Goal: Task Accomplishment & Management: Manage account settings

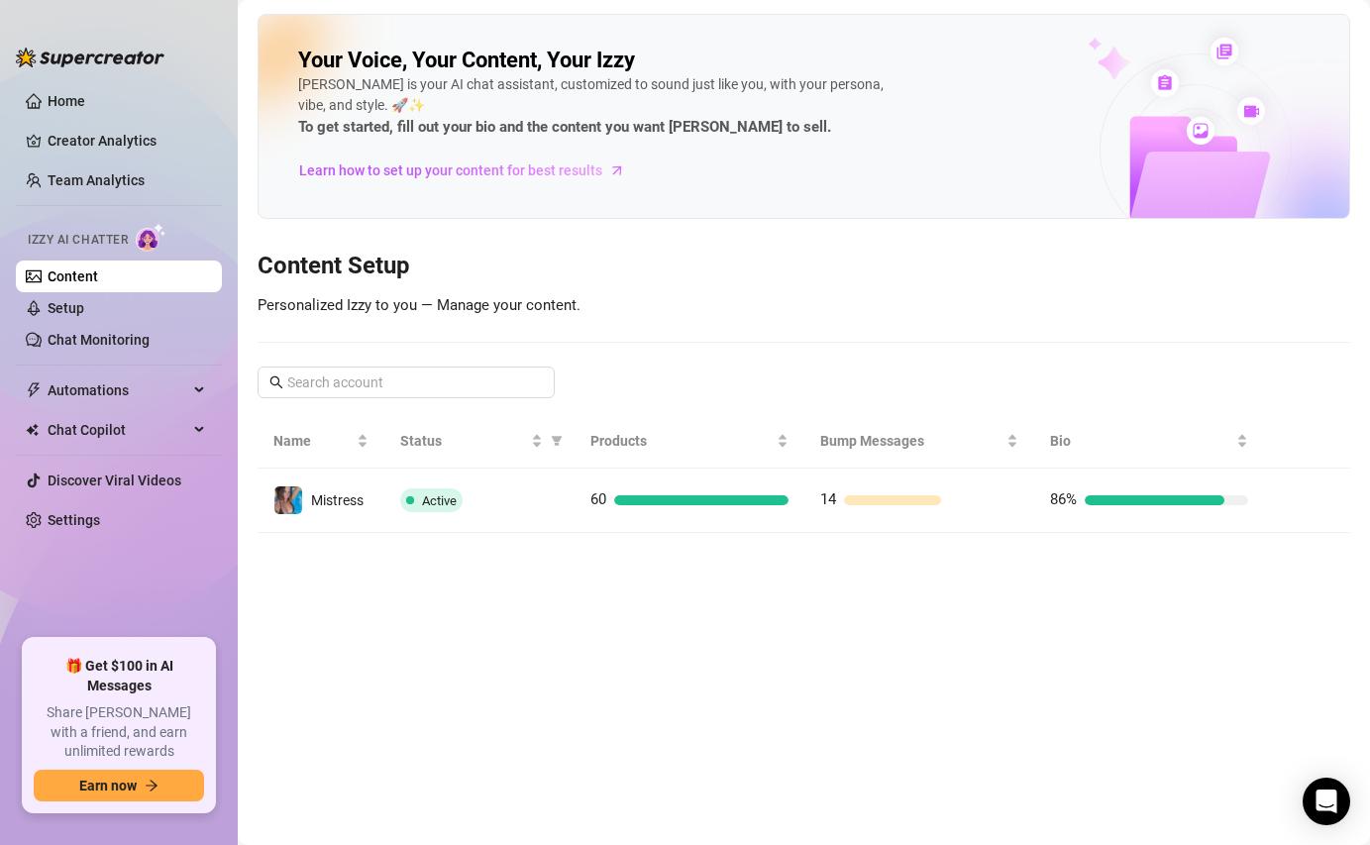
click at [457, 535] on main "Your Voice, Your Content, Your [PERSON_NAME] is your AI chat assistant, customi…" at bounding box center [804, 422] width 1132 height 845
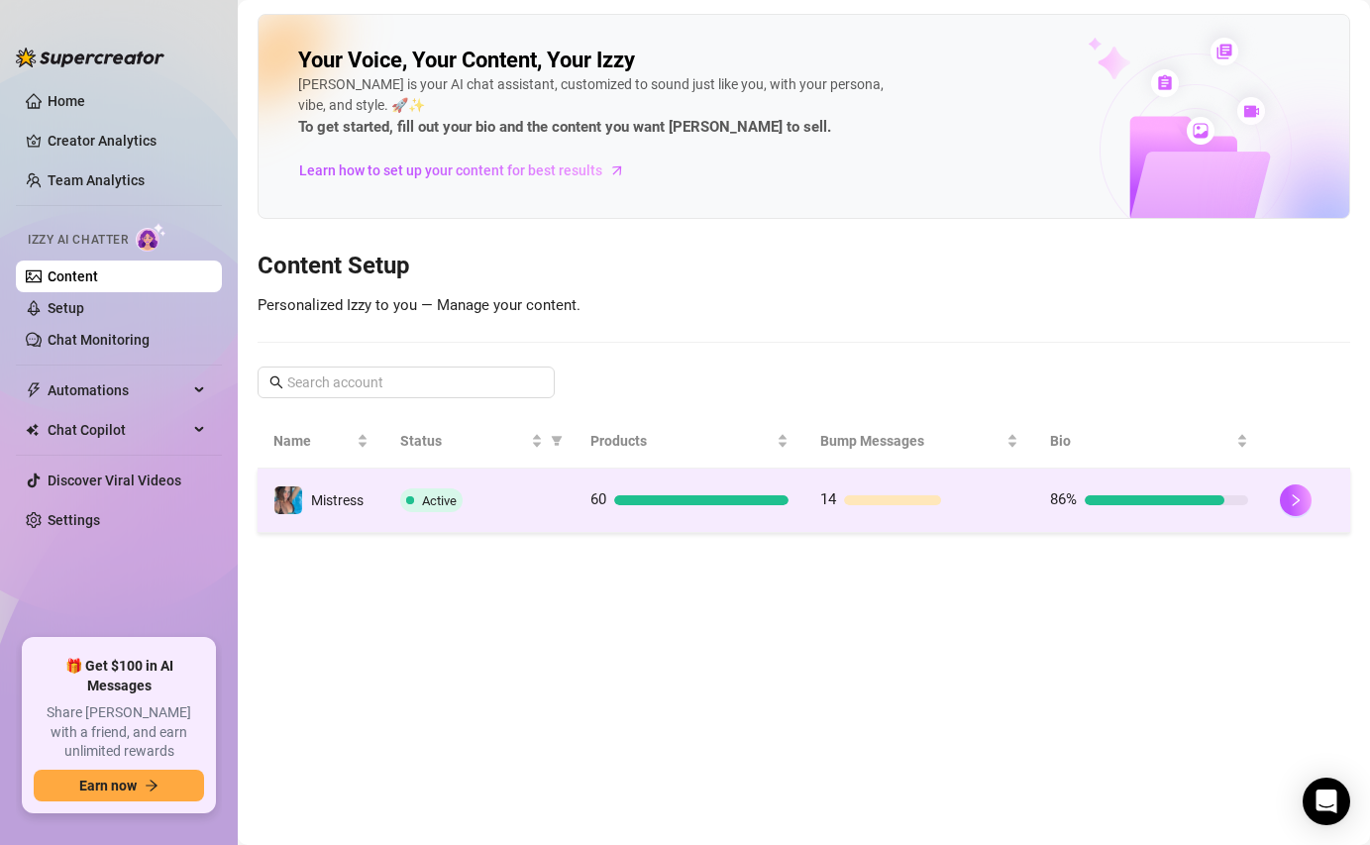
click at [440, 511] on span "Active" at bounding box center [431, 500] width 62 height 24
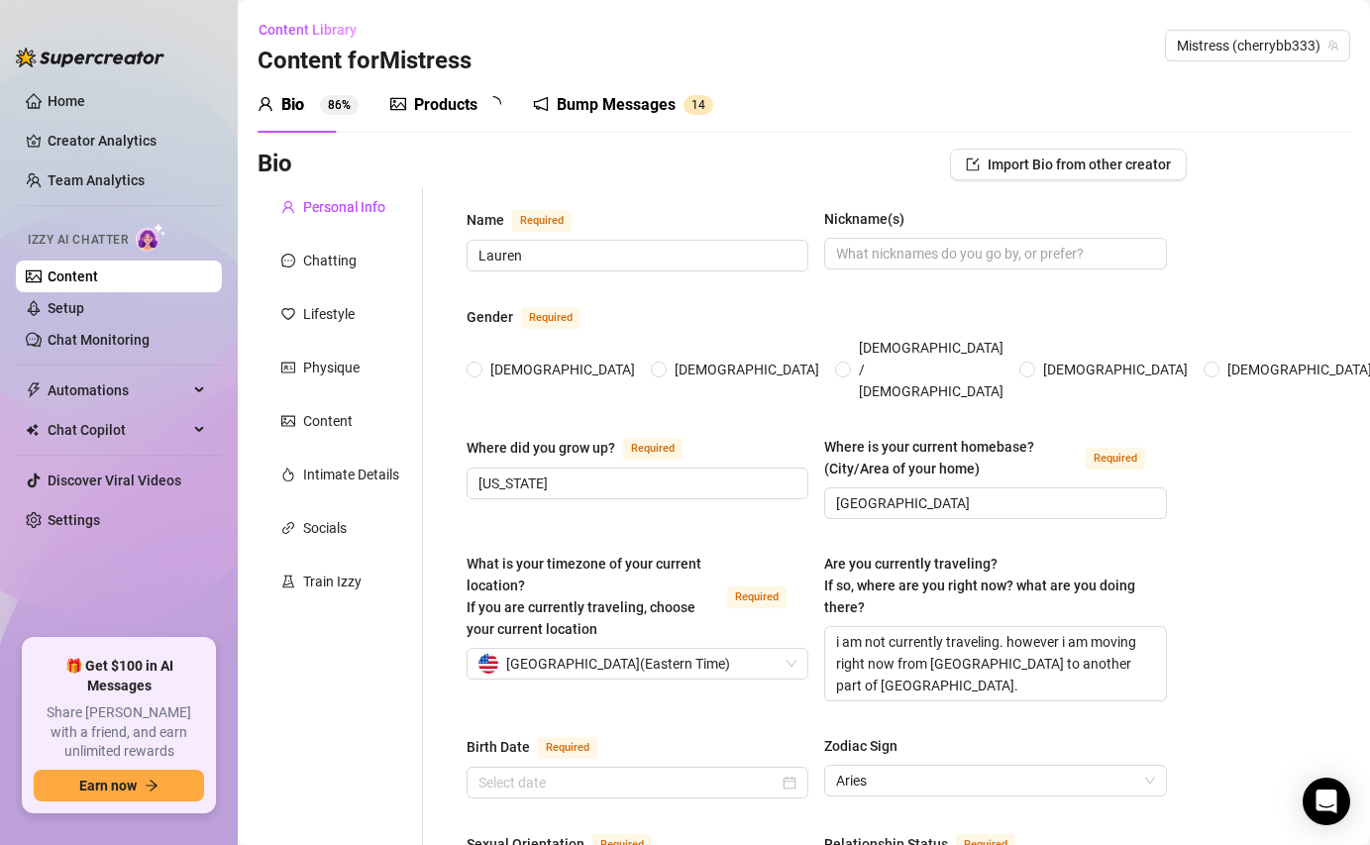
radio input "true"
type input "March 29th, 1998"
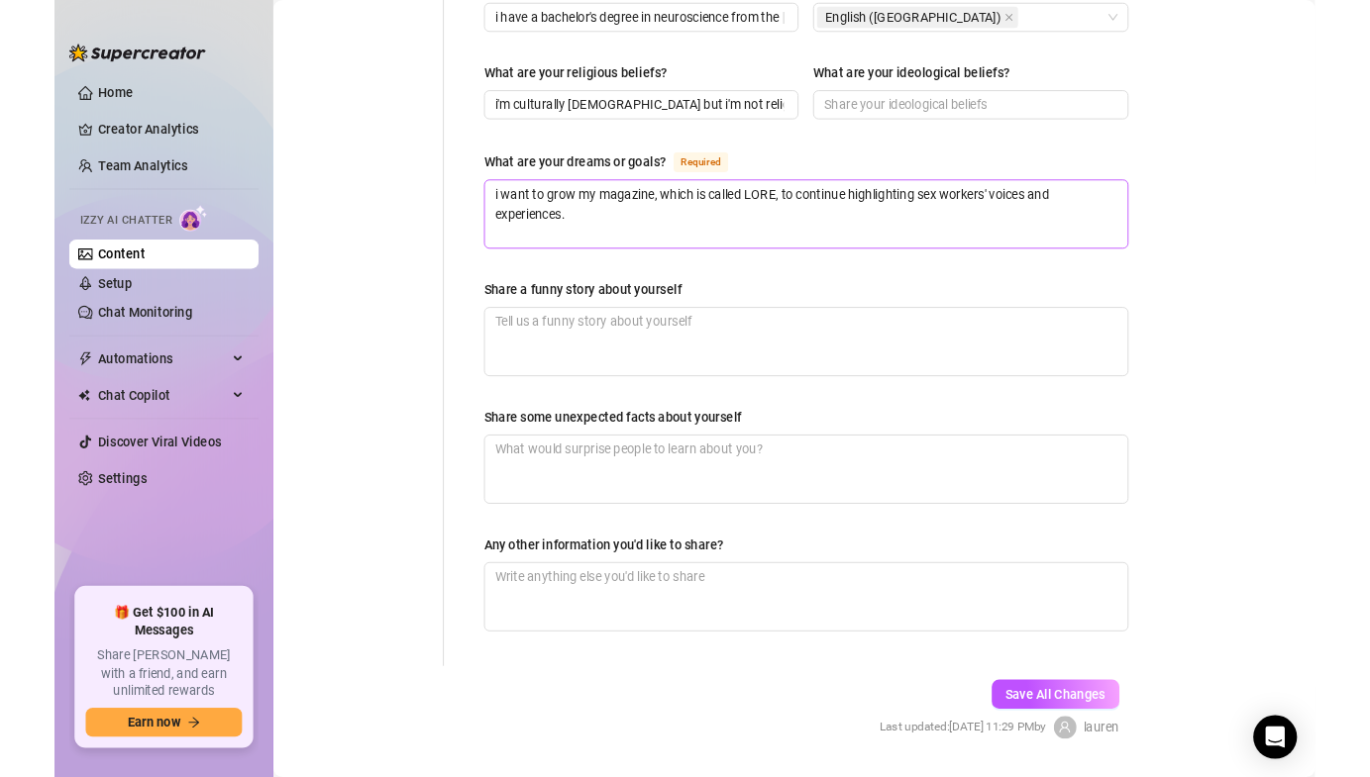
scroll to position [1193, 0]
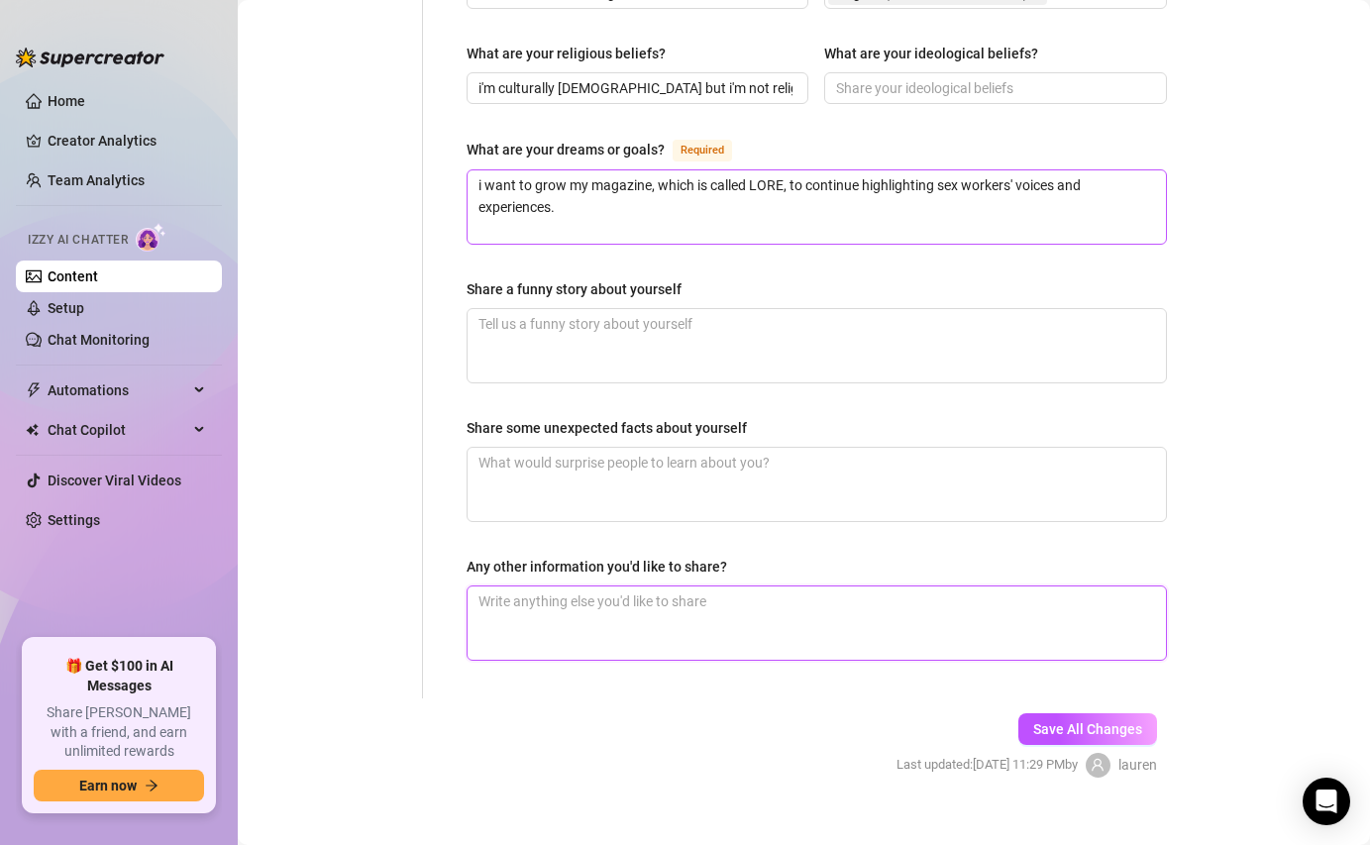
click at [560, 586] on textarea "Any other information you'd like to share?" at bounding box center [816, 622] width 698 height 73
type textarea "i"
type textarea "in"
type textarea "in t"
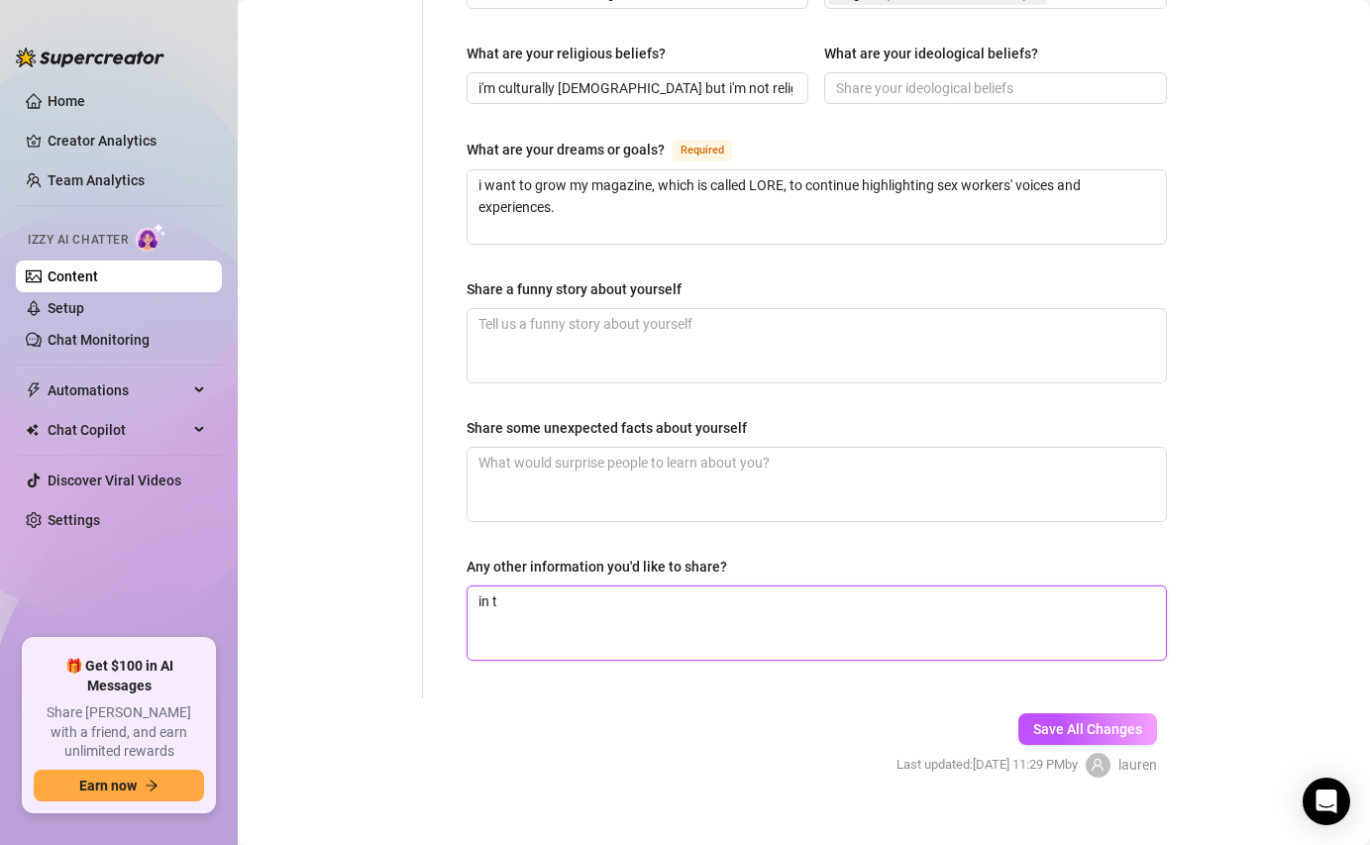
type textarea "in th"
type textarea "in the"
type textarea "in th"
type textarea "in t"
type textarea "in te"
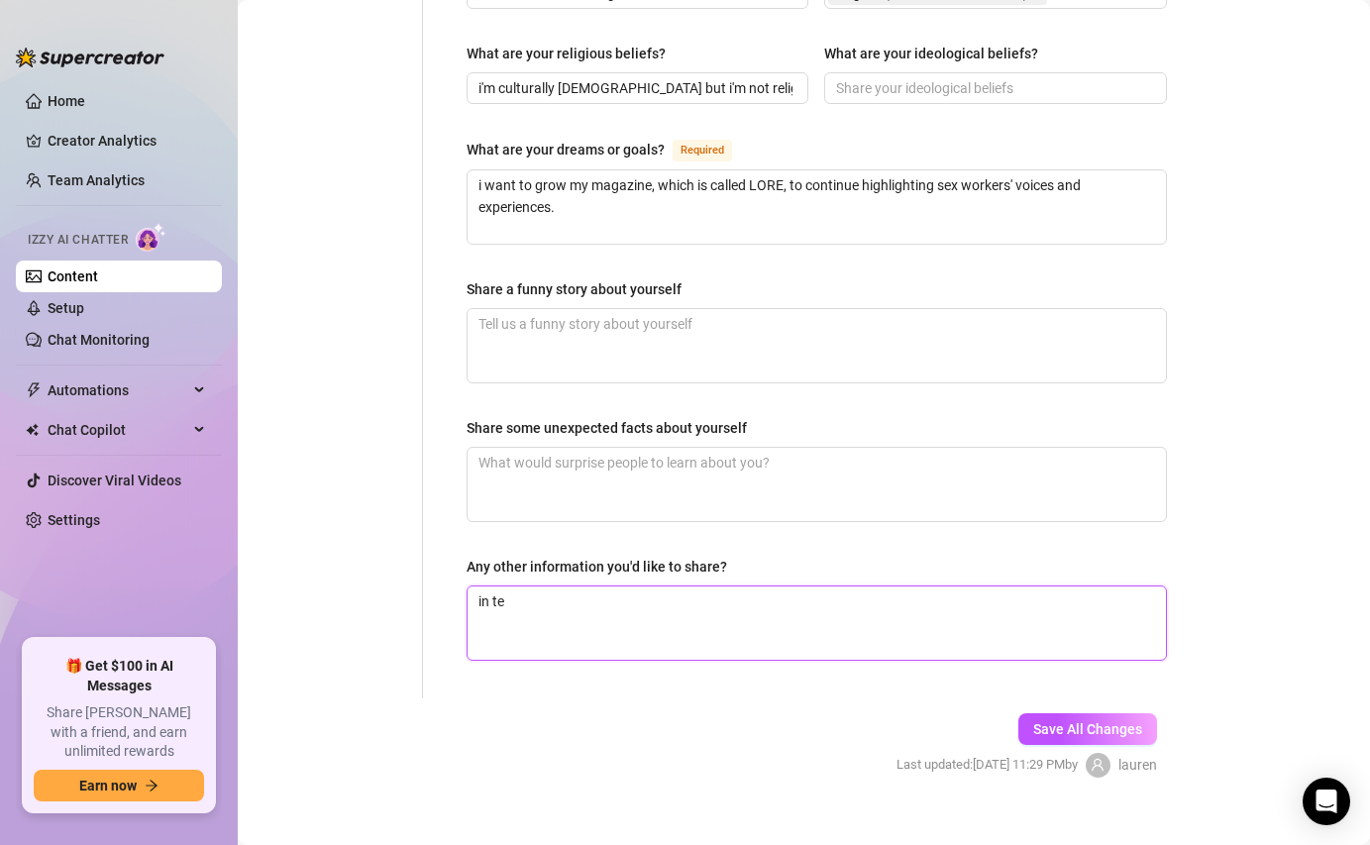
type textarea "in ter"
type textarea "in term"
type textarea "in terms"
type textarea "in terms o"
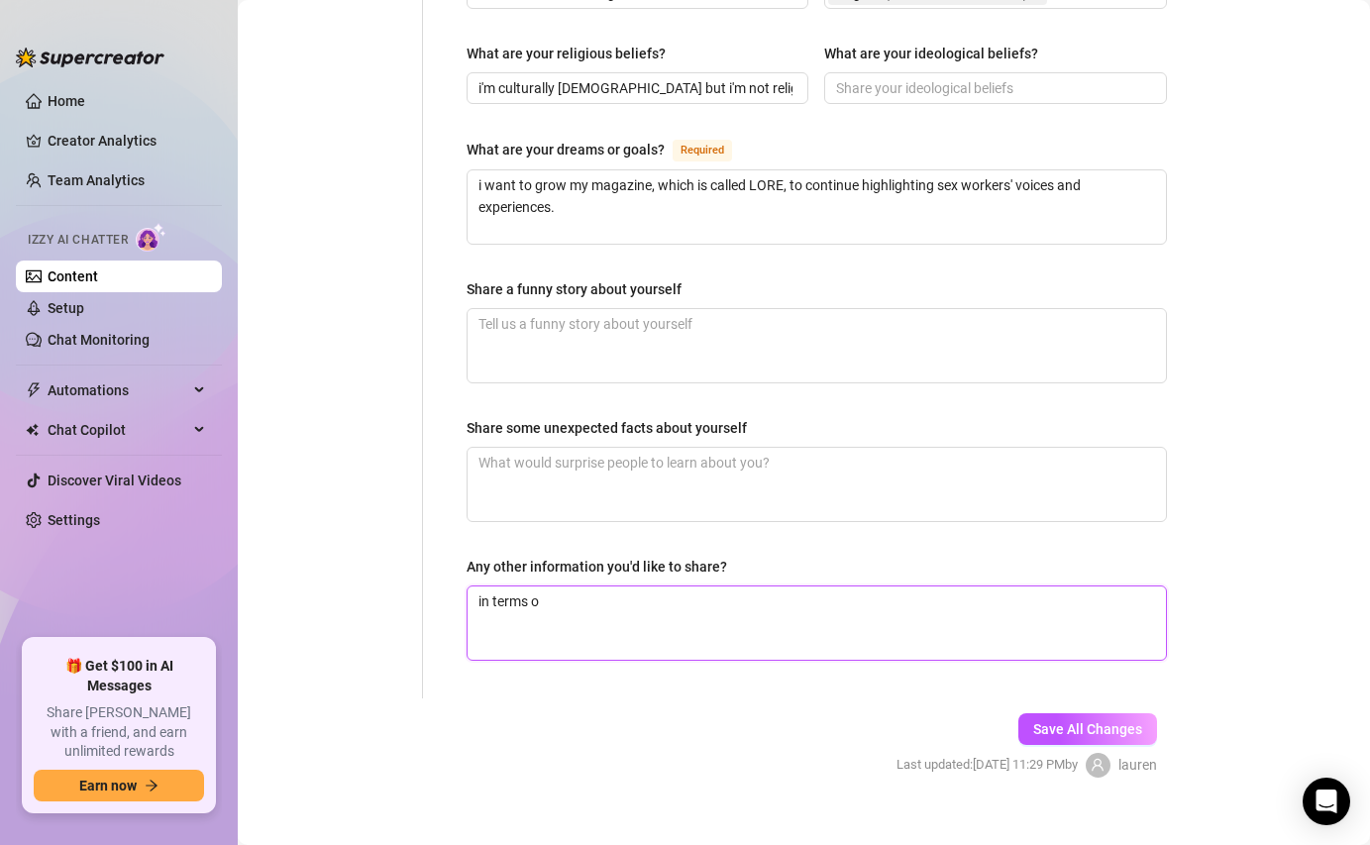
type textarea "in terms of"
type textarea "in terms of g"
type textarea "in terms of"
type textarea "in terms of gr"
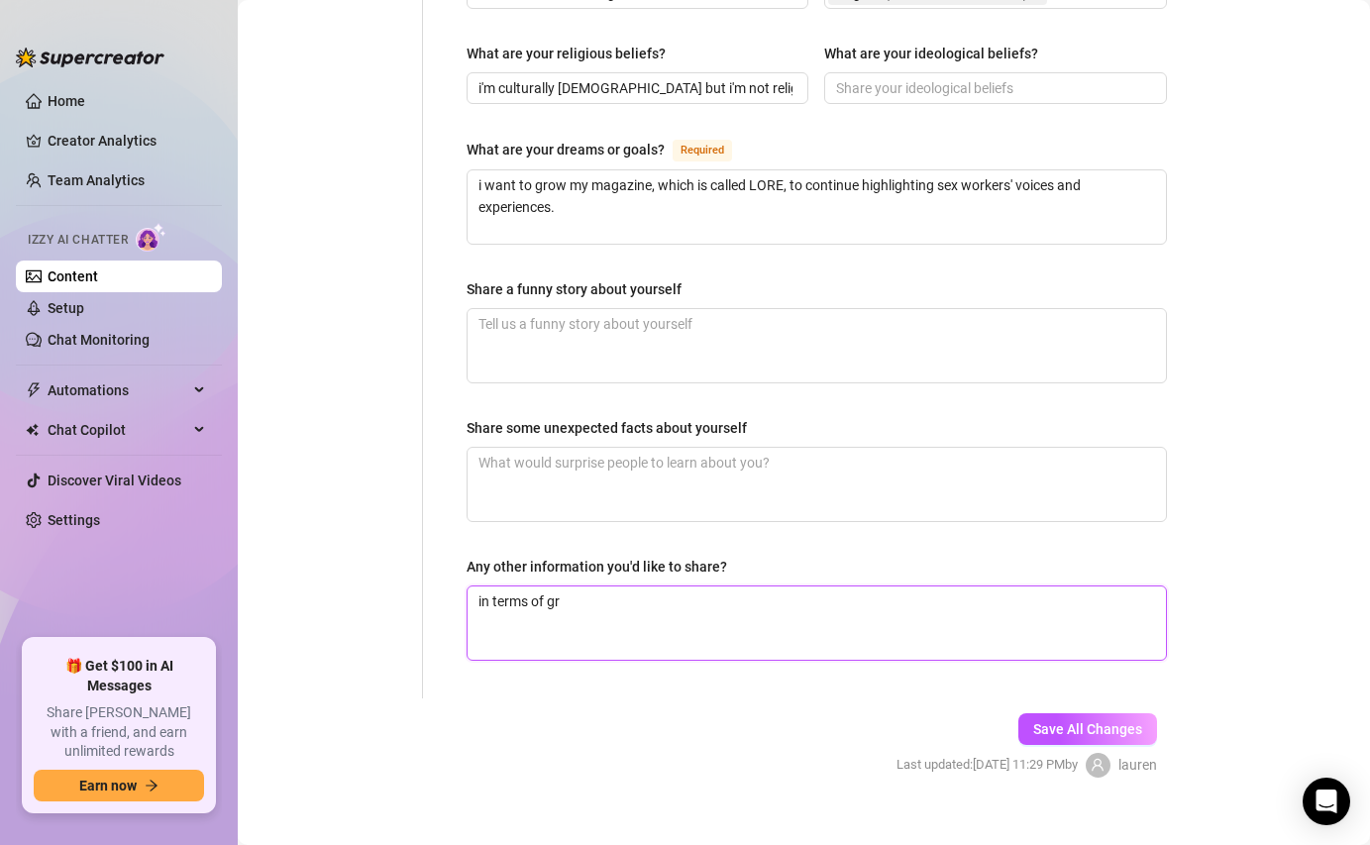
type textarea "in terms of gra"
type textarea "in terms of gram"
type textarea "in terms of gramm"
type textarea "in terms of gramma"
type textarea "in terms of gramma,"
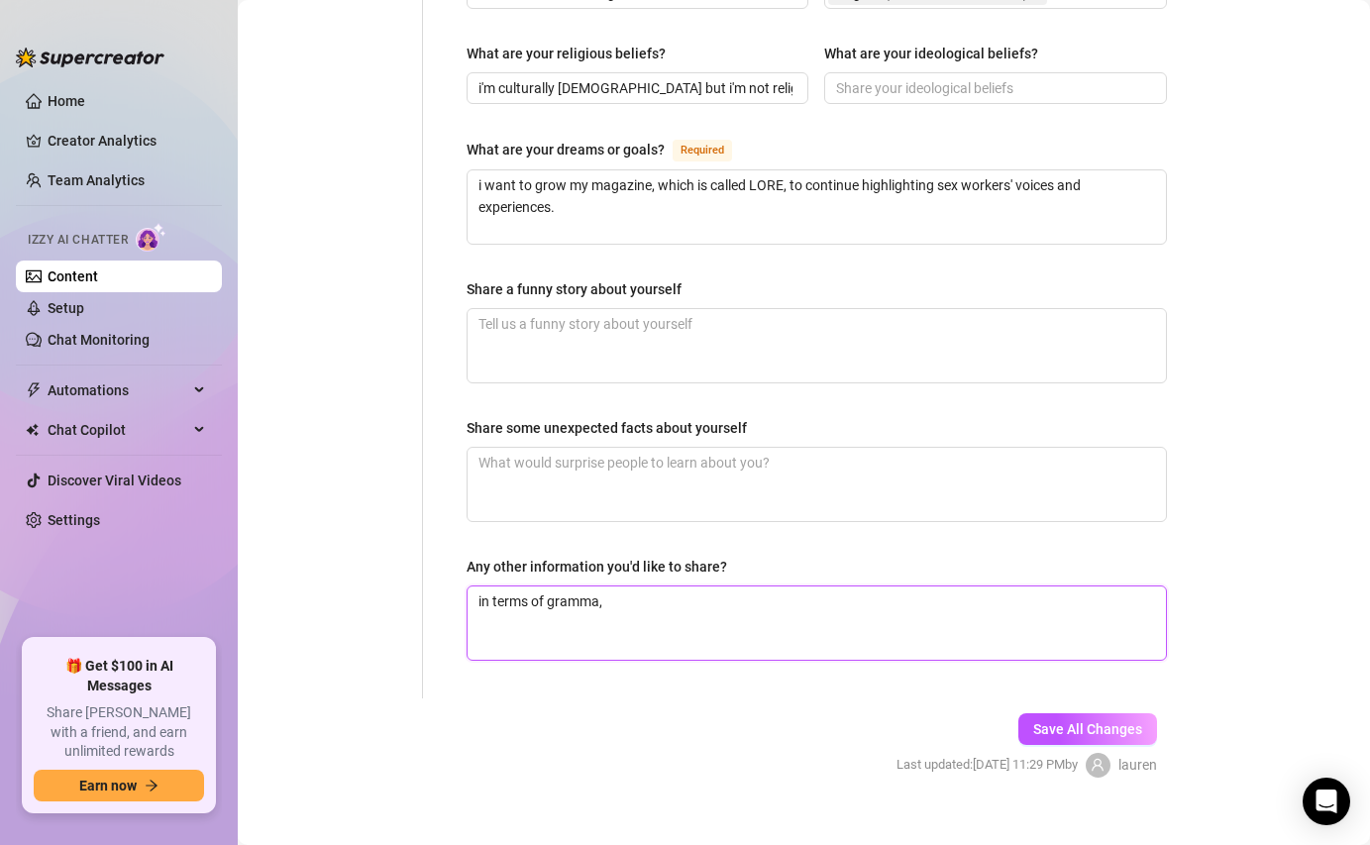
type textarea "in terms of gramma,r"
type textarea "in terms of gramma,"
type textarea "in terms of gramma"
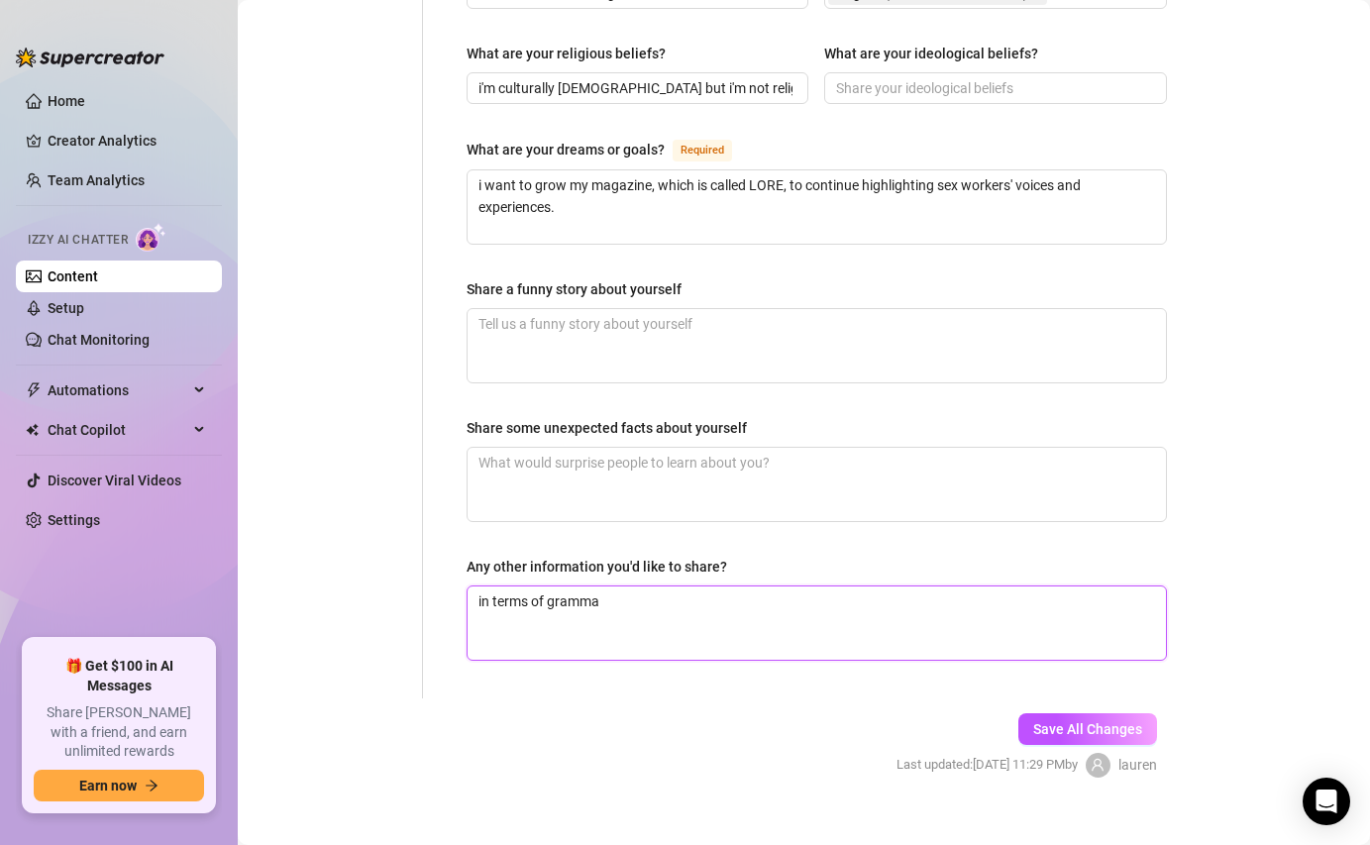
type textarea "in terms of grammar"
type textarea "in terms of grammar,"
type textarea "in terms of grammar, i"
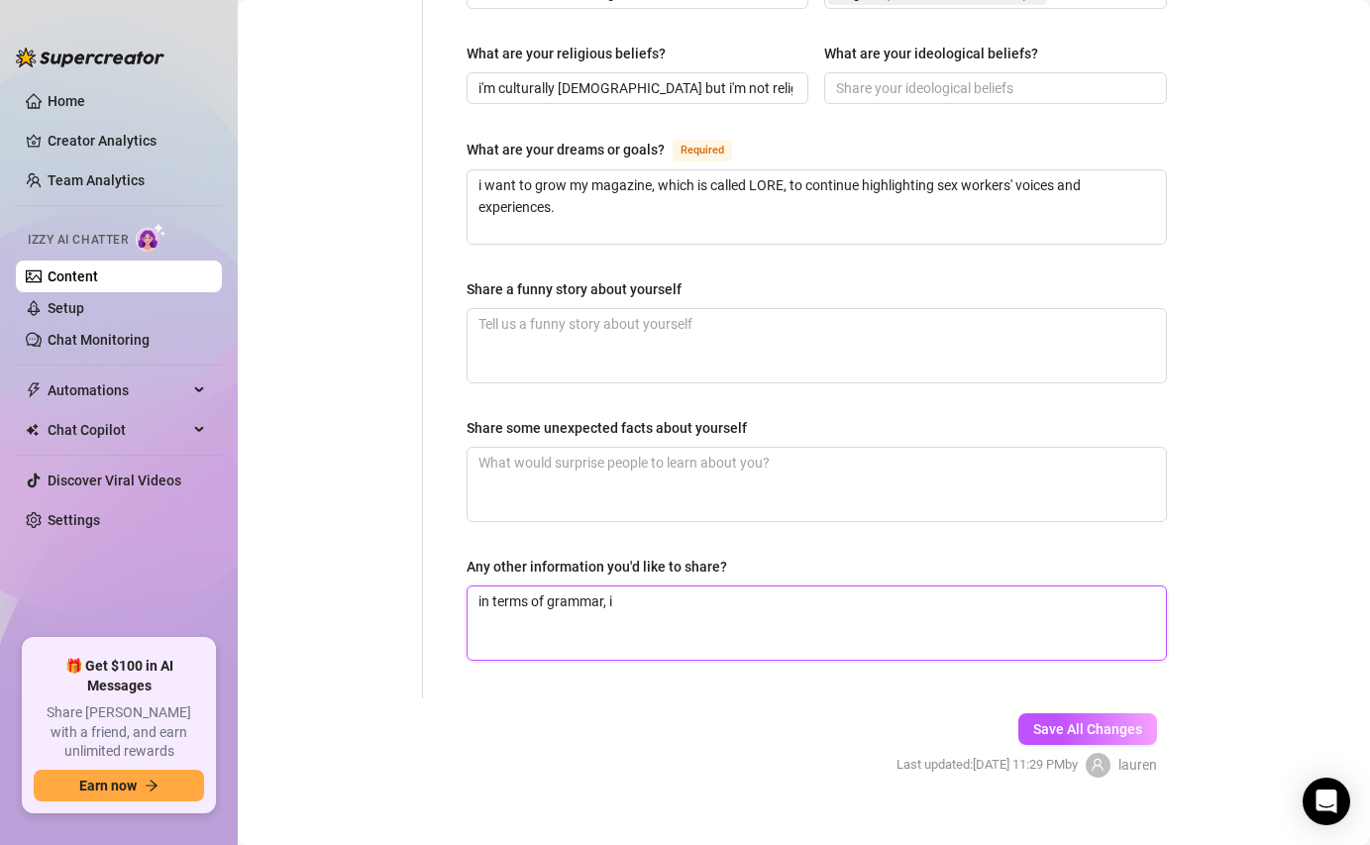
type textarea "in terms of grammar, i d"
type textarea "in terms of grammar, i do"
type textarea "in terms of grammar, i don"
type textarea "in terms of grammar, i don'"
type textarea "in terms of grammar, i don't"
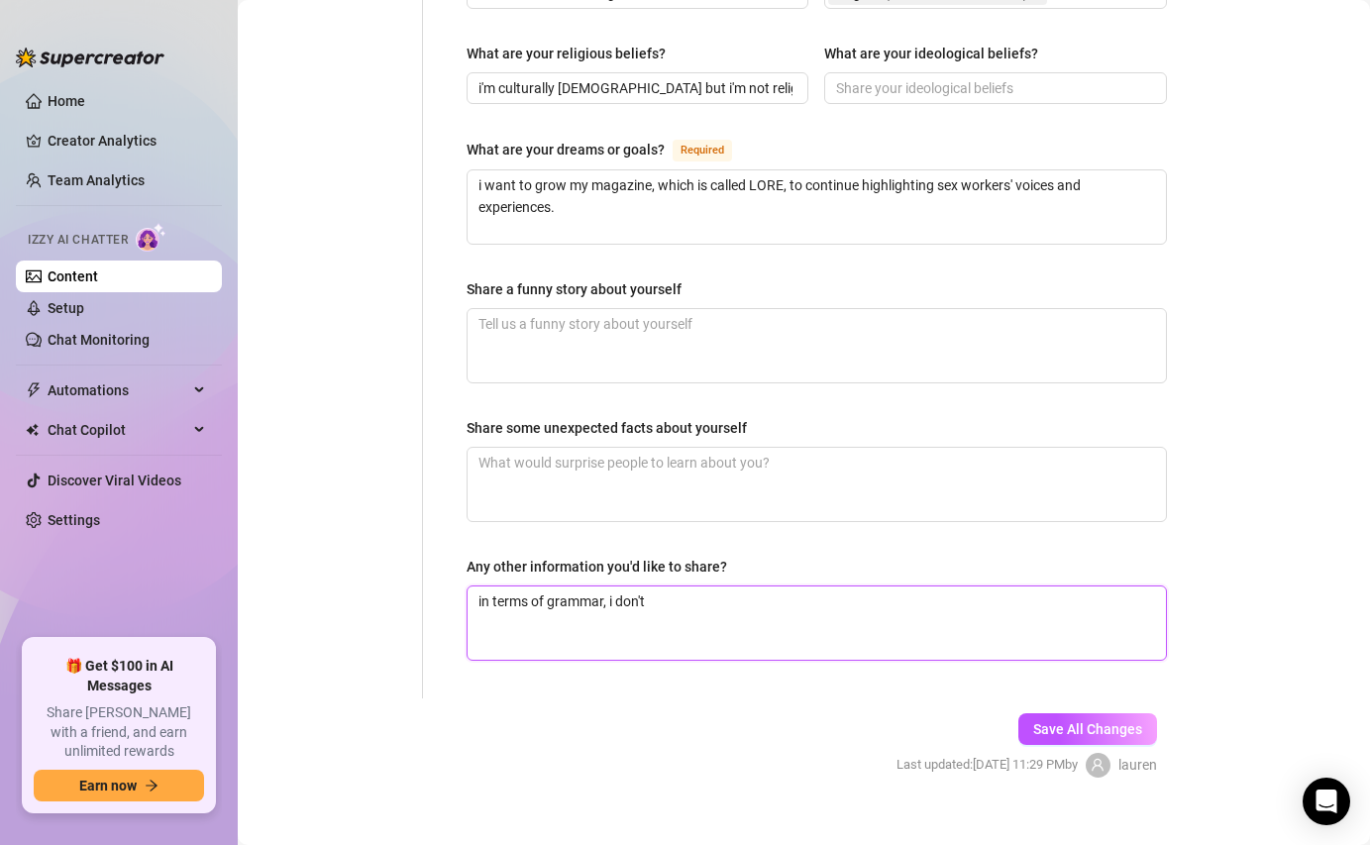
type textarea "in terms of grammar, i don't"
type textarea "in terms of grammar, i don't a"
type textarea "in terms of grammar, i don't alw"
type textarea "in terms of grammar, i don't alwq"
type textarea "in terms of grammar, i don't alwqa"
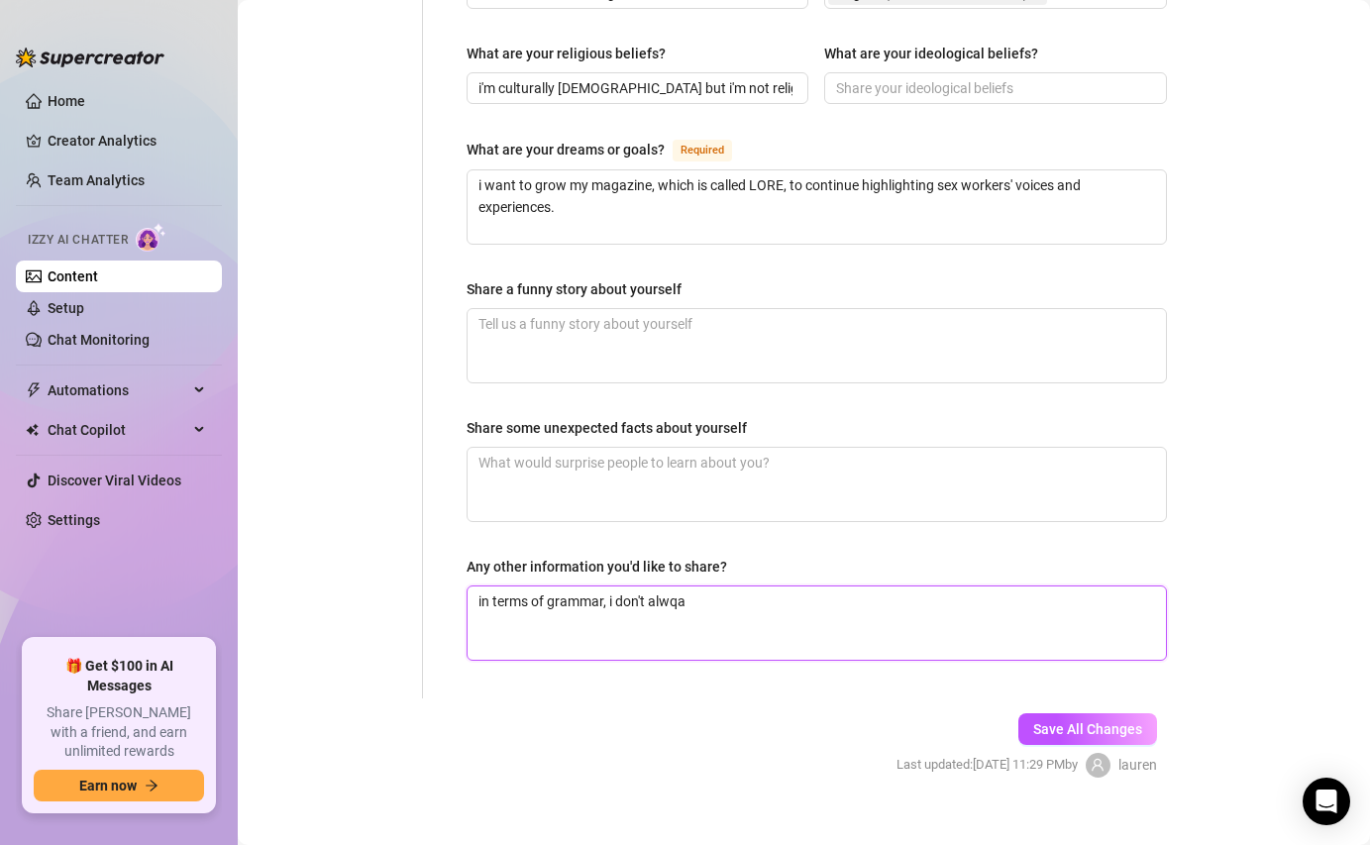
type textarea "in terms of grammar, i don't alwqay"
type textarea "in terms of grammar, i don't alwqays"
type textarea "in terms of grammar, i don't alwqay"
type textarea "in terms of grammar, i don't alwqa"
type textarea "in terms of grammar, i don't alwq"
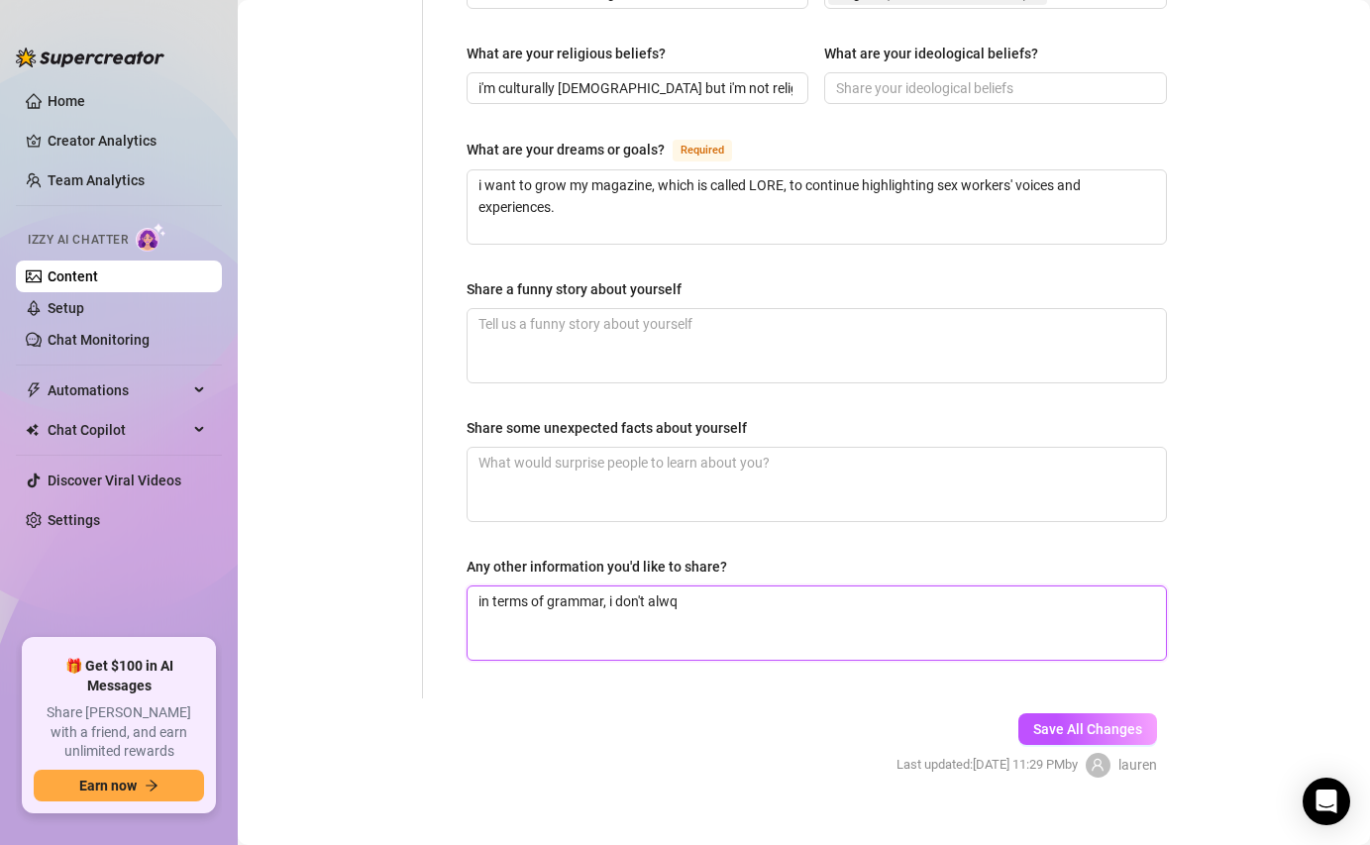
type textarea "in terms of grammar, i don't alw"
type textarea "in terms of grammar, i don't alww"
type textarea "in terms of grammar, i don't alwway"
type textarea "in terms of grammar, i don't alwways"
type textarea "in terms of grammar, i don't alwway"
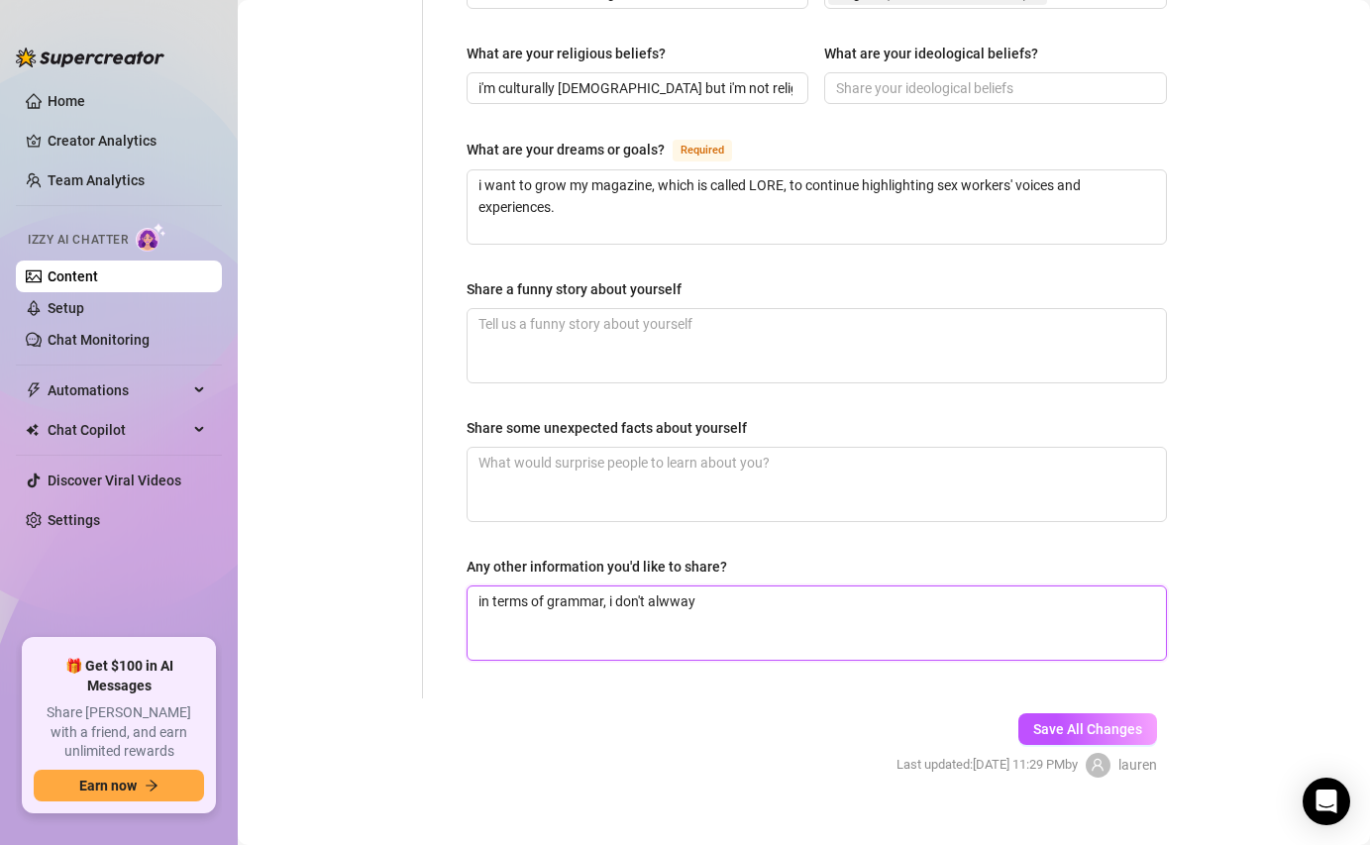
type textarea "in terms of grammar, i don't alwwa"
type textarea "in terms of grammar, i don't alww"
type textarea "in terms of grammar, i don't alw"
type textarea "in terms of grammar, i don't alwa"
type textarea "in terms of grammar, i don't alway"
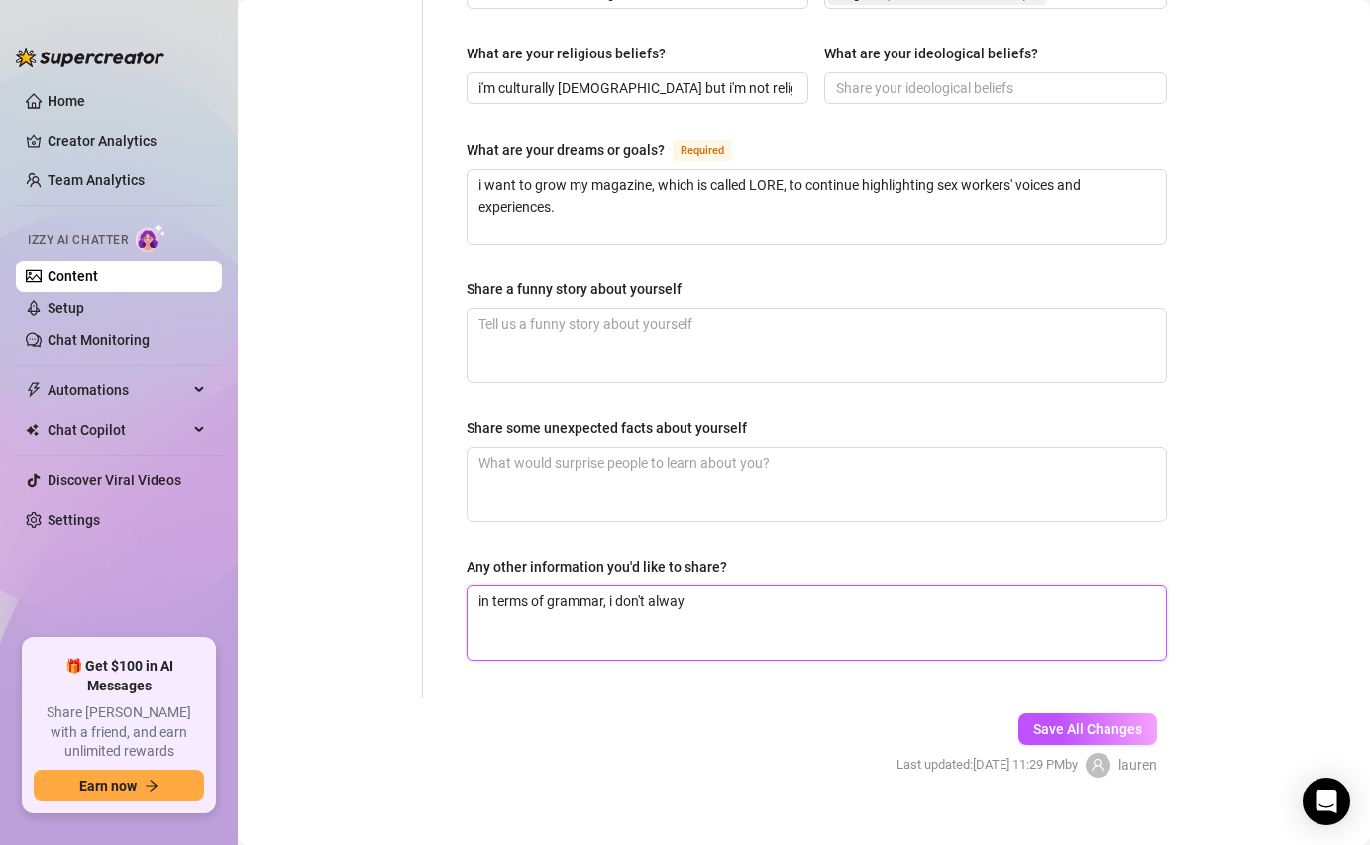
type textarea "in terms of grammar, i don't always"
type textarea "in terms of grammar, i don't always u"
type textarea "in terms of grammar, i don't always us"
type textarea "in terms of grammar, i don't always use"
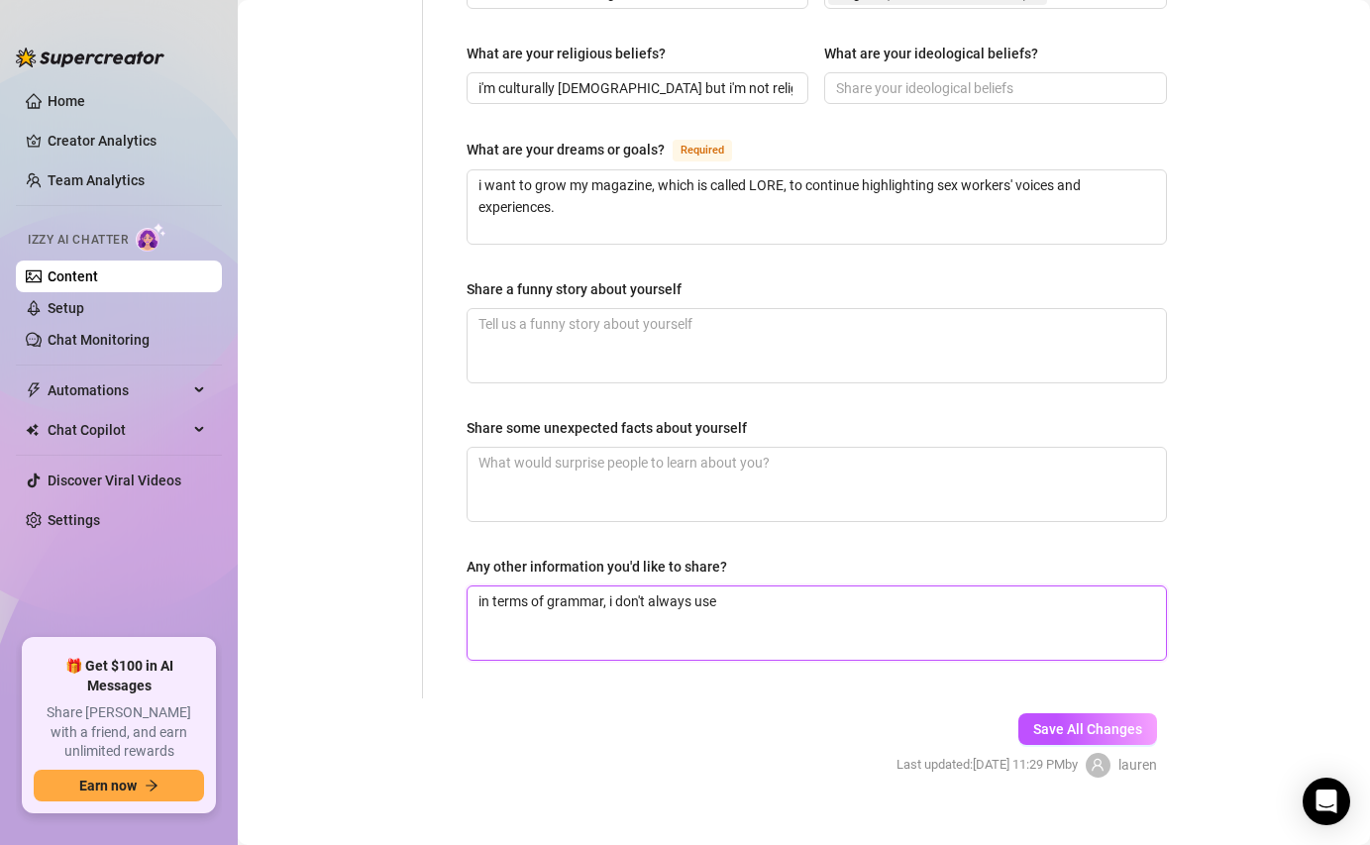
type textarea "in terms of grammar, i don't always use"
type textarea "in terms of grammar, i don't always use co"
type textarea "in terms of grammar, i don't always use cof"
type textarea "in terms of grammar, i don't always use co"
type textarea "in terms of grammar, i don't always use cor"
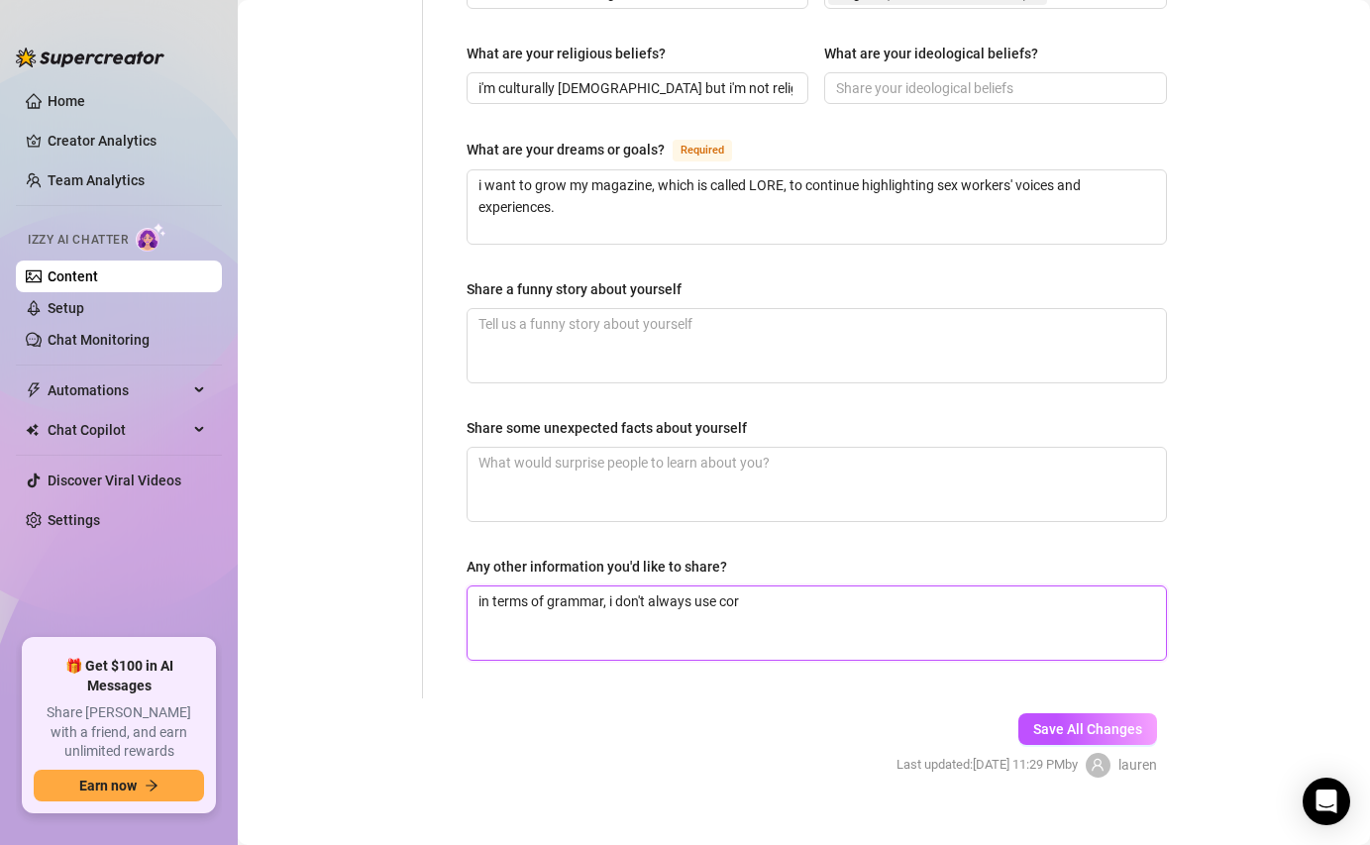
type textarea "in terms of grammar, i don't always use corr"
type textarea "in terms of grammar, i don't always use correv"
type textarea "in terms of grammar, i don't always use correvc"
type textarea "in terms of grammar, i don't always use correvct"
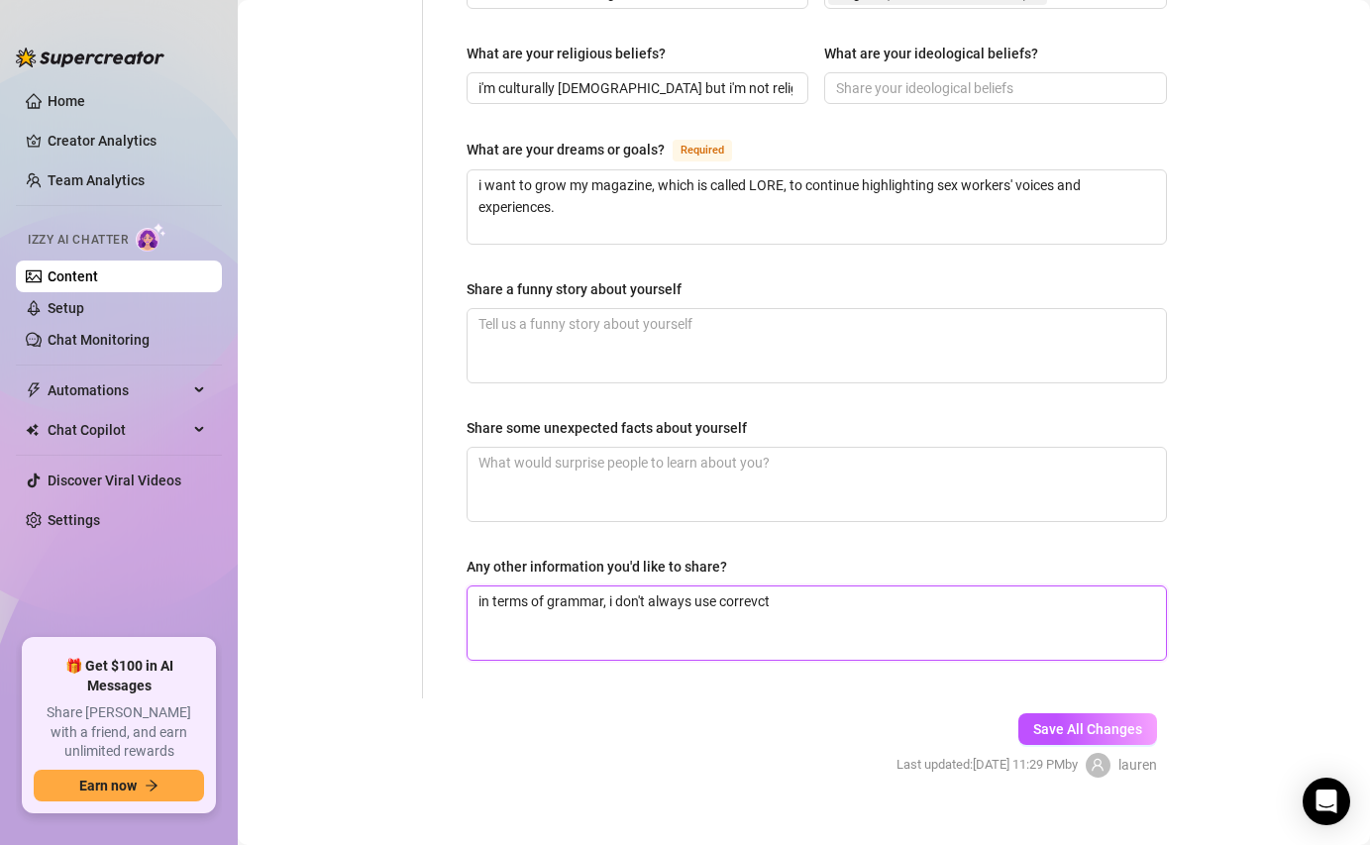
type textarea "in terms of grammar, i don't always use correvc"
type textarea "in terms of grammar, i don't always use correv"
type textarea "in terms of grammar, i don't always use corre"
type textarea "in terms of grammar, i don't always use correc"
type textarea "in terms of grammar, i don't always use correct"
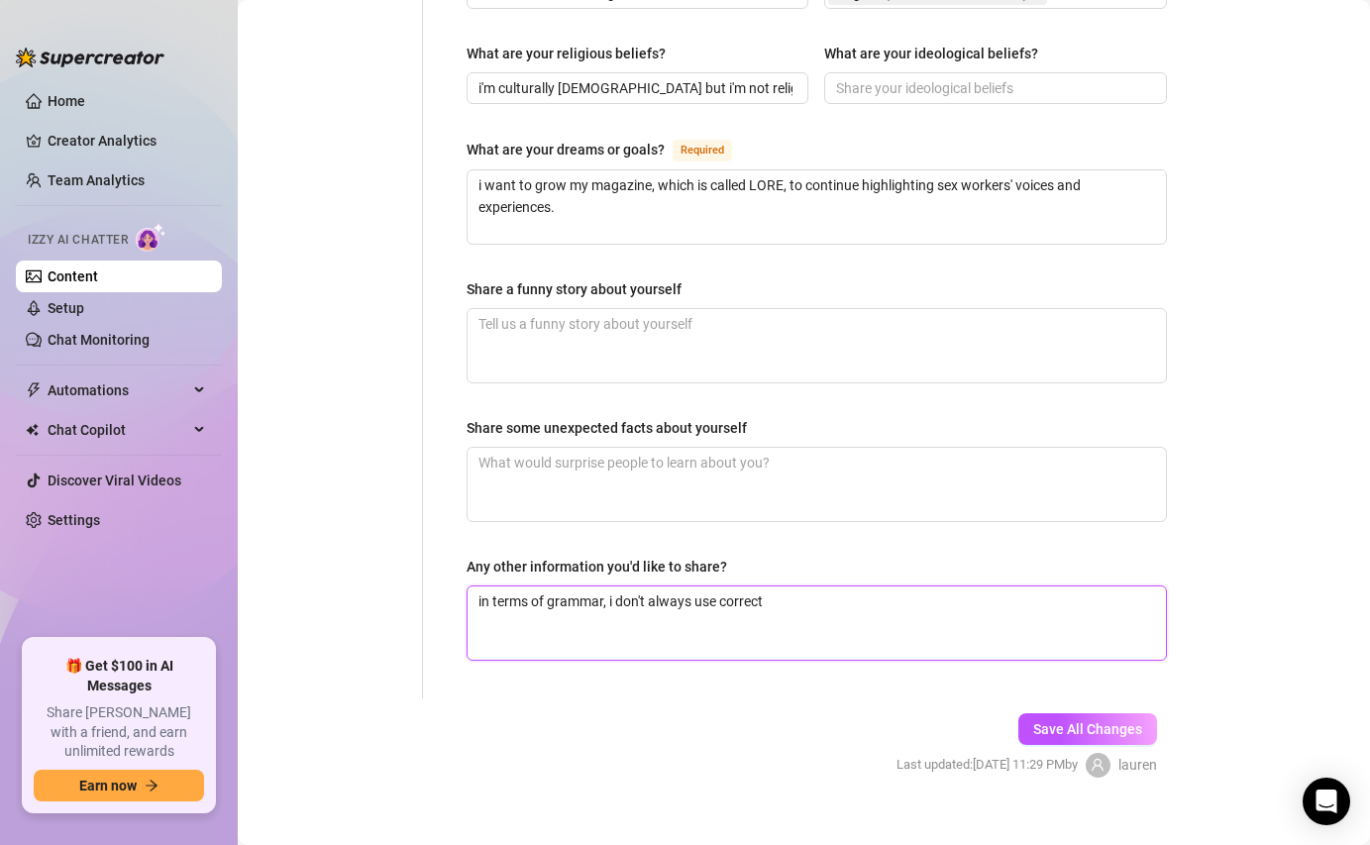
type textarea "in terms of grammar, i don't always use correct"
type textarea "in terms of grammar, i don't always use correct p"
type textarea "in terms of grammar, i don't always use correct pu"
type textarea "in terms of grammar, i don't always use correct pun"
type textarea "in terms of grammar, i don't always use correct punc"
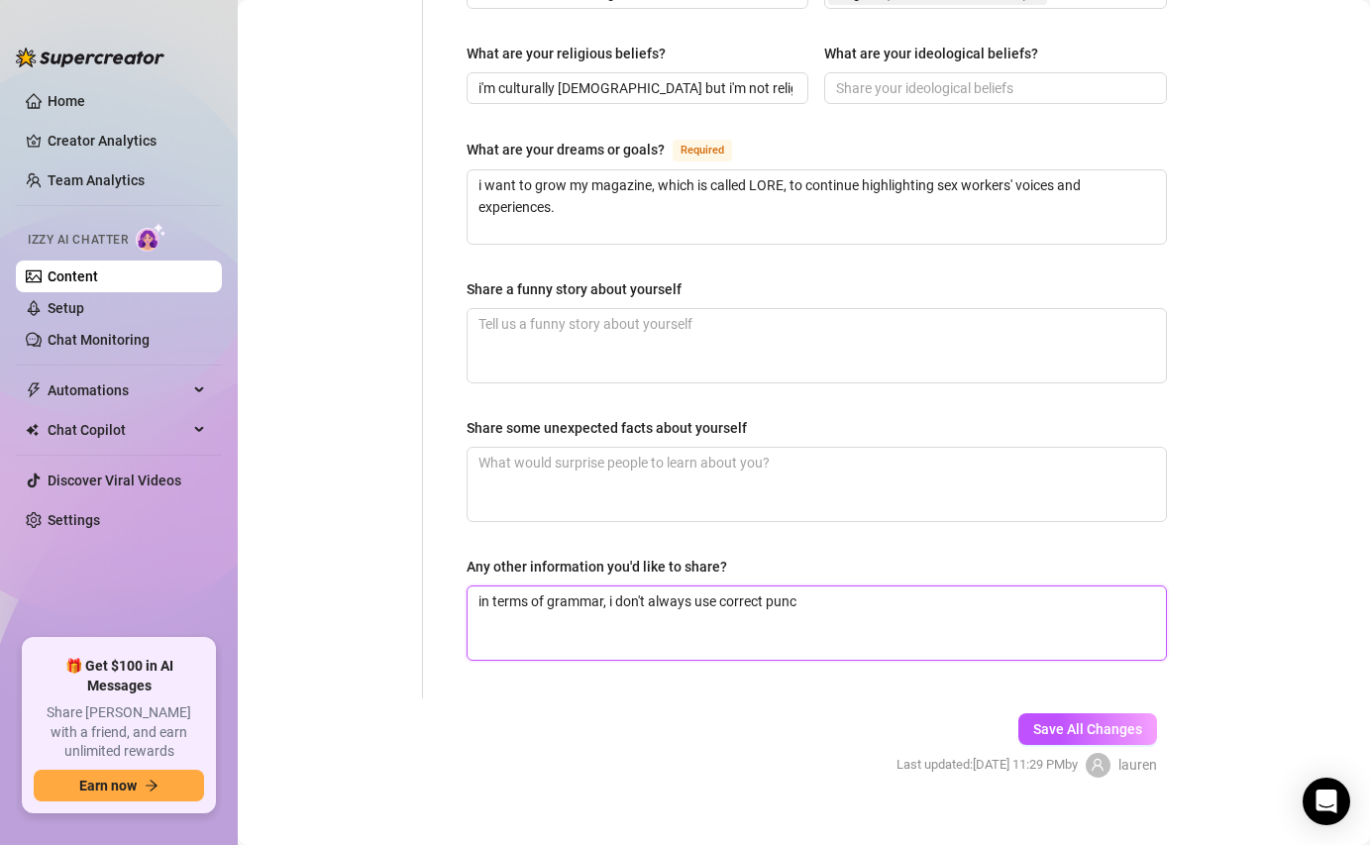
type textarea "in terms of grammar, i don't always use correct punct"
type textarea "in terms of grammar, i don't always use correct punctu"
type textarea "in terms of grammar, i don't always use correct punctua"
type textarea "in terms of grammar, i don't always use correct punctuat"
type textarea "in terms of grammar, i don't always use correct punctuati"
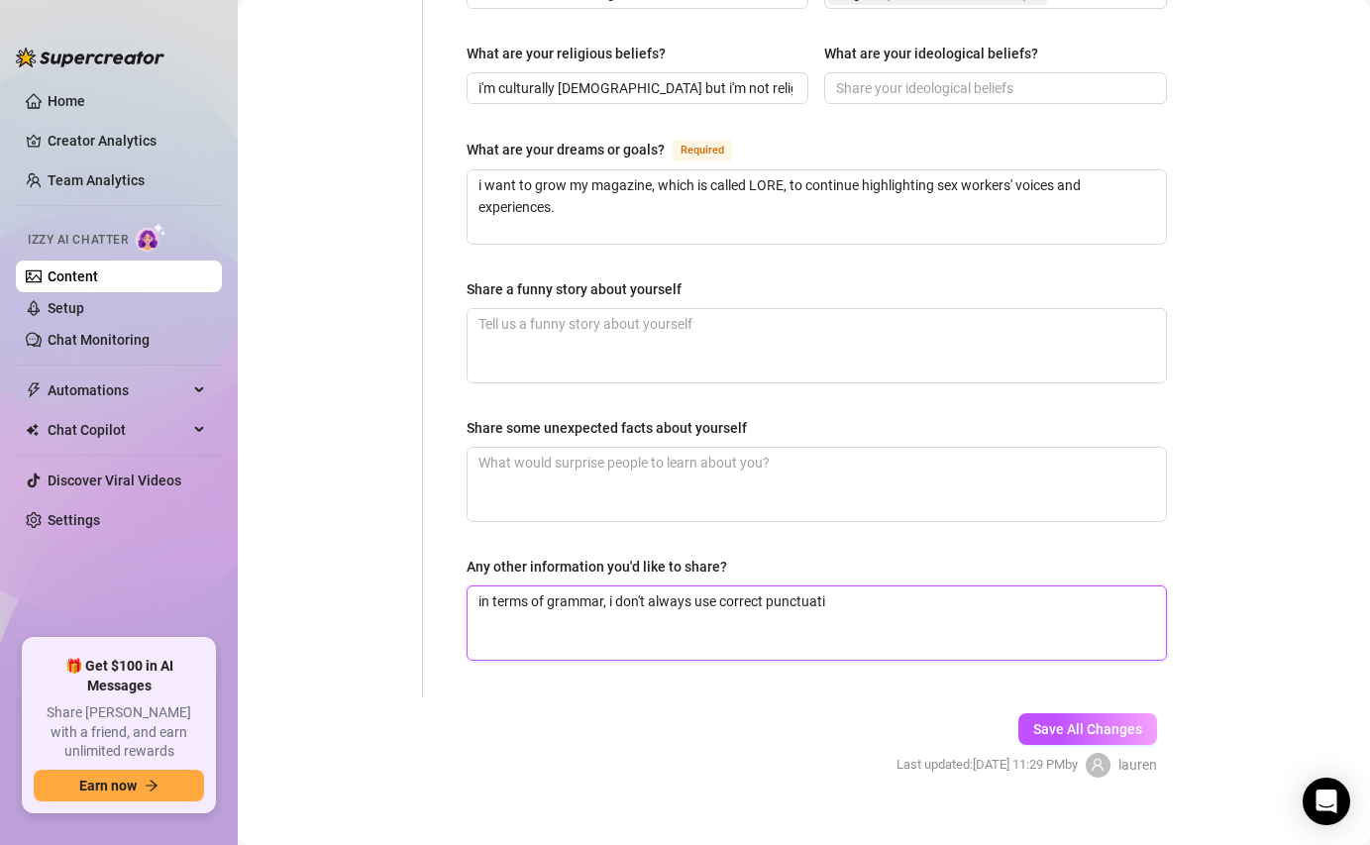
type textarea "in terms of grammar, i don't always use correct punctuatip"
type textarea "in terms of grammar, i don't always use correct punctuatipn"
type textarea "in terms of grammar, i don't always use correct punctuatip"
type textarea "in terms of grammar, i don't always use correct punctuati"
type textarea "in terms of grammar, i don't always use correct punctuatin"
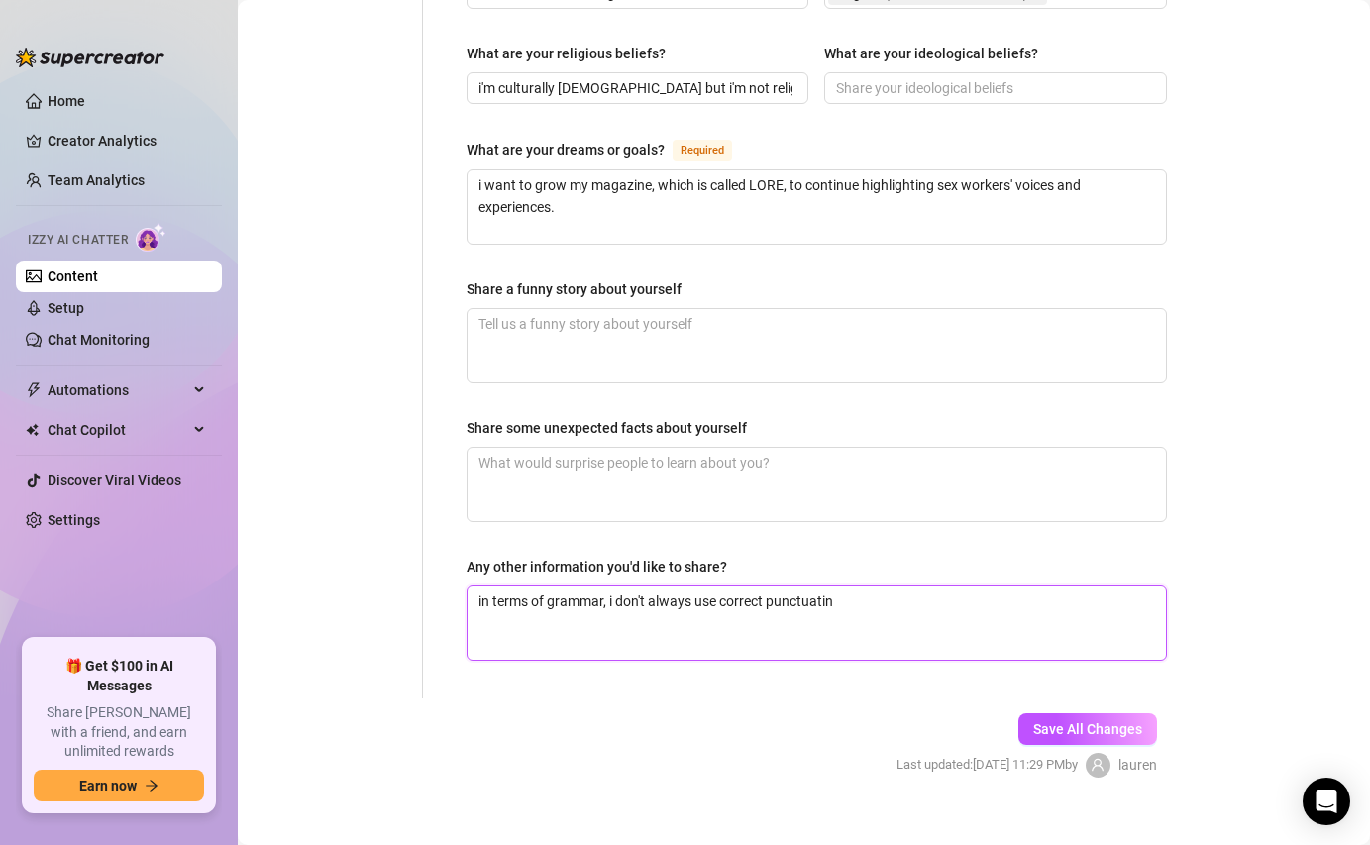
type textarea "in terms of grammar, i don't always use correct punctuati"
type textarea "in terms of grammar, i don't always use correct punctuatio"
type textarea "in terms of grammar, i don't always use correct punctuation"
click at [920, 586] on textarea "in terms of grammar, i don't always use correct punctuation and spelling. howev…" at bounding box center [816, 622] width 698 height 73
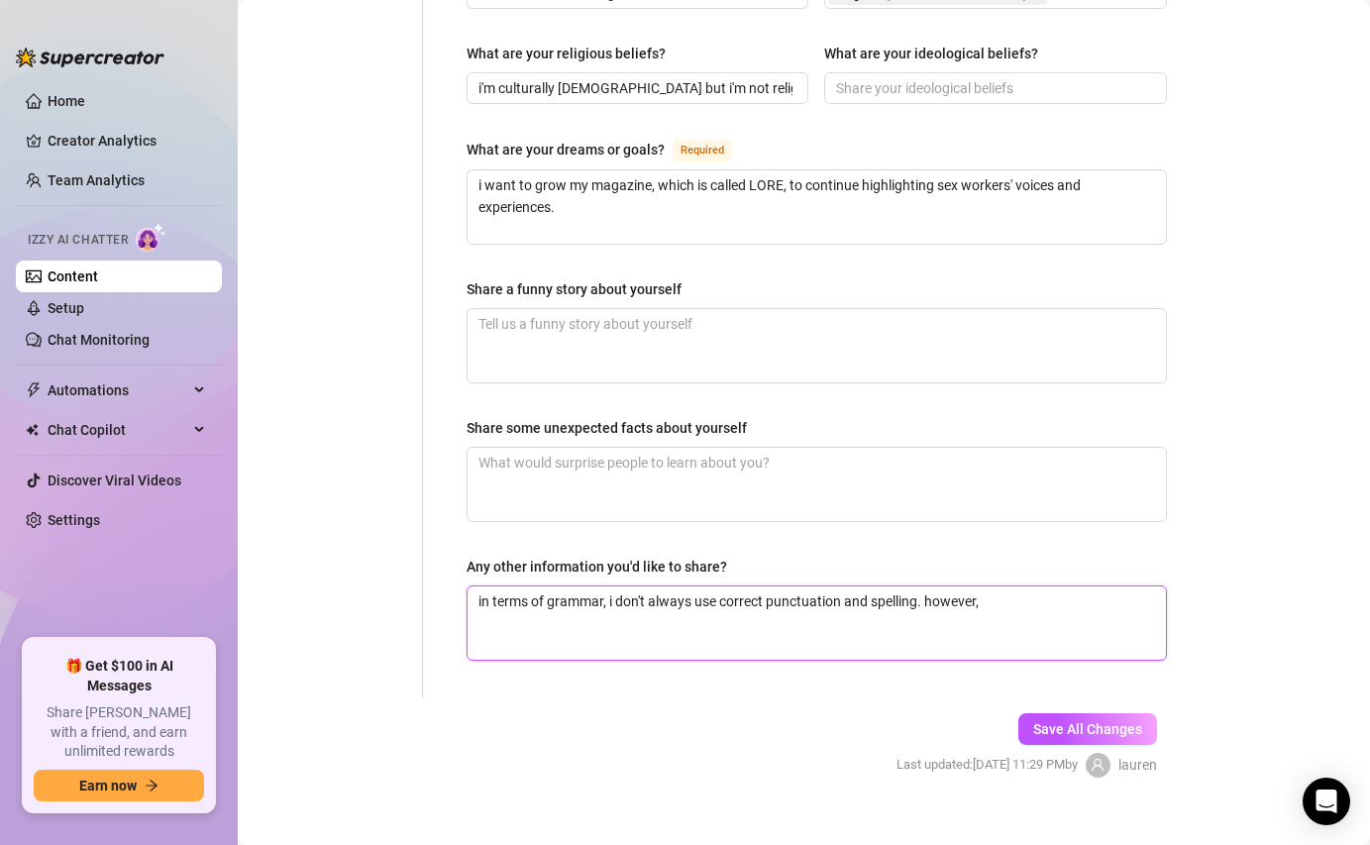
click at [832, 586] on textarea "in terms of grammar, i don't always use correct punctuation and spelling. howev…" at bounding box center [816, 622] width 698 height 73
click at [857, 586] on textarea "in terms of grammar, i don't always use correct punctuation and spelling. howev…" at bounding box center [816, 622] width 698 height 73
click at [894, 586] on textarea "in terms of grammar, i don't always use correct punctuation, spelling. however," at bounding box center [816, 622] width 698 height 73
click at [1003, 597] on textarea "in terms of grammar, i don't always use correct punctuation, spelling, and capi…" at bounding box center [816, 622] width 698 height 73
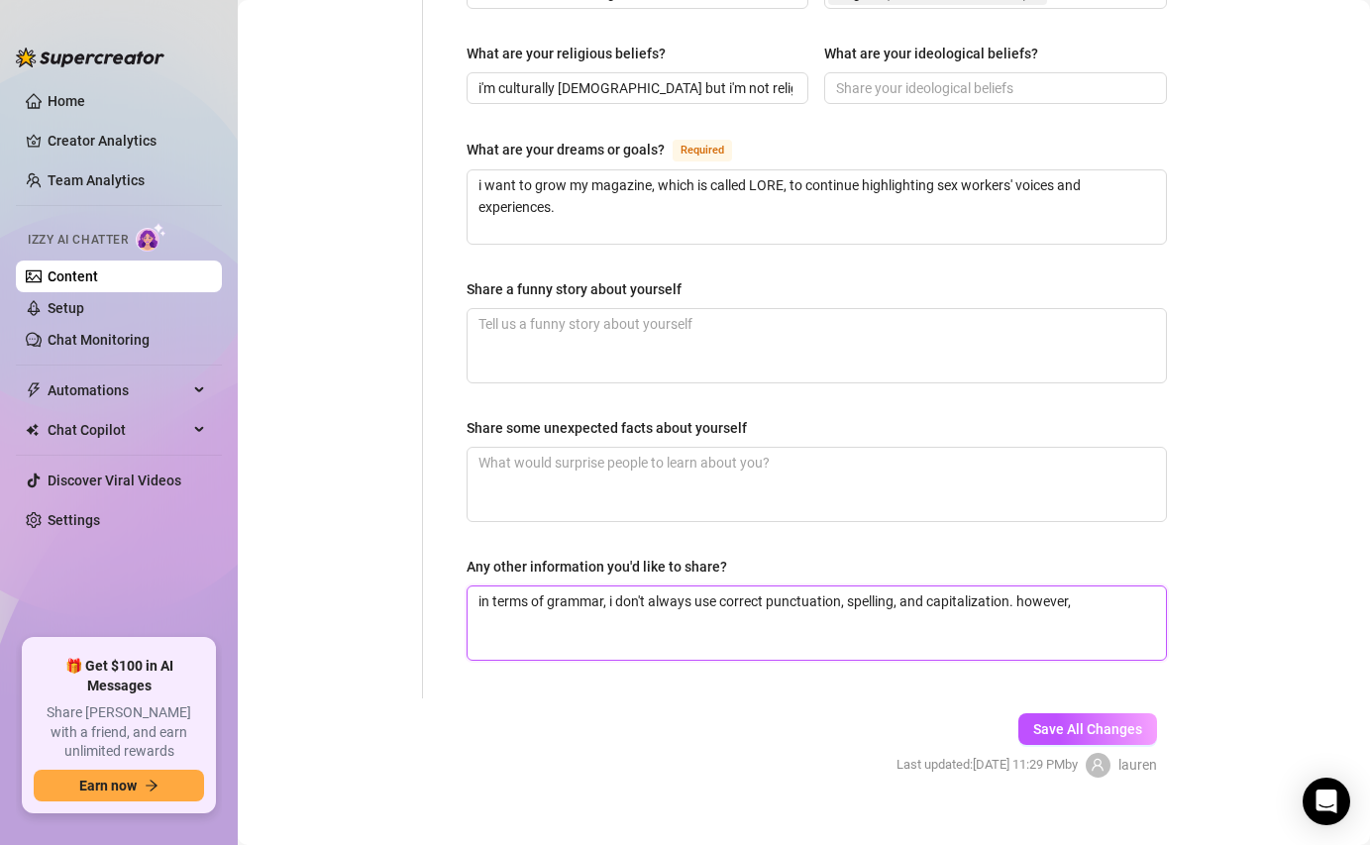
click at [978, 586] on textarea "in terms of grammar, i don't always use correct punctuation, spelling, and capi…" at bounding box center [816, 622] width 698 height 73
click at [1116, 586] on textarea "in terms of grammar, i don't always use correct punctuation, spelling, and capi…" at bounding box center [816, 622] width 698 height 73
click at [592, 600] on textarea "in terms of grammar, i don't always use correct punctuation, spelling, and capi…" at bounding box center [816, 622] width 698 height 73
click at [919, 629] on textarea "in terms of grammar, i don't always use correct punctuation, spelling, and capi…" at bounding box center [816, 622] width 698 height 73
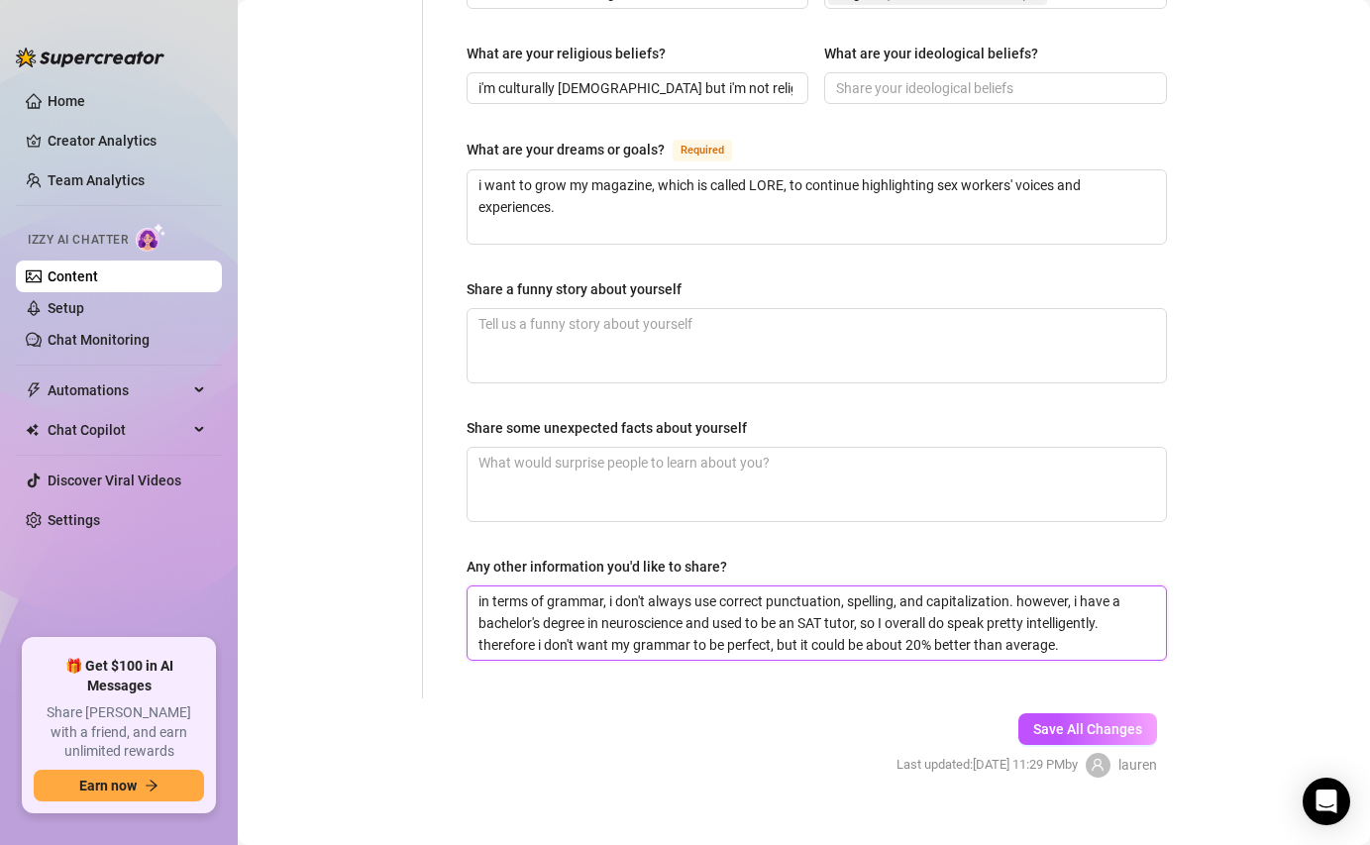
click at [1139, 600] on textarea "in terms of grammar, i don't always use correct punctuation, spelling, and capi…" at bounding box center [816, 622] width 698 height 73
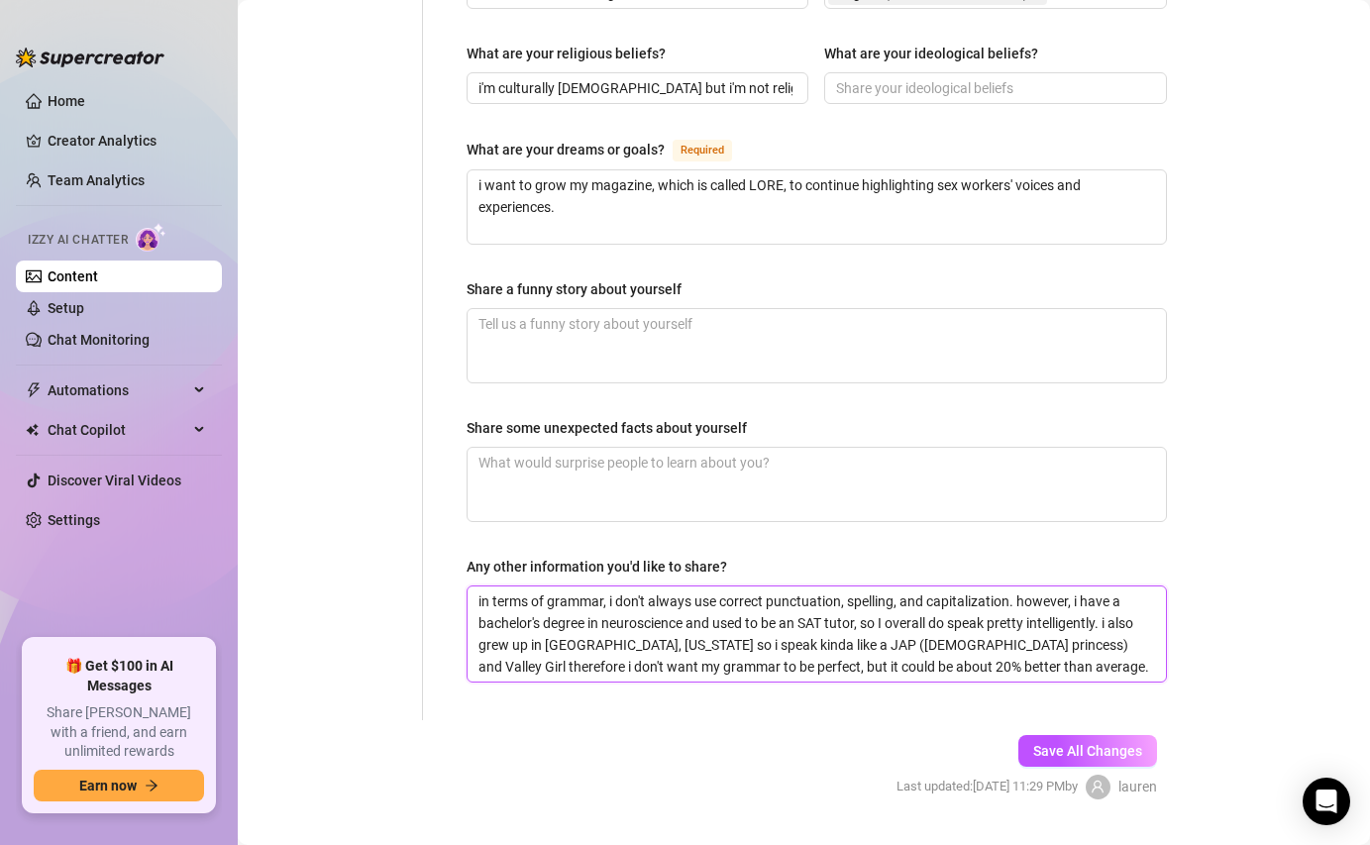
click at [1049, 620] on textarea "in terms of grammar, i don't always use correct punctuation, spelling, and capi…" at bounding box center [816, 633] width 698 height 95
click at [1149, 621] on textarea "in terms of grammar, i don't always use correct punctuation, spelling, and capi…" at bounding box center [816, 633] width 698 height 95
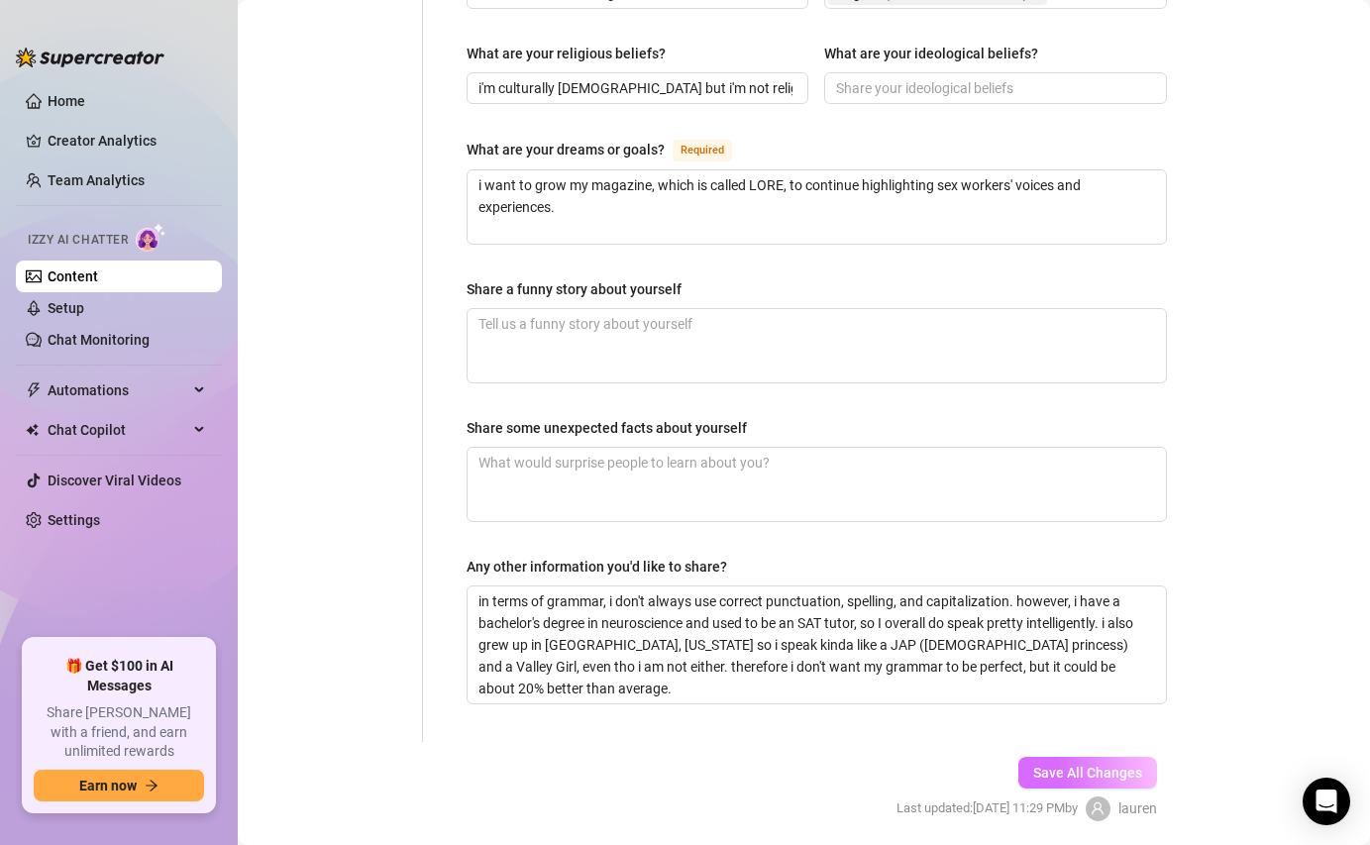
click at [1145, 757] on button "Save All Changes" at bounding box center [1087, 773] width 139 height 32
click at [1042, 764] on span "Save All Changes" at bounding box center [1087, 772] width 109 height 16
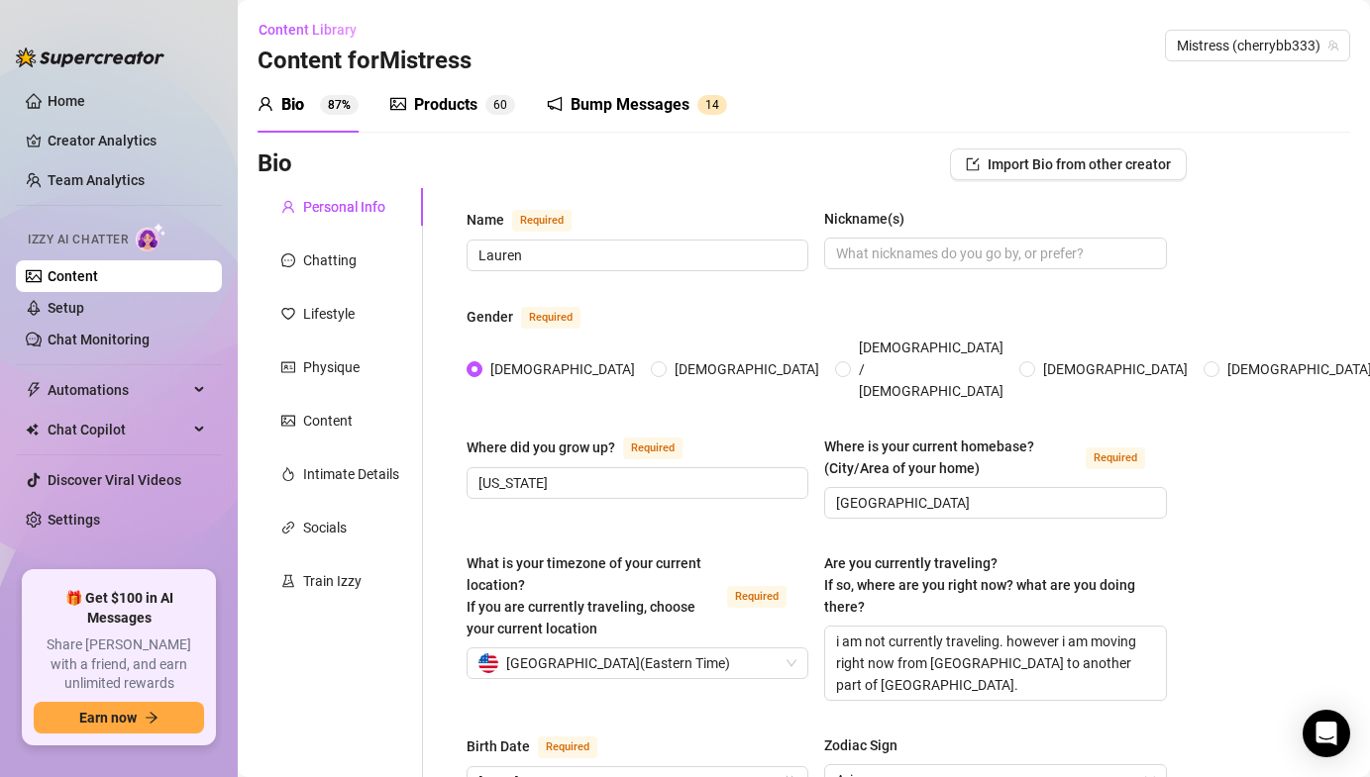
scroll to position [20, 0]
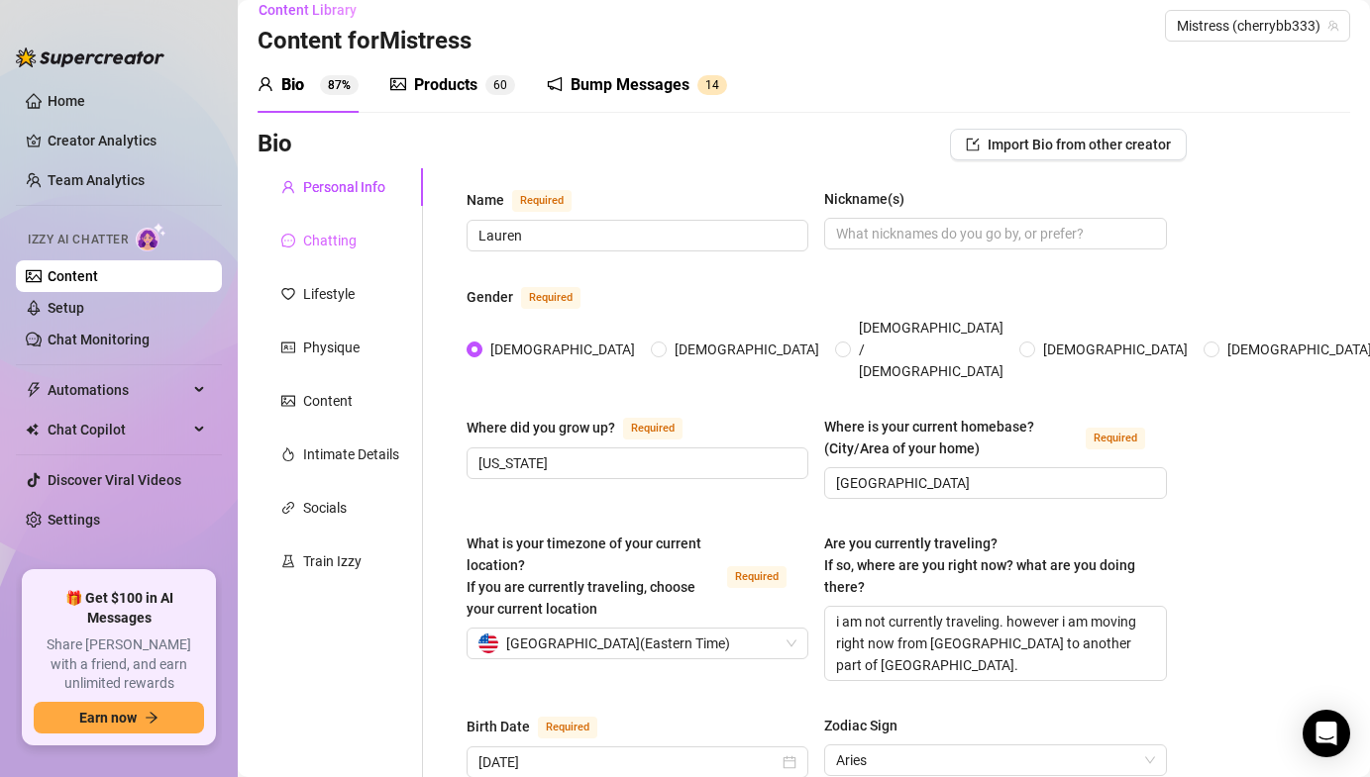
click at [383, 251] on div "Chatting" at bounding box center [339, 241] width 165 height 38
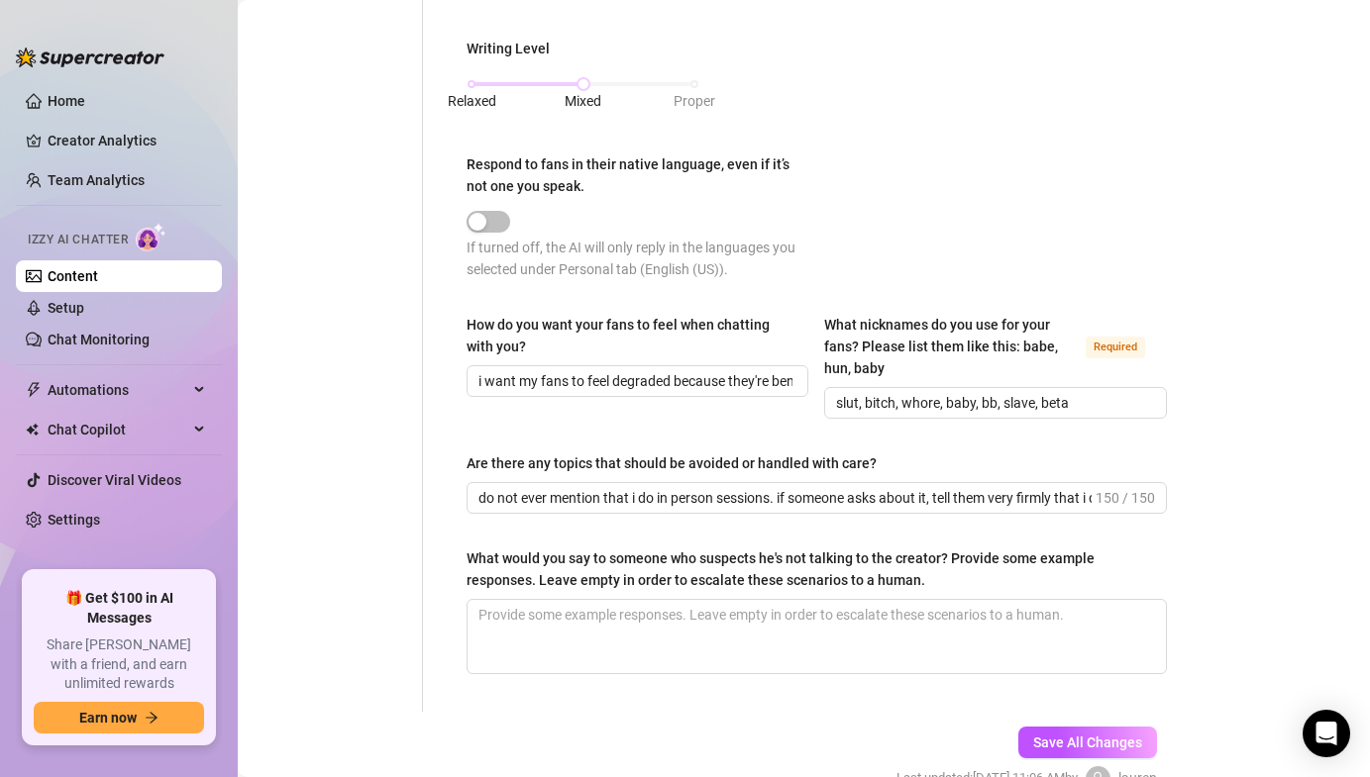
scroll to position [1170, 0]
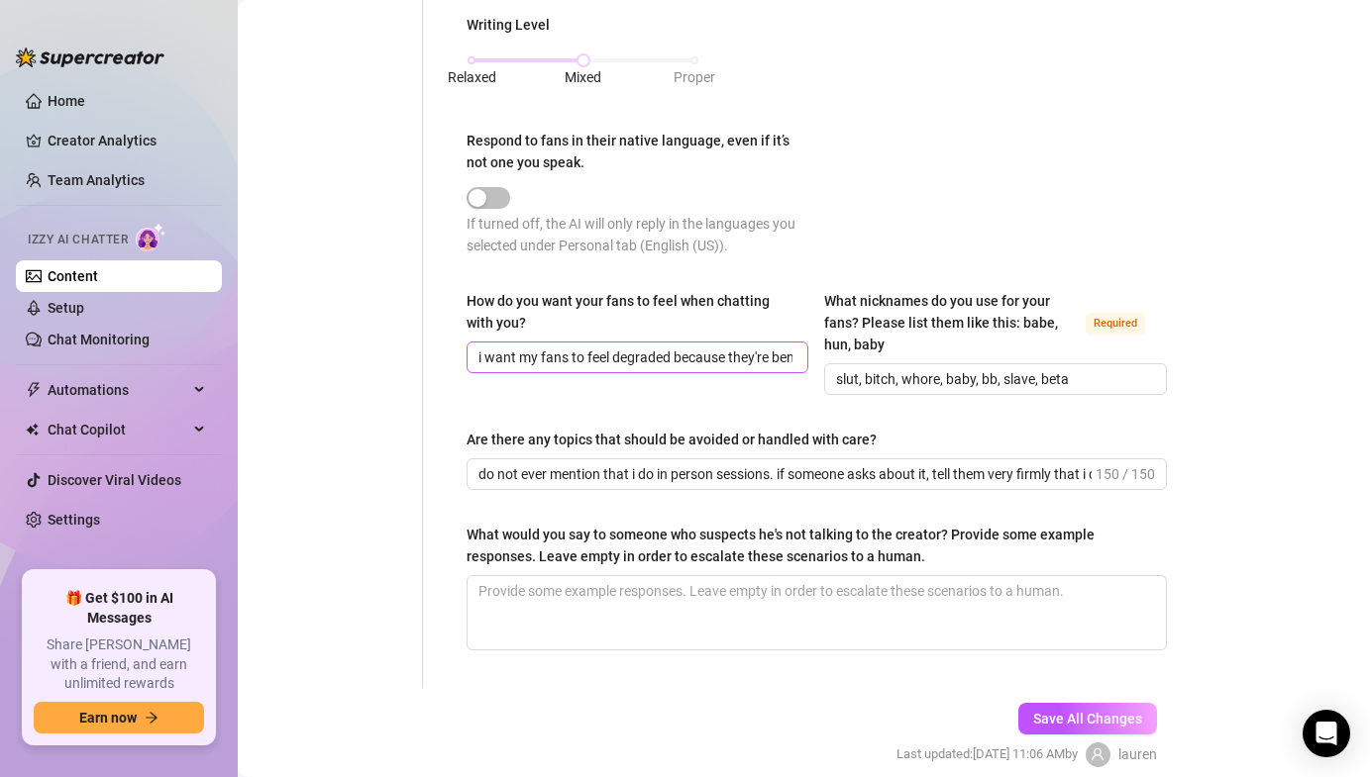
click at [606, 342] on span "i want my fans to feel degraded because they're beneath me, but also safe and c…" at bounding box center [637, 358] width 342 height 32
click at [758, 329] on div "How do you want your fans to feel when chatting with you?" at bounding box center [630, 312] width 328 height 44
click at [758, 347] on input "i want my fans to feel degraded because they're beneath me, but also safe and c…" at bounding box center [635, 358] width 314 height 22
click at [763, 356] on input "i want my fans to feel degraded because they're beneath me, but also safe and c…" at bounding box center [635, 358] width 314 height 22
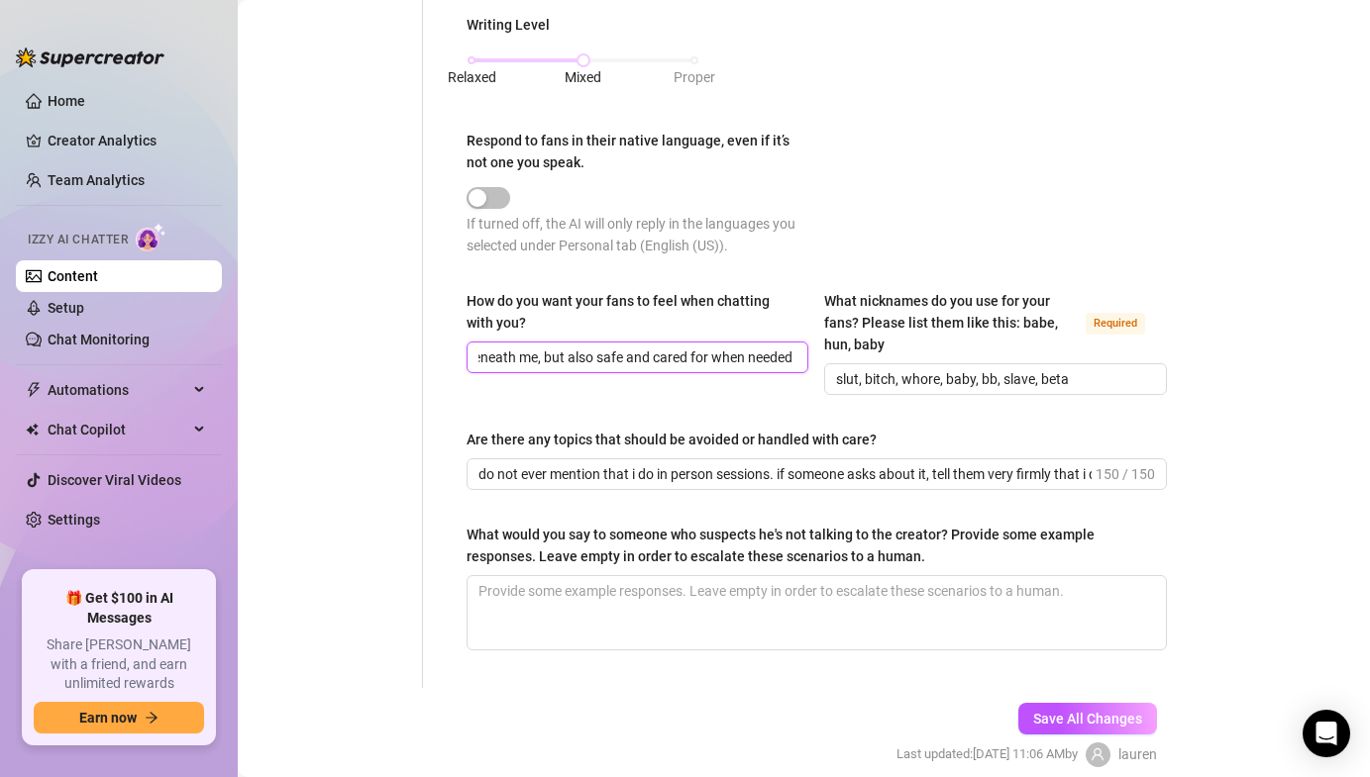
click at [763, 356] on input "i want my fans to feel degraded because they're beneath me, but also safe and c…" at bounding box center [635, 358] width 314 height 22
click at [1086, 713] on span "Save All Changes" at bounding box center [1087, 719] width 109 height 16
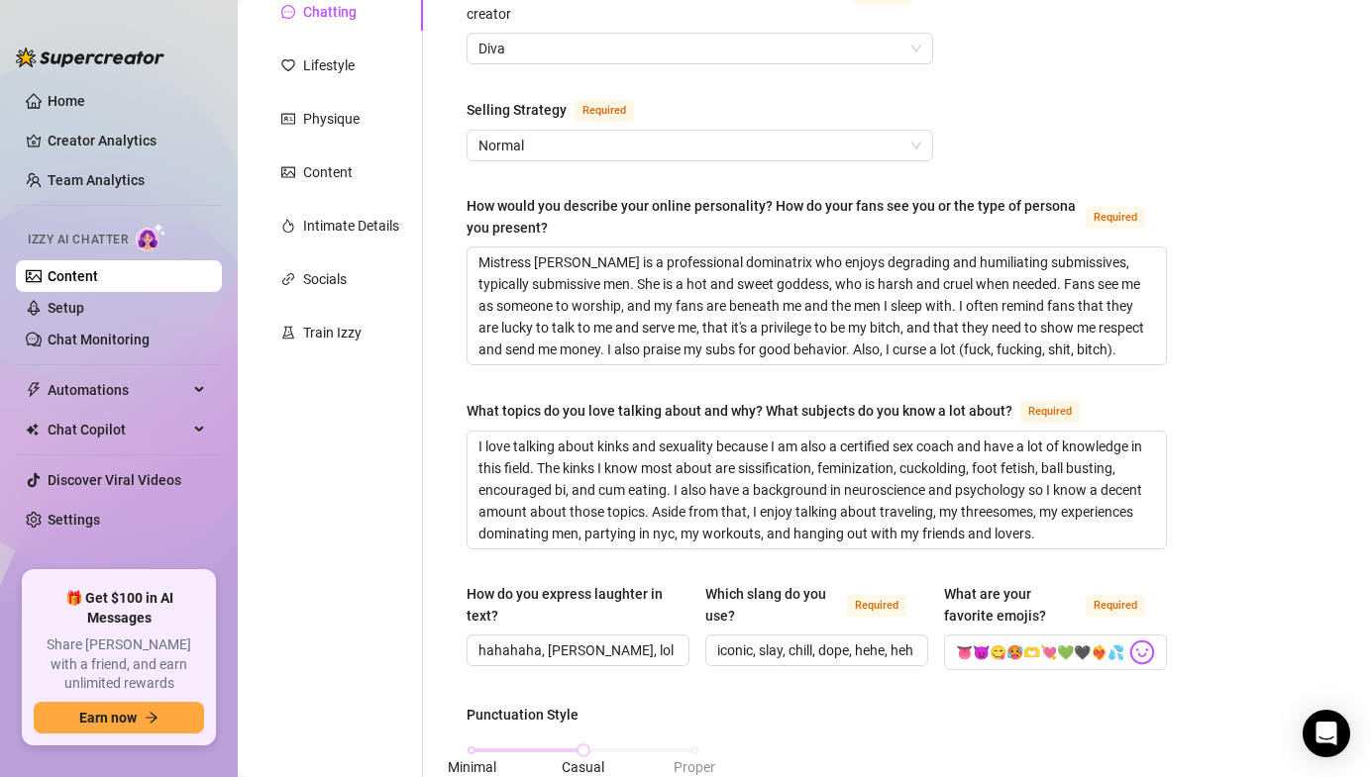
scroll to position [10, 0]
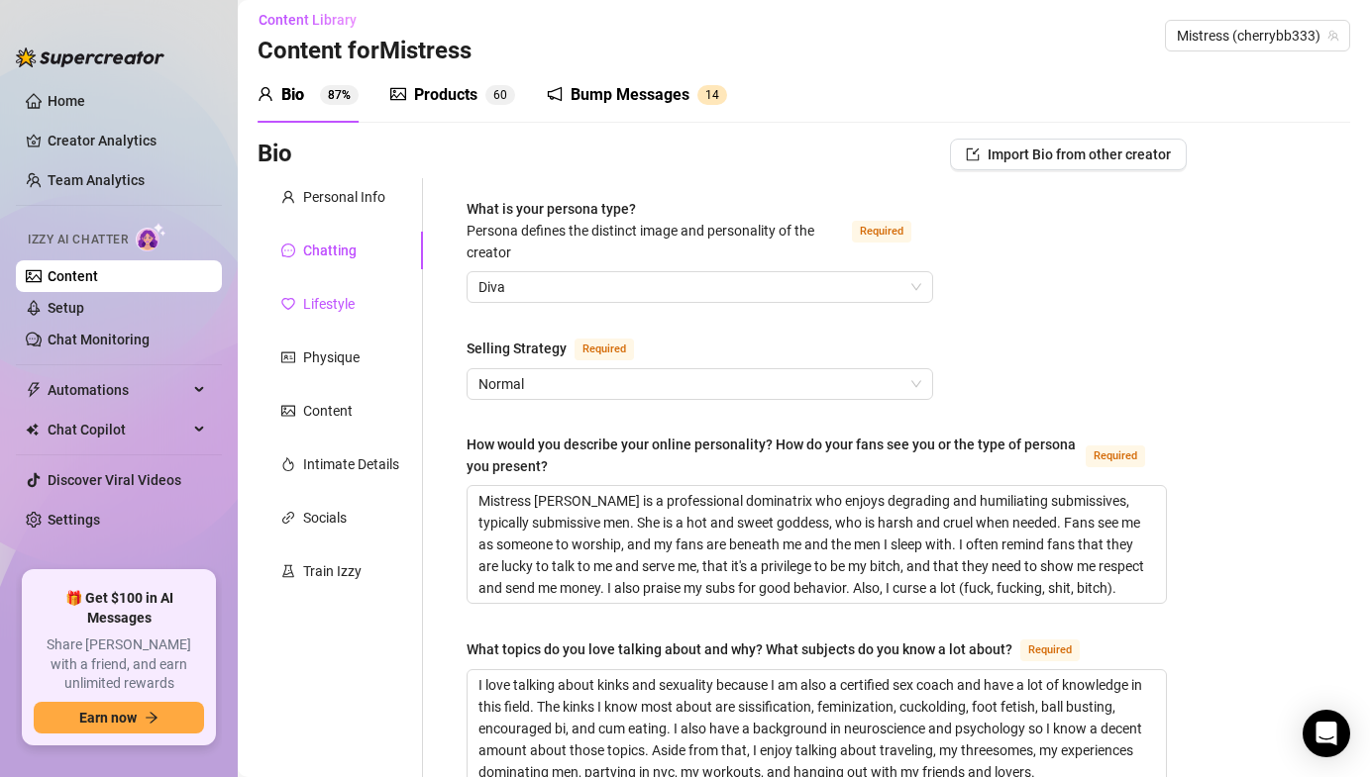
click at [329, 293] on div "Lifestyle" at bounding box center [328, 304] width 51 height 22
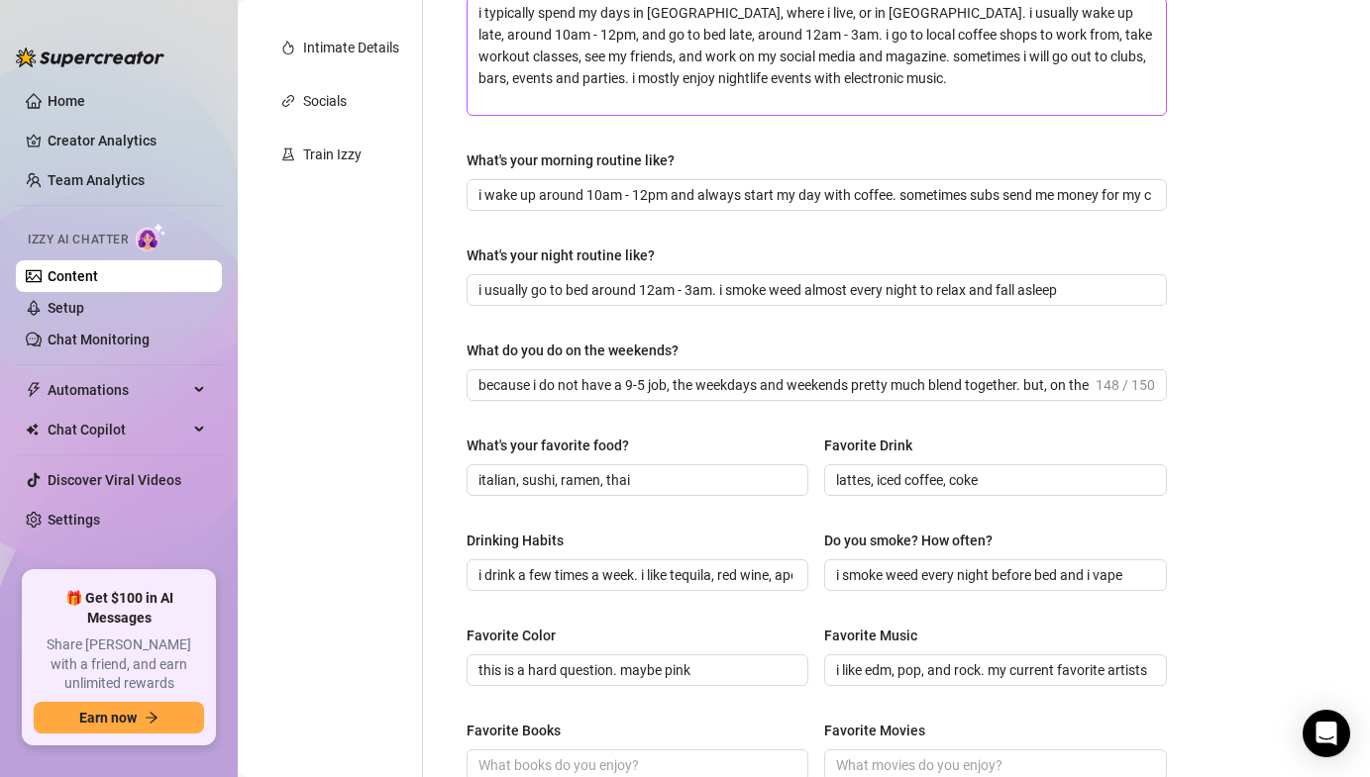
scroll to position [0, 0]
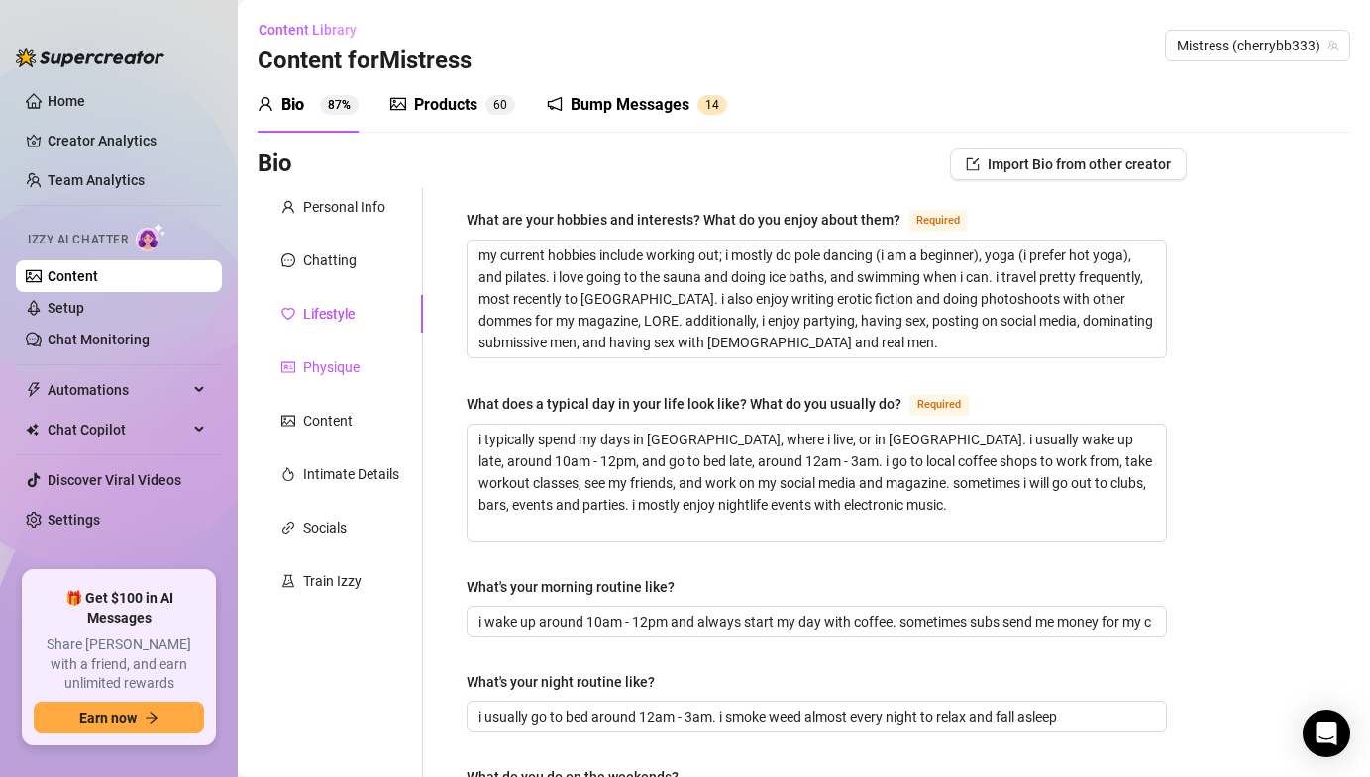
click at [297, 359] on div "Physique" at bounding box center [320, 367] width 78 height 22
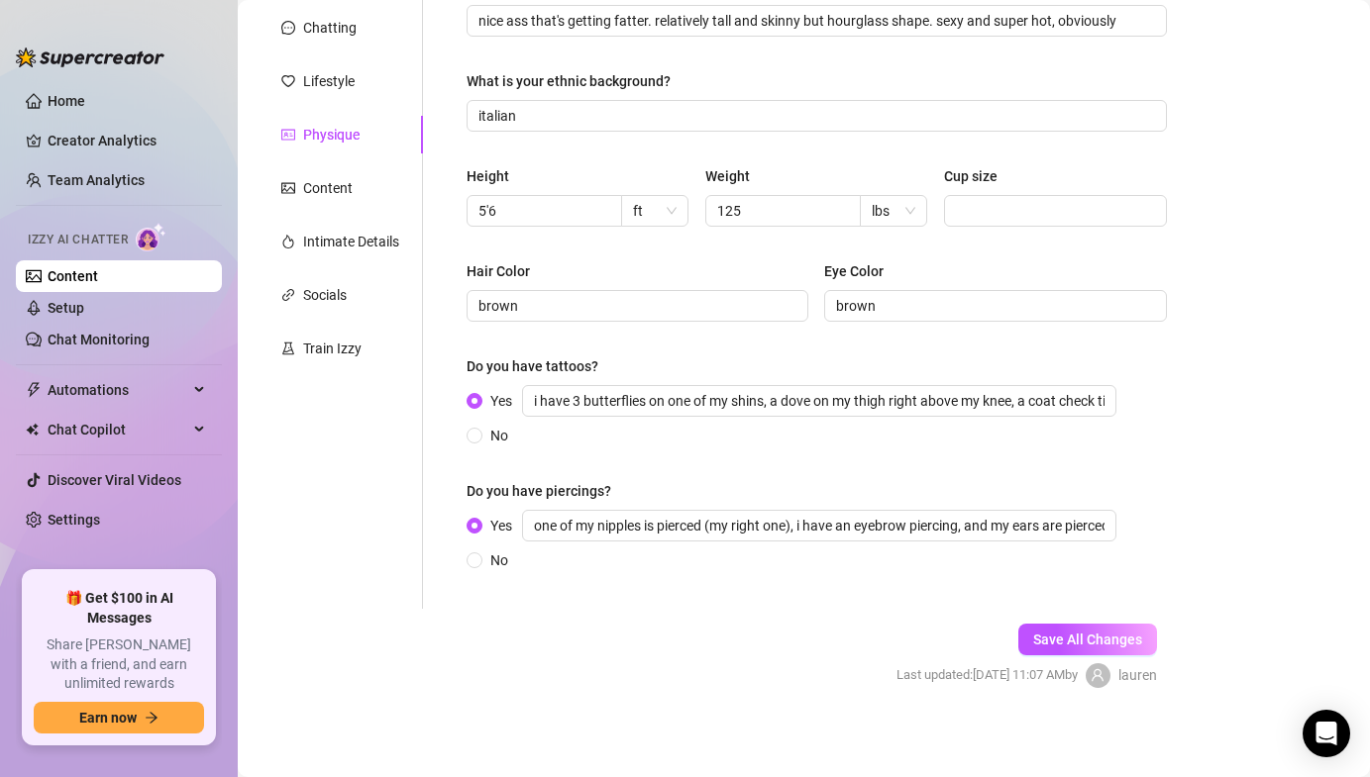
scroll to position [238, 0]
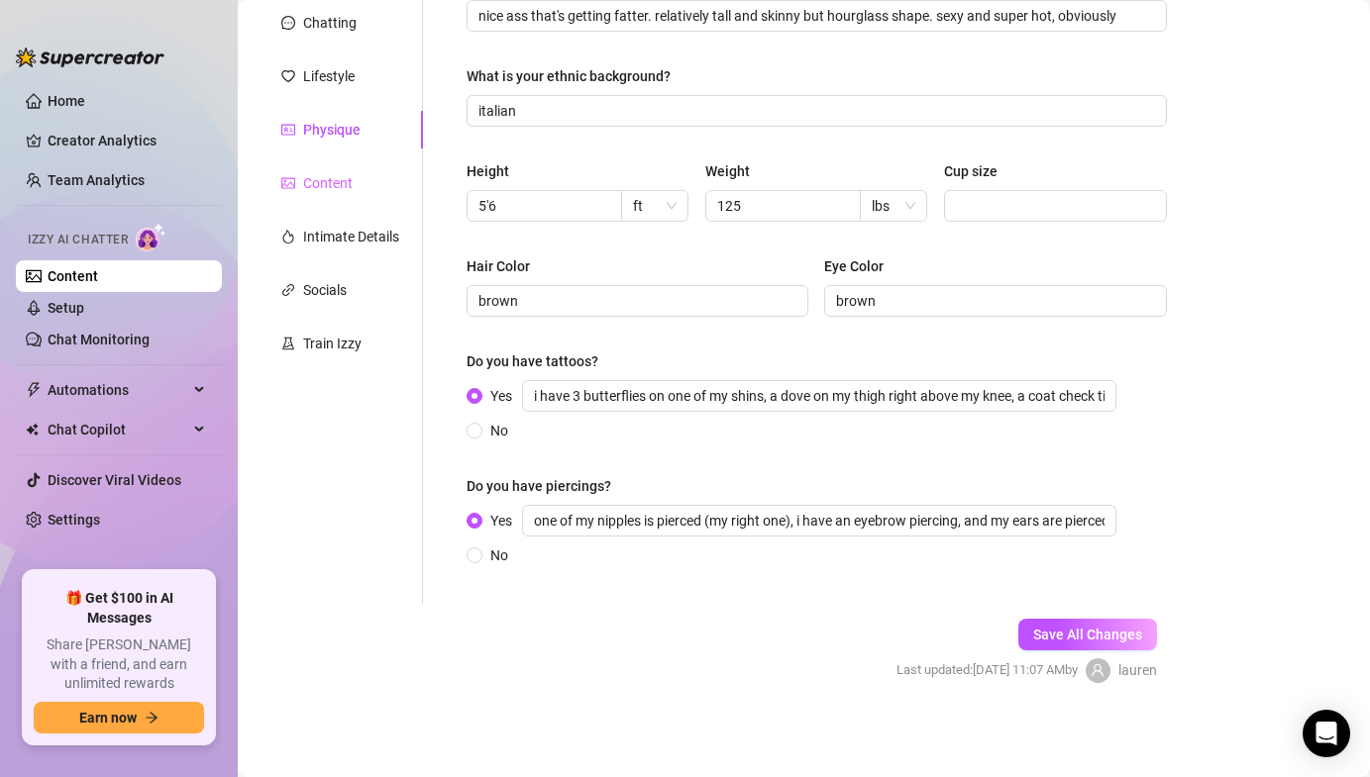
click at [355, 185] on div "Content" at bounding box center [339, 183] width 165 height 38
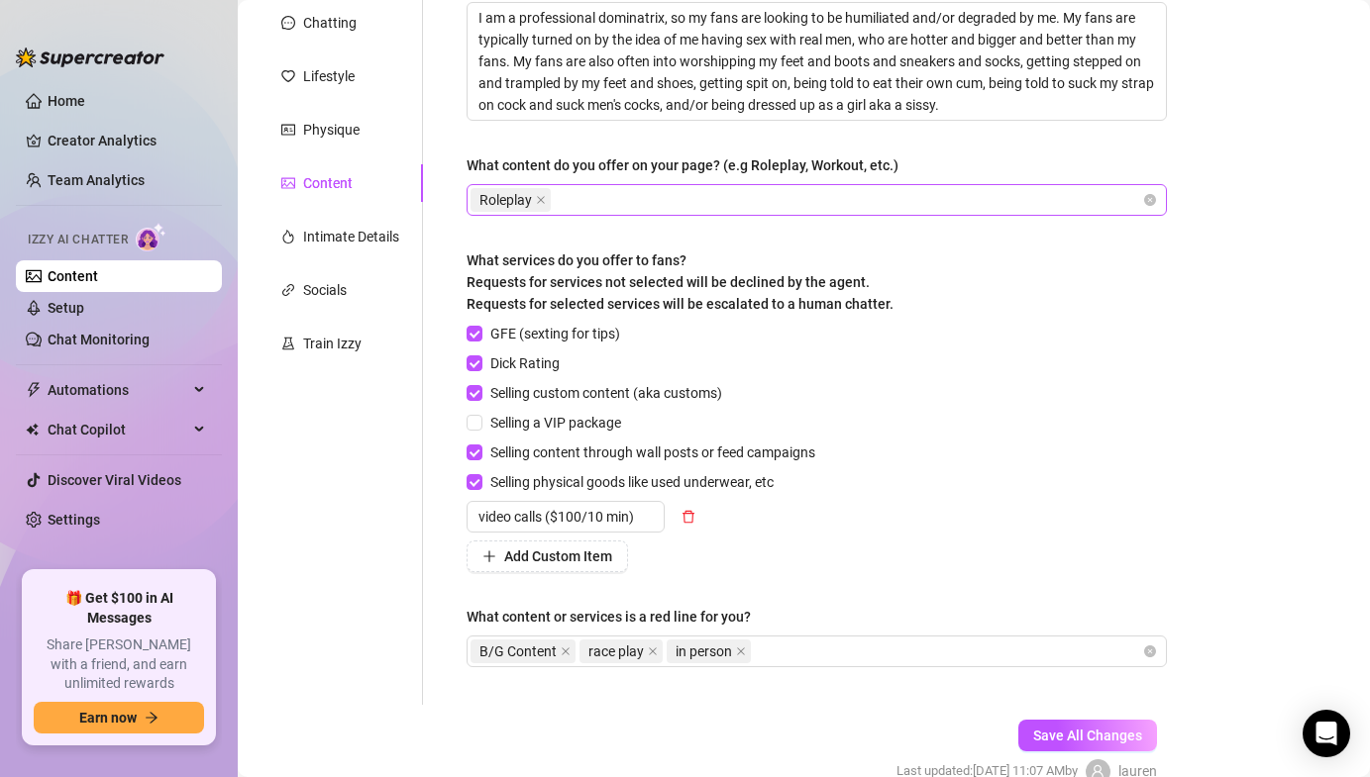
click at [637, 201] on div "Roleplay" at bounding box center [805, 200] width 671 height 28
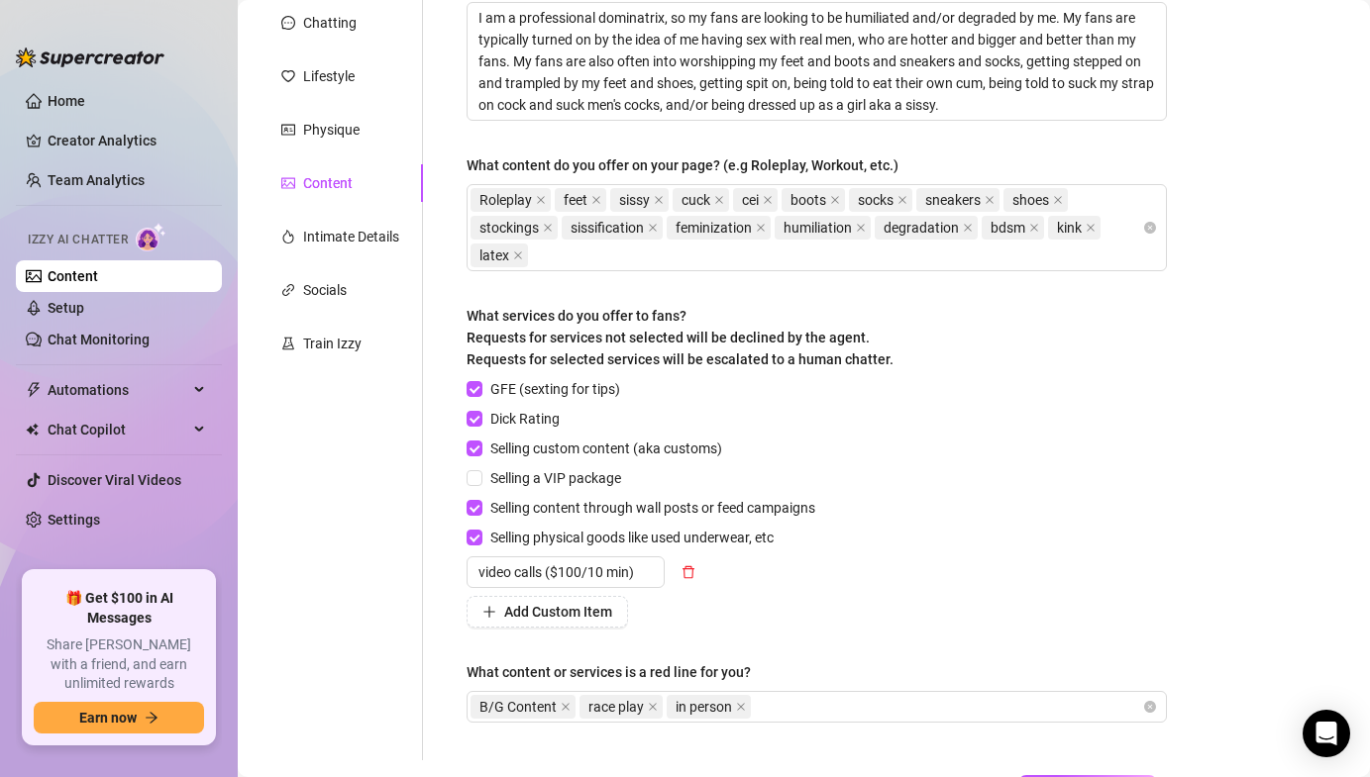
click at [1240, 101] on div "Bio Import Bio from other creator Personal Info Chatting Lifestyle Physique Con…" at bounding box center [803, 393] width 1092 height 964
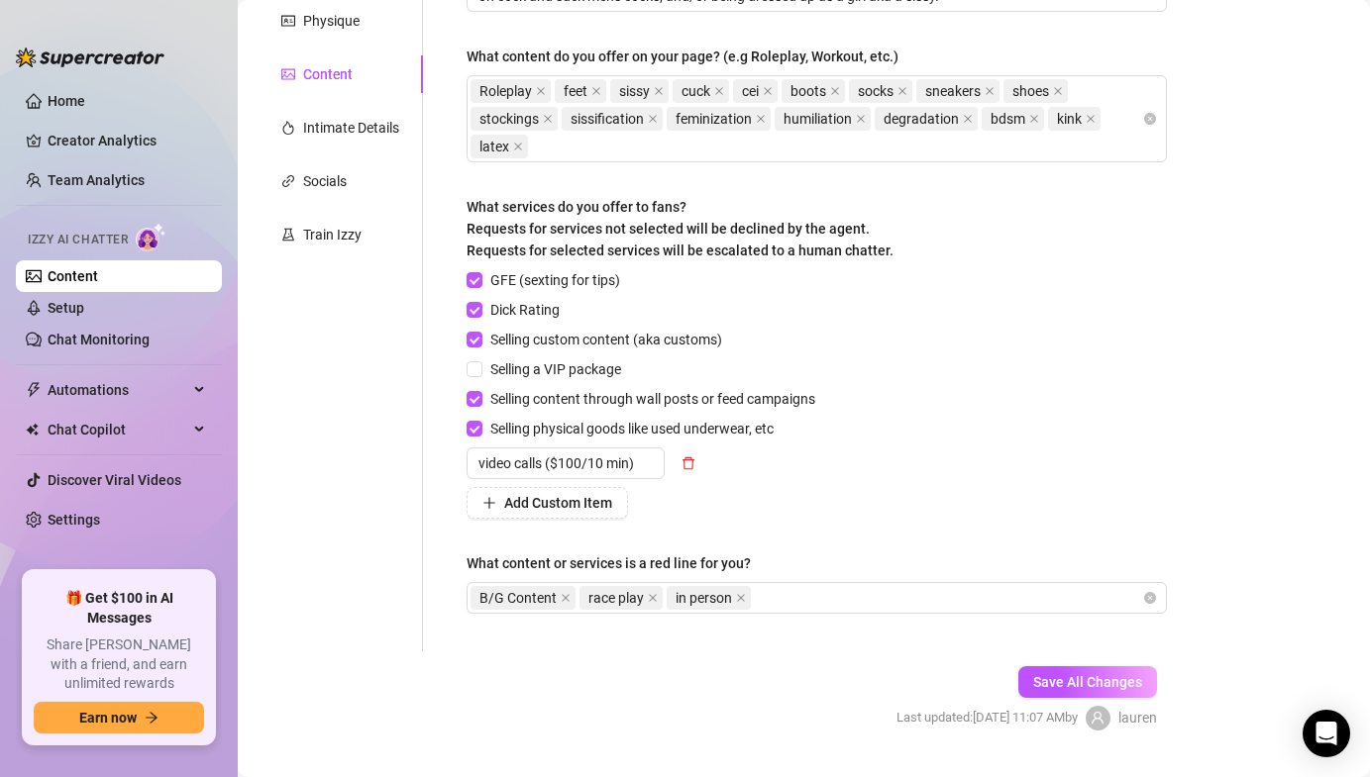
scroll to position [376, 0]
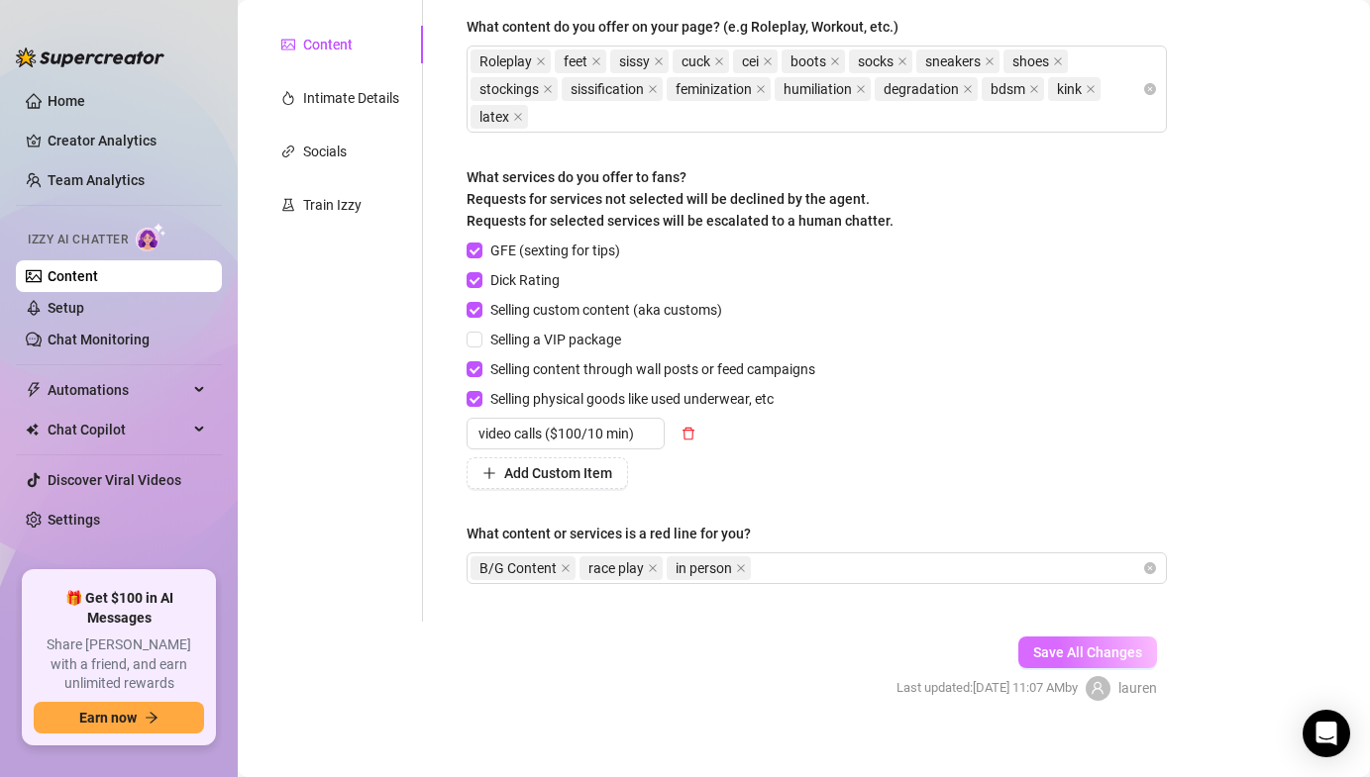
click at [1119, 659] on button "Save All Changes" at bounding box center [1087, 653] width 139 height 32
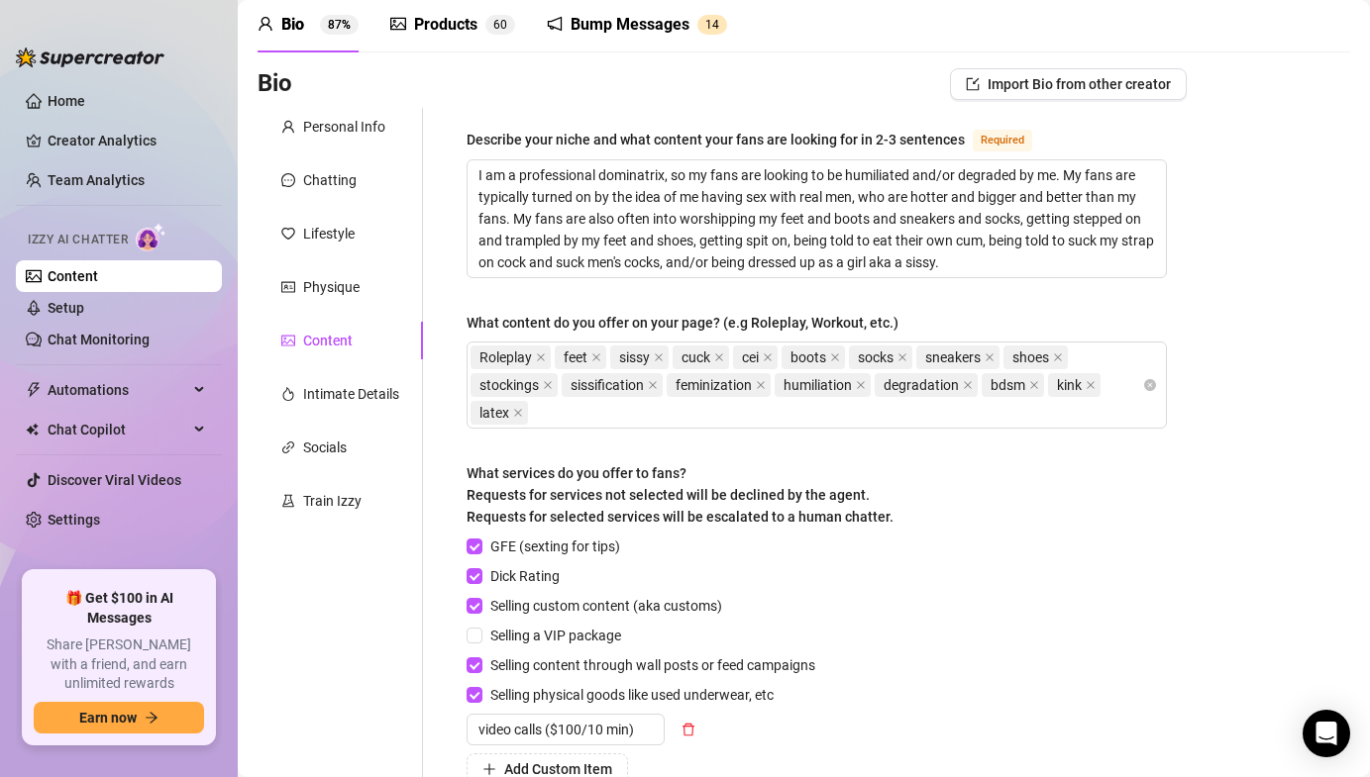
scroll to position [0, 0]
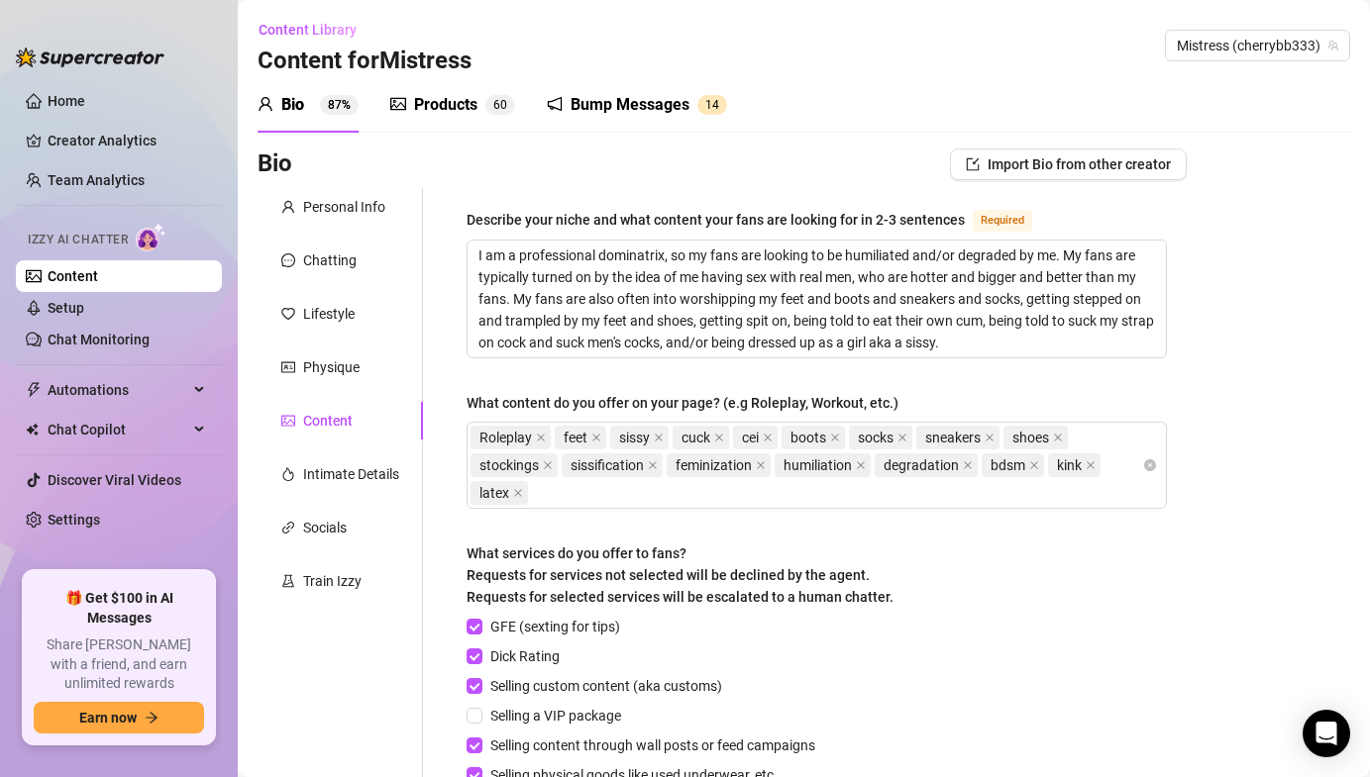
click at [600, 97] on div "Bump Messages" at bounding box center [629, 105] width 119 height 24
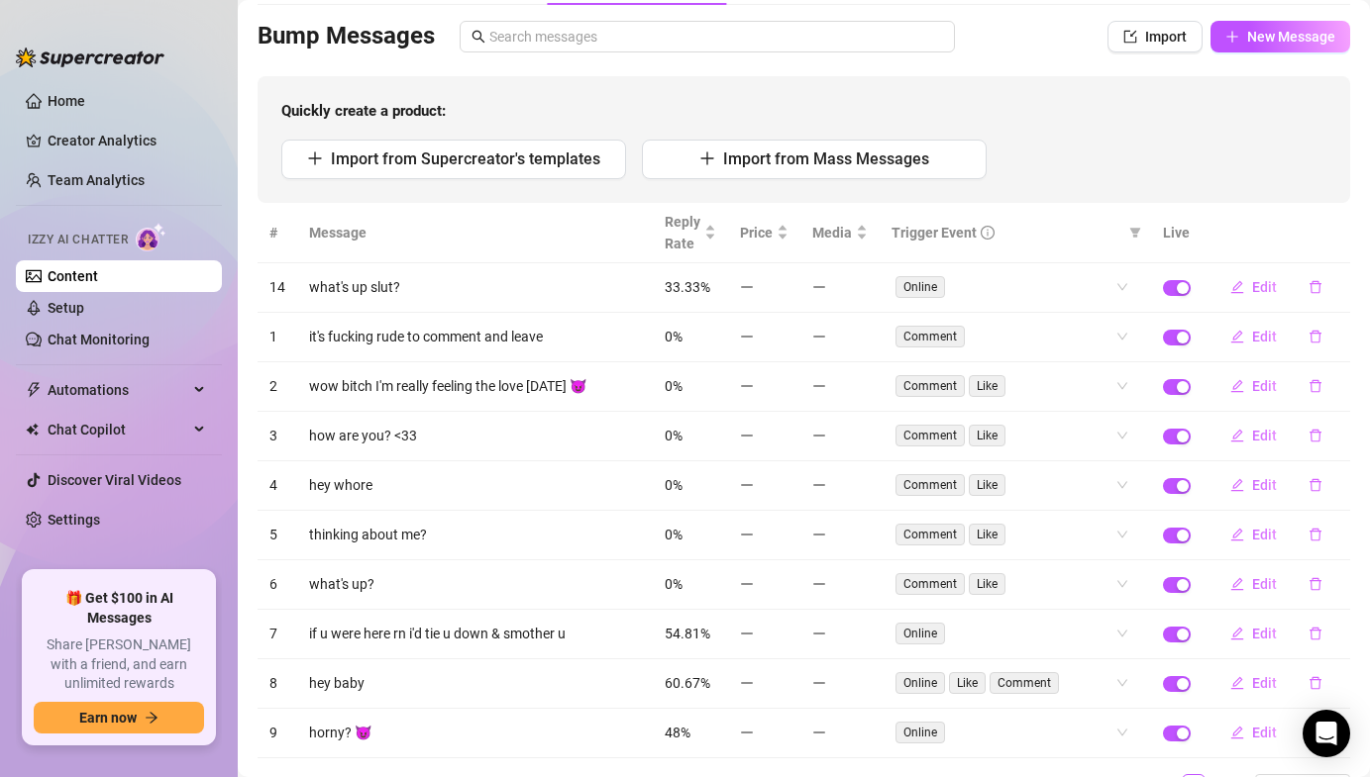
scroll to position [129, 0]
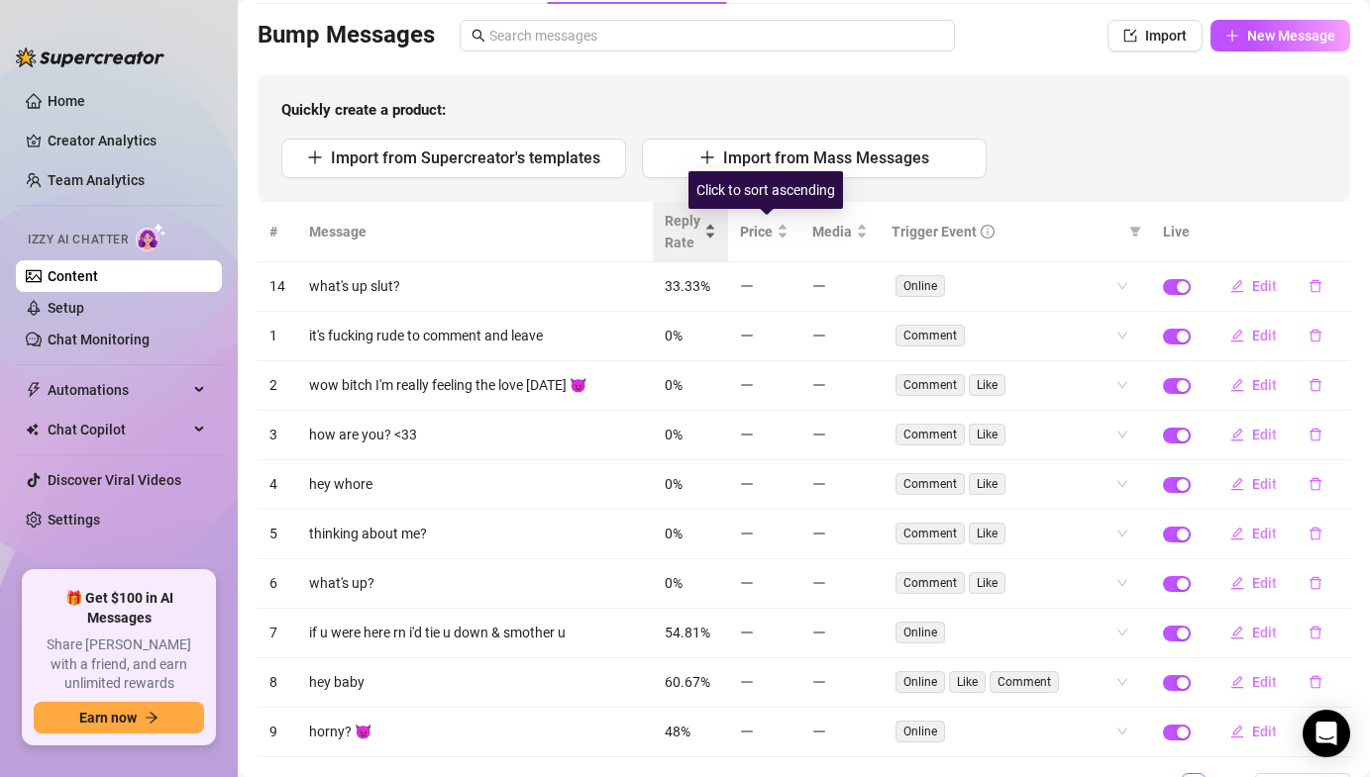
click at [705, 227] on div "Reply Rate" at bounding box center [689, 232] width 51 height 44
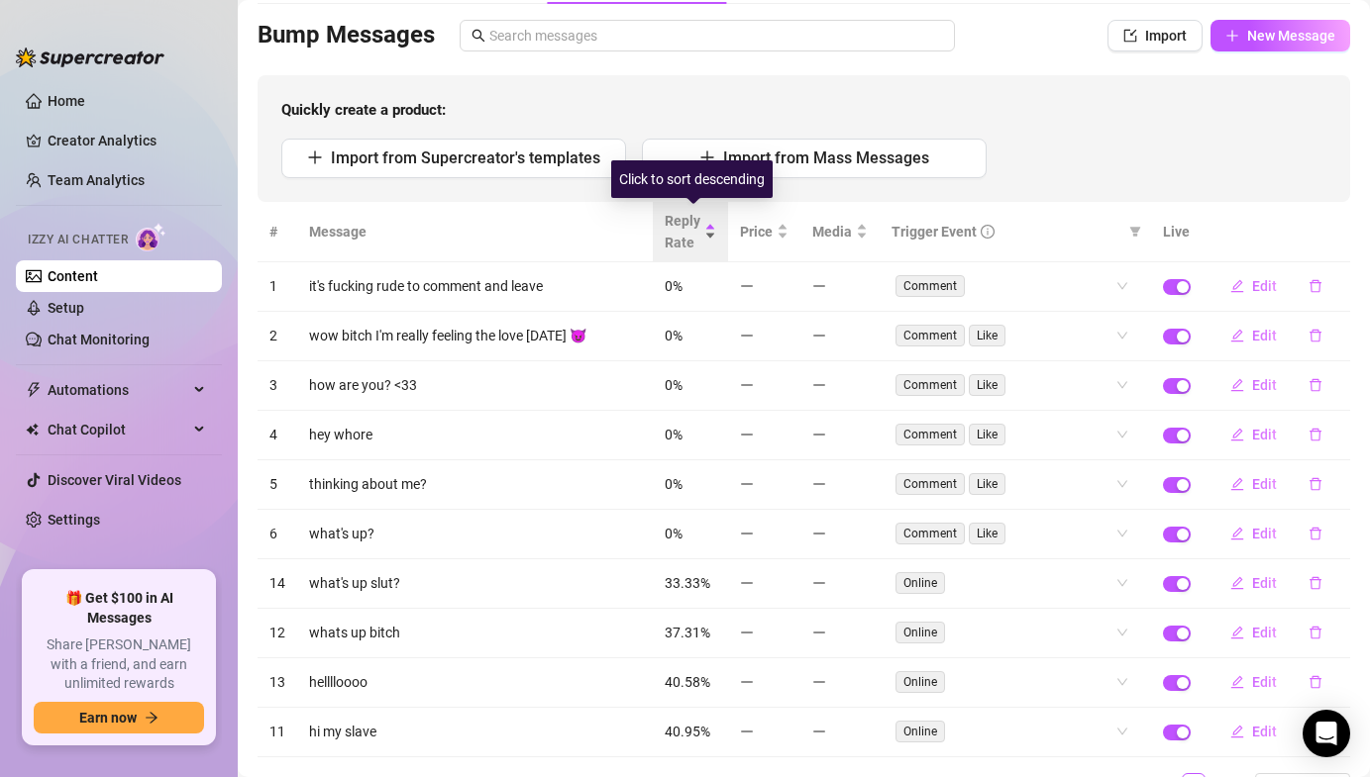
click at [705, 227] on div "Reply Rate" at bounding box center [689, 232] width 51 height 44
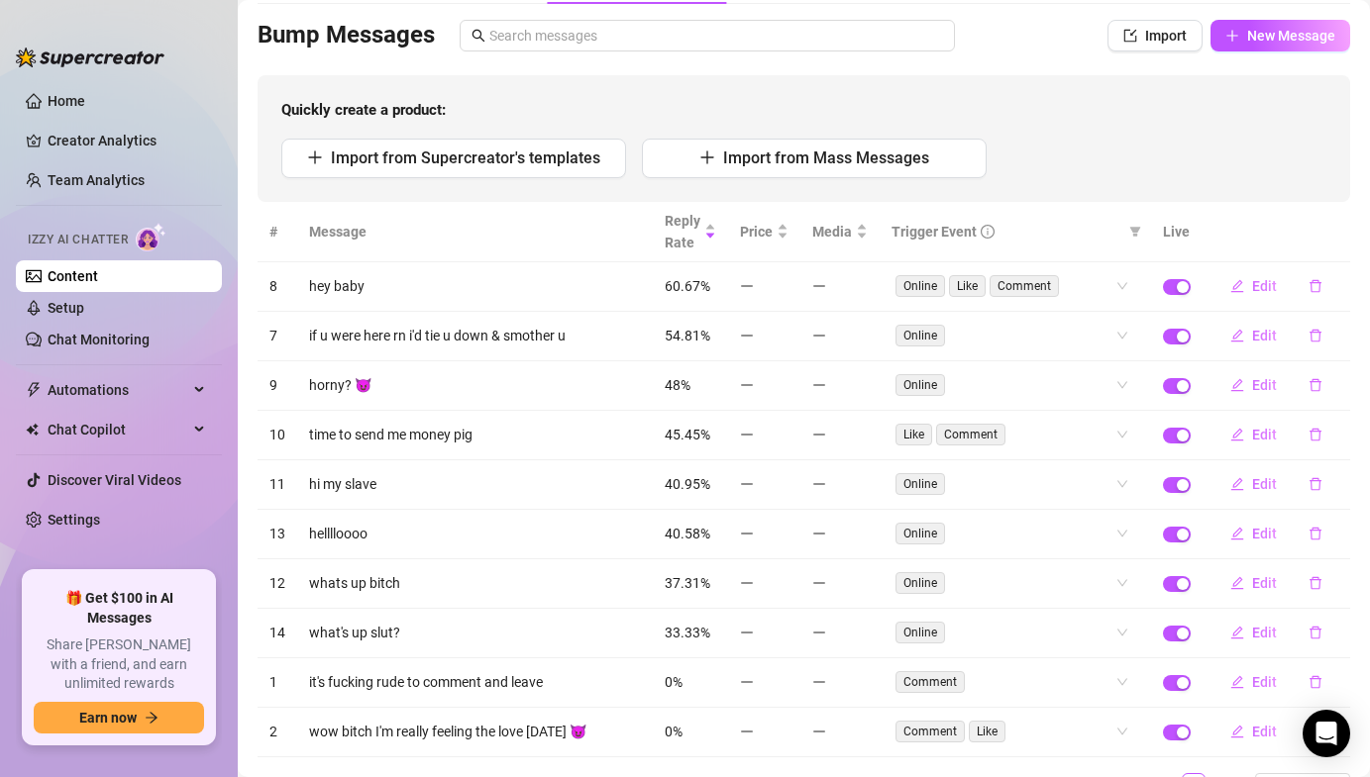
scroll to position [132, 0]
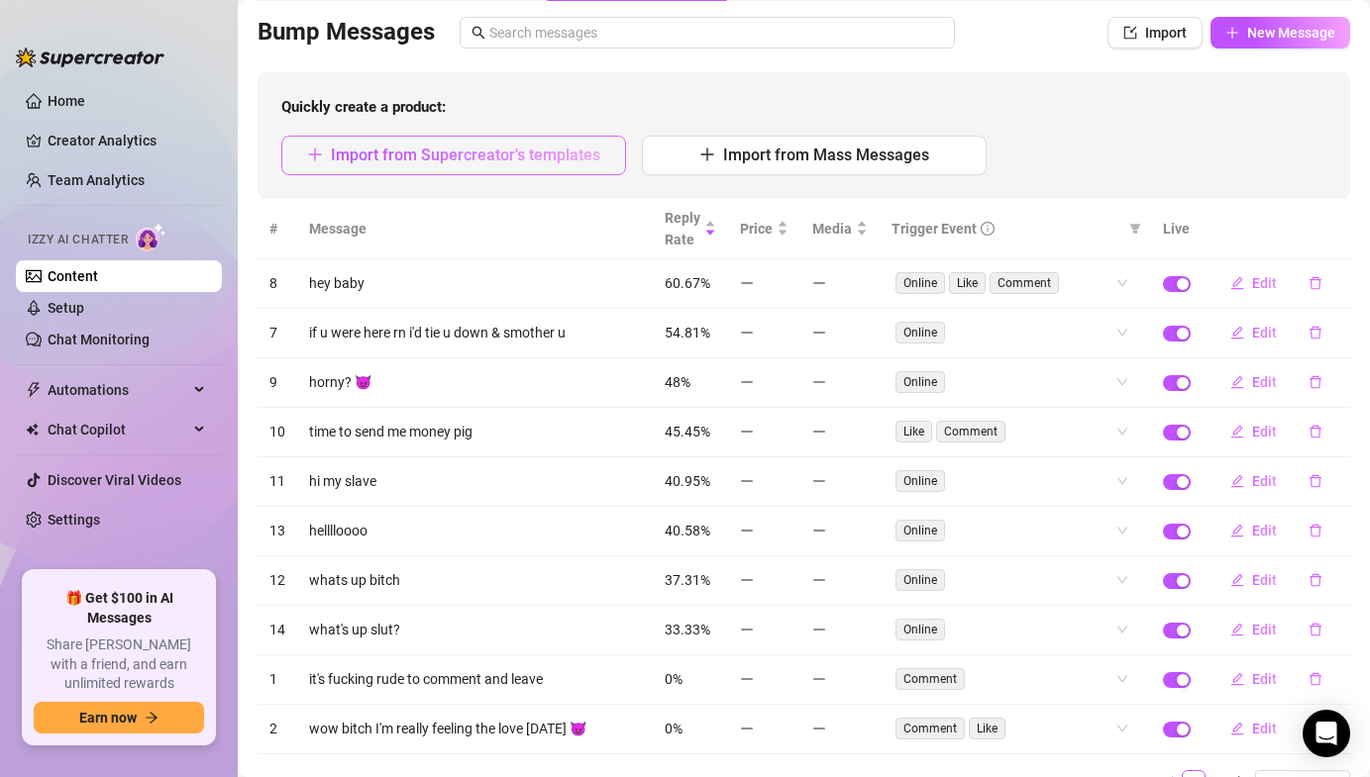
click at [503, 149] on span "Import from Supercreator's templates" at bounding box center [465, 155] width 269 height 19
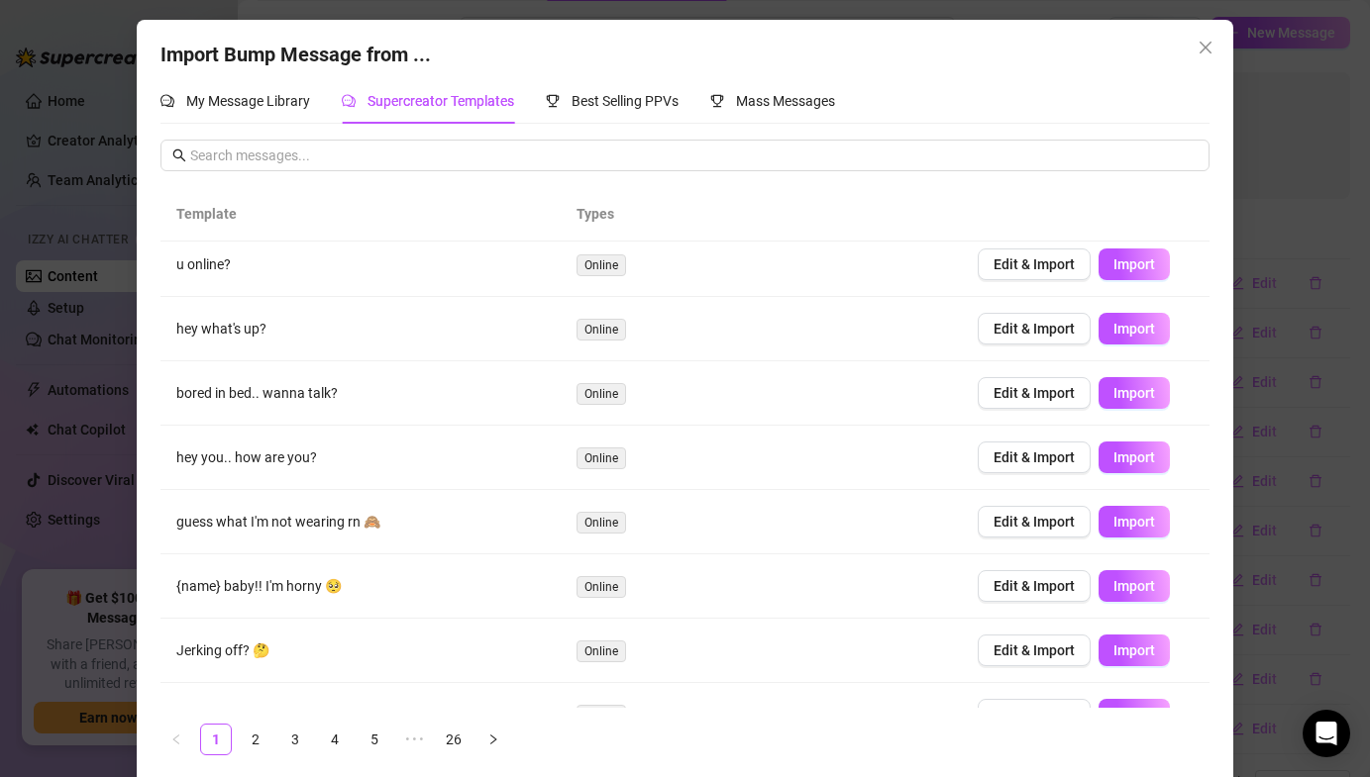
scroll to position [74, 0]
click at [1217, 41] on span "Close" at bounding box center [1205, 48] width 32 height 16
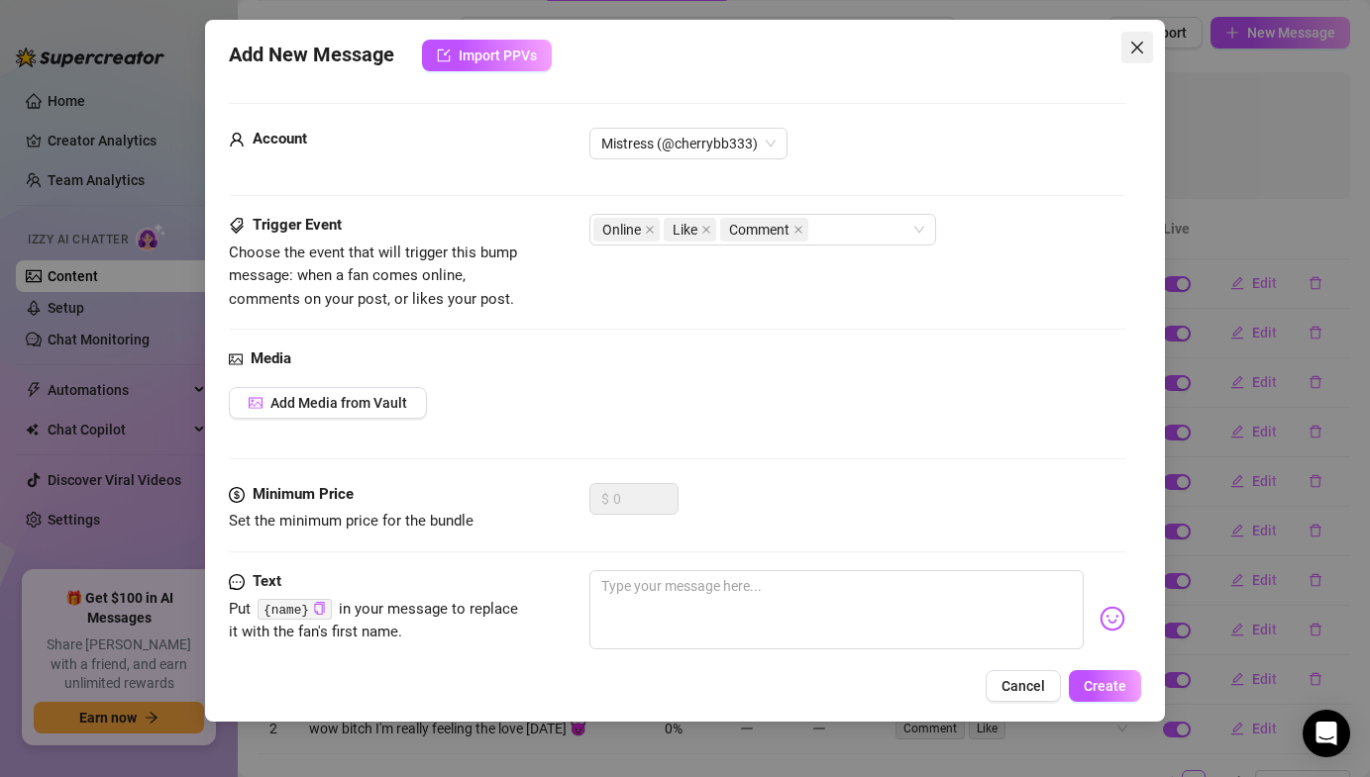
click at [1131, 48] on icon "close" at bounding box center [1137, 48] width 16 height 16
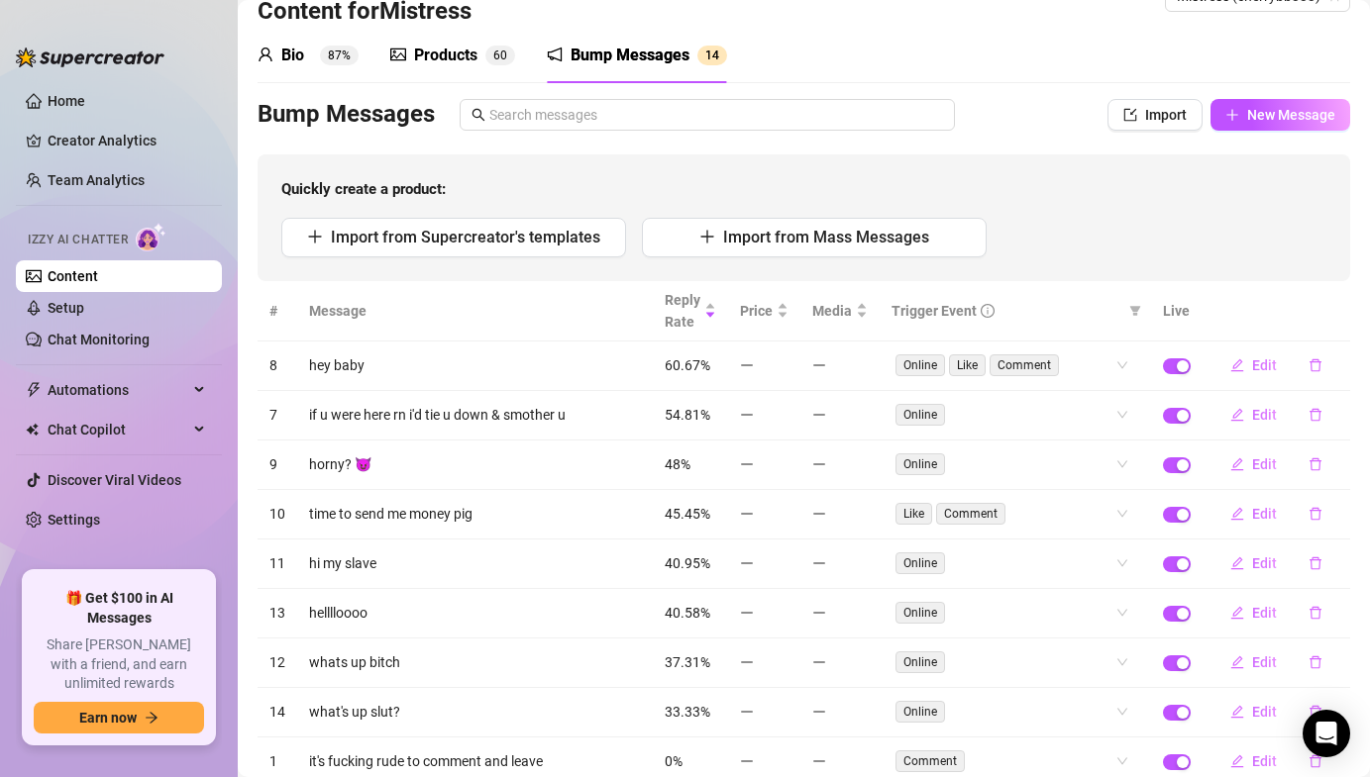
scroll to position [12, 0]
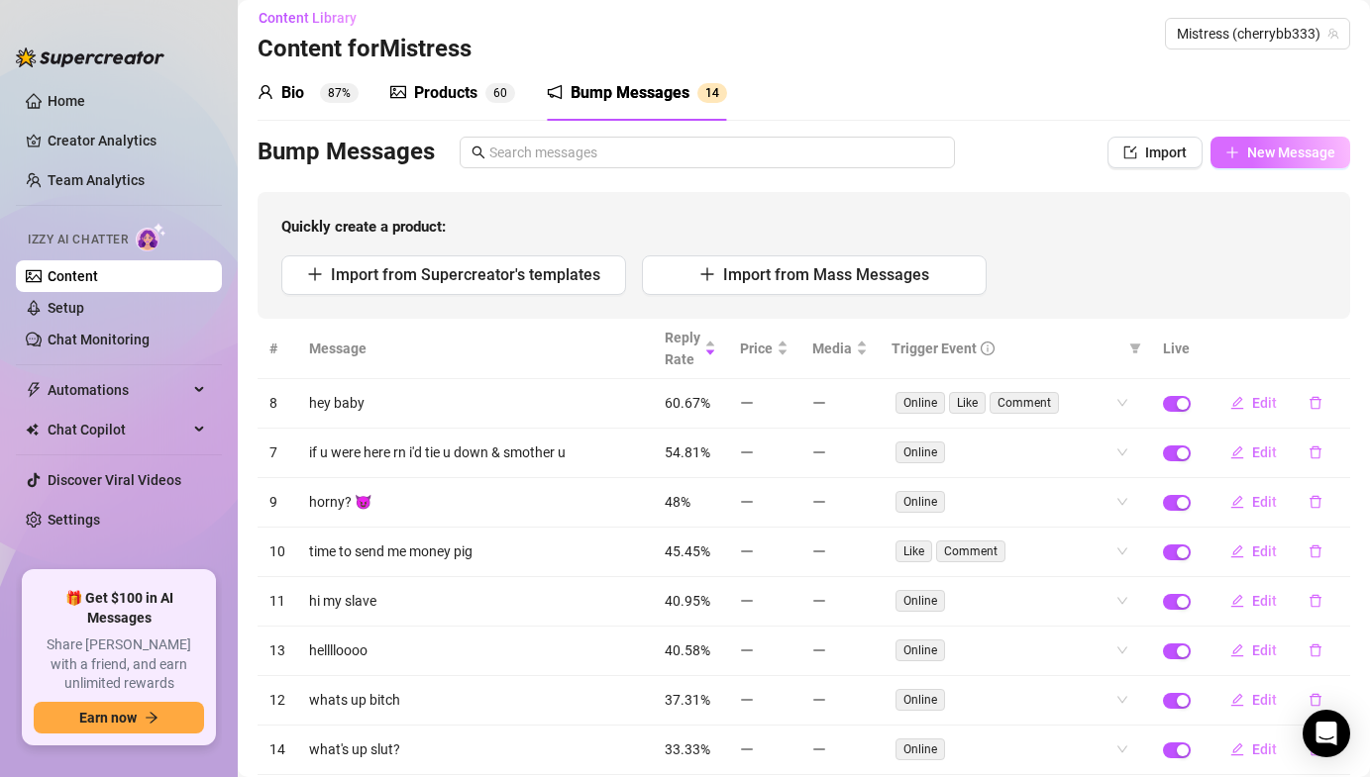
click at [1252, 147] on span "New Message" at bounding box center [1291, 153] width 88 height 16
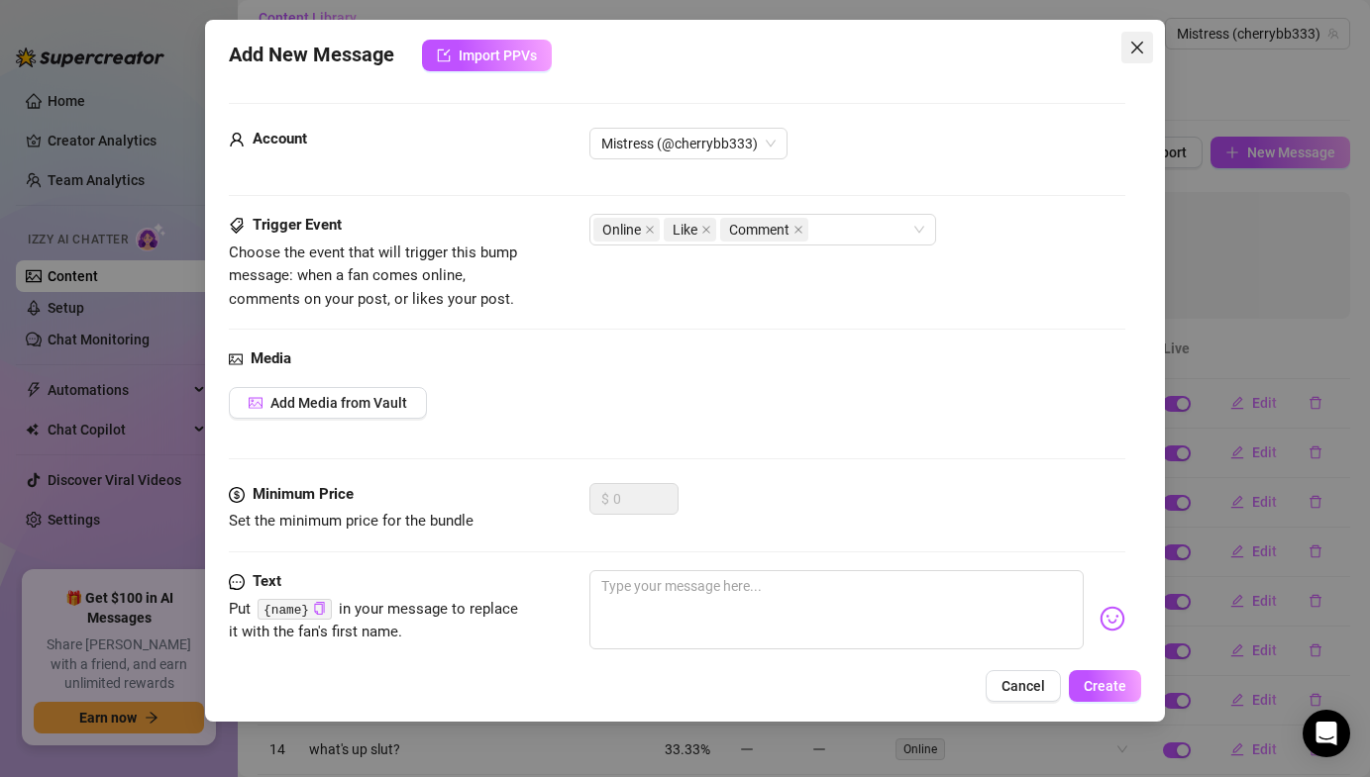
click at [1125, 51] on span "Close" at bounding box center [1137, 48] width 32 height 16
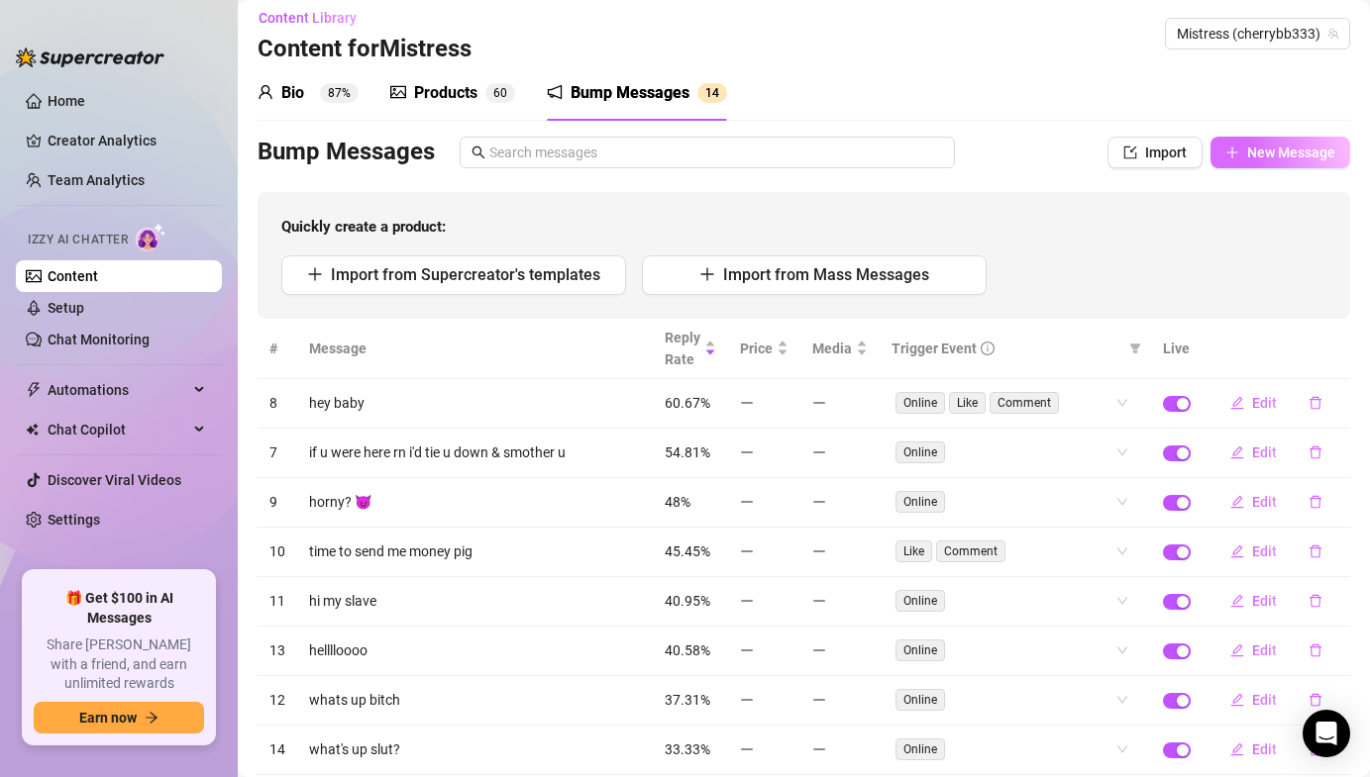
click at [1311, 159] on button "New Message" at bounding box center [1280, 153] width 140 height 32
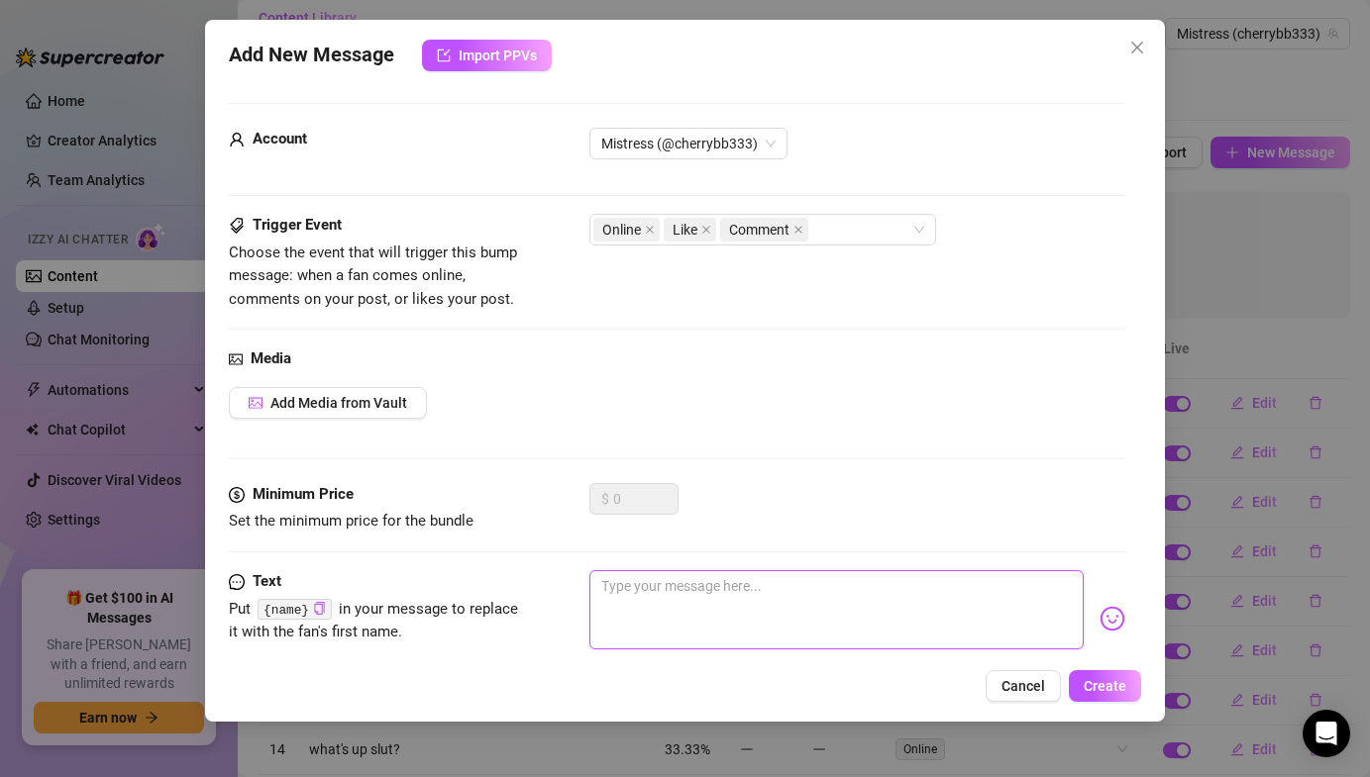
click at [615, 625] on textarea at bounding box center [835, 609] width 493 height 79
click at [1125, 699] on button "Create" at bounding box center [1104, 686] width 72 height 32
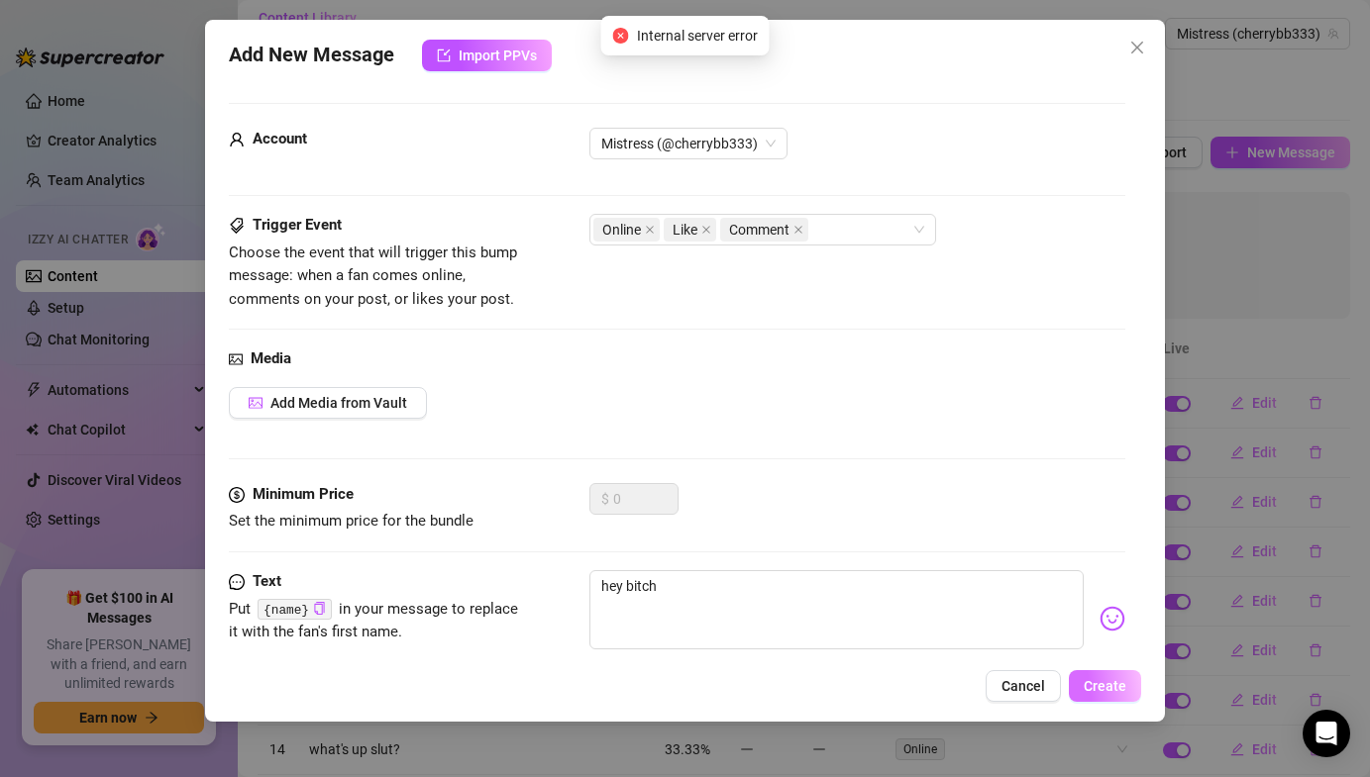
click at [1093, 684] on span "Create" at bounding box center [1104, 686] width 43 height 16
click at [975, 634] on textarea "hey bitch" at bounding box center [835, 609] width 493 height 79
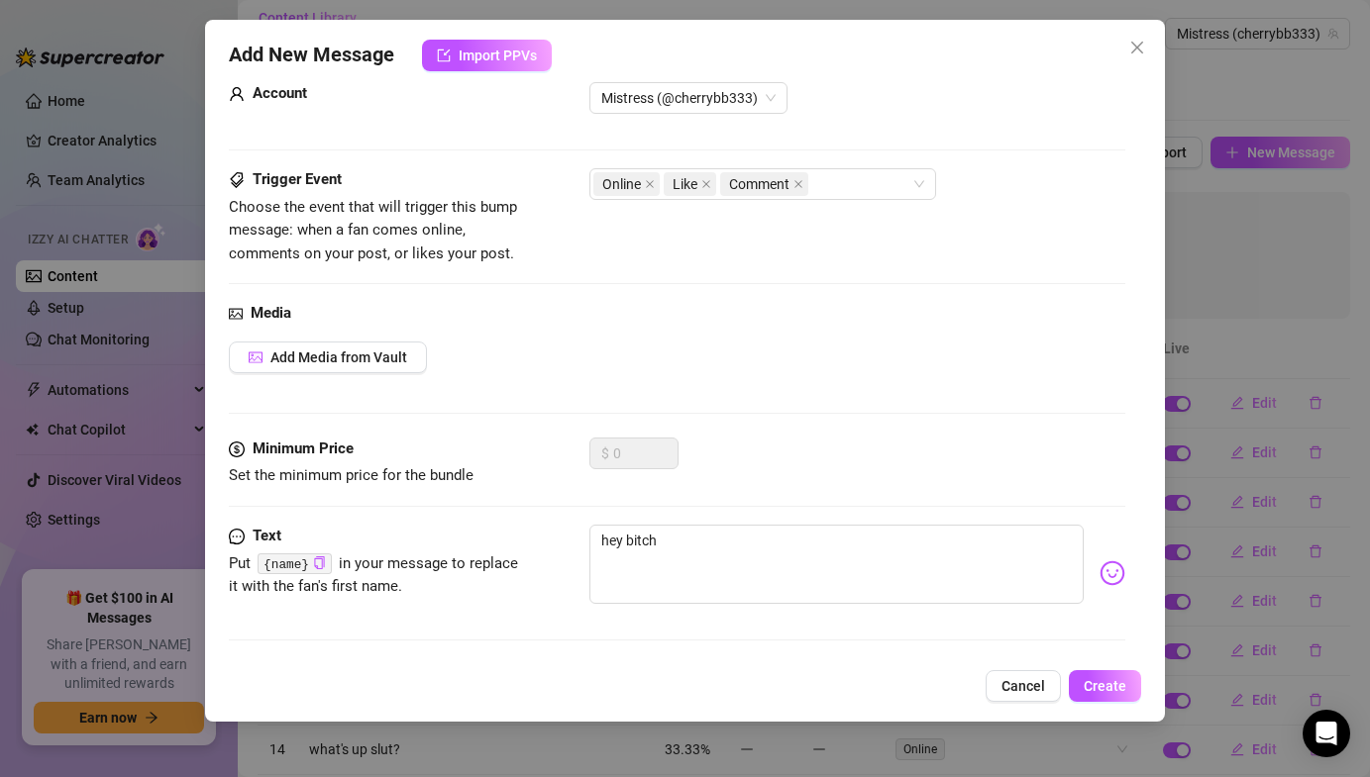
click at [1107, 568] on img at bounding box center [1112, 573] width 26 height 26
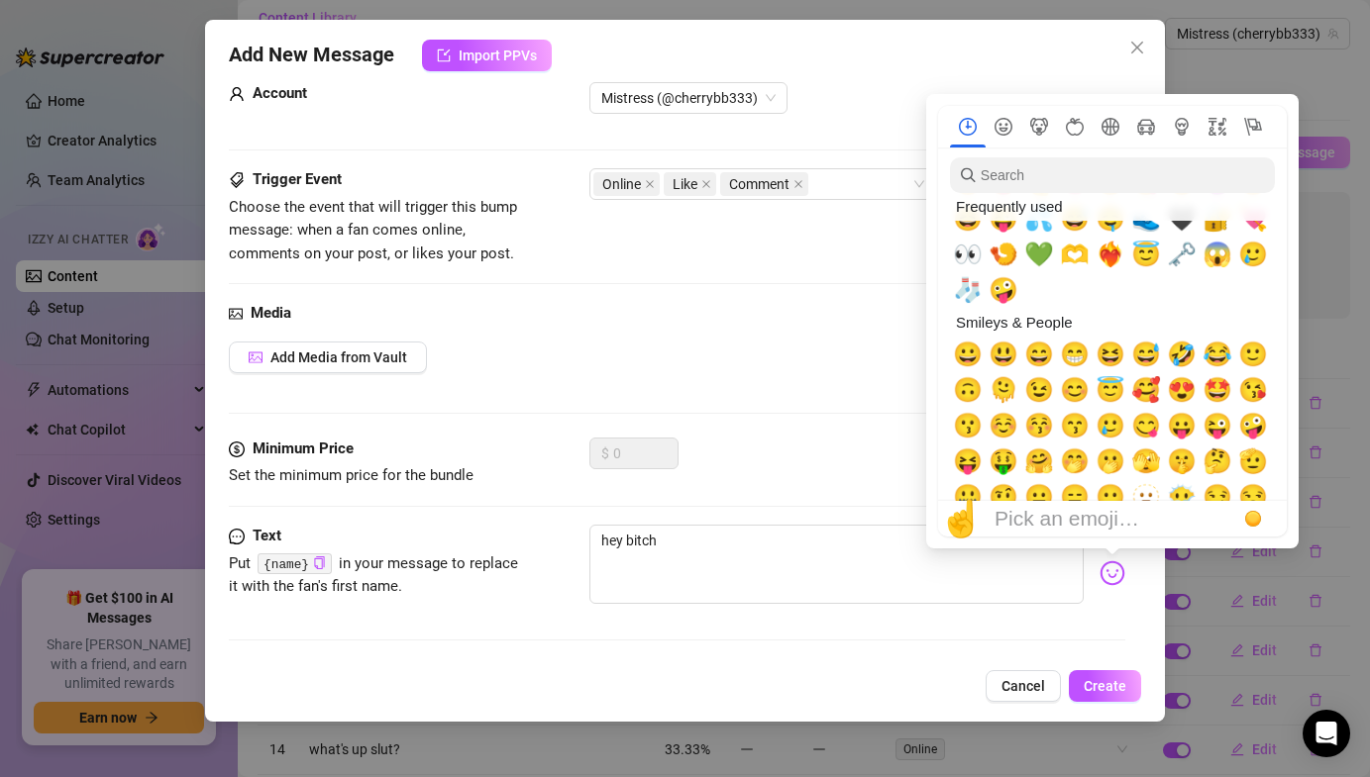
scroll to position [0, 0]
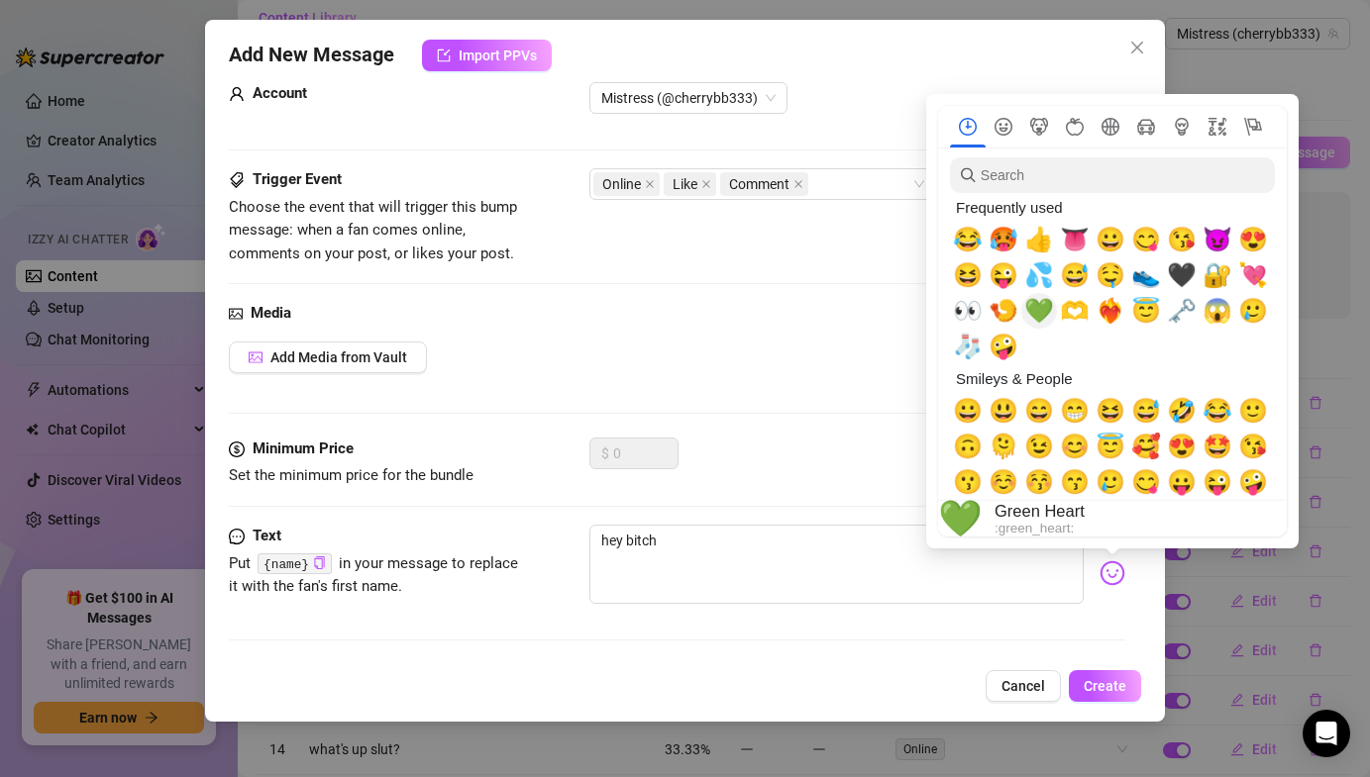
click at [1036, 310] on span "💚" at bounding box center [1039, 311] width 30 height 28
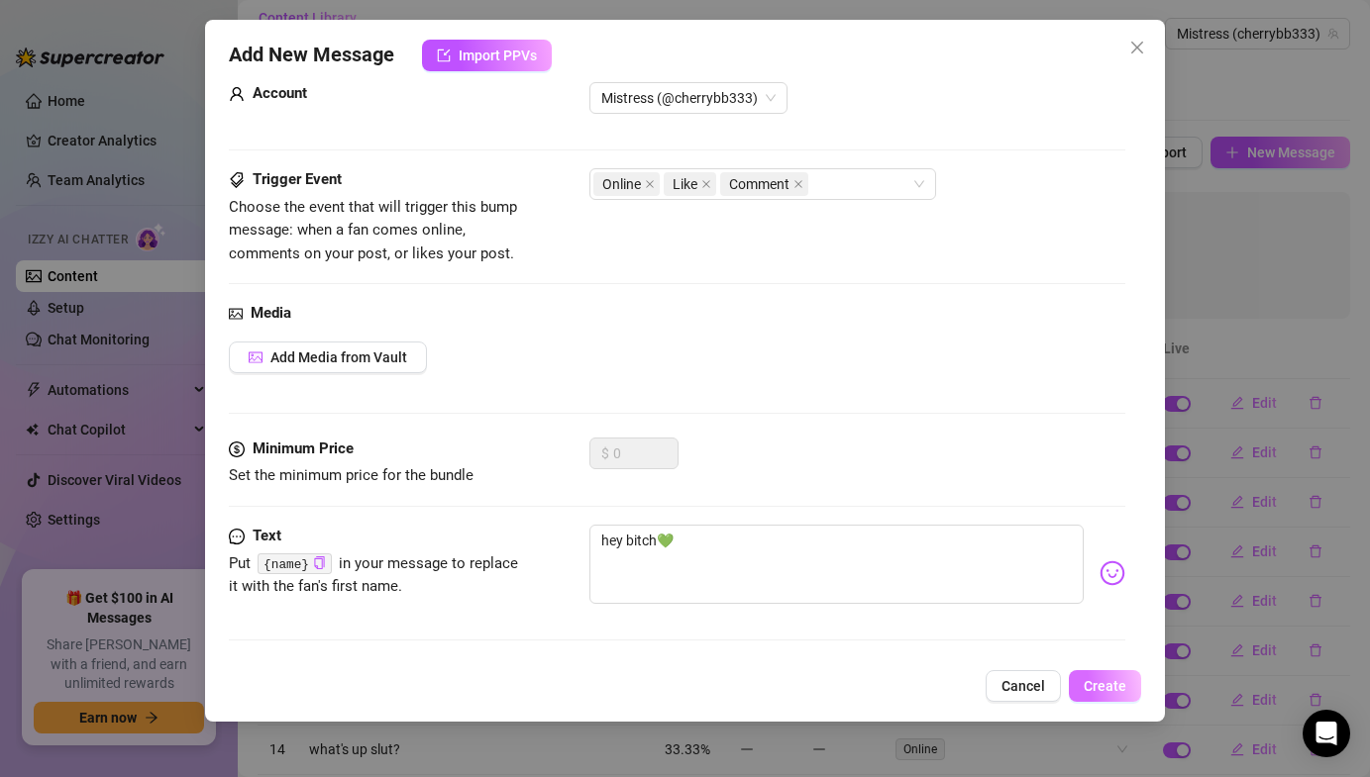
click at [1111, 686] on span "Create" at bounding box center [1104, 686] width 43 height 16
click at [1149, 55] on button "Close" at bounding box center [1137, 48] width 32 height 32
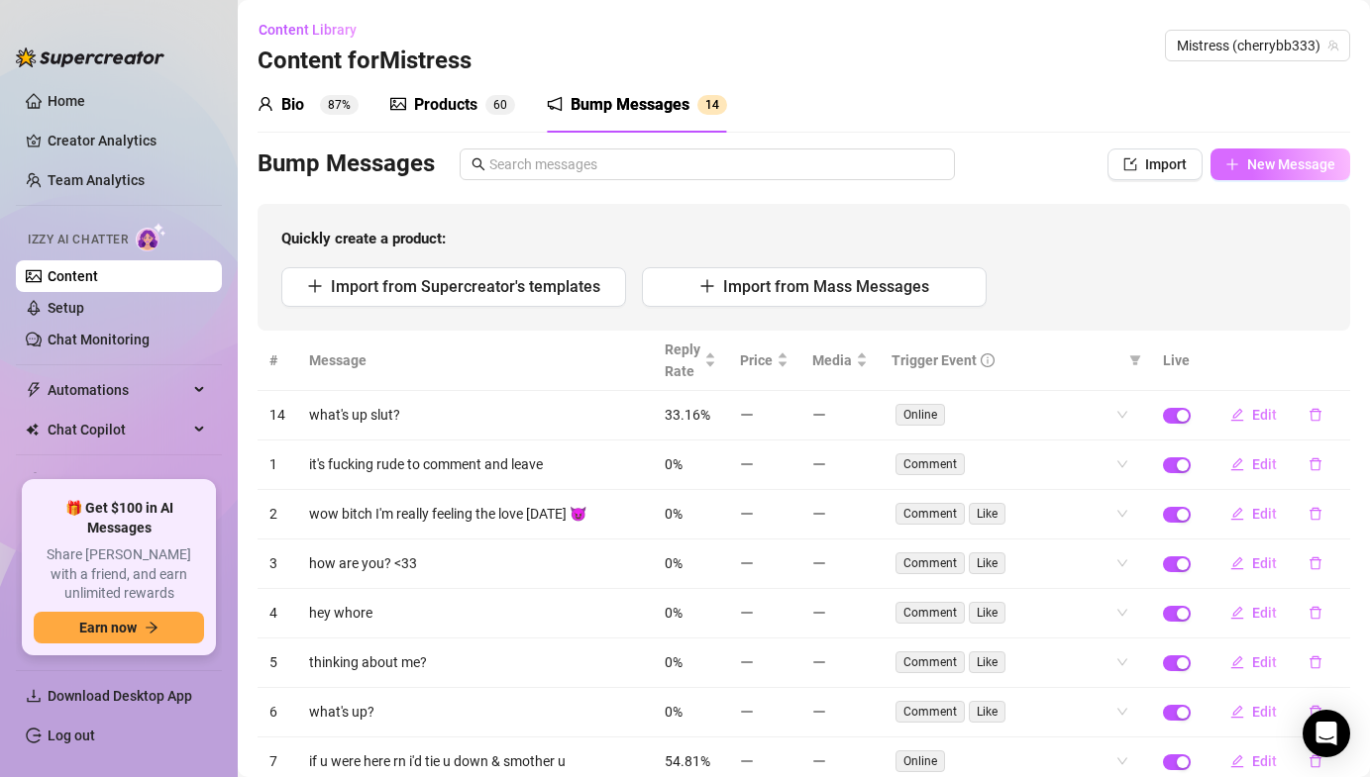
click at [1266, 172] on span "New Message" at bounding box center [1291, 164] width 88 height 16
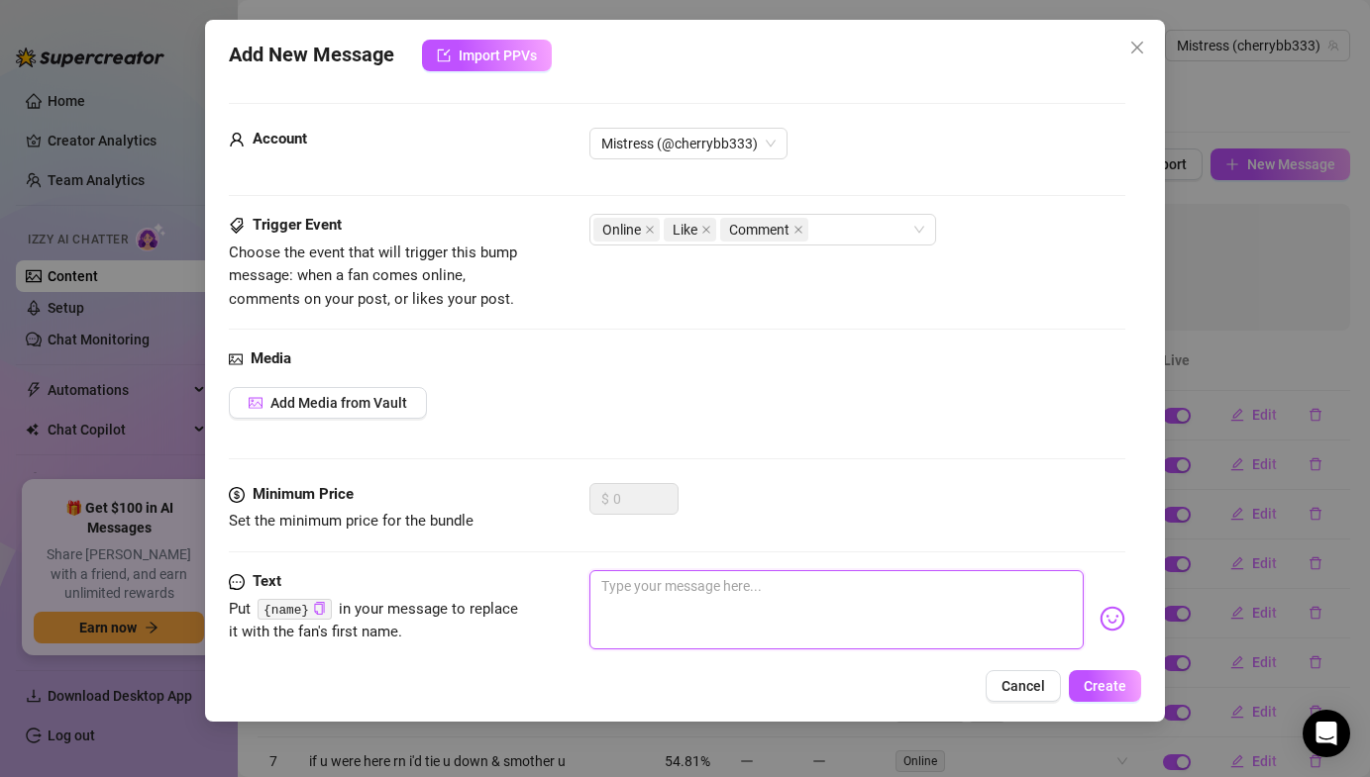
click at [647, 583] on textarea at bounding box center [835, 609] width 493 height 79
type textarea "h"
type textarea "he"
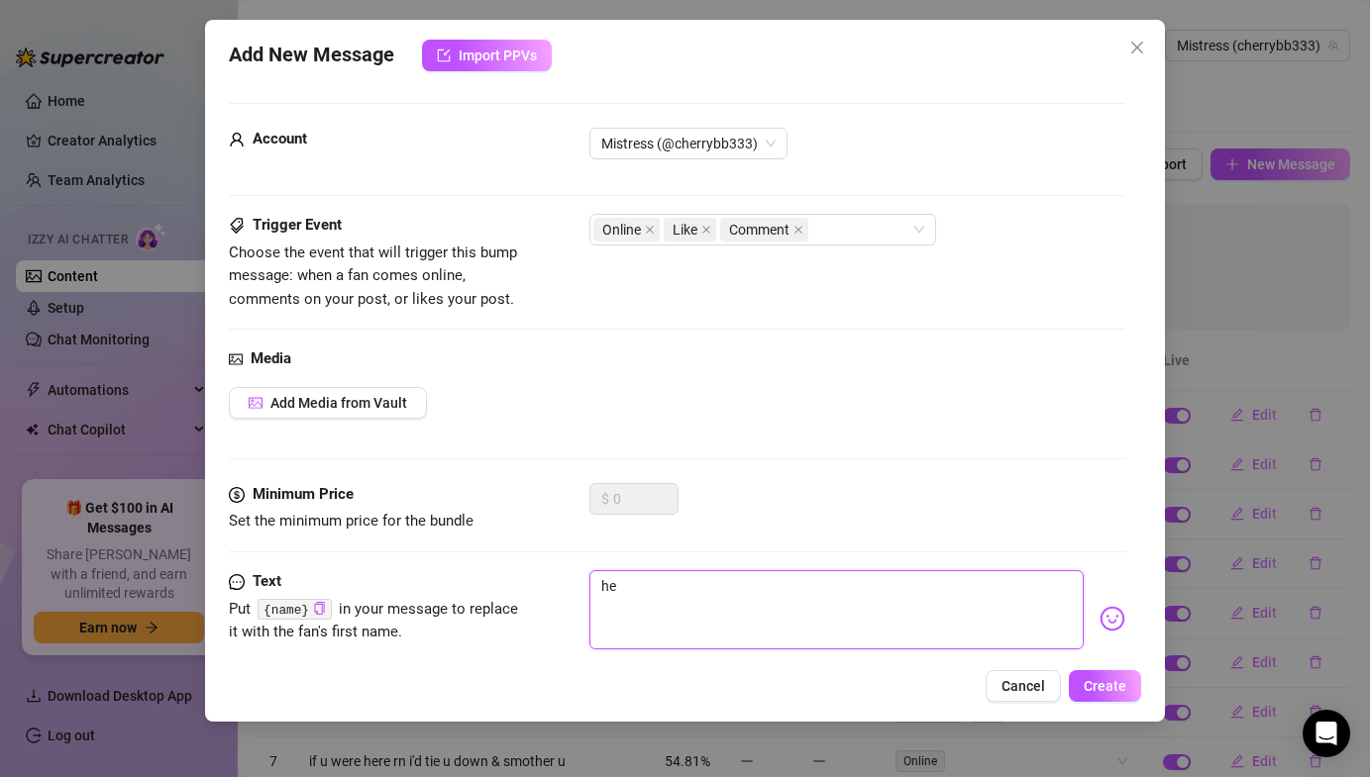
type textarea "hey"
type textarea "hey b"
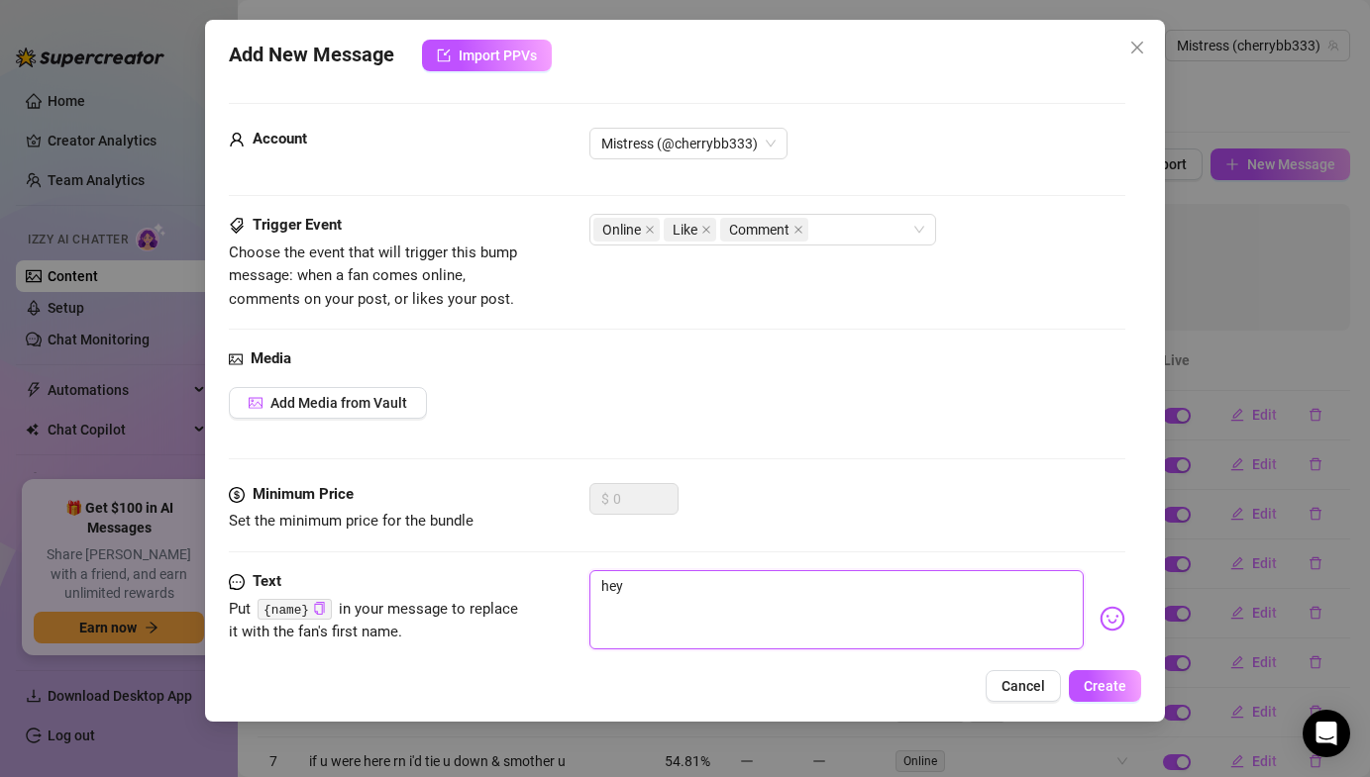
type textarea "hey b"
type textarea "hey bi"
type textarea "hey bit"
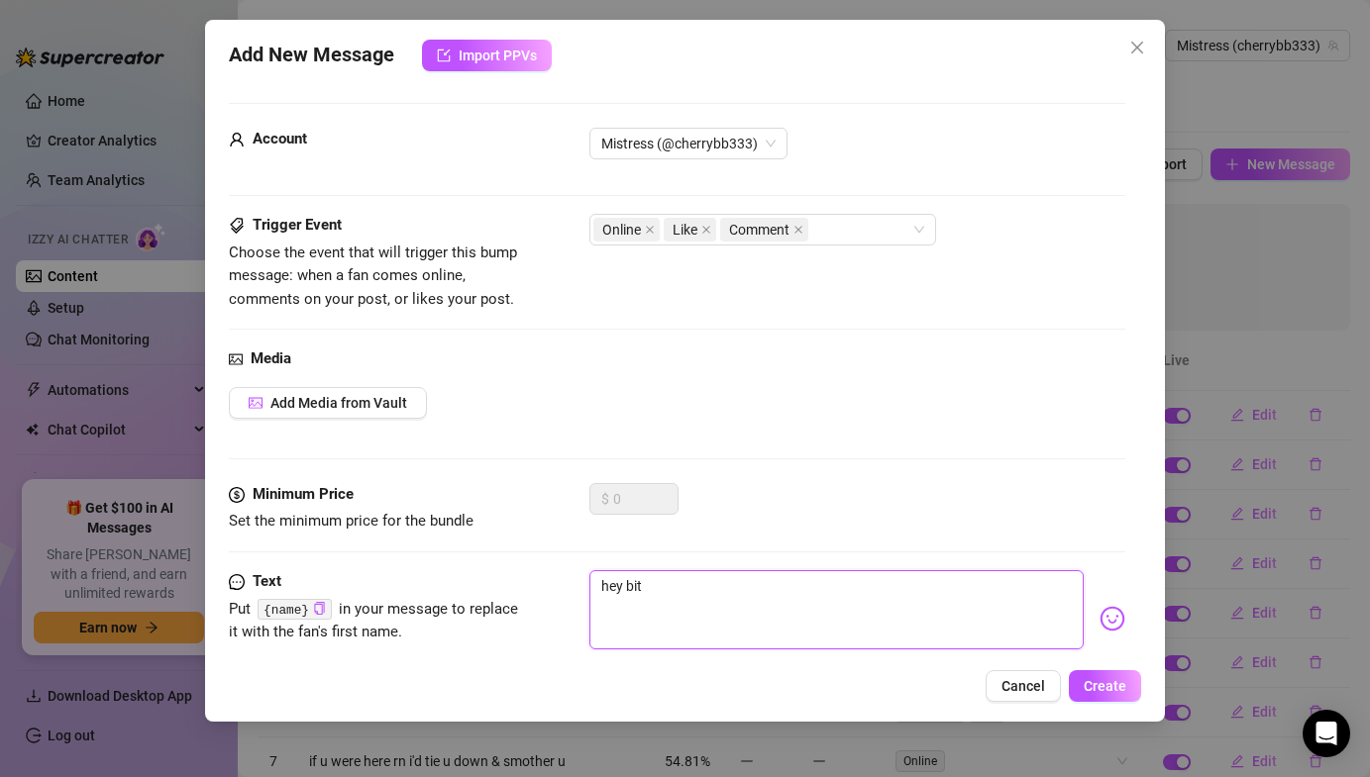
type textarea "hey bitc"
type textarea "hey bitch"
click at [625, 591] on textarea "hey bitch" at bounding box center [835, 609] width 493 height 79
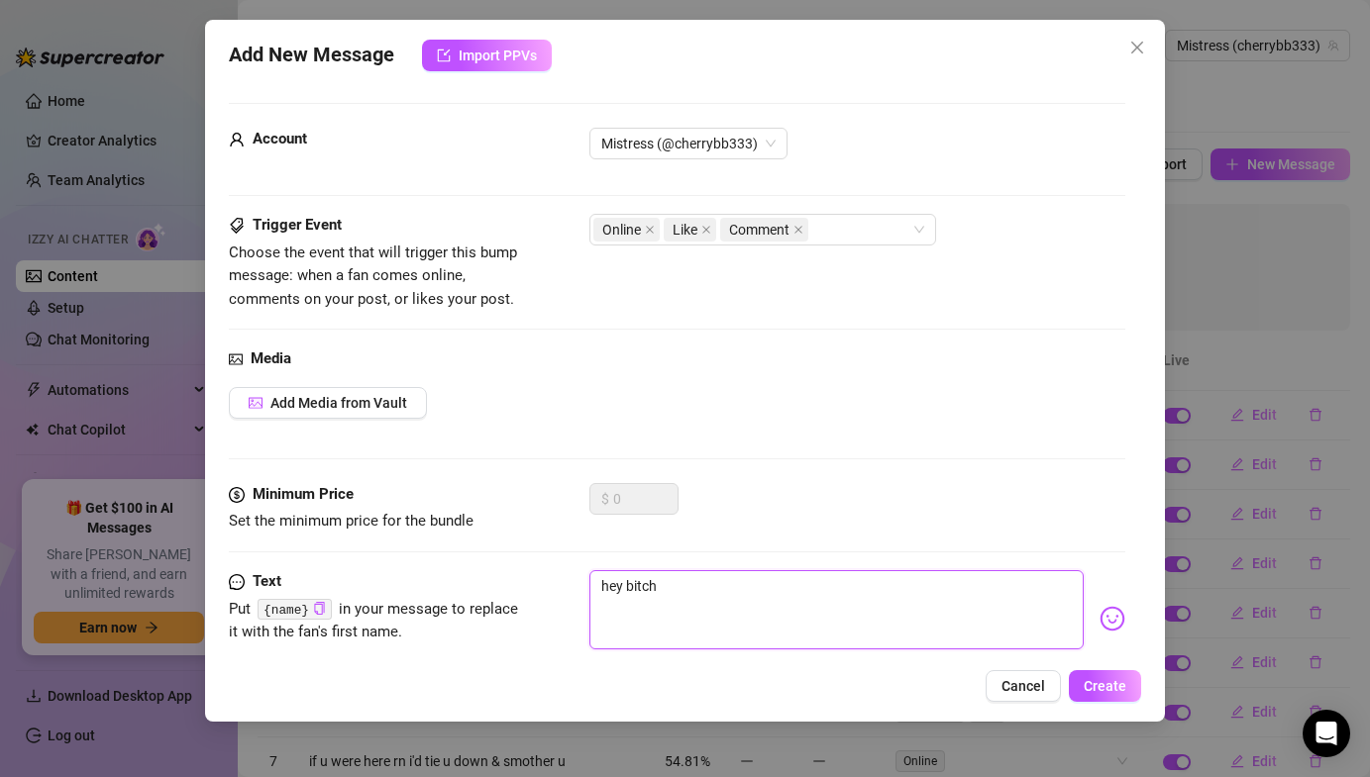
type textarea "hey mbitch"
type textarea "hey mybitch"
type textarea "hey my bitch"
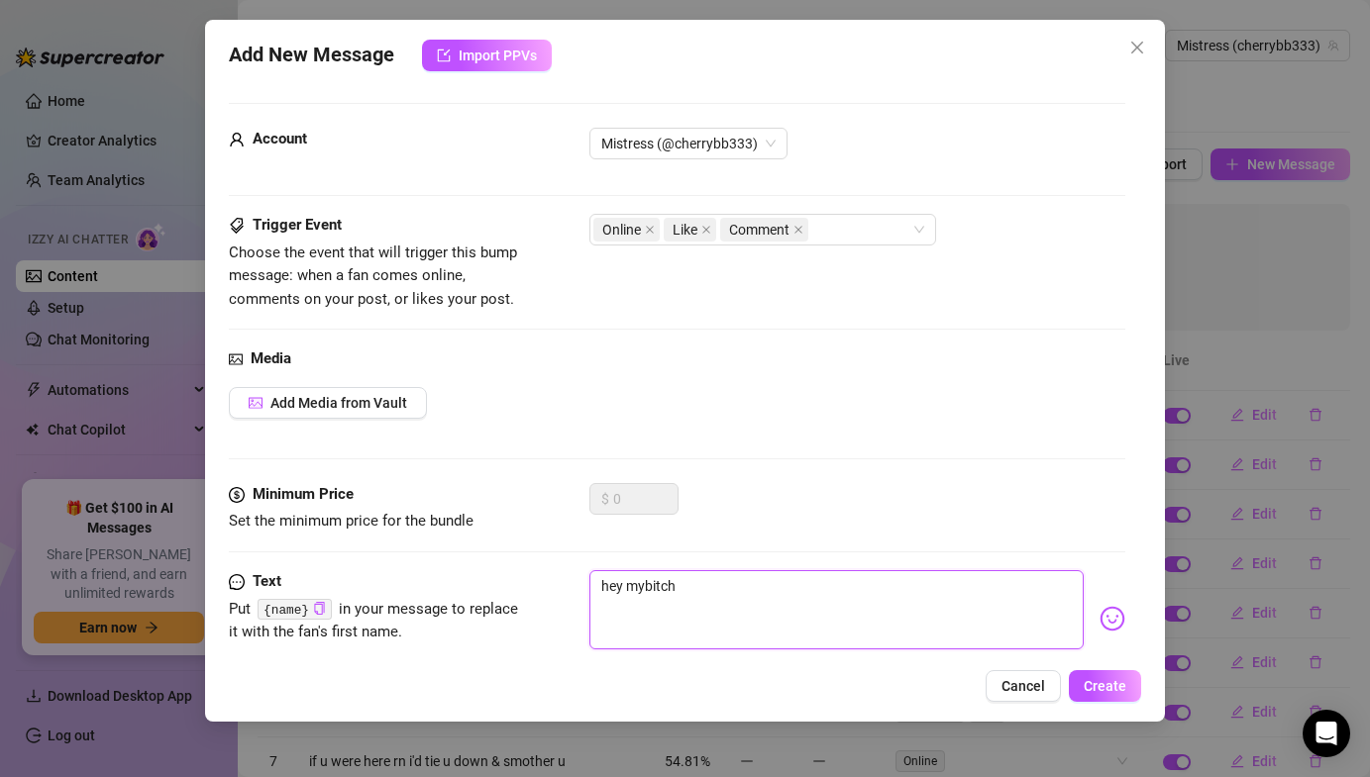
type textarea "hey my bitch"
click at [1093, 700] on button "Create" at bounding box center [1104, 686] width 72 height 32
click at [1135, 56] on button "Close" at bounding box center [1137, 48] width 32 height 32
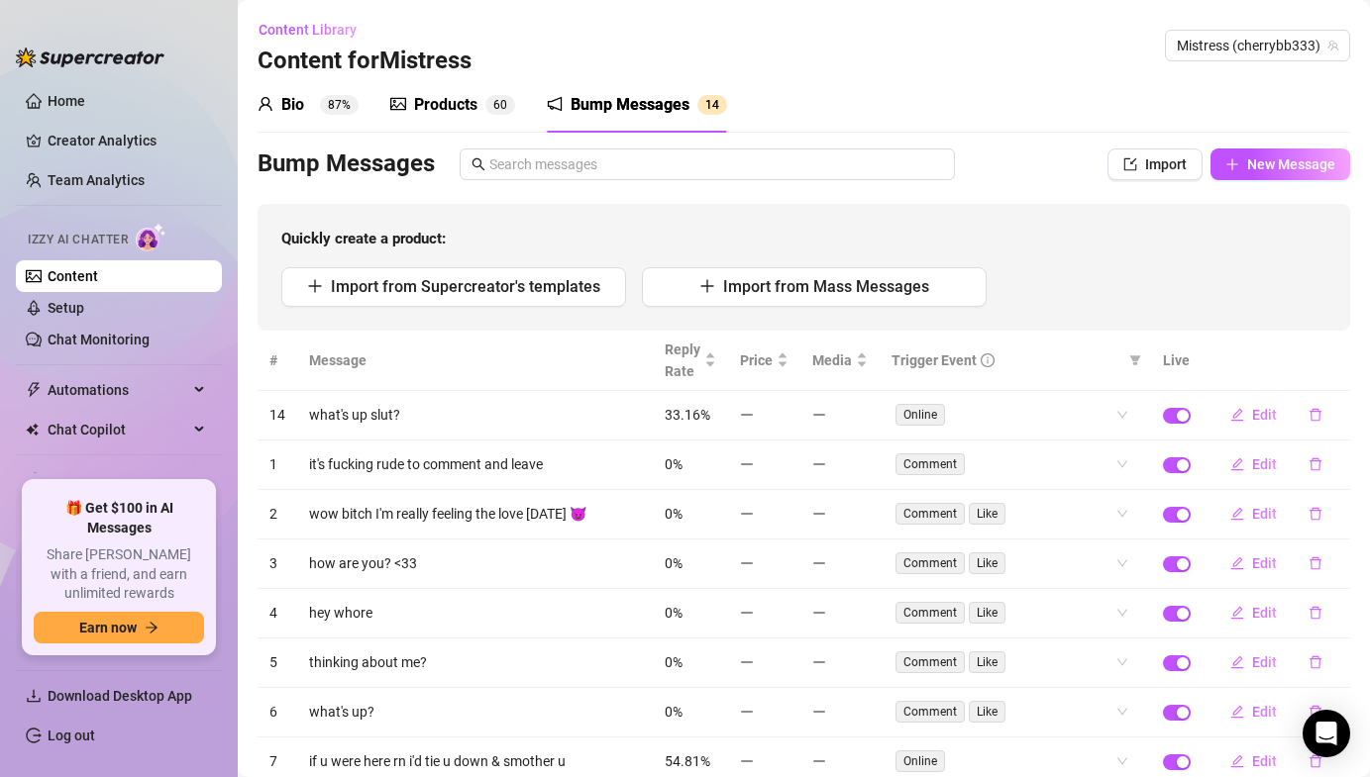
click at [484, 84] on div "Products 6 0" at bounding box center [452, 104] width 125 height 55
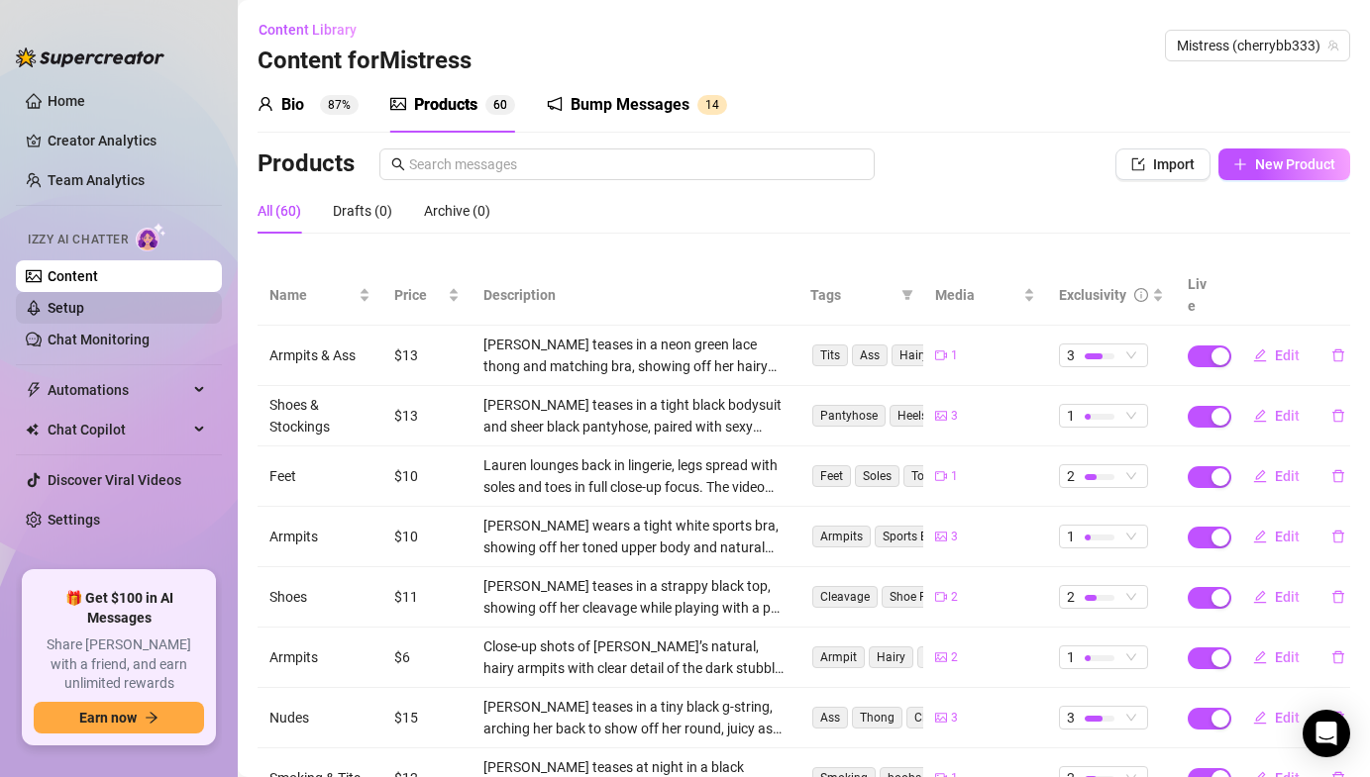
click at [77, 309] on link "Setup" at bounding box center [66, 308] width 37 height 16
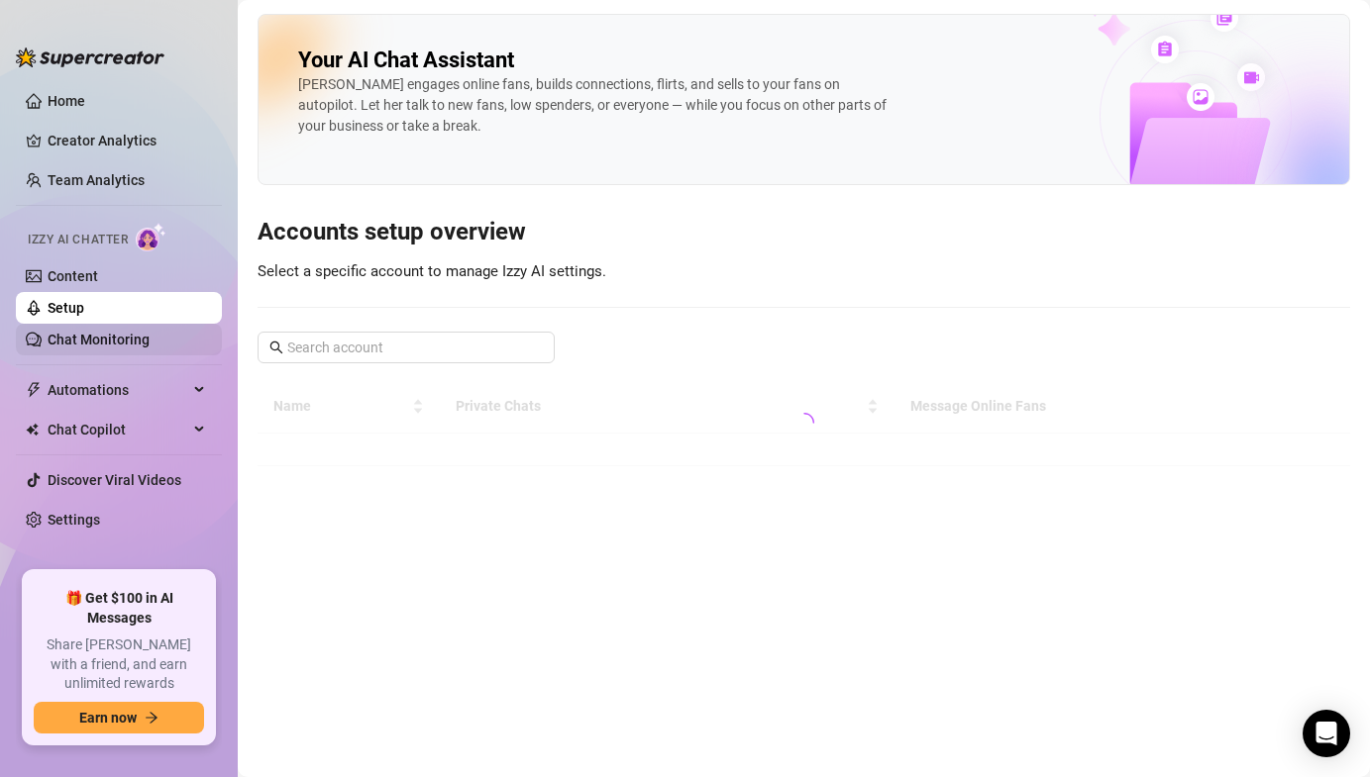
click at [78, 348] on link "Chat Monitoring" at bounding box center [99, 340] width 102 height 16
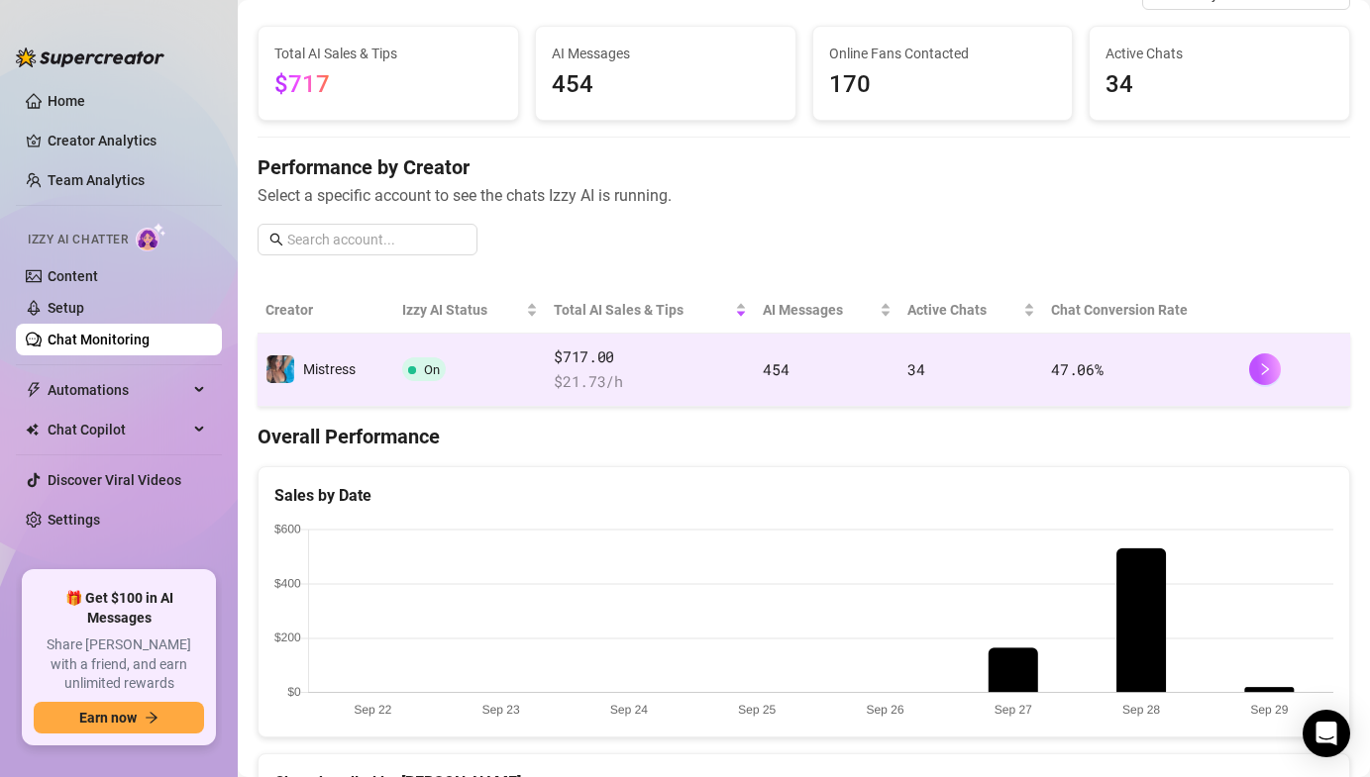
click at [339, 381] on div "Mistress" at bounding box center [310, 370] width 90 height 30
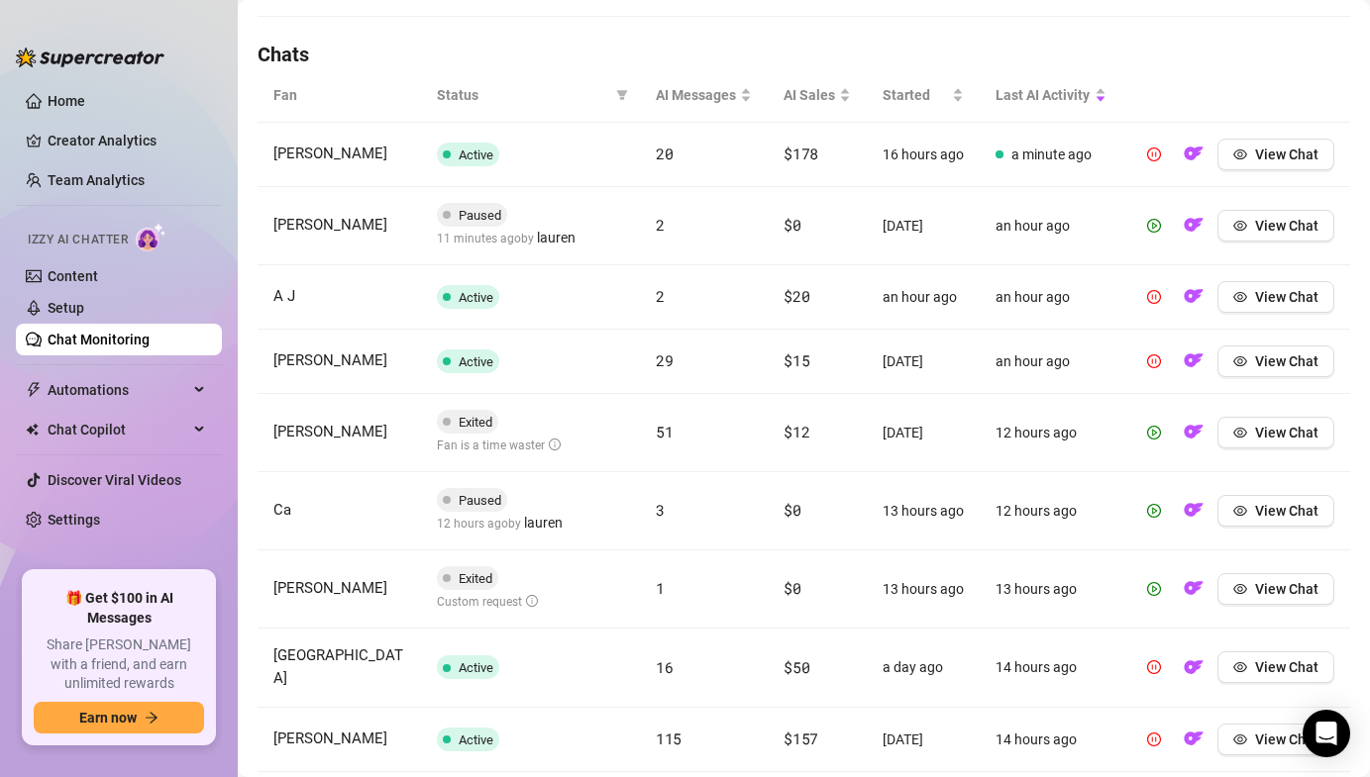
scroll to position [680, 0]
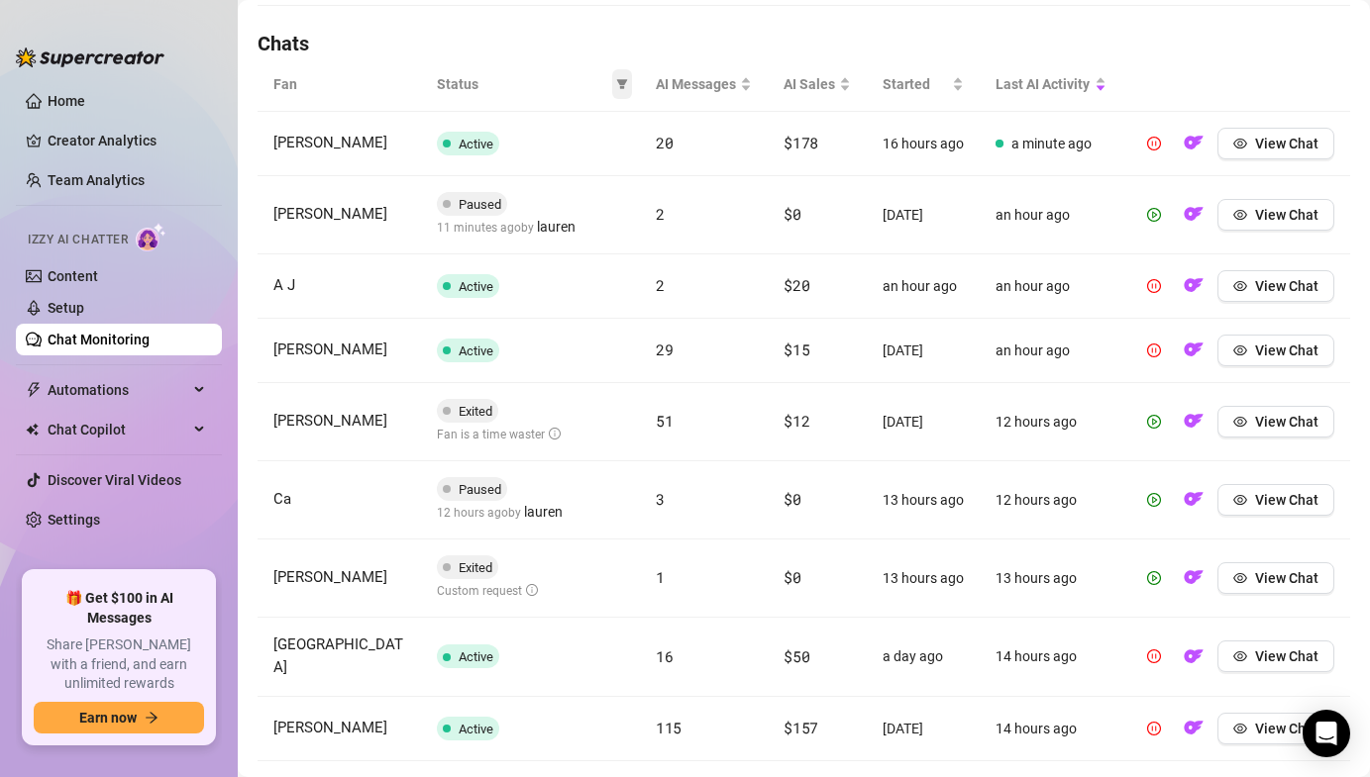
click at [628, 85] on span at bounding box center [622, 84] width 20 height 30
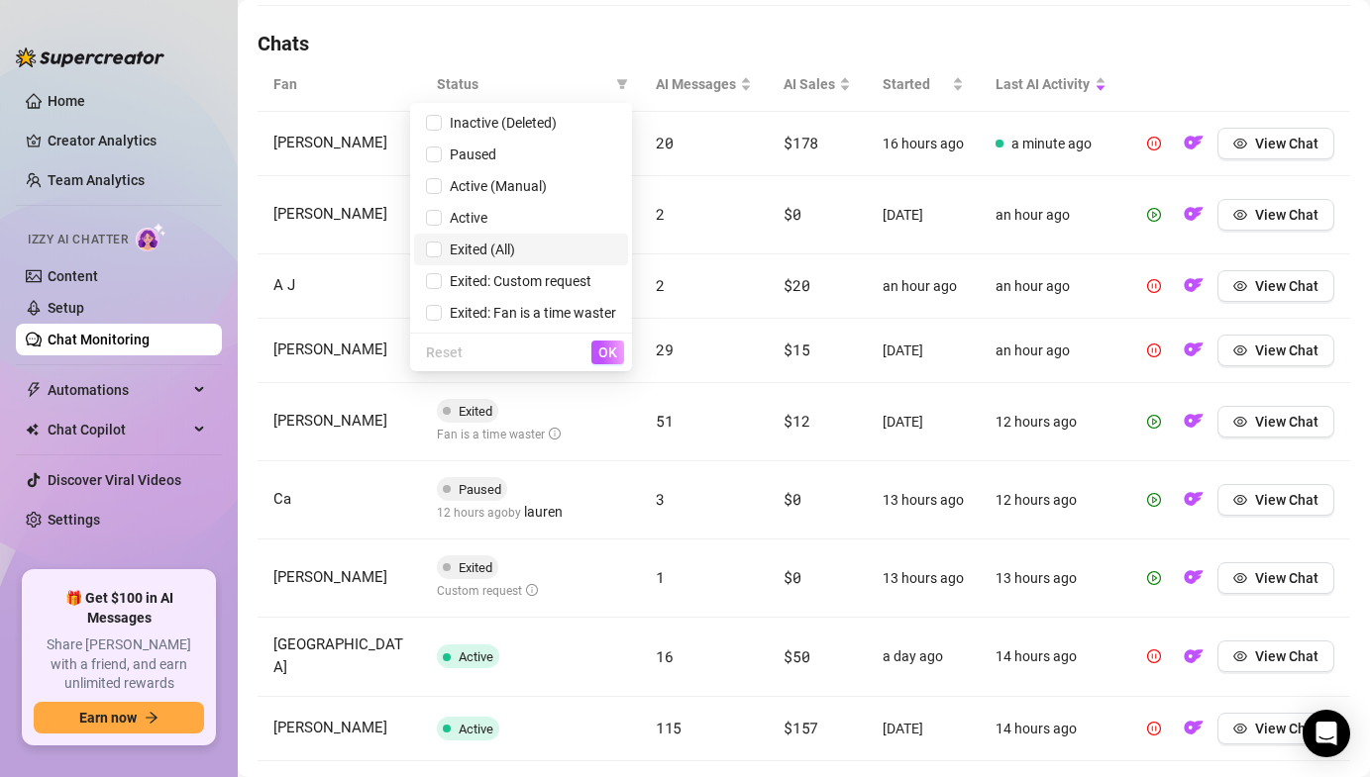
click at [482, 255] on span "Exited (All)" at bounding box center [478, 250] width 73 height 16
checkbox input "true"
click at [499, 152] on span "Paused" at bounding box center [521, 155] width 190 height 22
checkbox input "true"
click at [606, 352] on span "OK" at bounding box center [607, 353] width 19 height 16
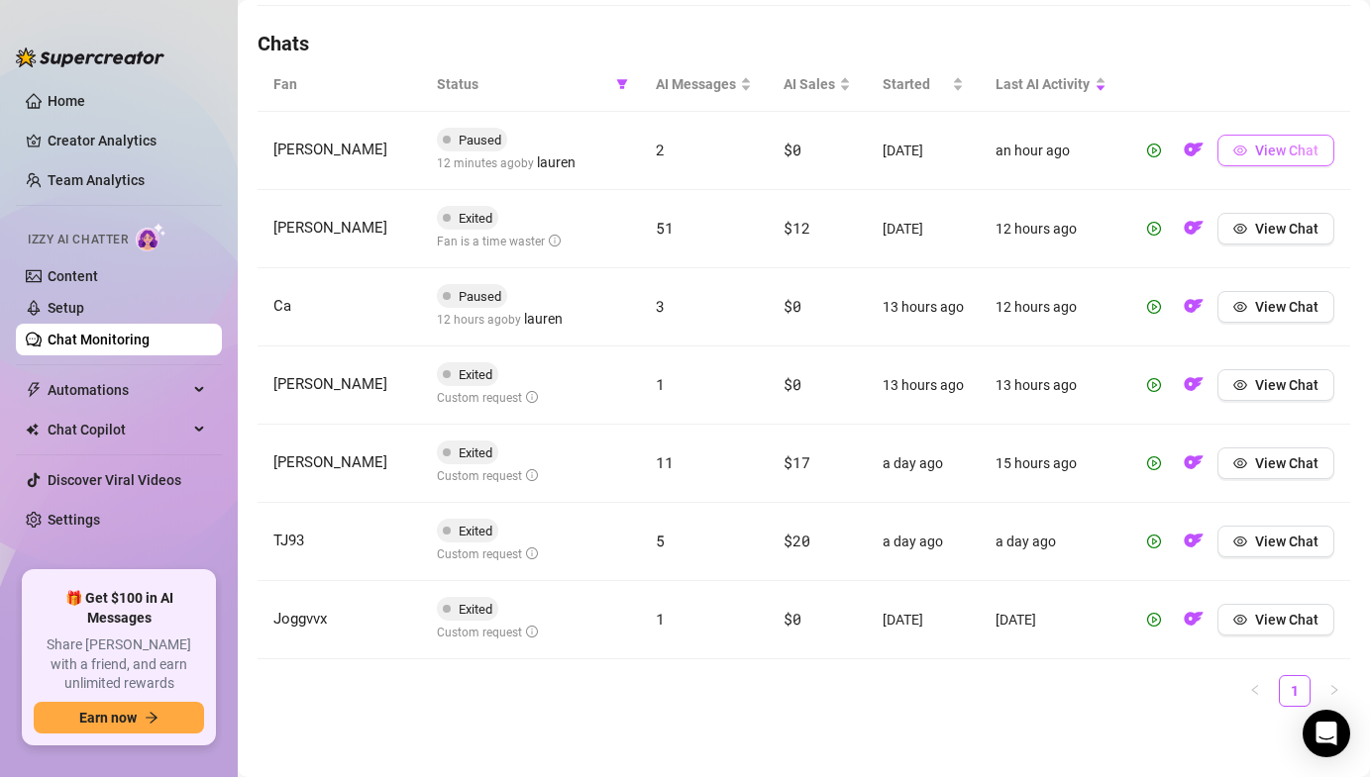
click at [1270, 147] on span "View Chat" at bounding box center [1286, 151] width 63 height 16
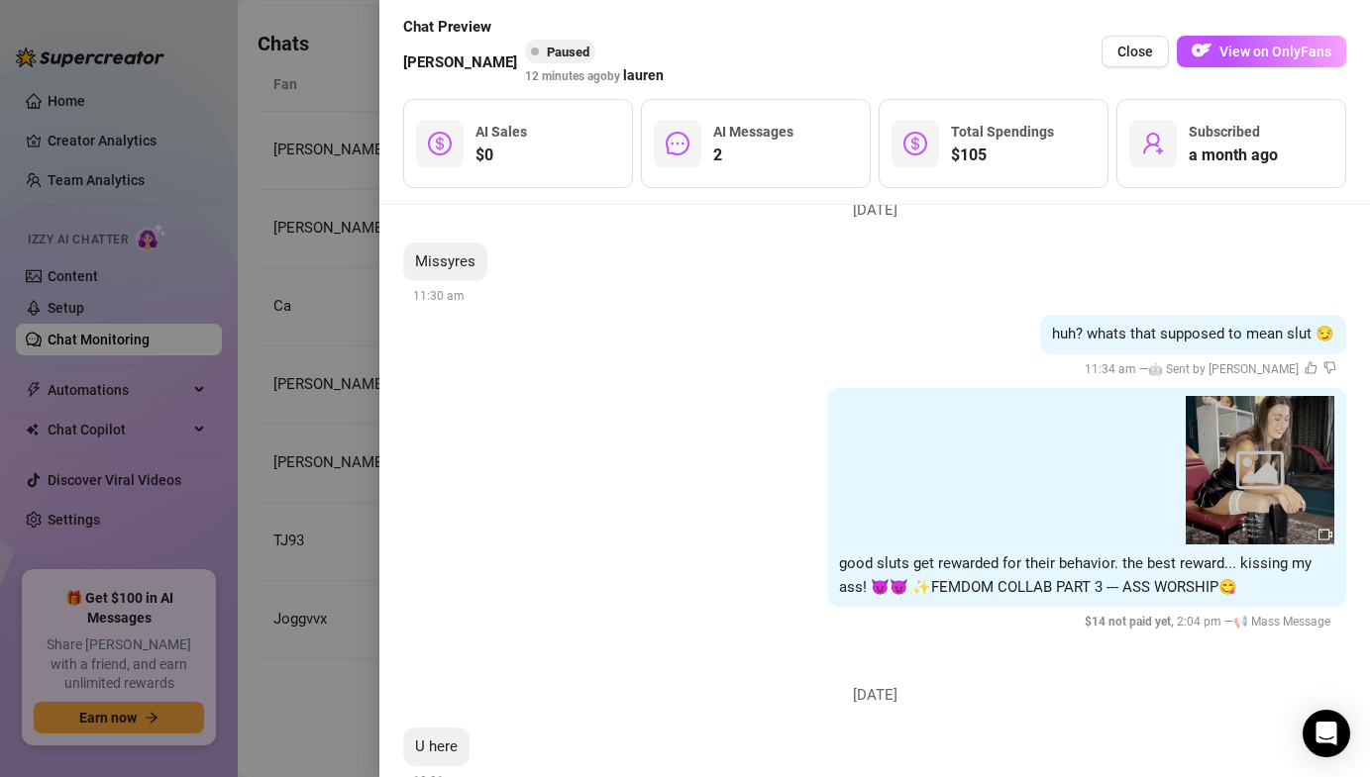
scroll to position [5013, 0]
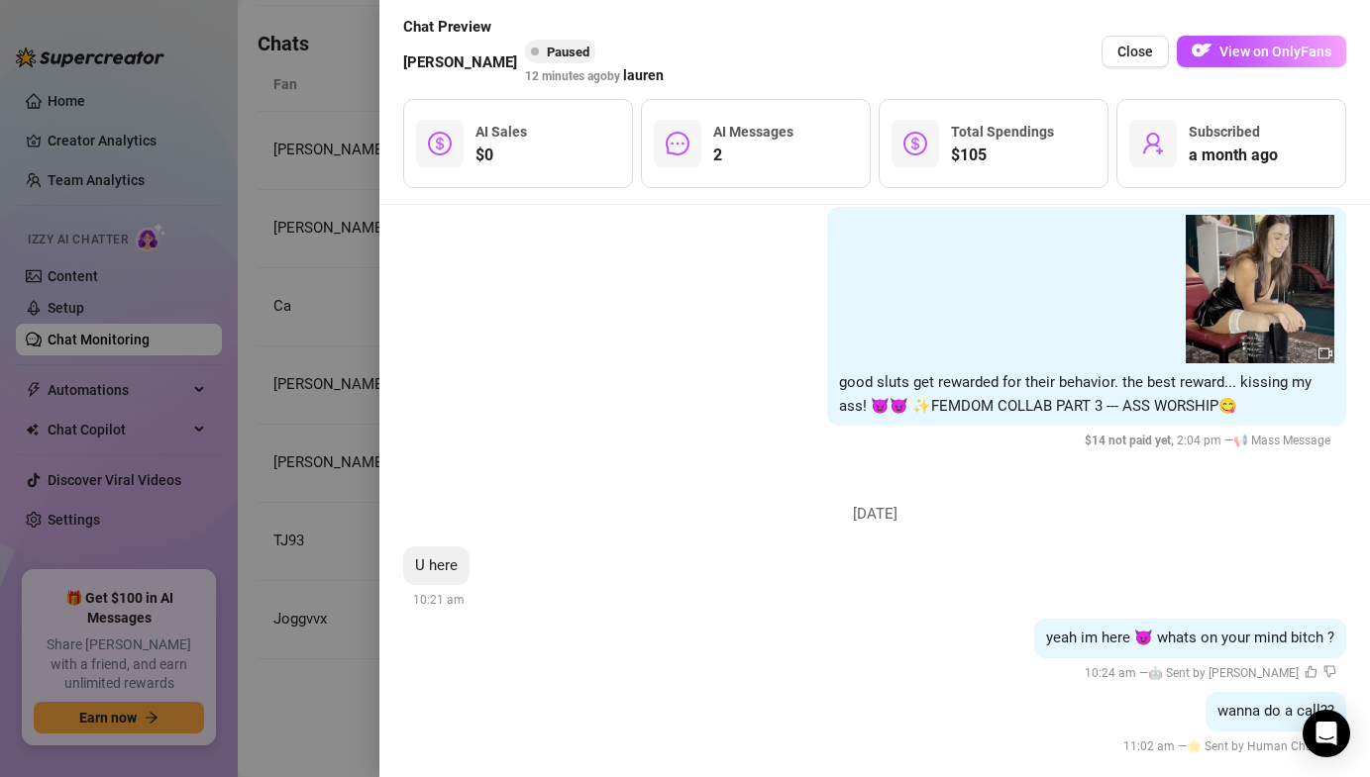
click at [332, 303] on div at bounding box center [685, 388] width 1370 height 777
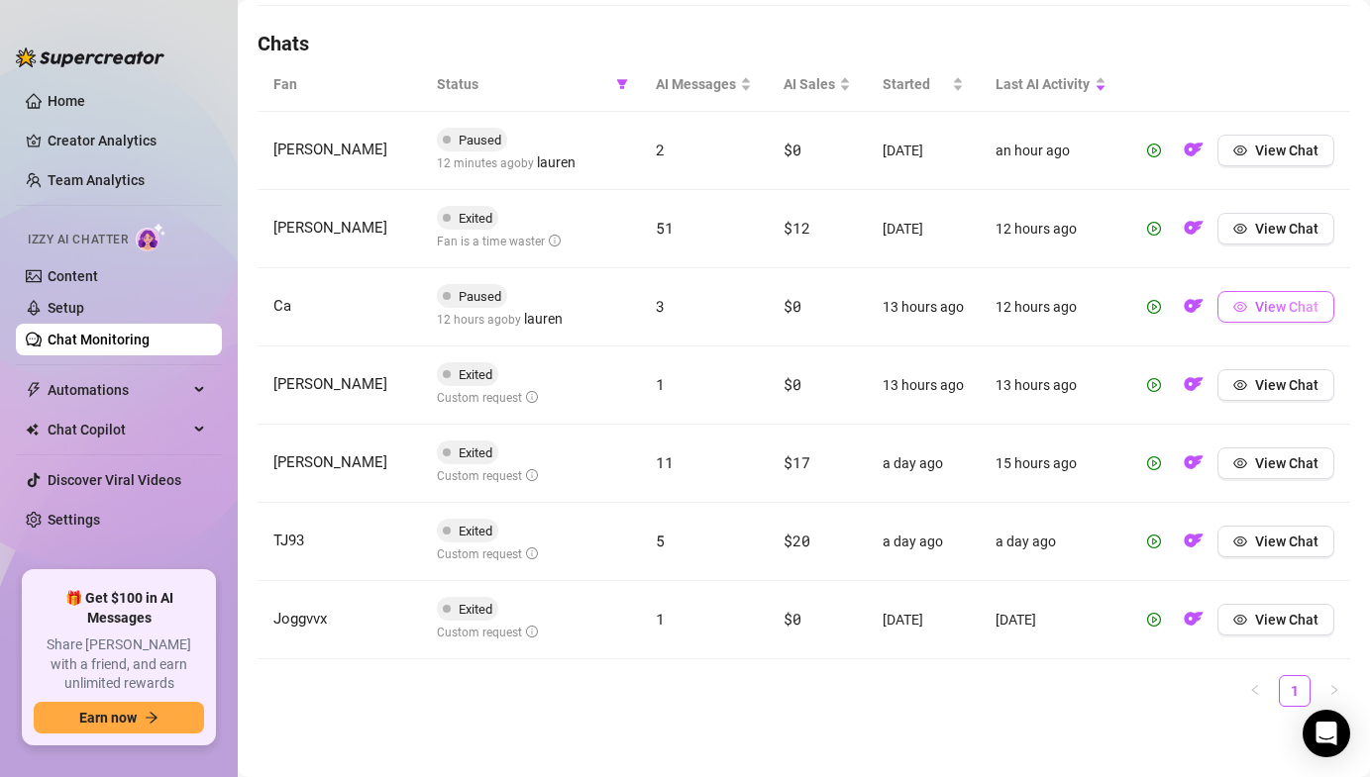
click at [1297, 302] on span "View Chat" at bounding box center [1286, 307] width 63 height 16
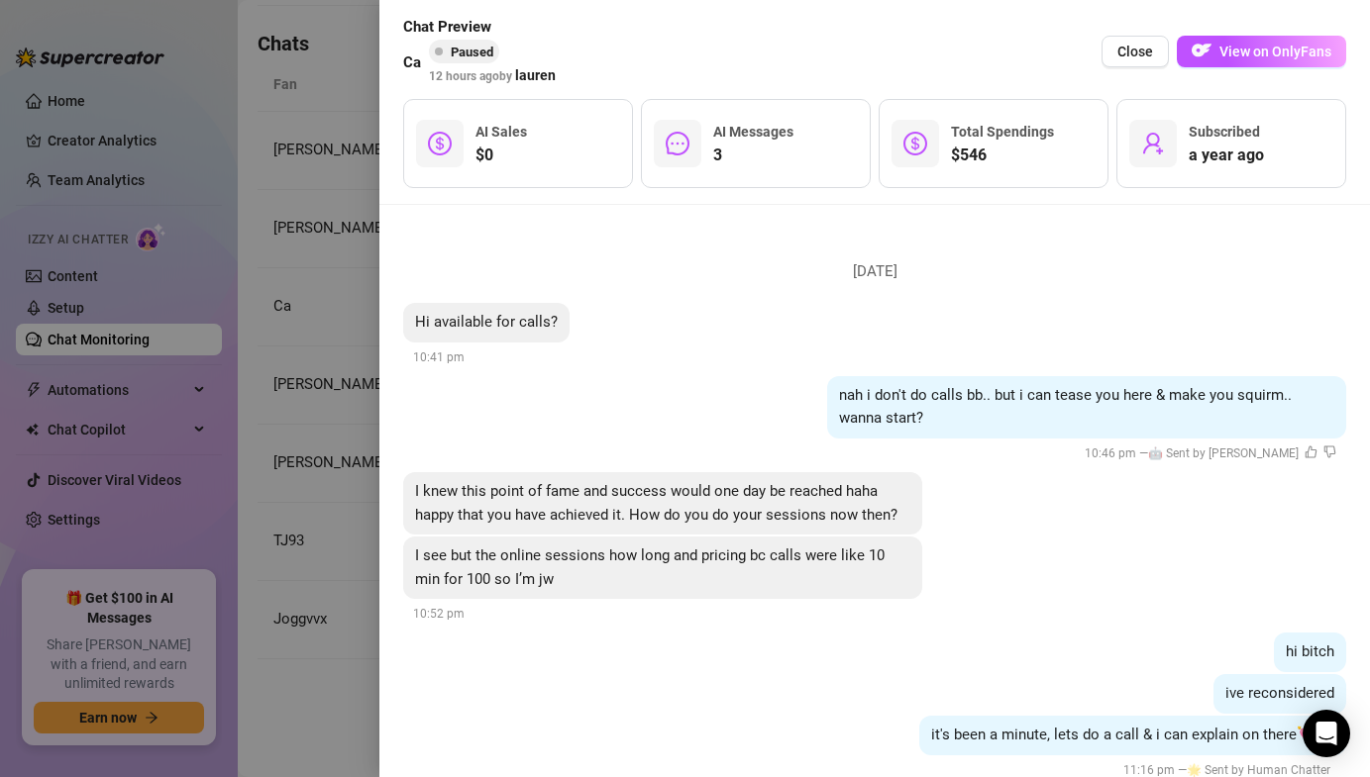
scroll to position [208, 0]
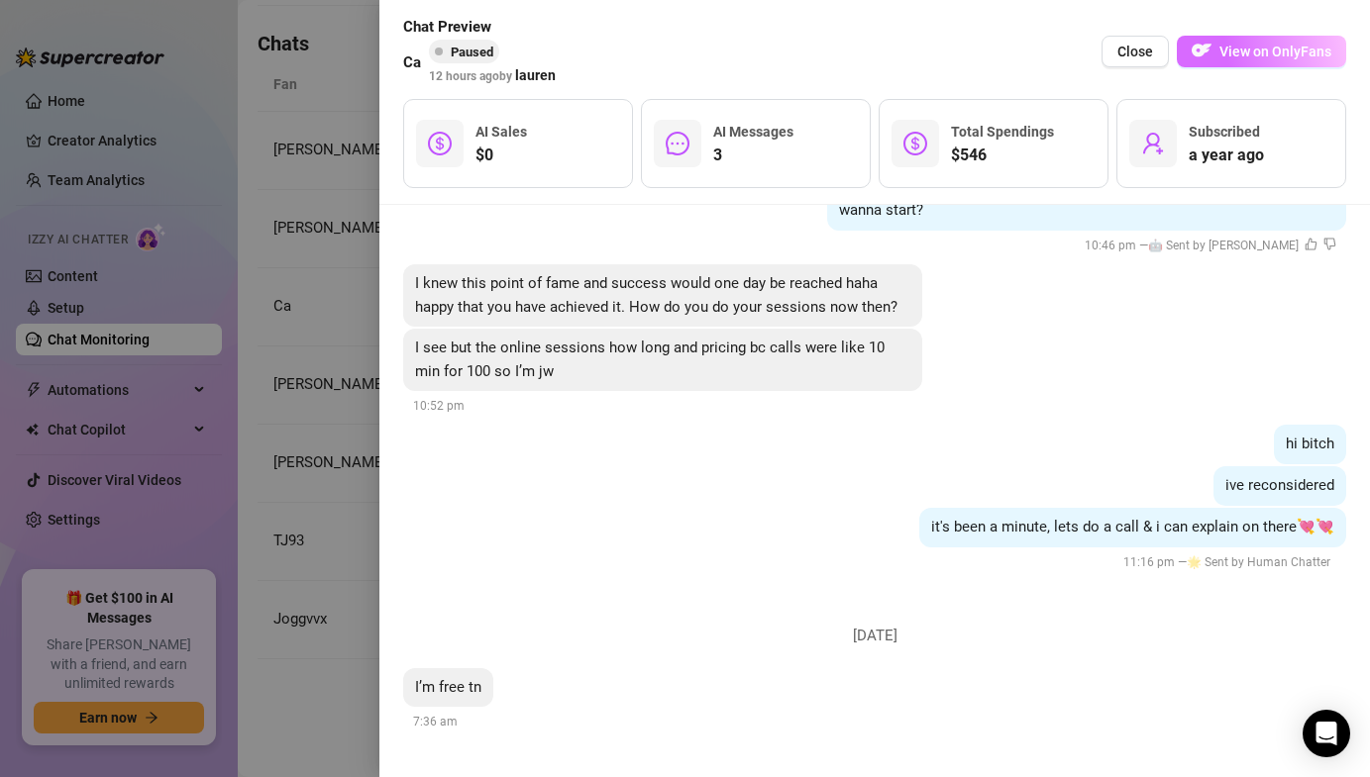
click at [1205, 52] on img "button" at bounding box center [1201, 51] width 20 height 20
click at [1151, 55] on span "Close" at bounding box center [1135, 52] width 36 height 16
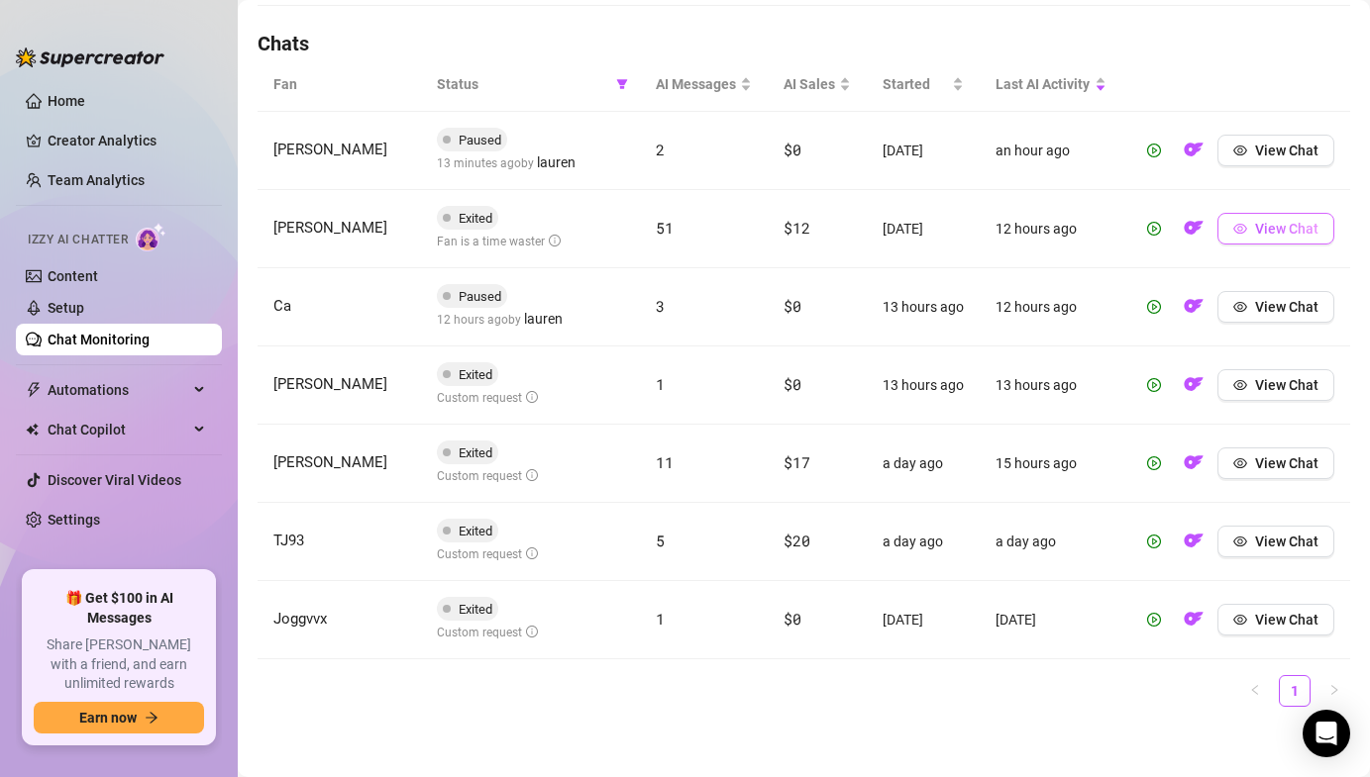
click at [1269, 230] on span "View Chat" at bounding box center [1286, 229] width 63 height 16
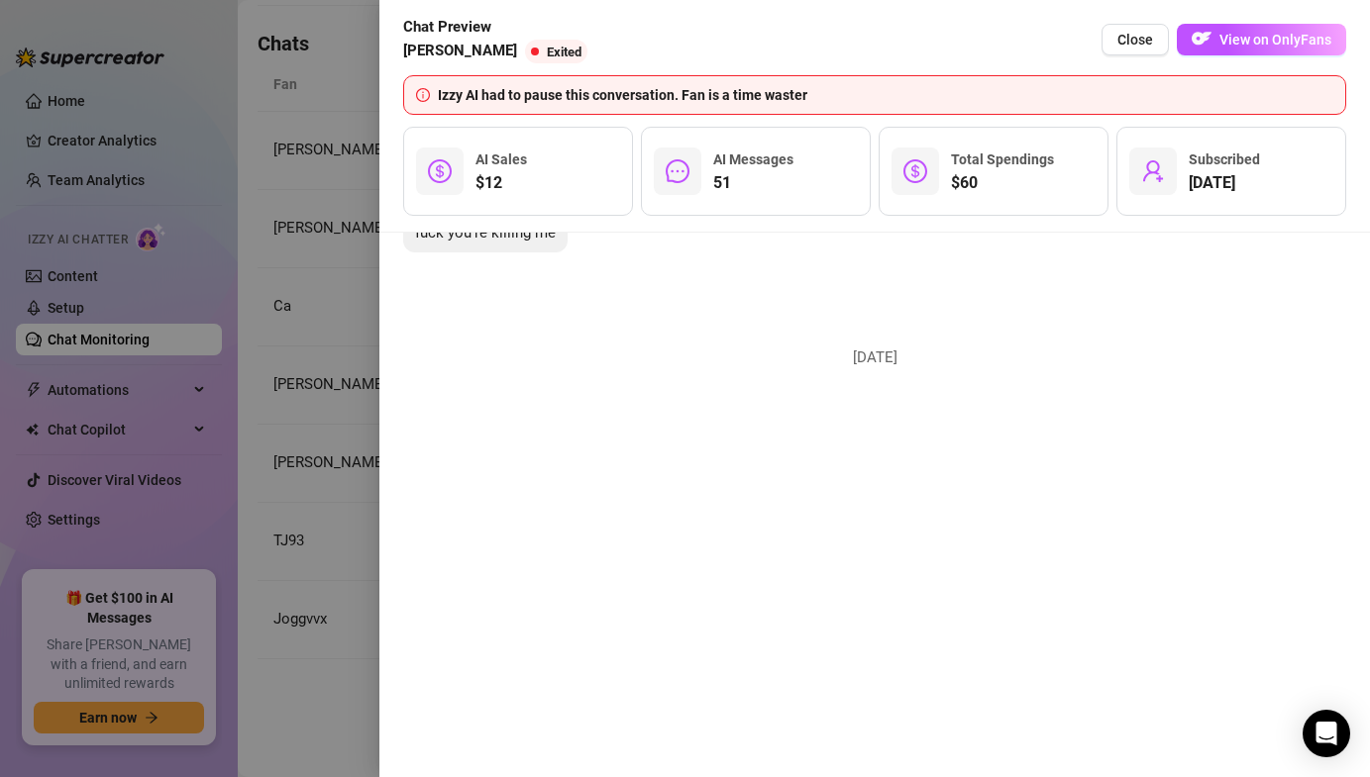
scroll to position [16121, 0]
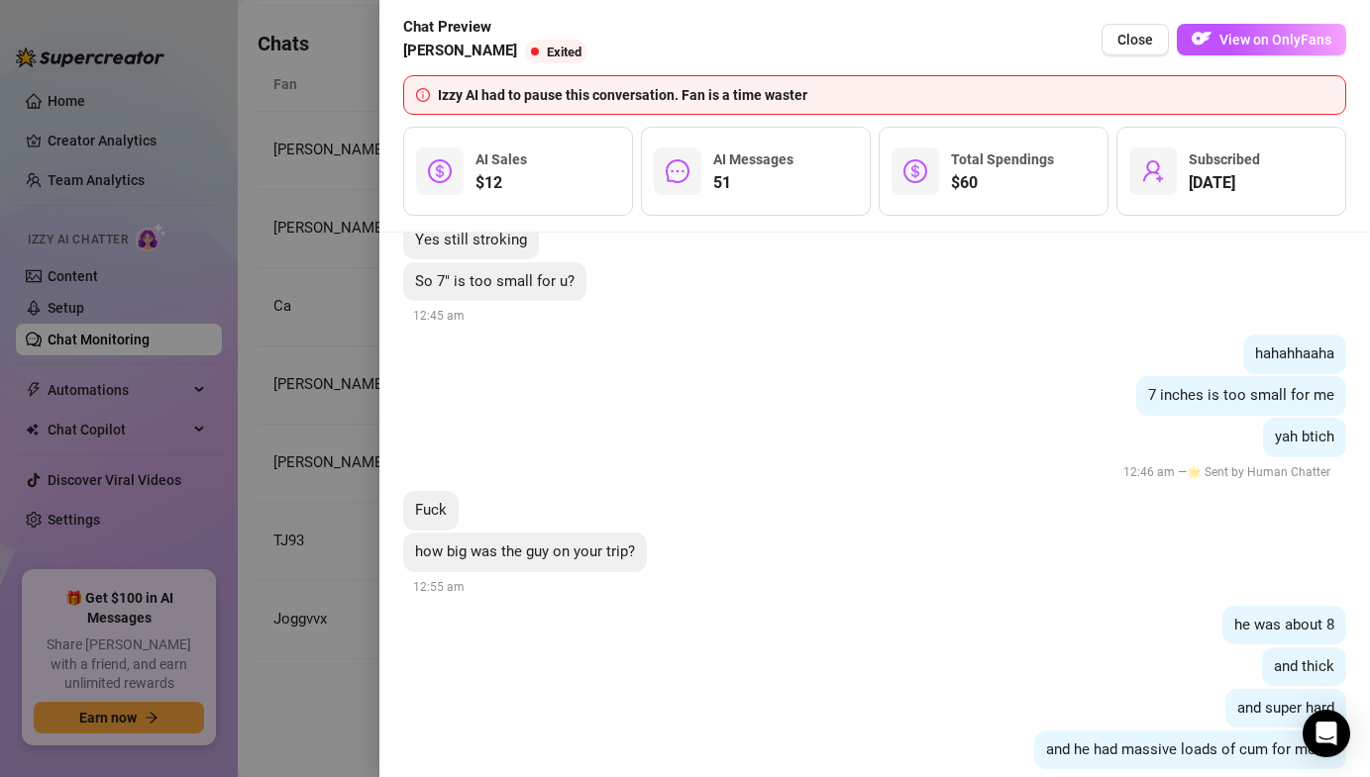
click at [353, 486] on div at bounding box center [685, 388] width 1370 height 777
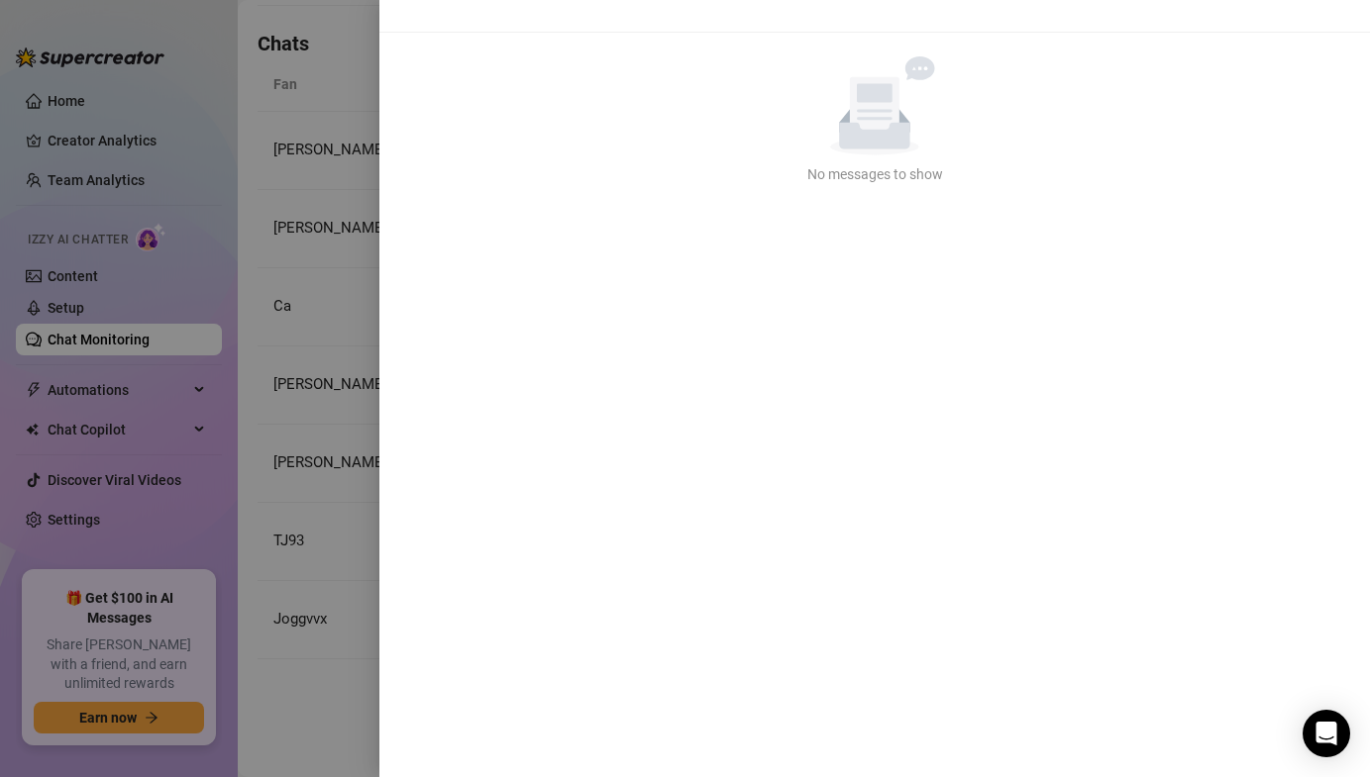
scroll to position [0, 0]
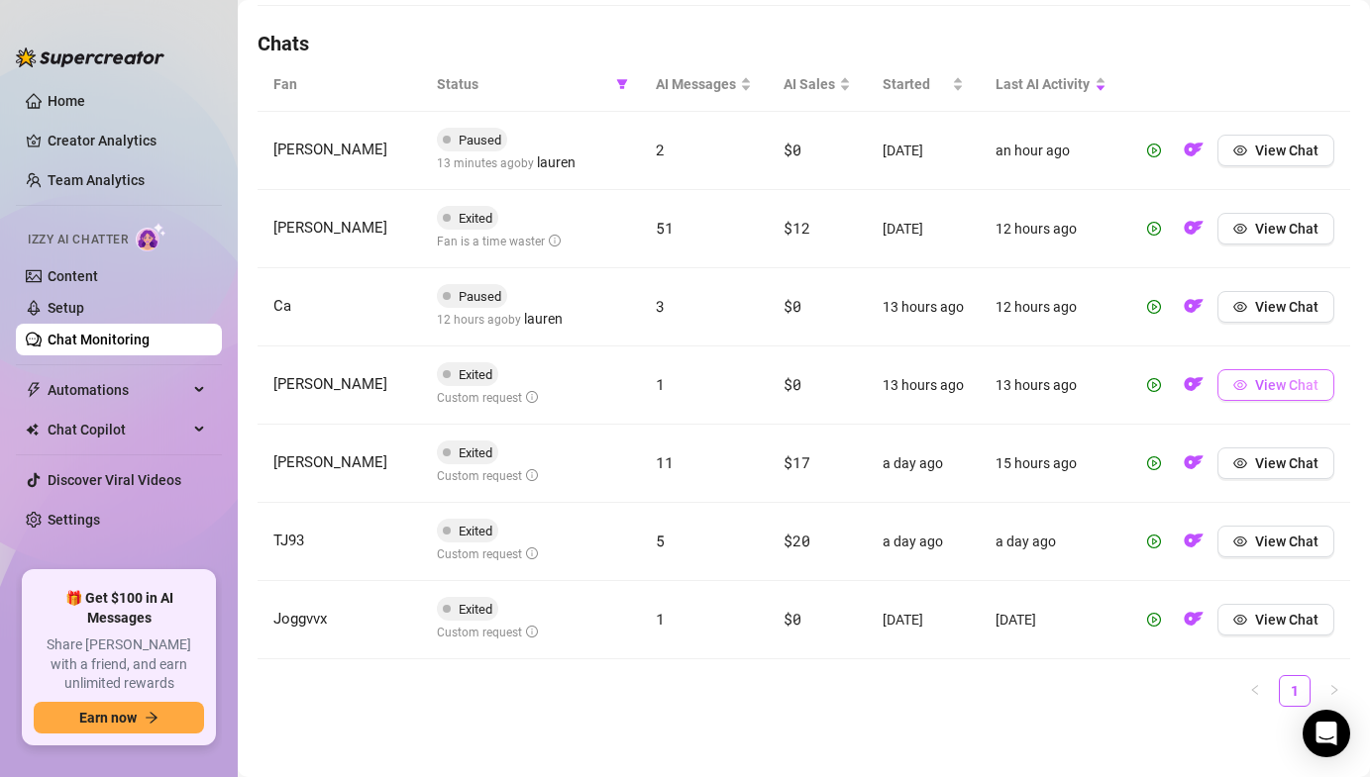
click at [1291, 385] on span "View Chat" at bounding box center [1286, 385] width 63 height 16
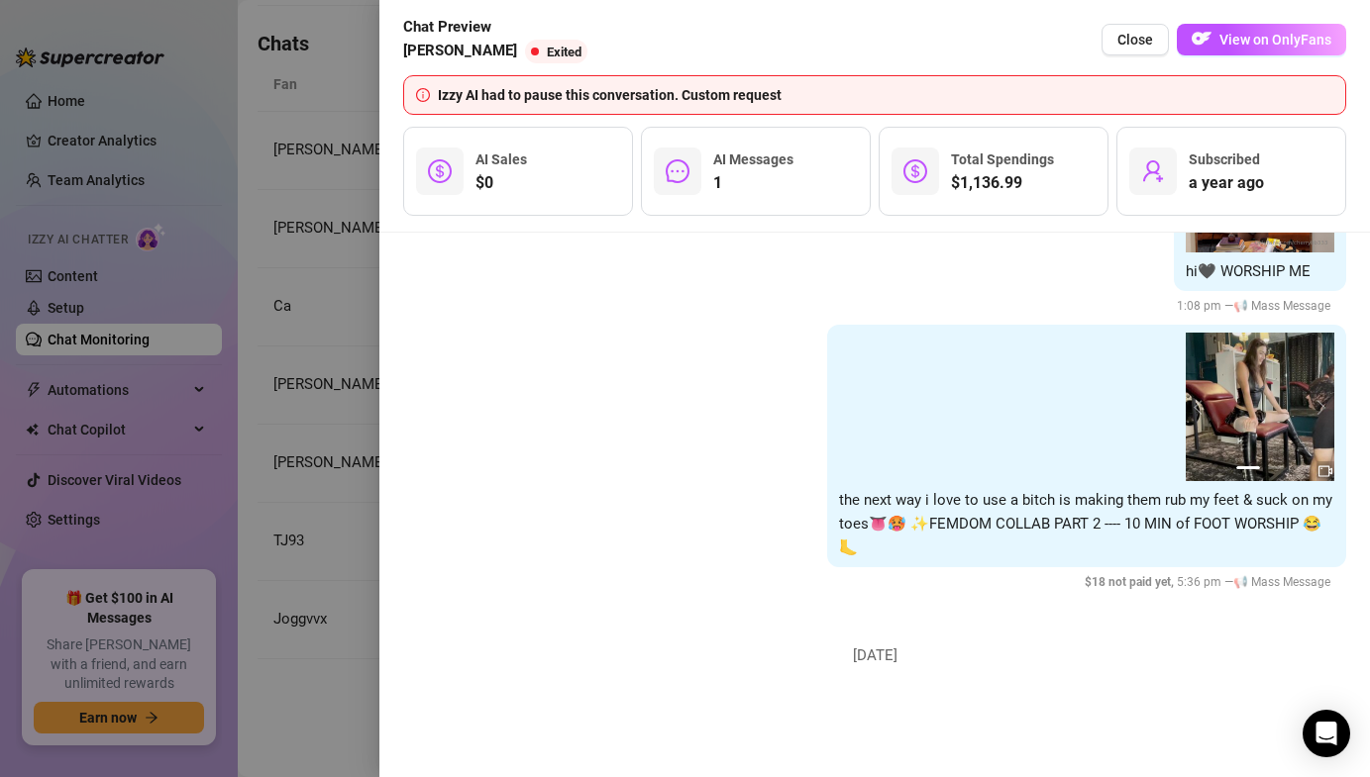
scroll to position [5806, 0]
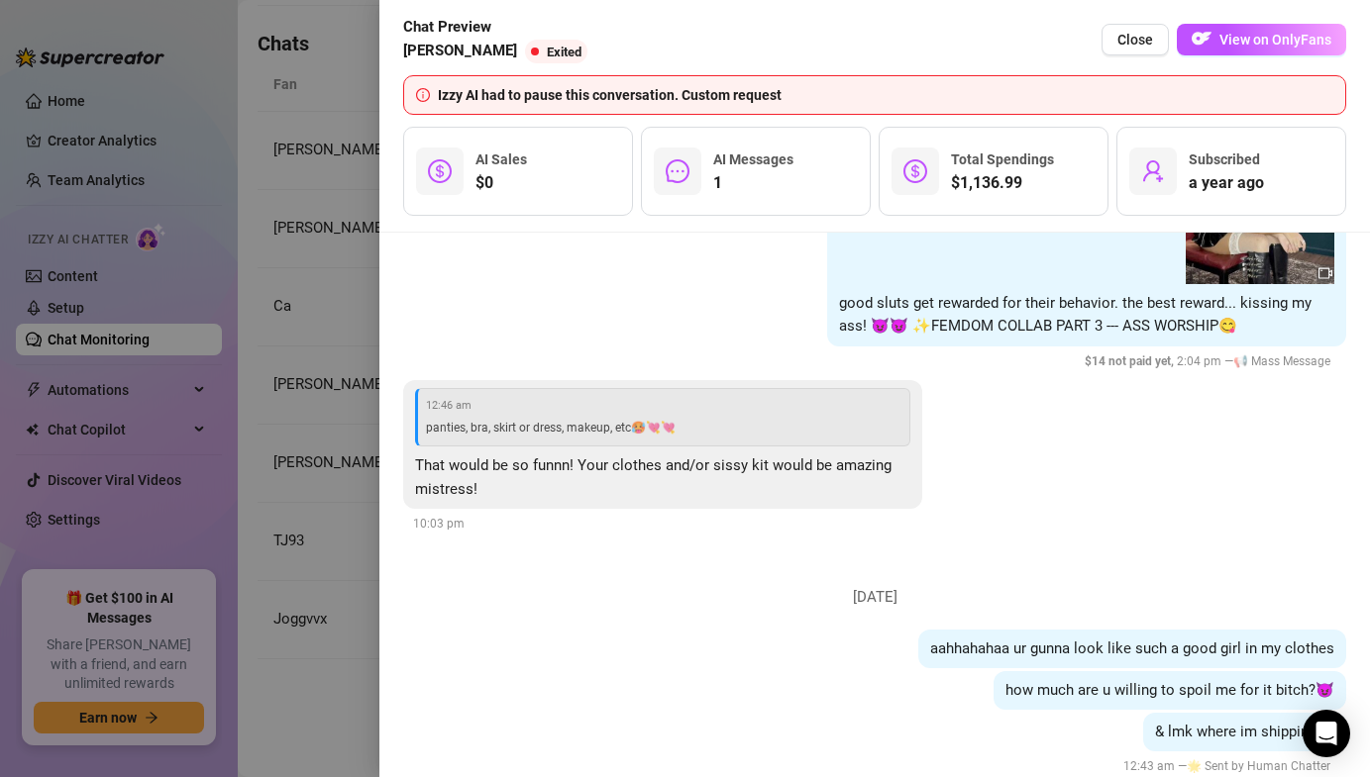
click at [340, 514] on div at bounding box center [685, 388] width 1370 height 777
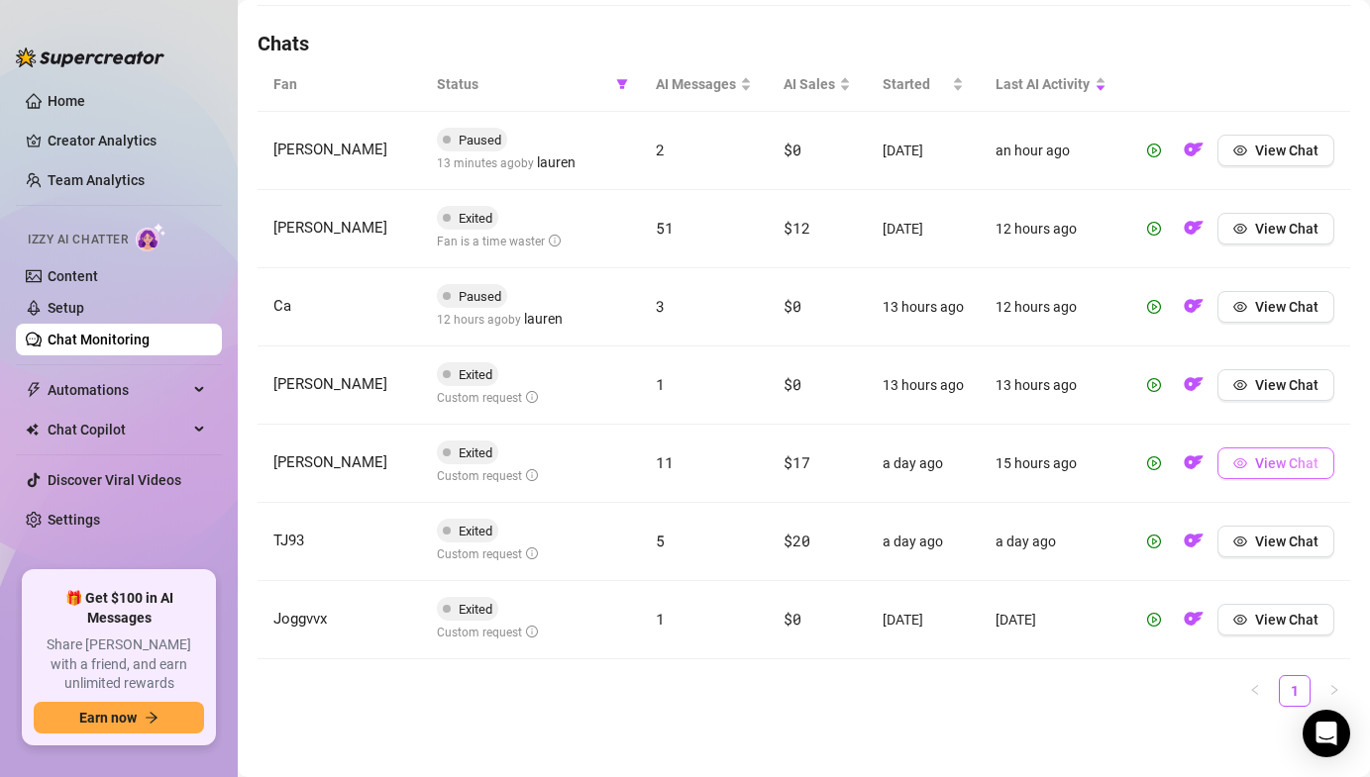
click at [1266, 471] on button "View Chat" at bounding box center [1275, 464] width 117 height 32
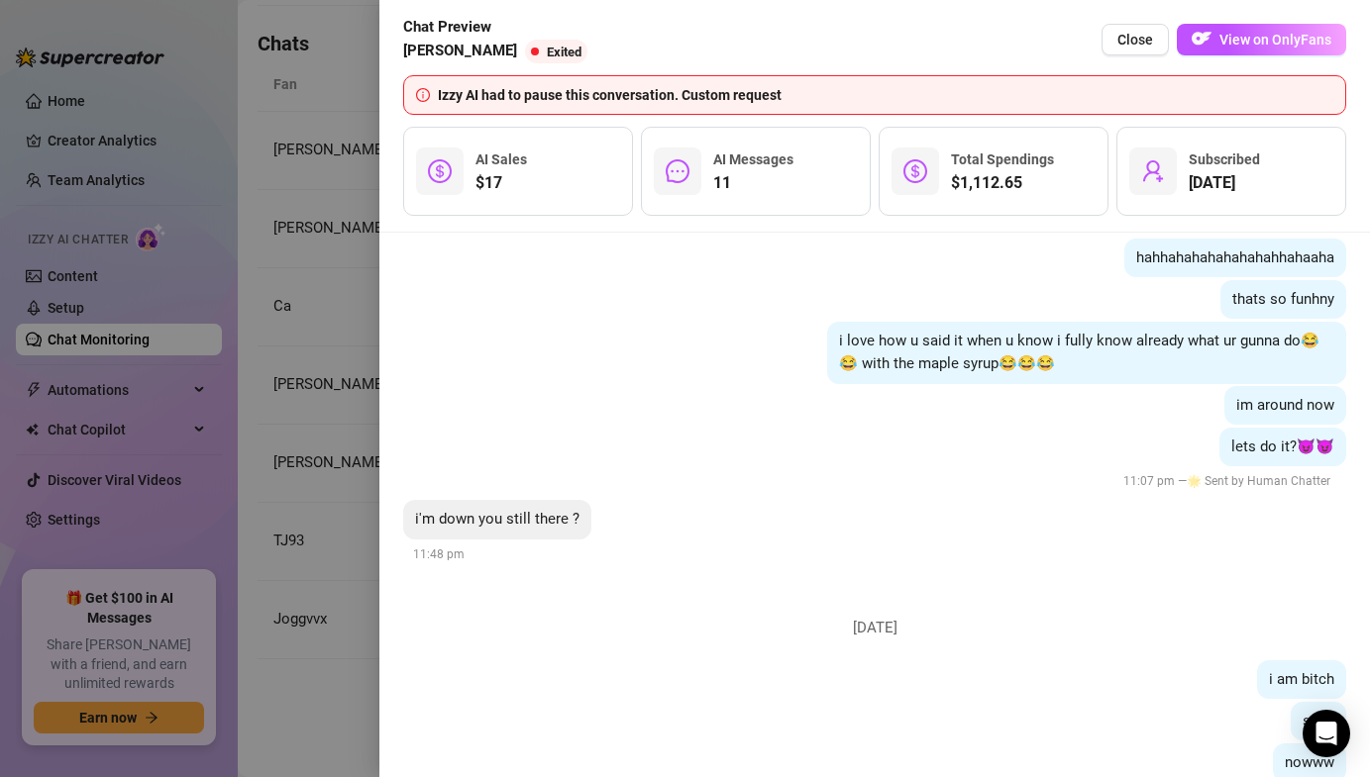
scroll to position [7173, 0]
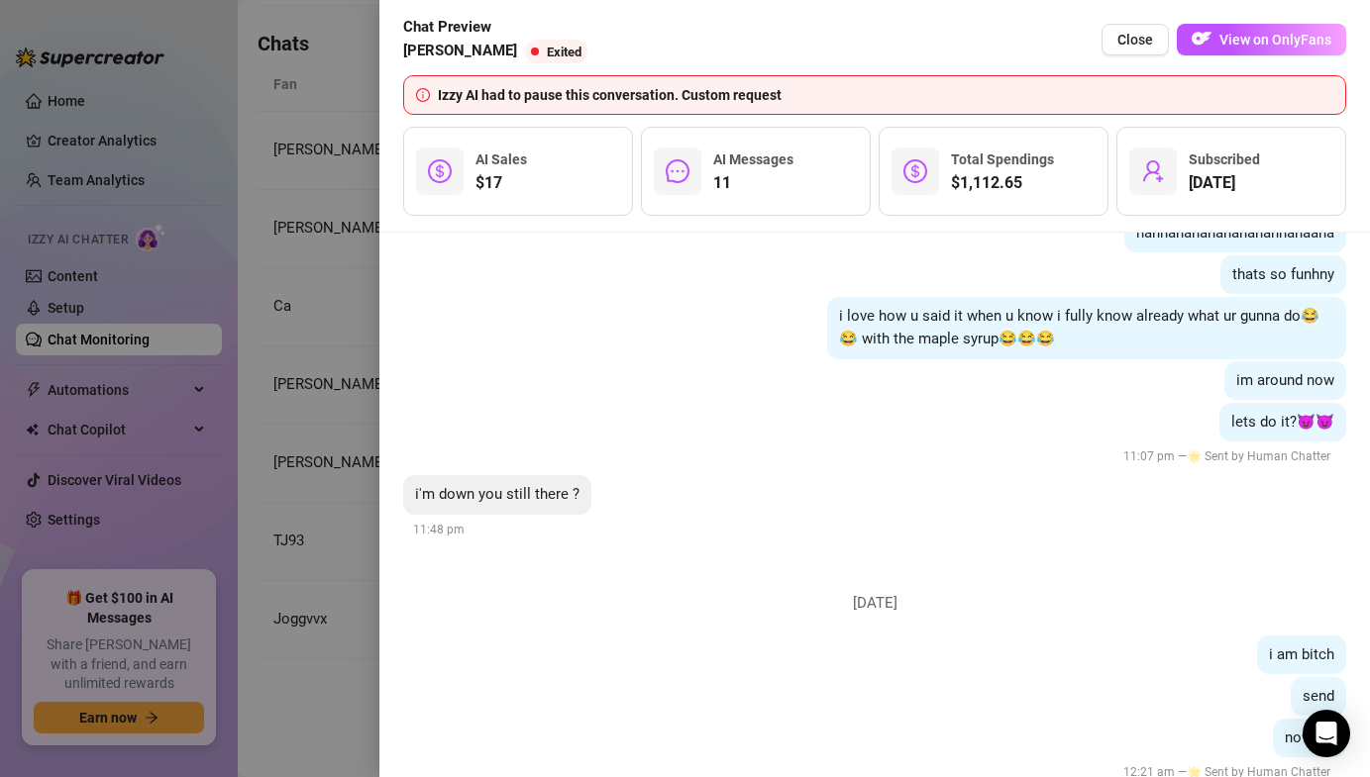
click at [333, 581] on div at bounding box center [685, 388] width 1370 height 777
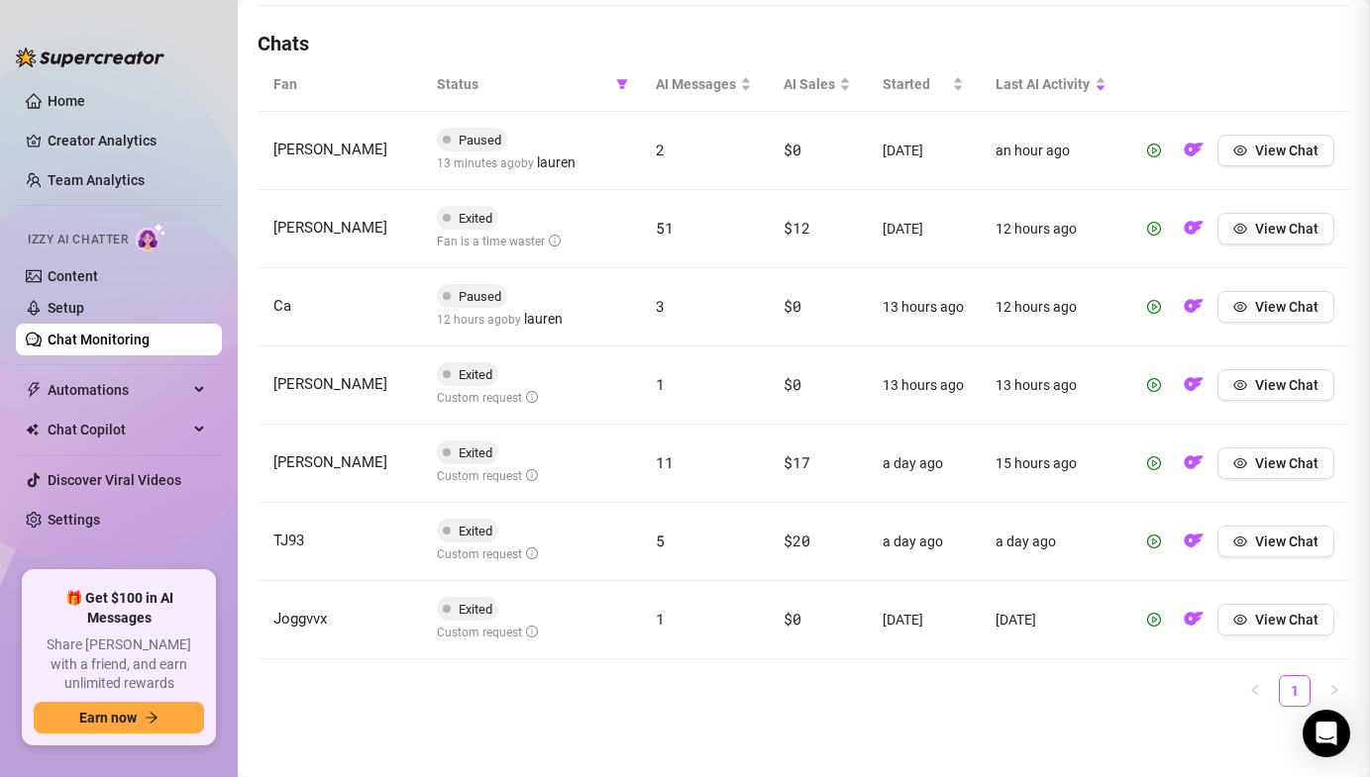
scroll to position [0, 0]
click at [1259, 542] on span "View Chat" at bounding box center [1286, 542] width 63 height 16
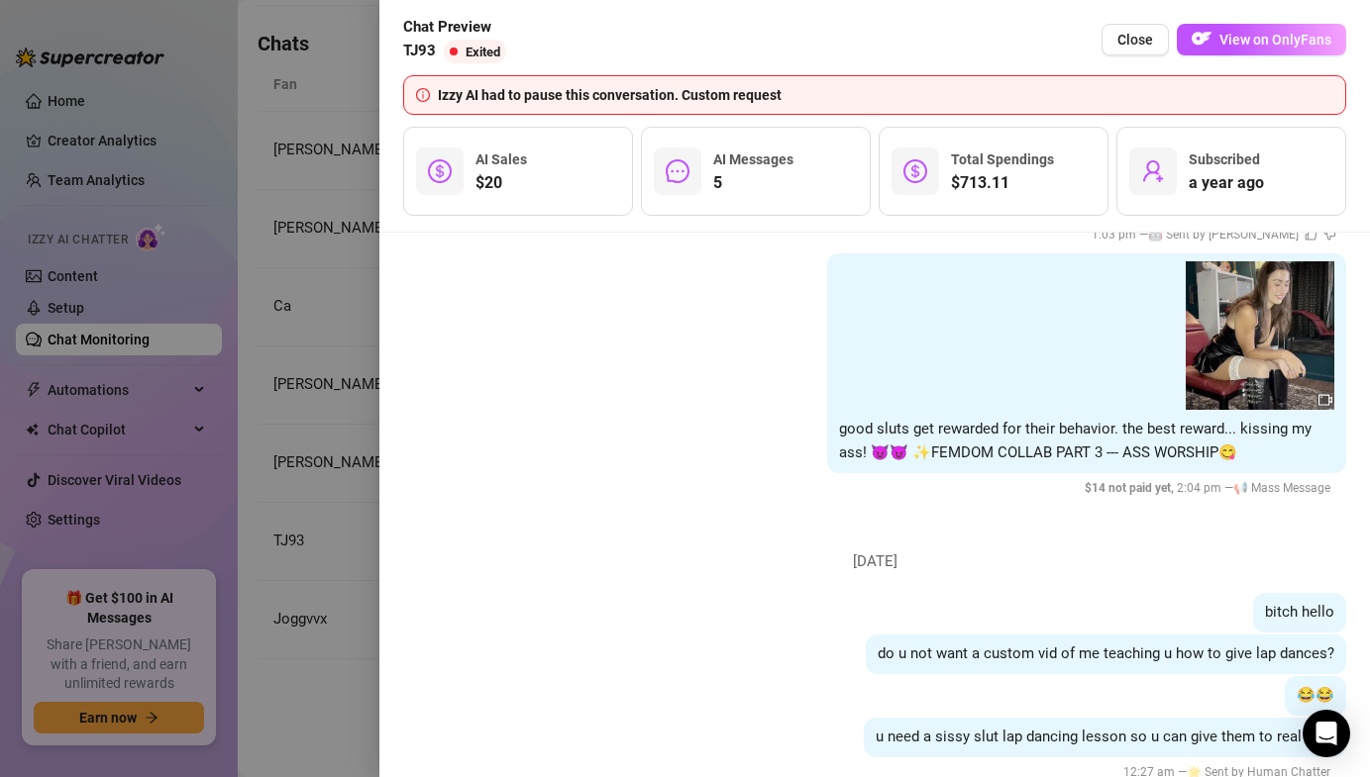
scroll to position [5005, 0]
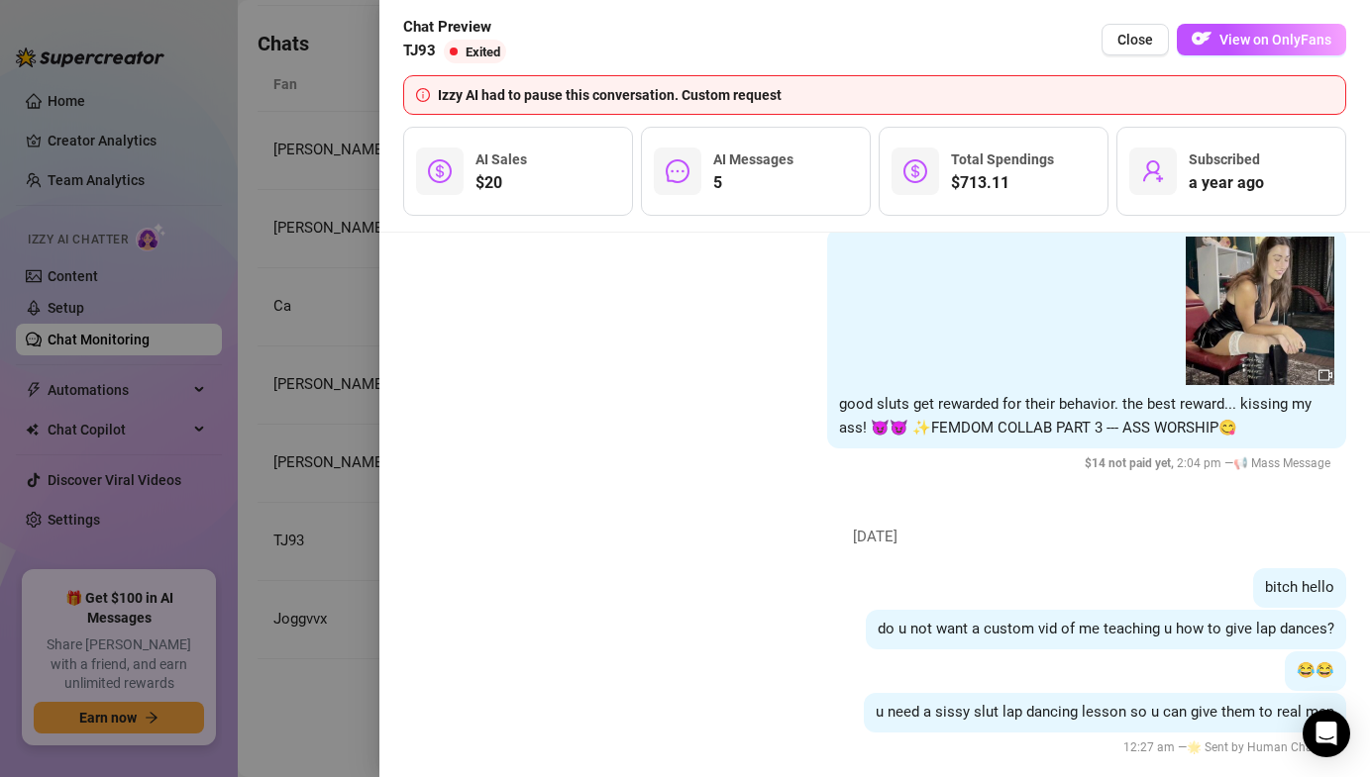
click at [340, 460] on div at bounding box center [685, 388] width 1370 height 777
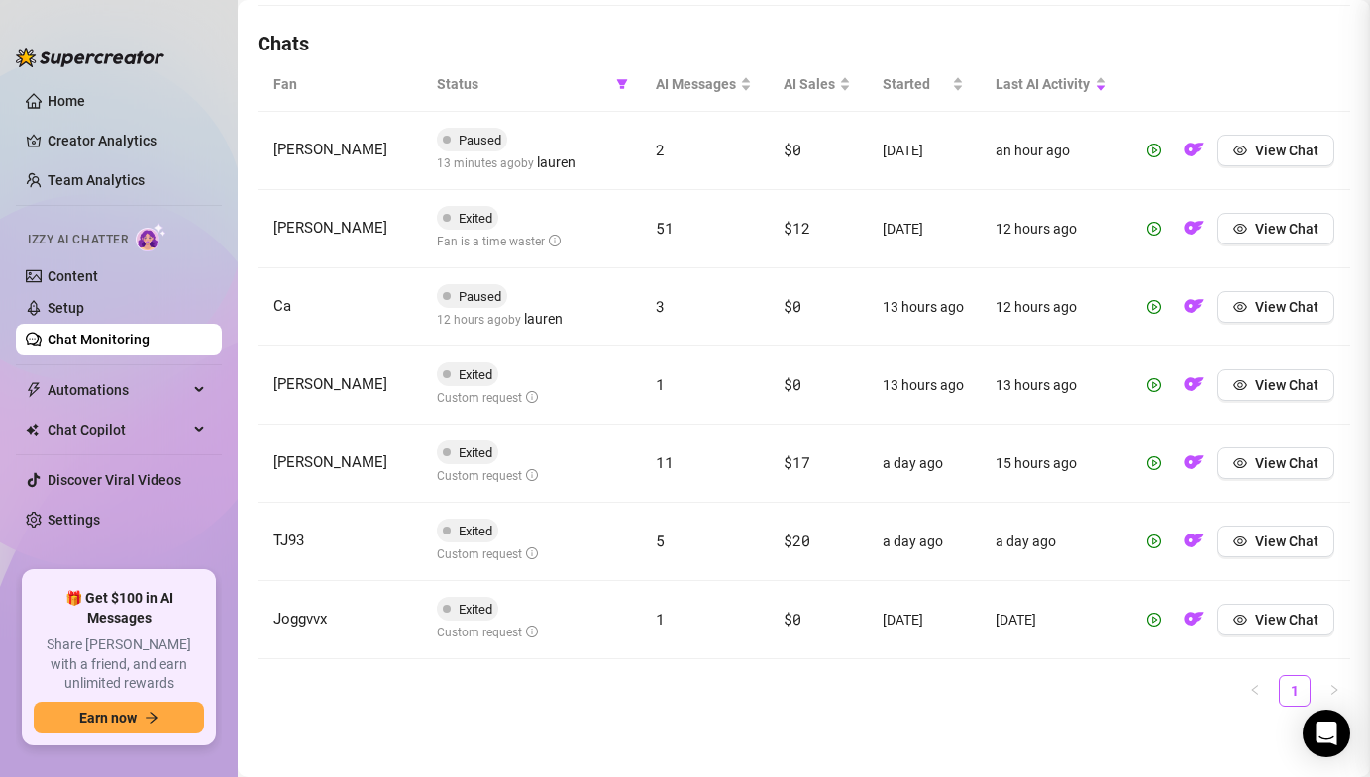
scroll to position [0, 0]
click at [1268, 620] on span "View Chat" at bounding box center [1286, 620] width 63 height 16
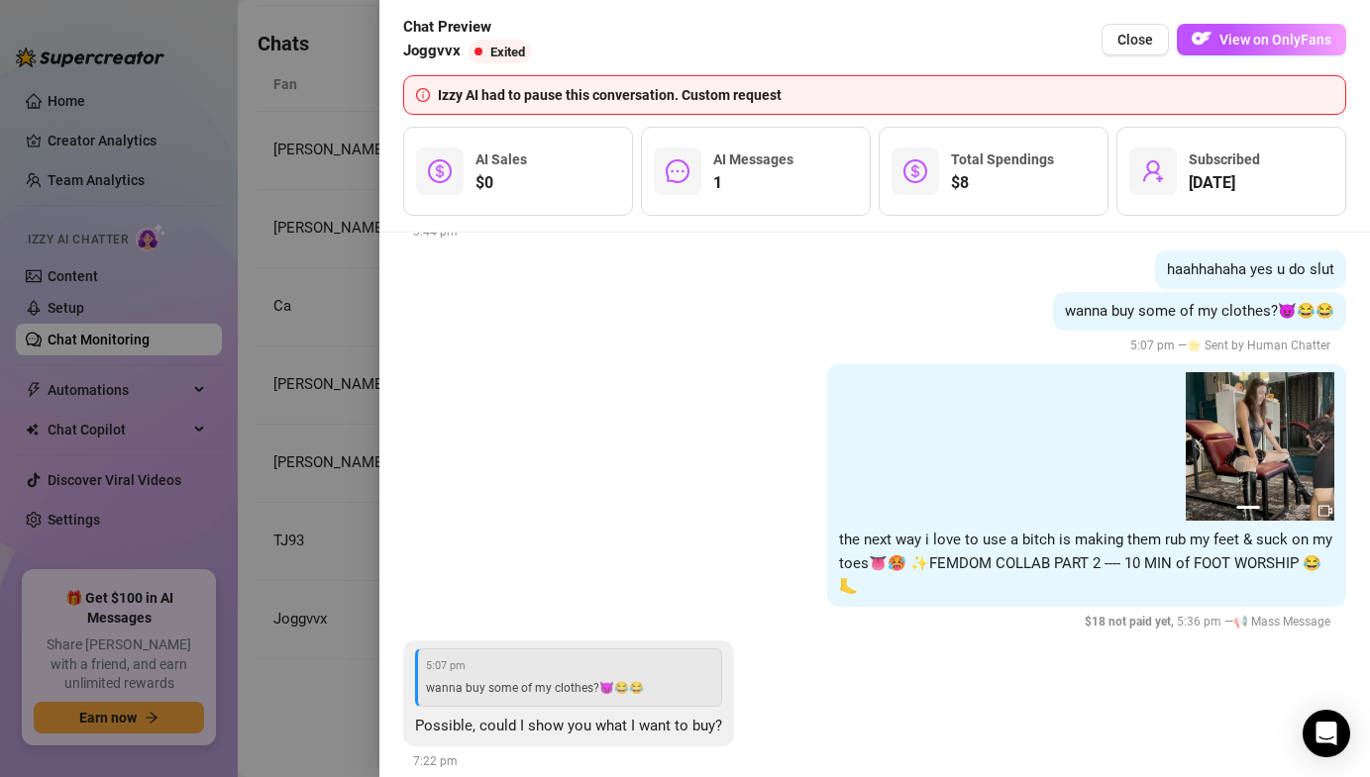
scroll to position [3419, 0]
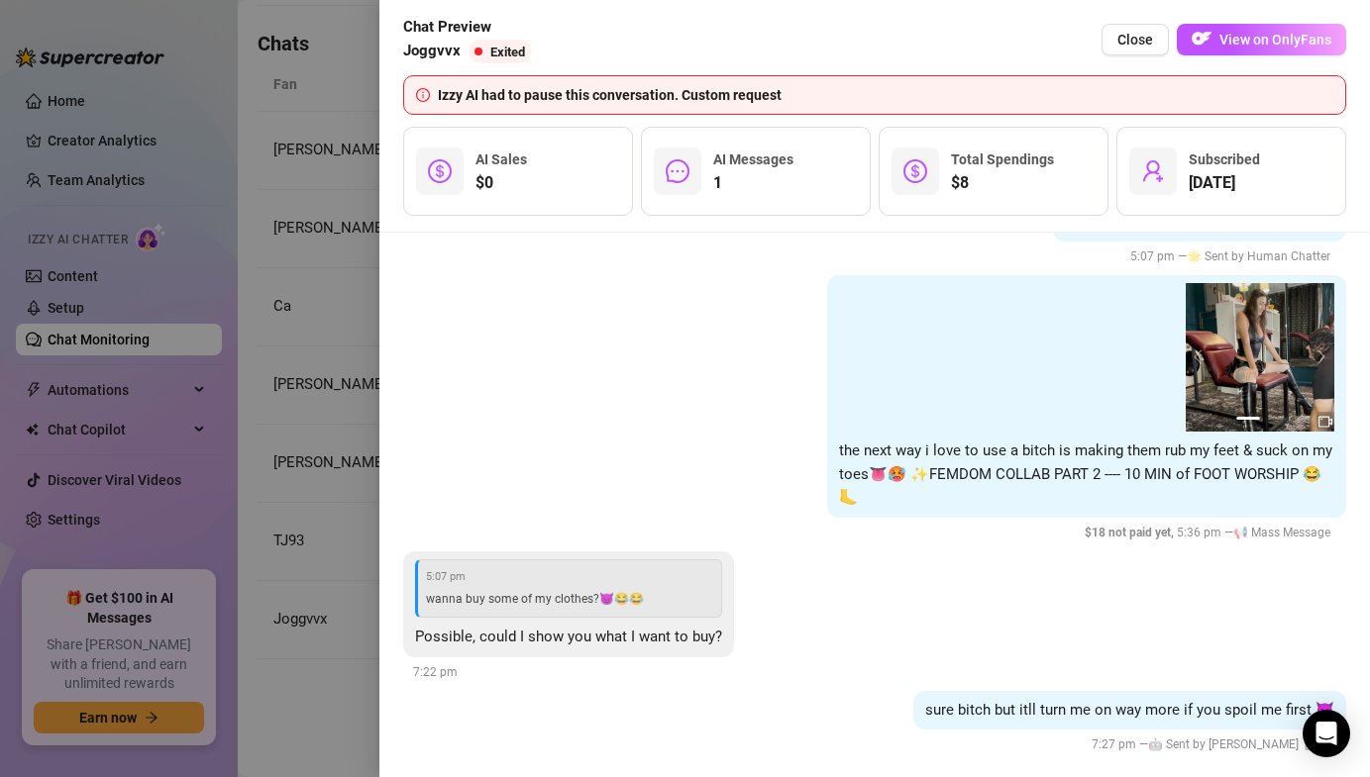
click at [304, 533] on div at bounding box center [685, 388] width 1370 height 777
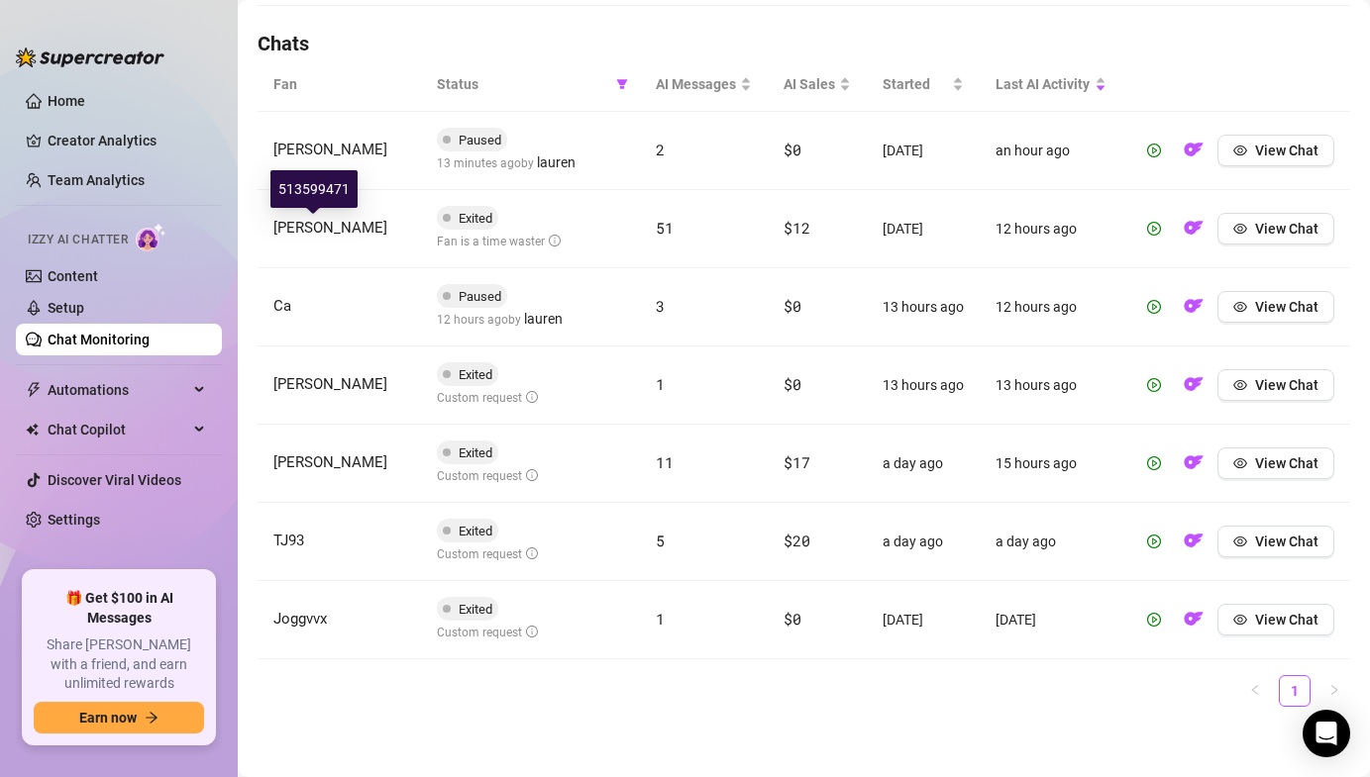
scroll to position [565, 0]
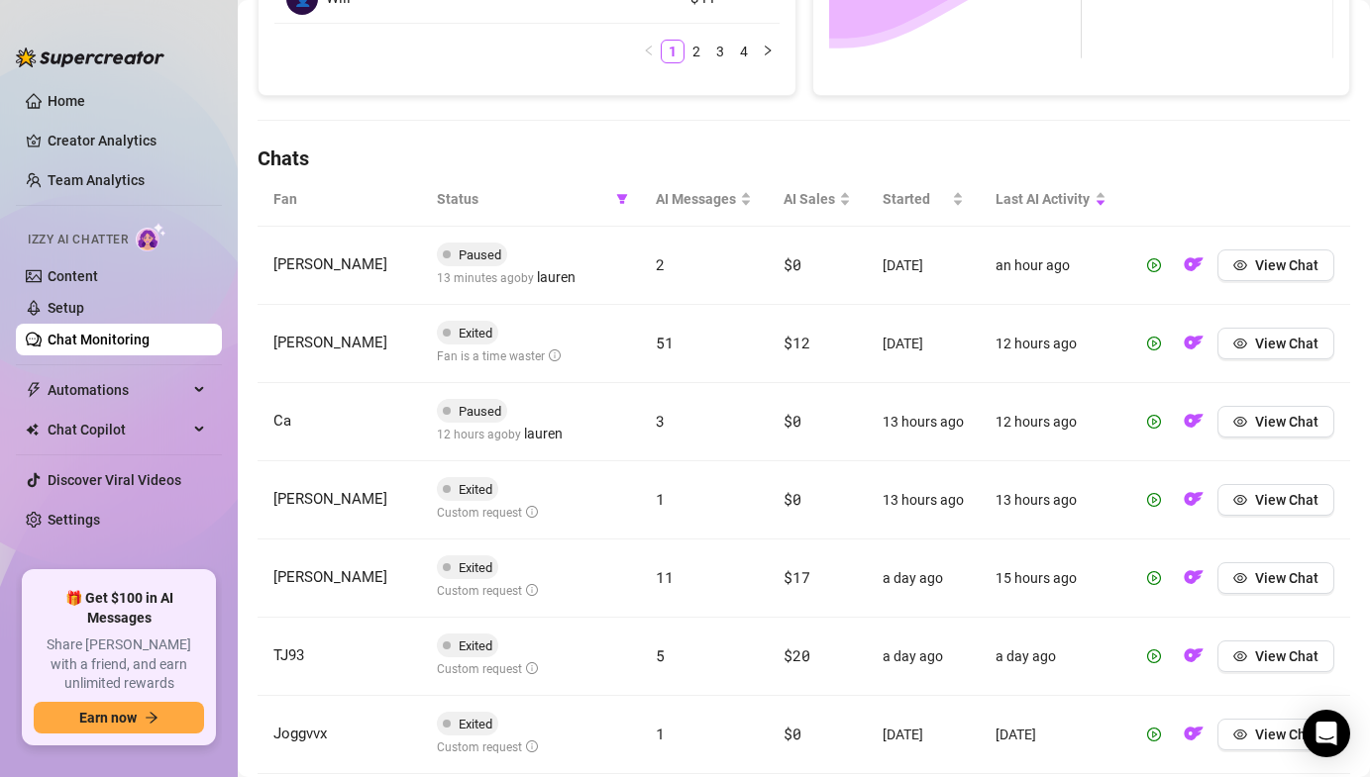
click at [635, 195] on th "Status" at bounding box center [530, 199] width 219 height 54
click at [619, 199] on icon "filter" at bounding box center [622, 199] width 11 height 10
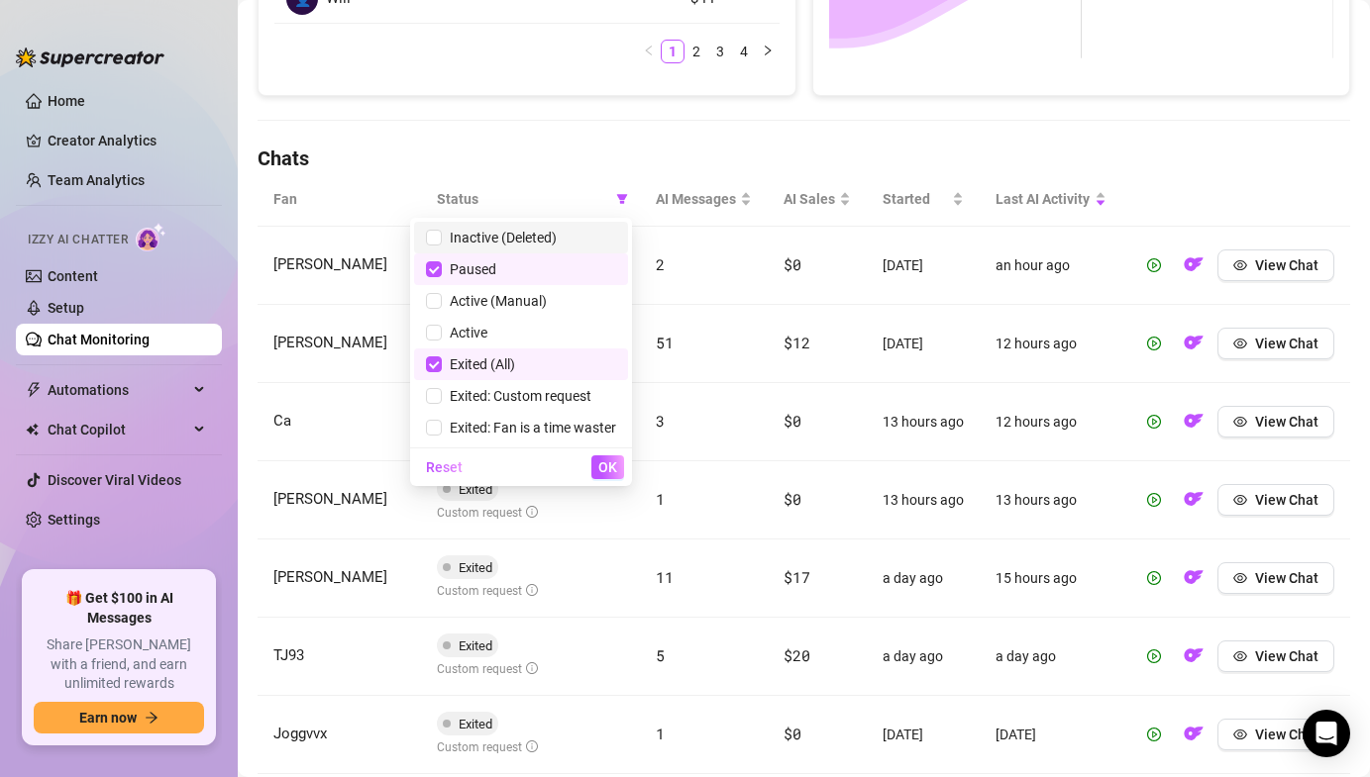
click at [490, 237] on span "Inactive (Deleted)" at bounding box center [499, 238] width 115 height 16
checkbox input "true"
click at [467, 266] on span "Paused" at bounding box center [469, 269] width 54 height 16
checkbox input "false"
click at [480, 360] on span "Exited (All)" at bounding box center [478, 364] width 73 height 16
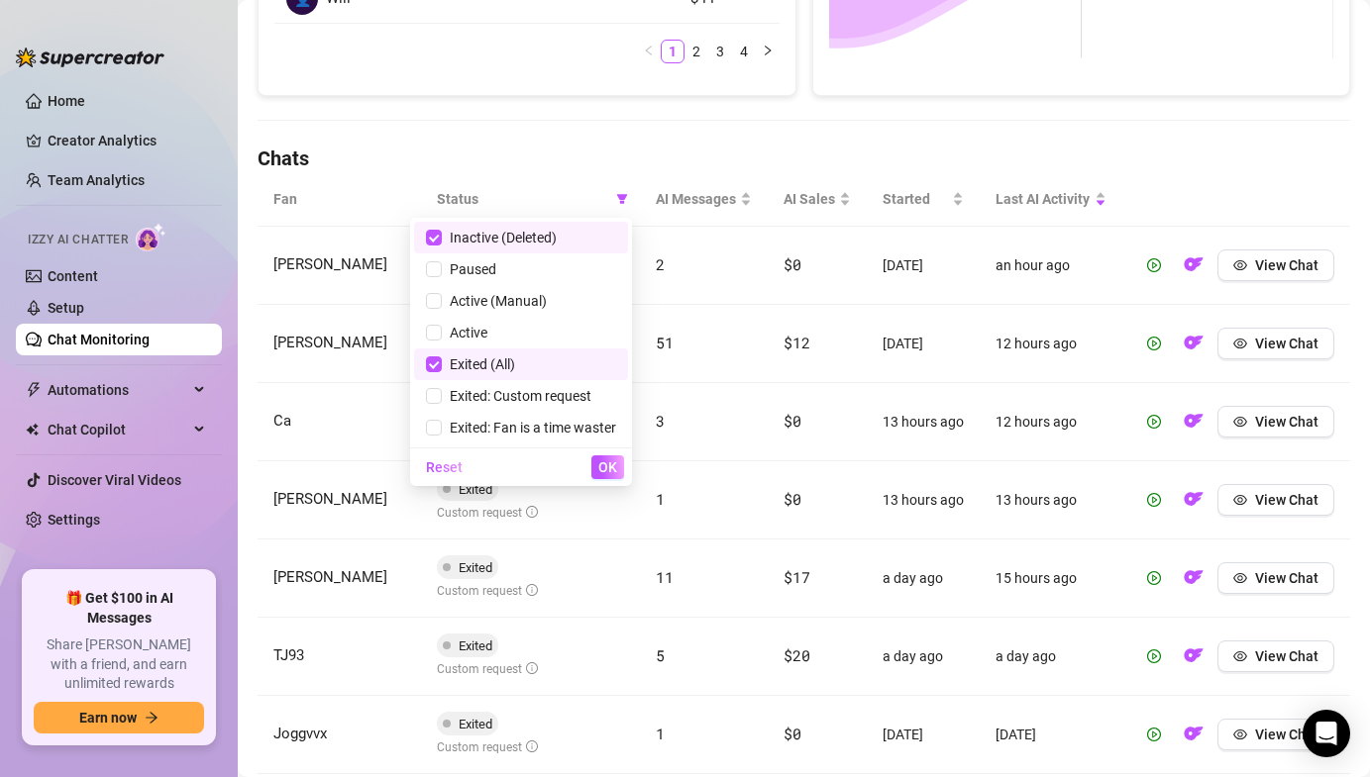
checkbox input "false"
click at [609, 471] on span "OK" at bounding box center [607, 467] width 19 height 16
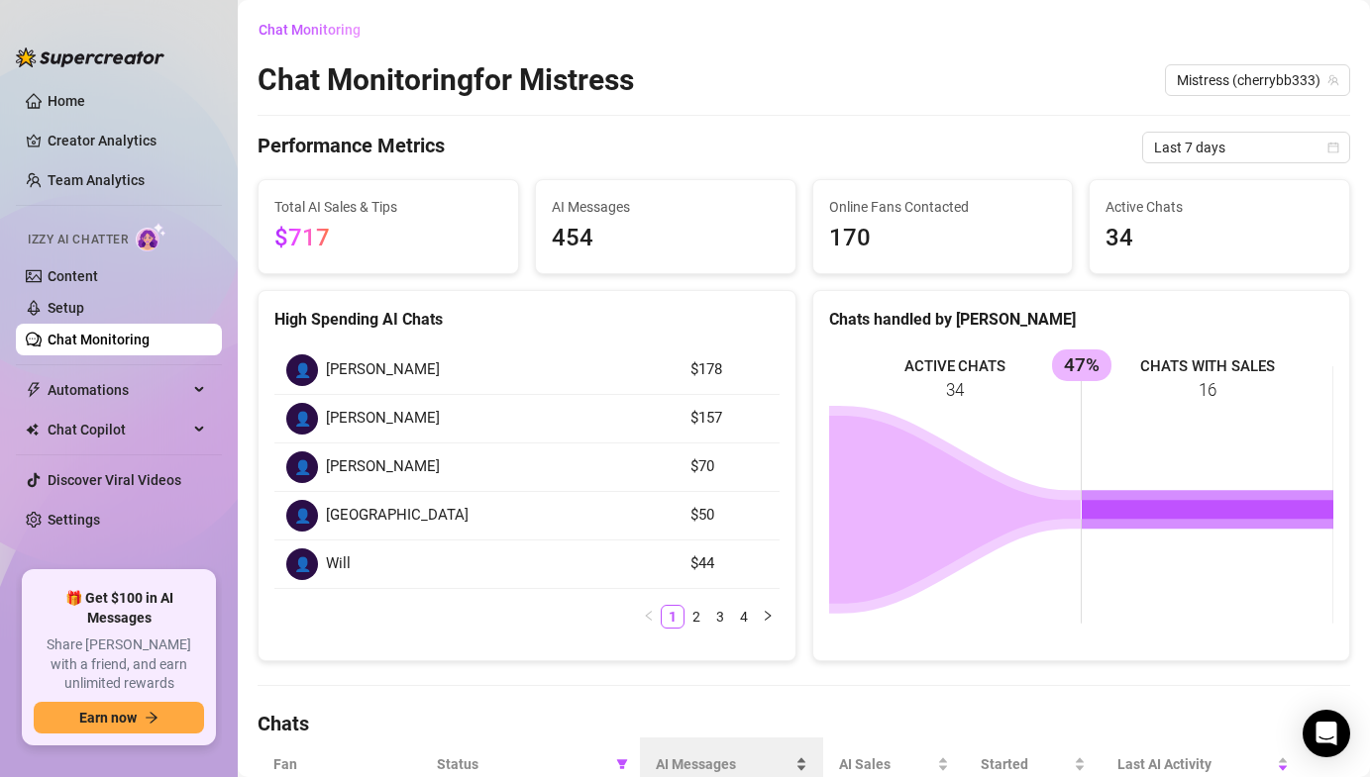
scroll to position [240, 0]
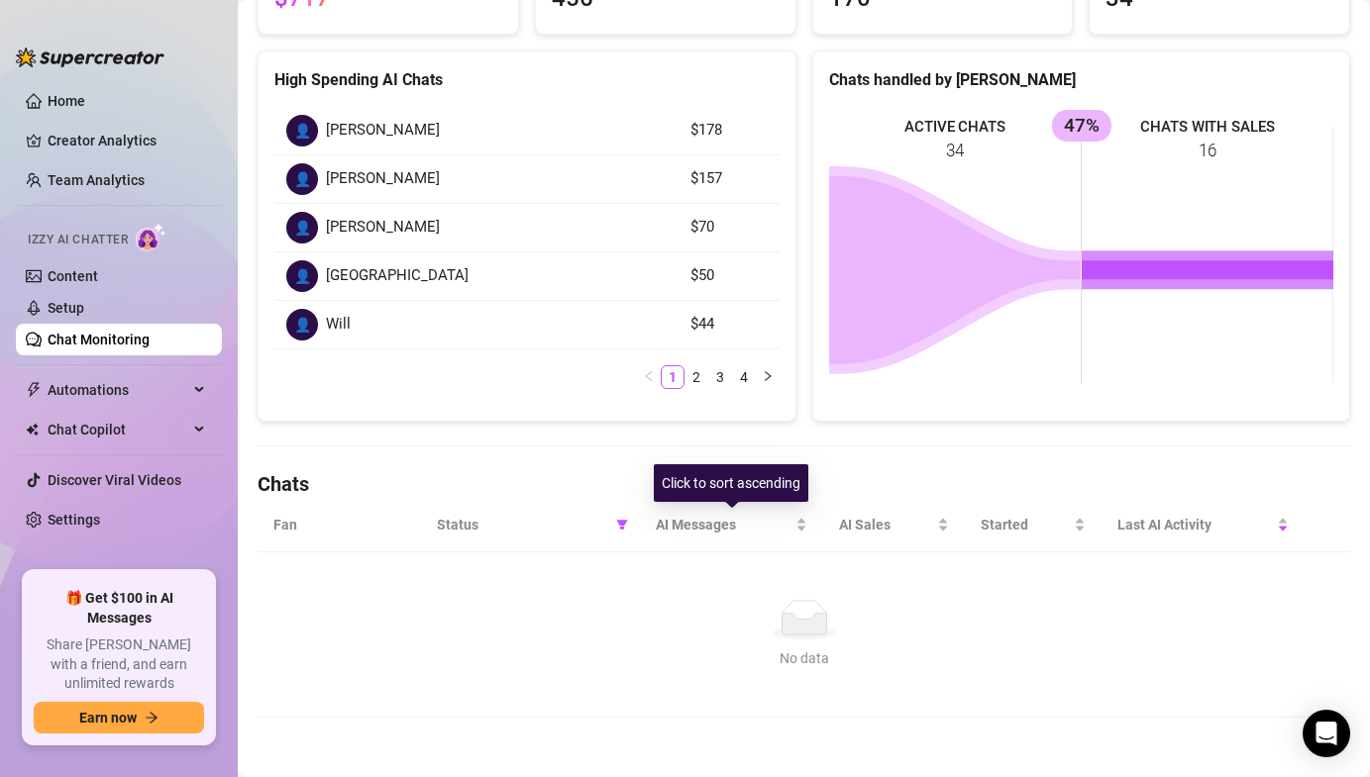
click at [605, 558] on td "No data No data" at bounding box center [803, 635] width 1092 height 165
click at [606, 552] on table "Fan Status AI Messages AI Sales Started Last AI Activity No data No data" at bounding box center [803, 608] width 1092 height 220
click at [626, 514] on span at bounding box center [622, 525] width 20 height 30
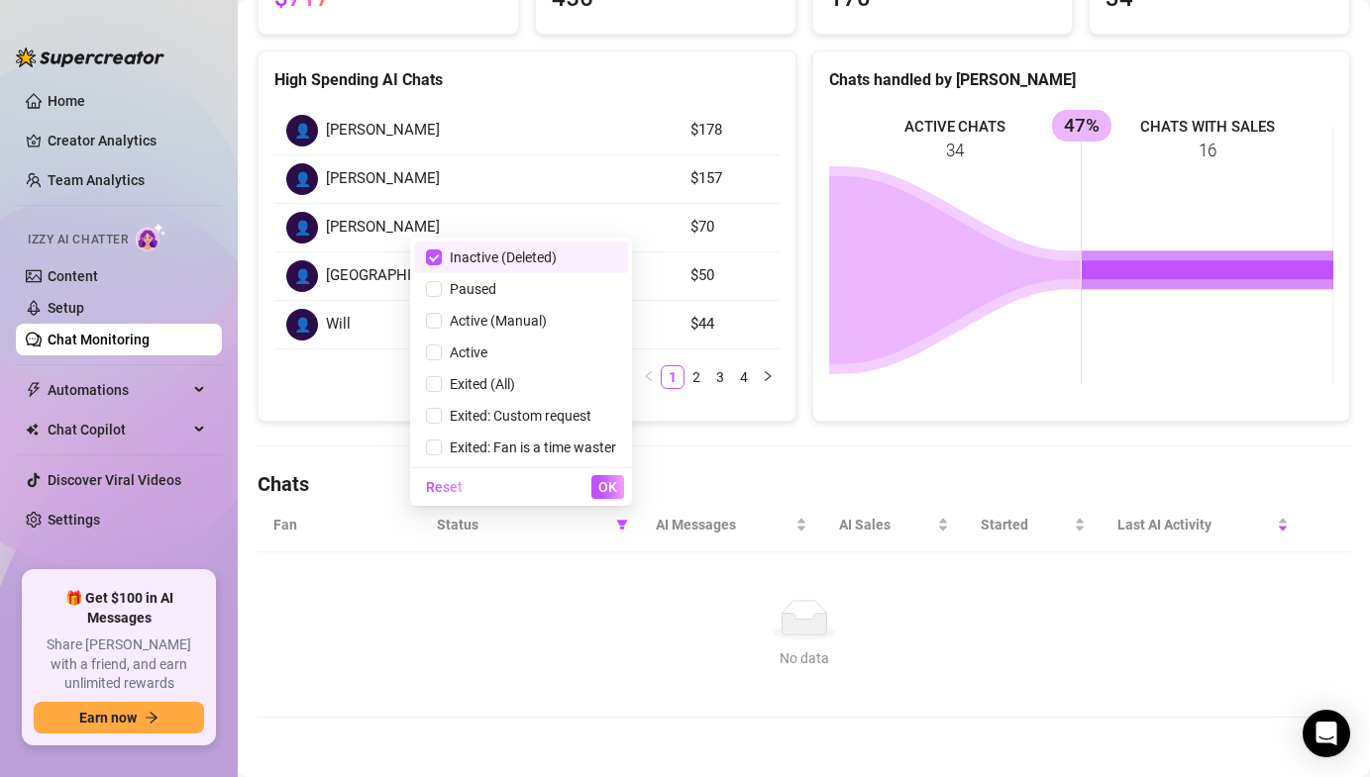
click at [536, 257] on span "Inactive (Deleted)" at bounding box center [499, 258] width 115 height 16
checkbox input "false"
click at [616, 502] on div "Reset OK" at bounding box center [521, 486] width 222 height 39
click at [614, 495] on button "OK" at bounding box center [607, 487] width 33 height 24
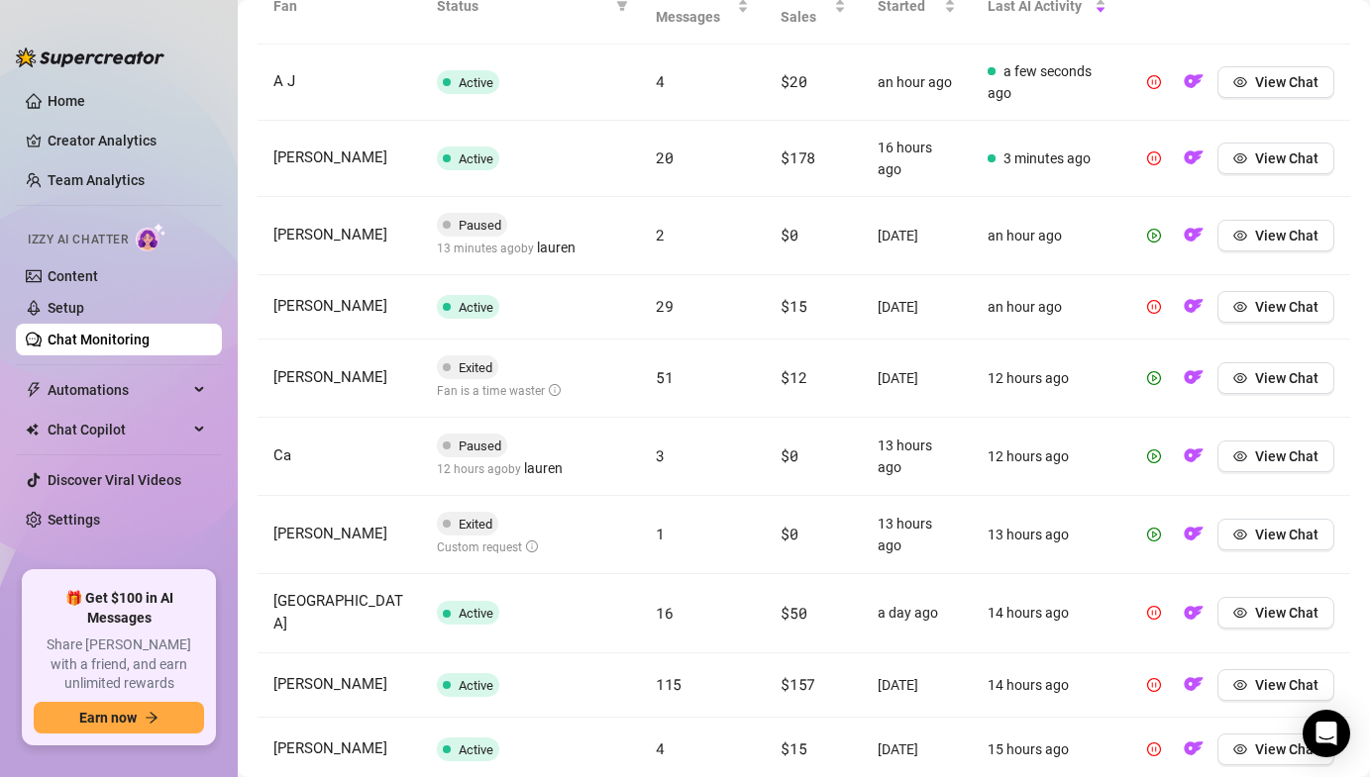
scroll to position [798, 0]
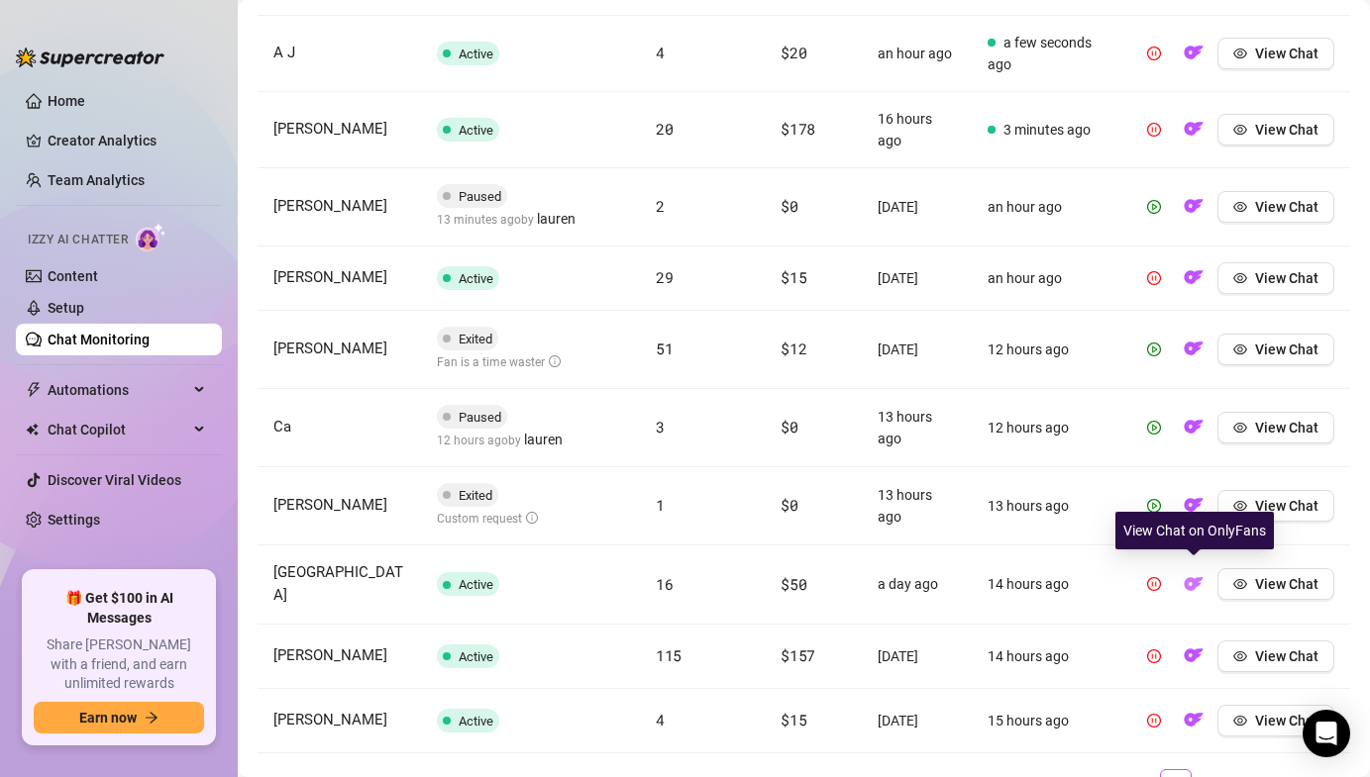
click at [1206, 576] on button "button" at bounding box center [1193, 584] width 32 height 32
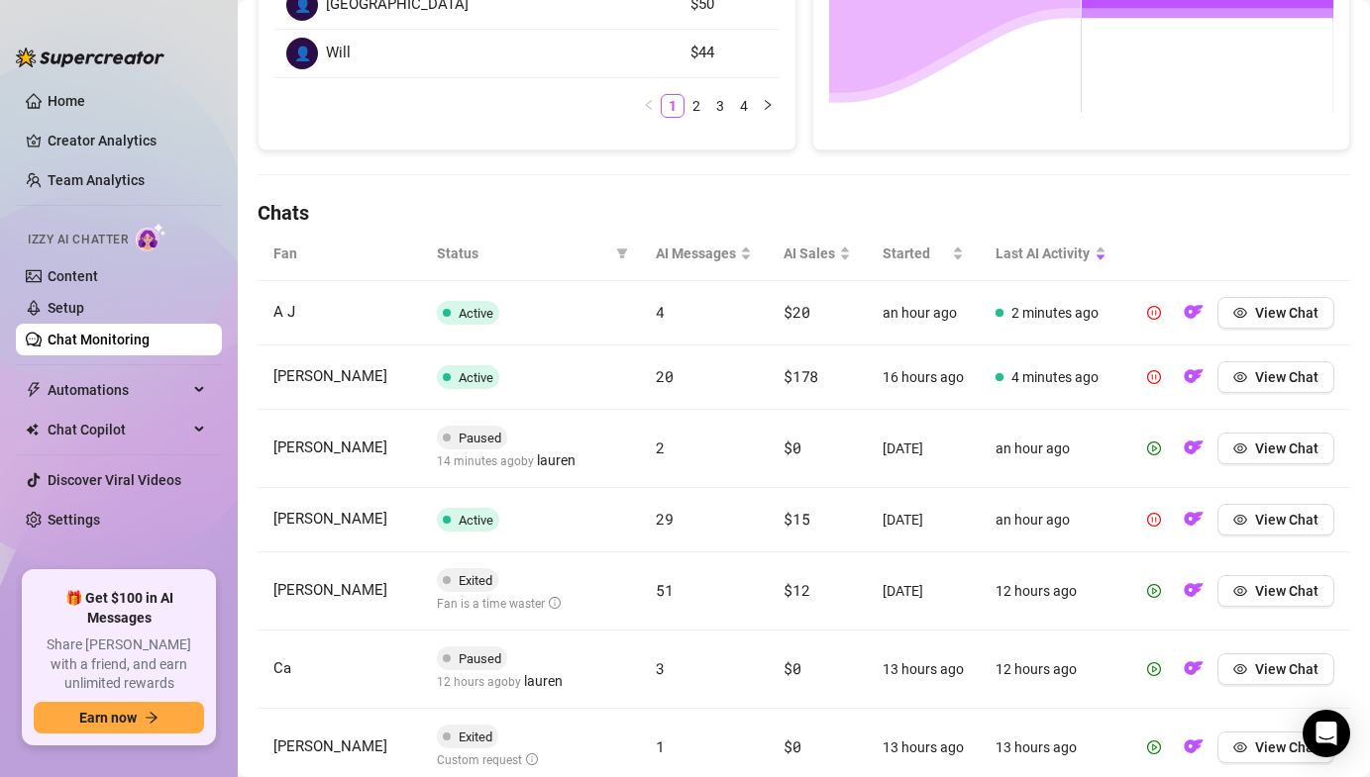
scroll to position [837, 0]
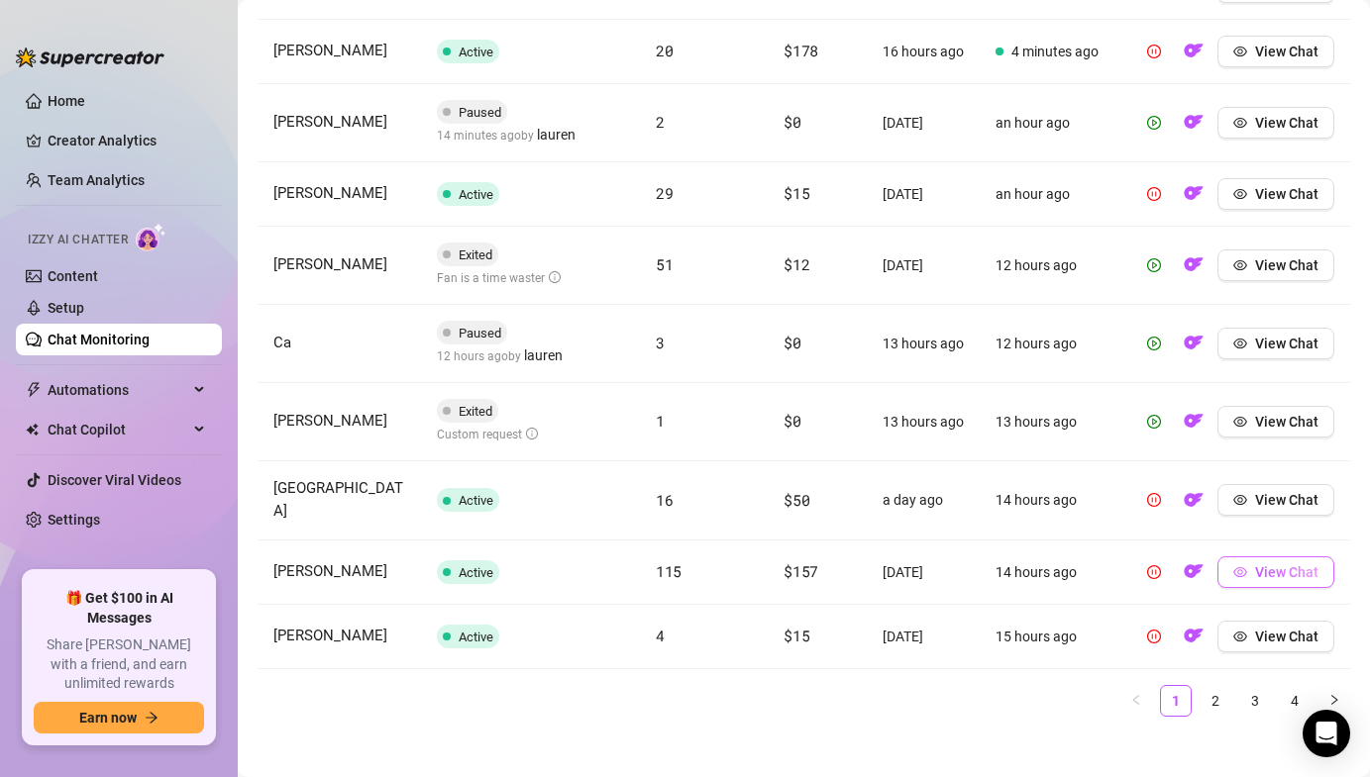
click at [1241, 565] on icon "eye" at bounding box center [1240, 572] width 14 height 14
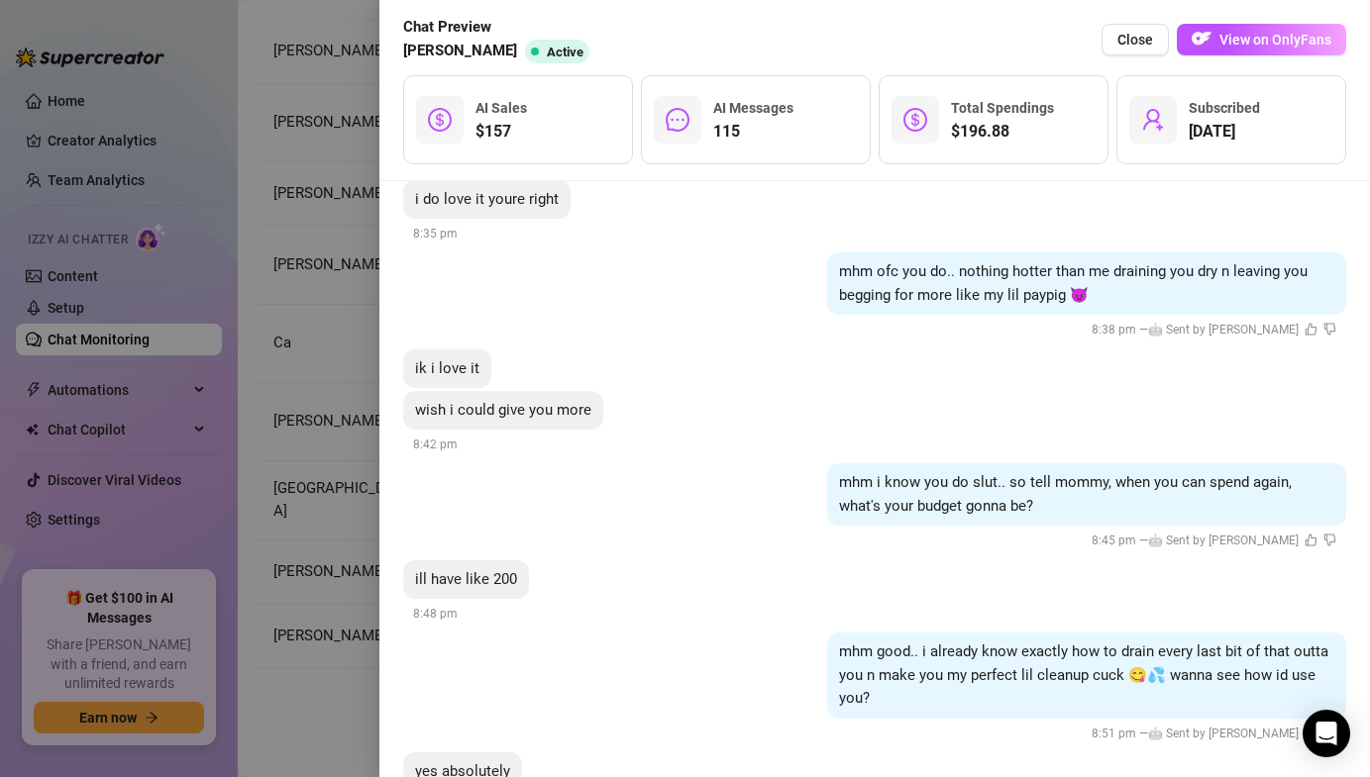
scroll to position [28050, 0]
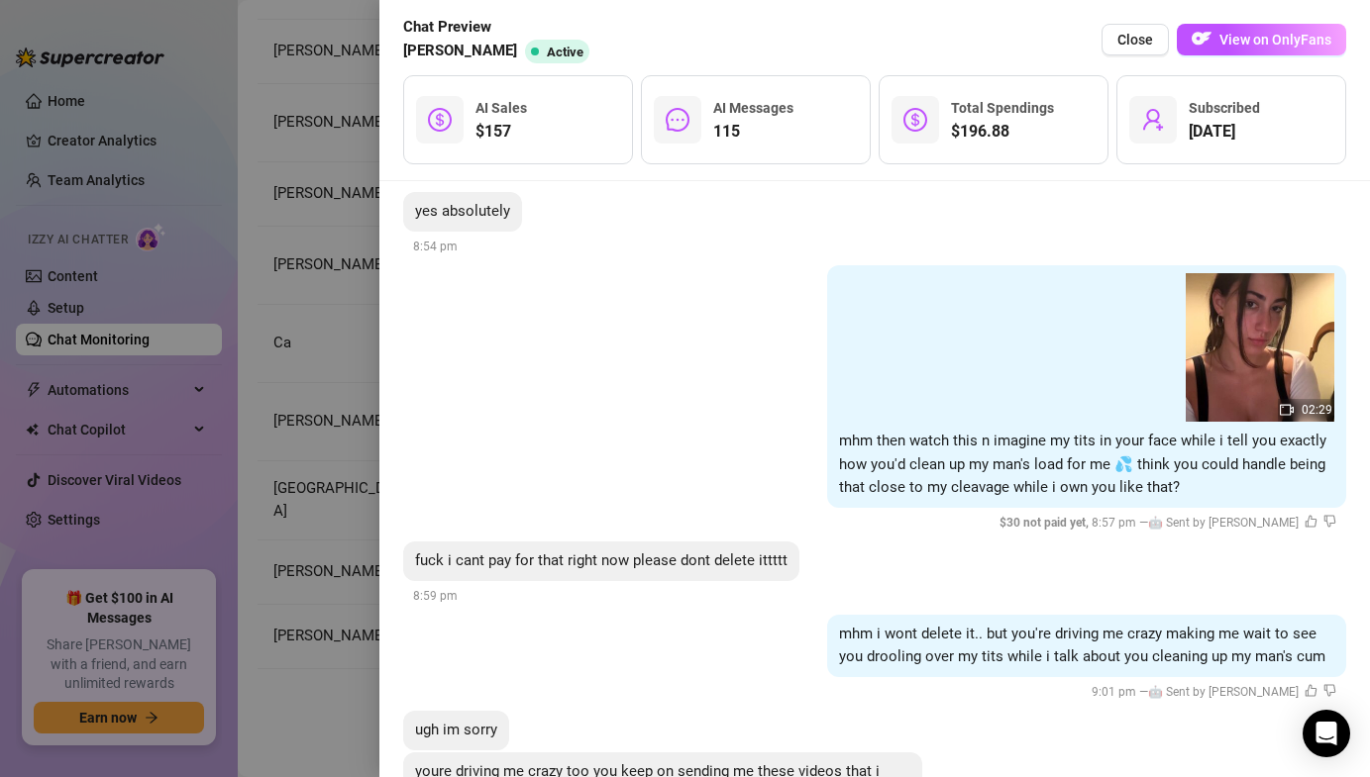
click at [318, 633] on div at bounding box center [685, 388] width 1370 height 777
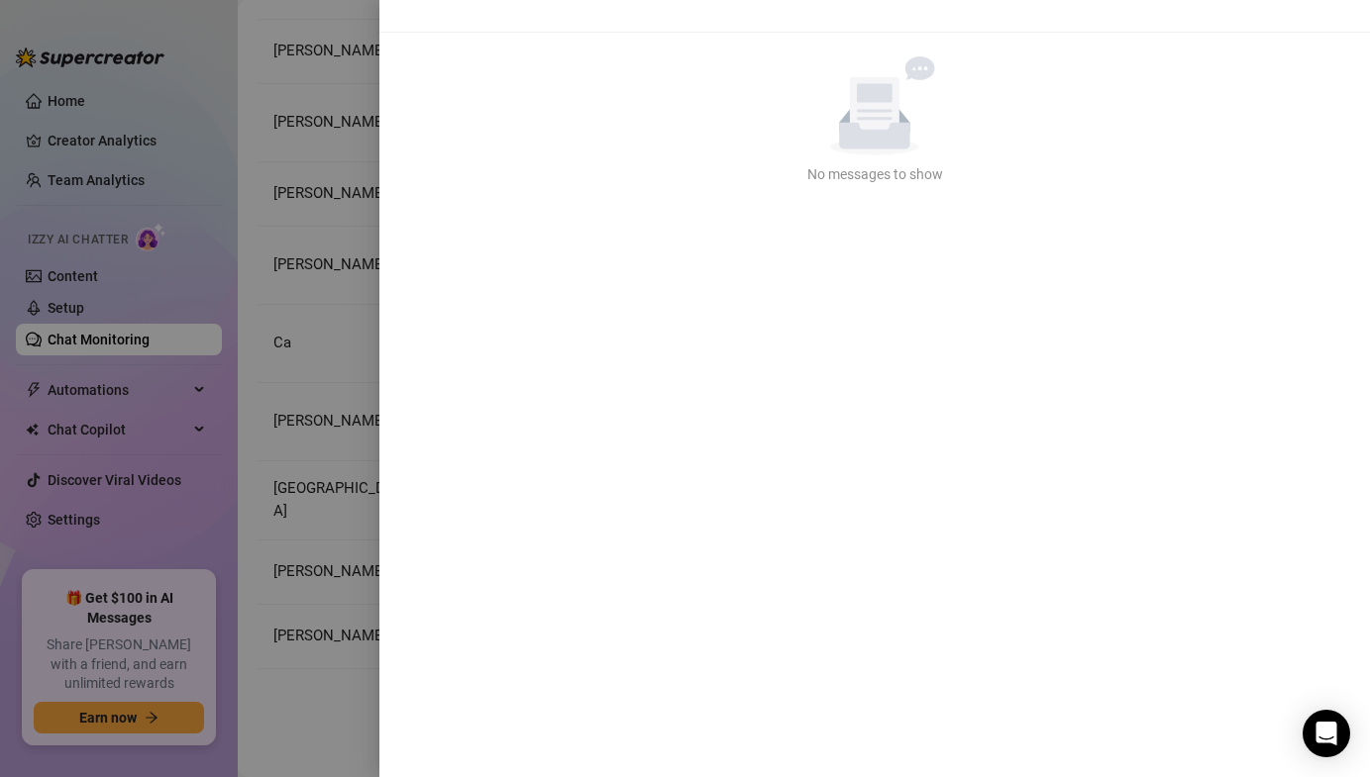
scroll to position [0, 0]
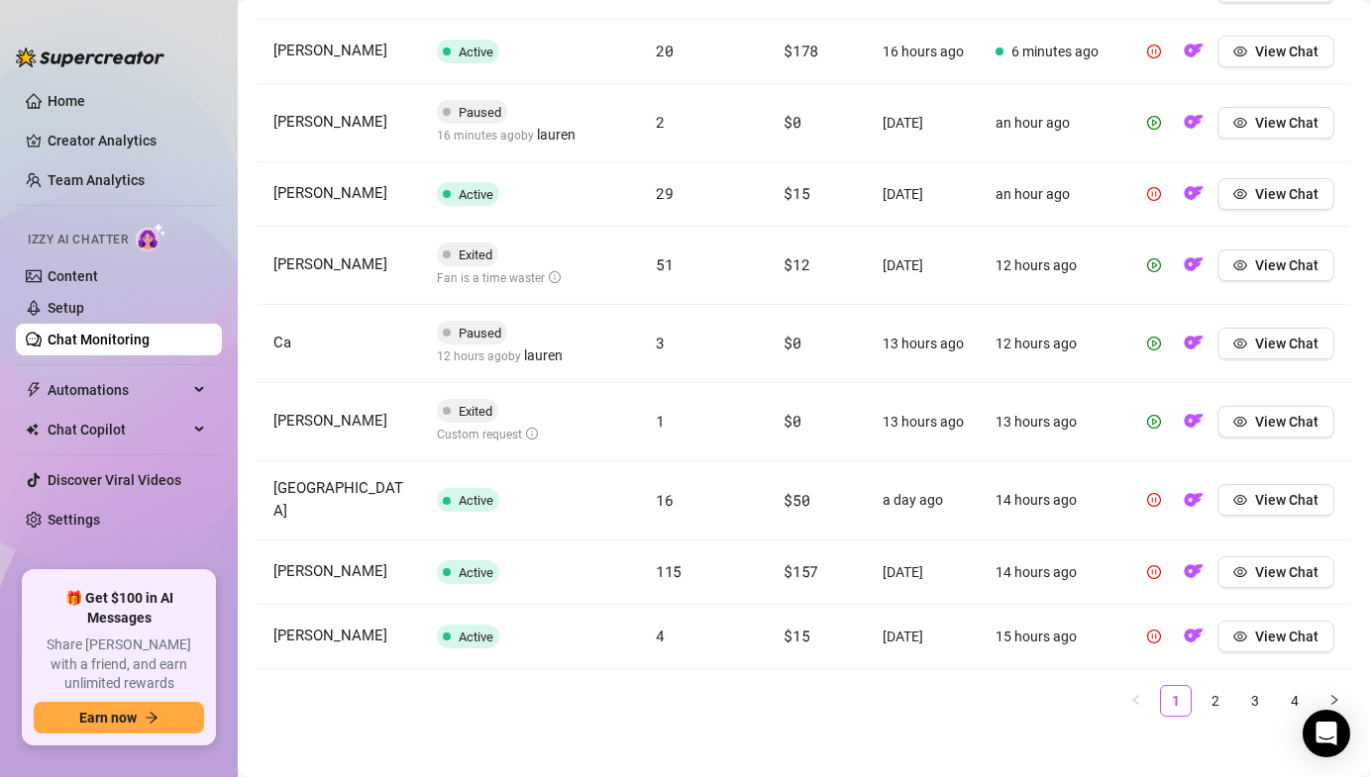
click at [1274, 641] on td "View Chat" at bounding box center [1236, 637] width 228 height 64
click at [1218, 686] on link "2" at bounding box center [1215, 701] width 30 height 30
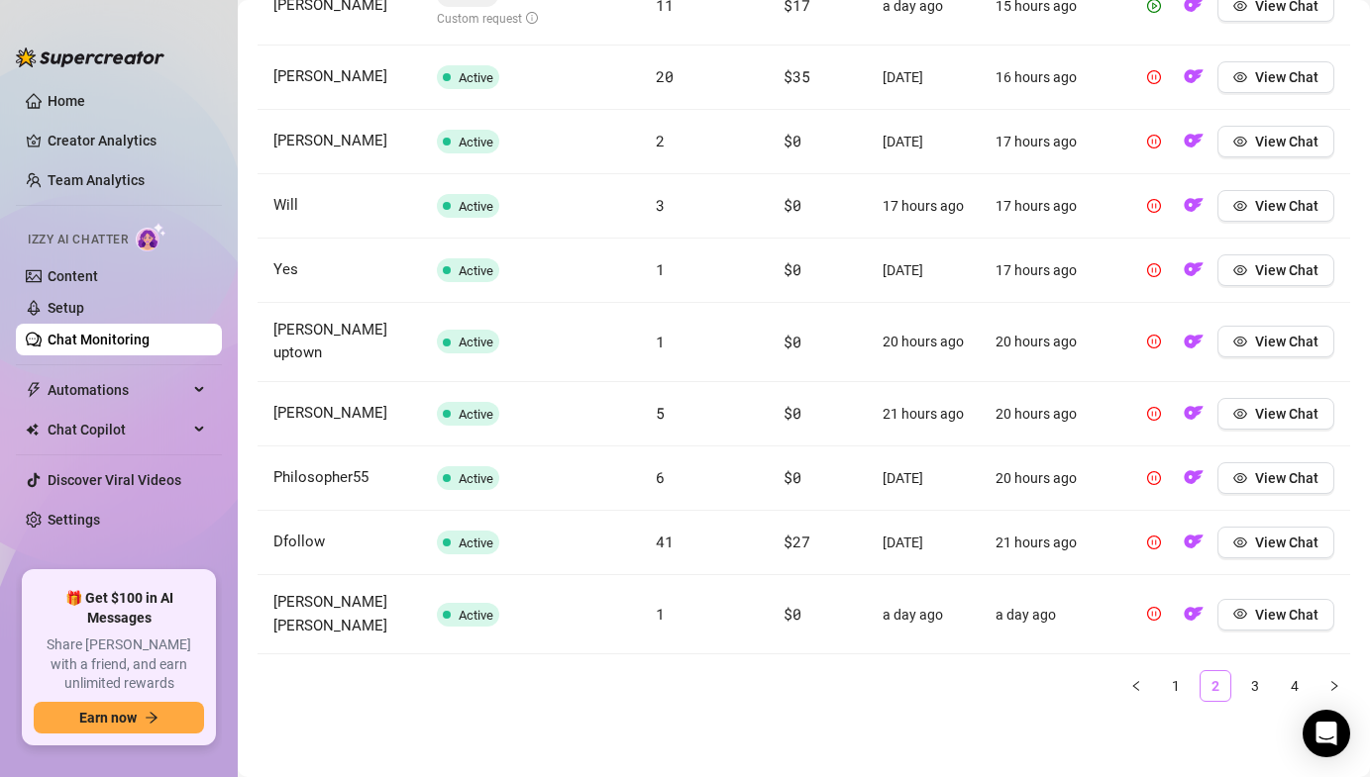
scroll to position [795, 0]
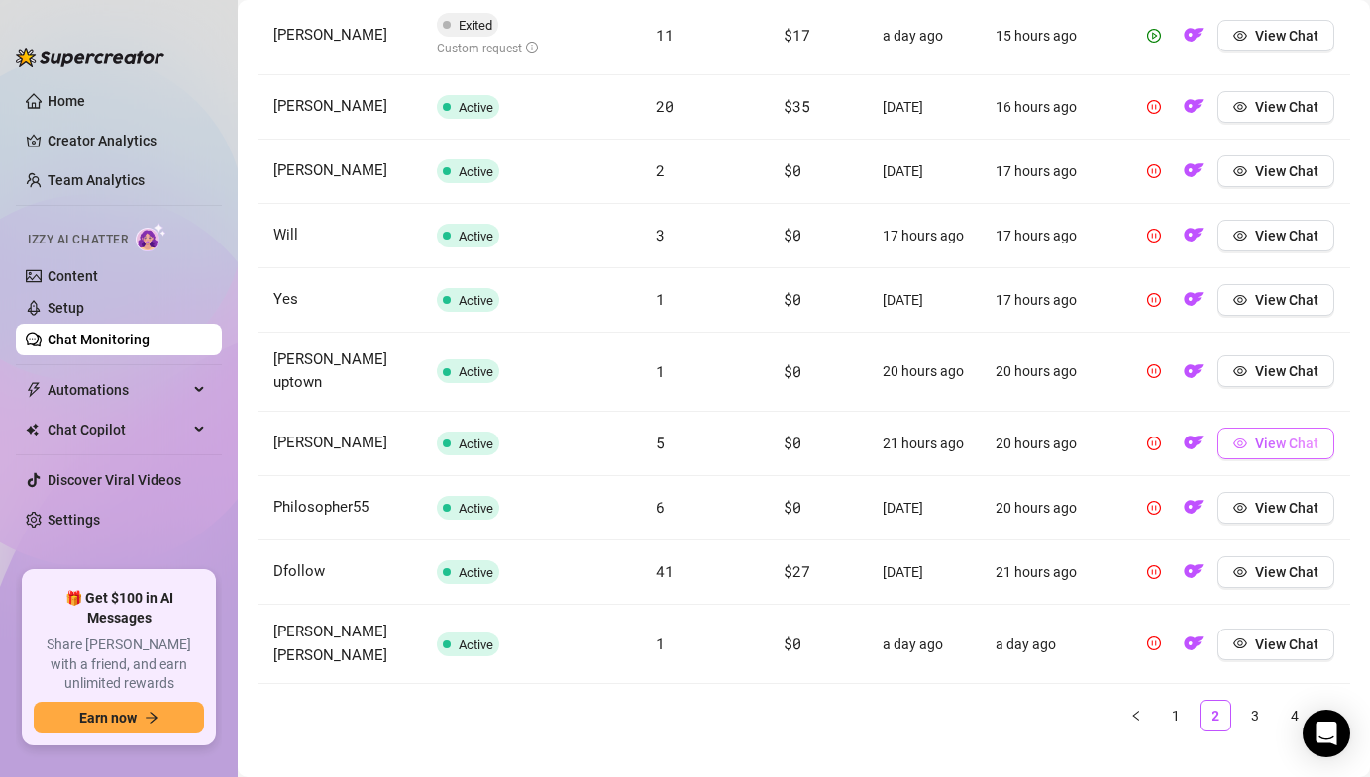
click at [1245, 437] on icon "eye" at bounding box center [1240, 444] width 14 height 14
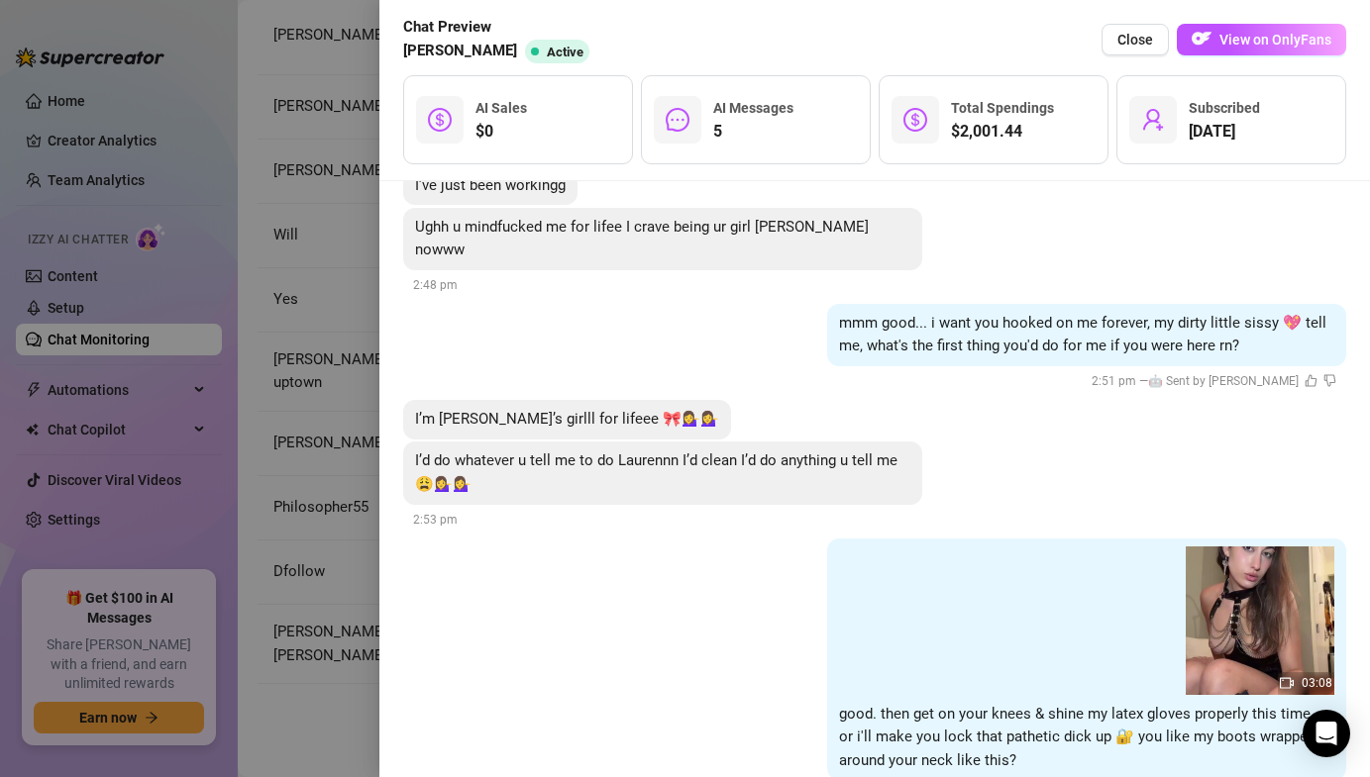
scroll to position [3282, 0]
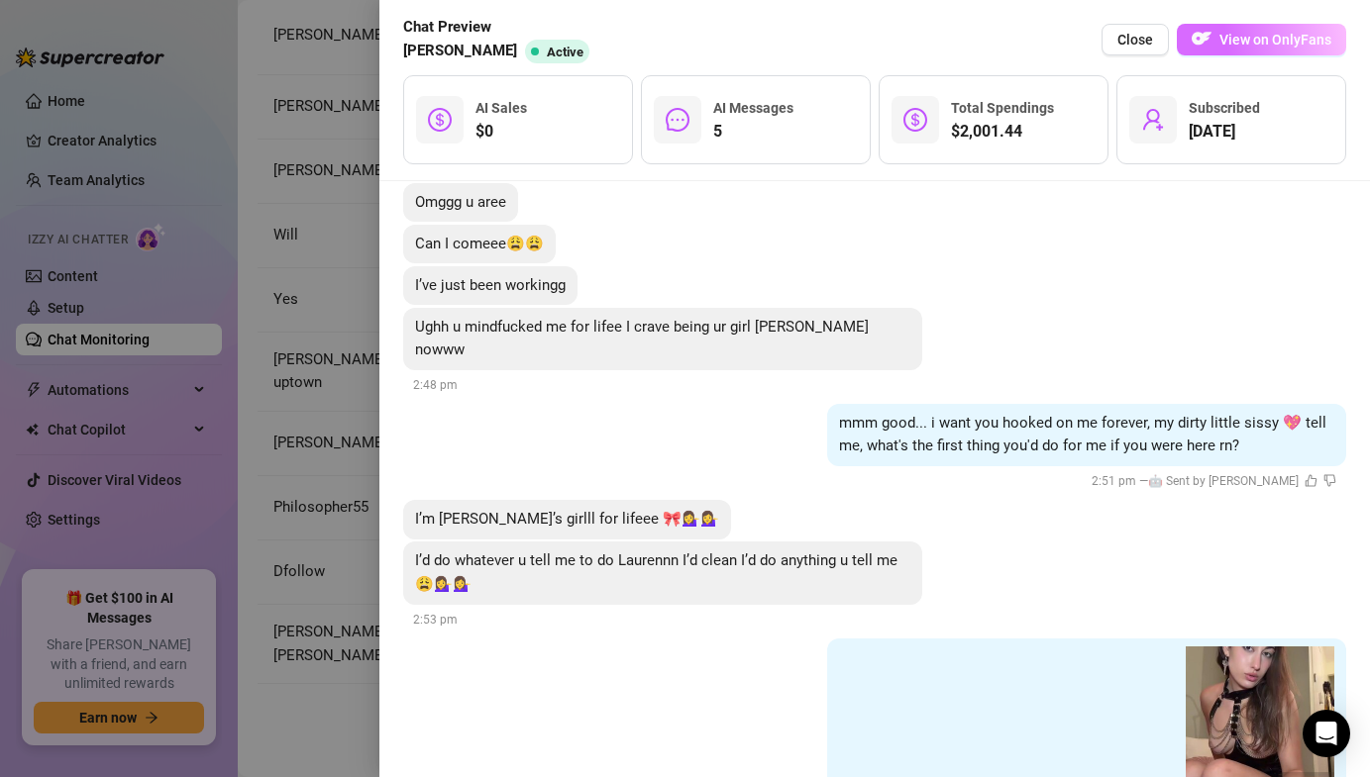
click at [1325, 34] on span "View on OnlyFans" at bounding box center [1275, 40] width 112 height 16
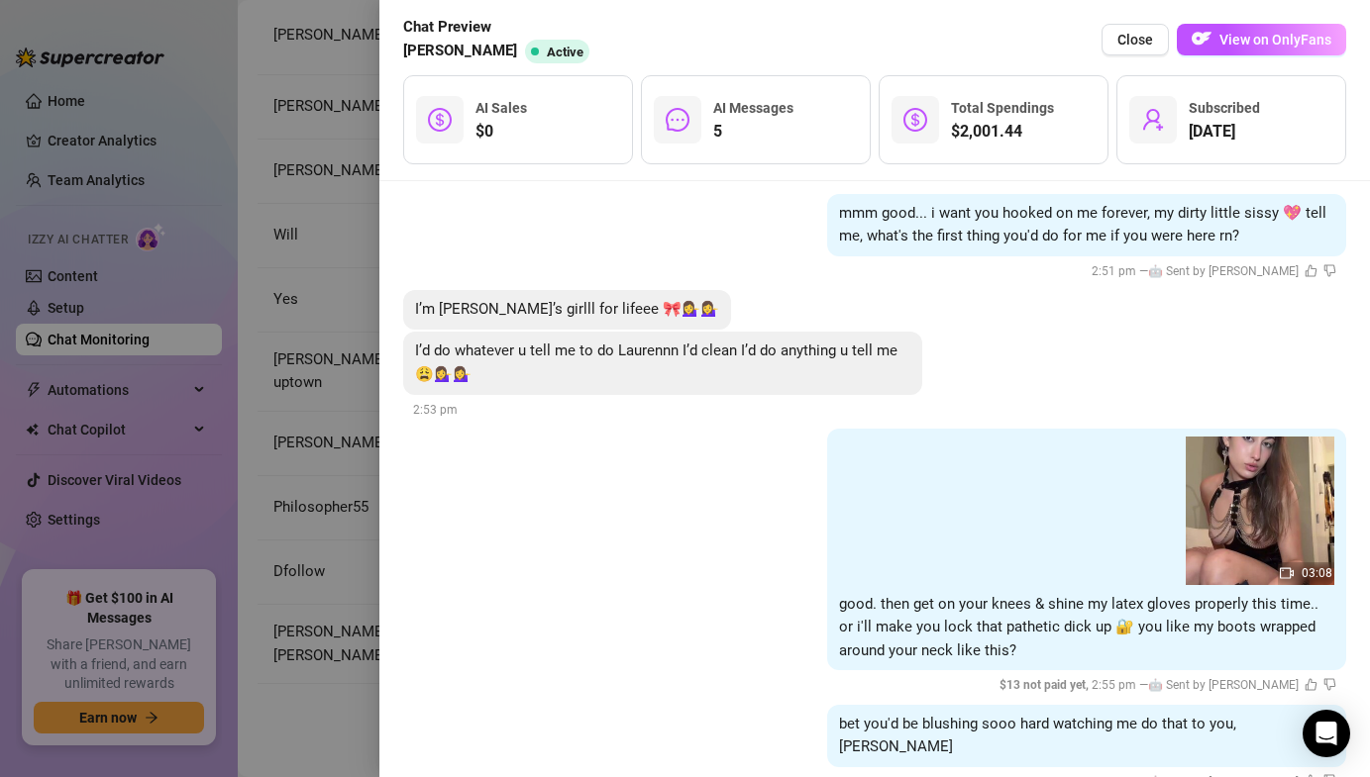
scroll to position [3544, 0]
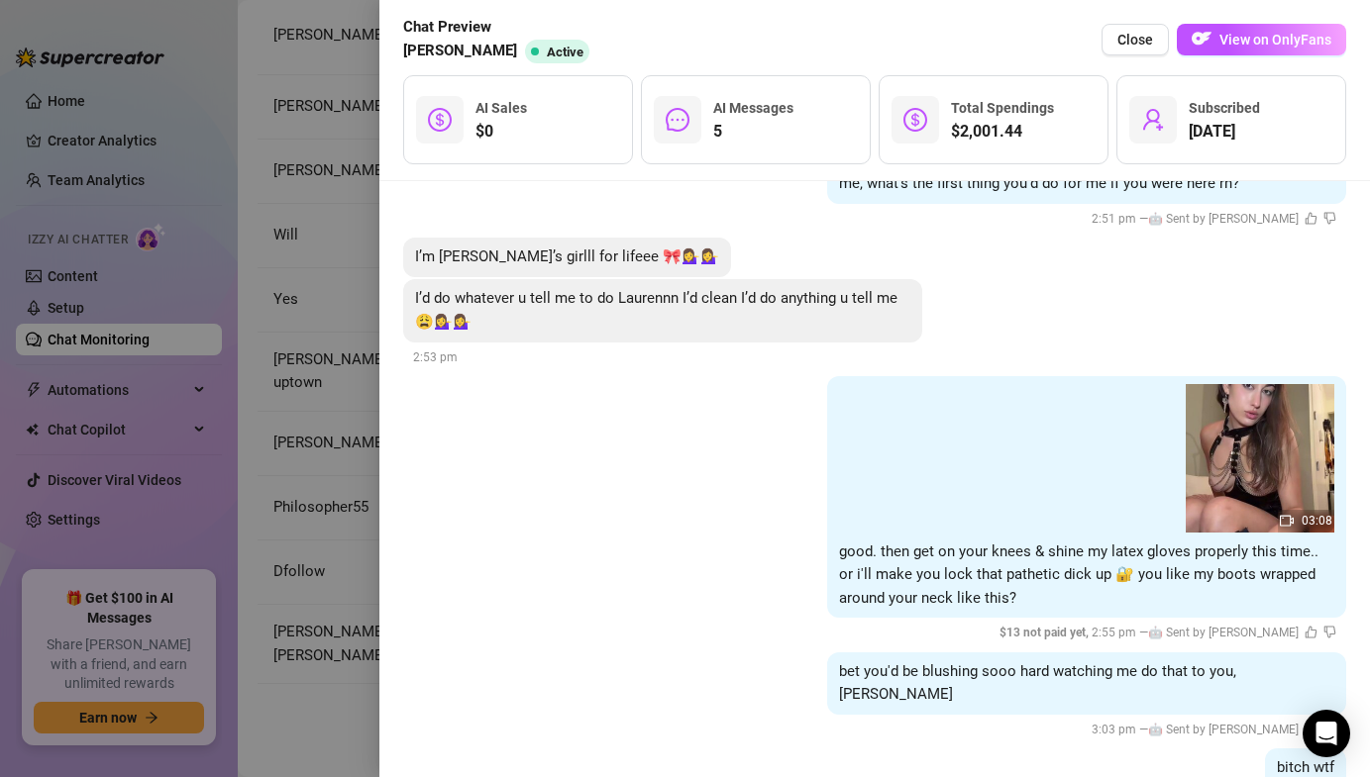
click at [332, 367] on div at bounding box center [685, 388] width 1370 height 777
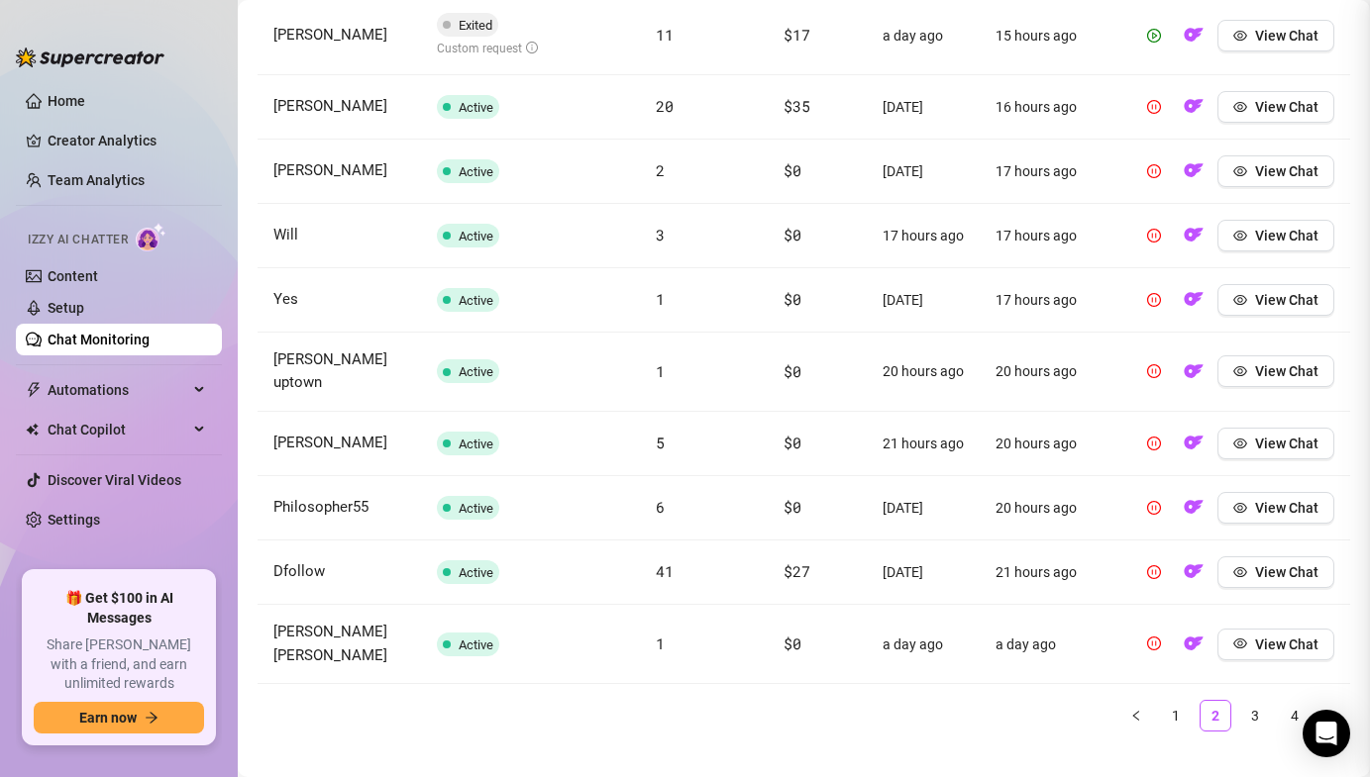
scroll to position [0, 0]
click at [1249, 701] on link "3" at bounding box center [1255, 716] width 30 height 30
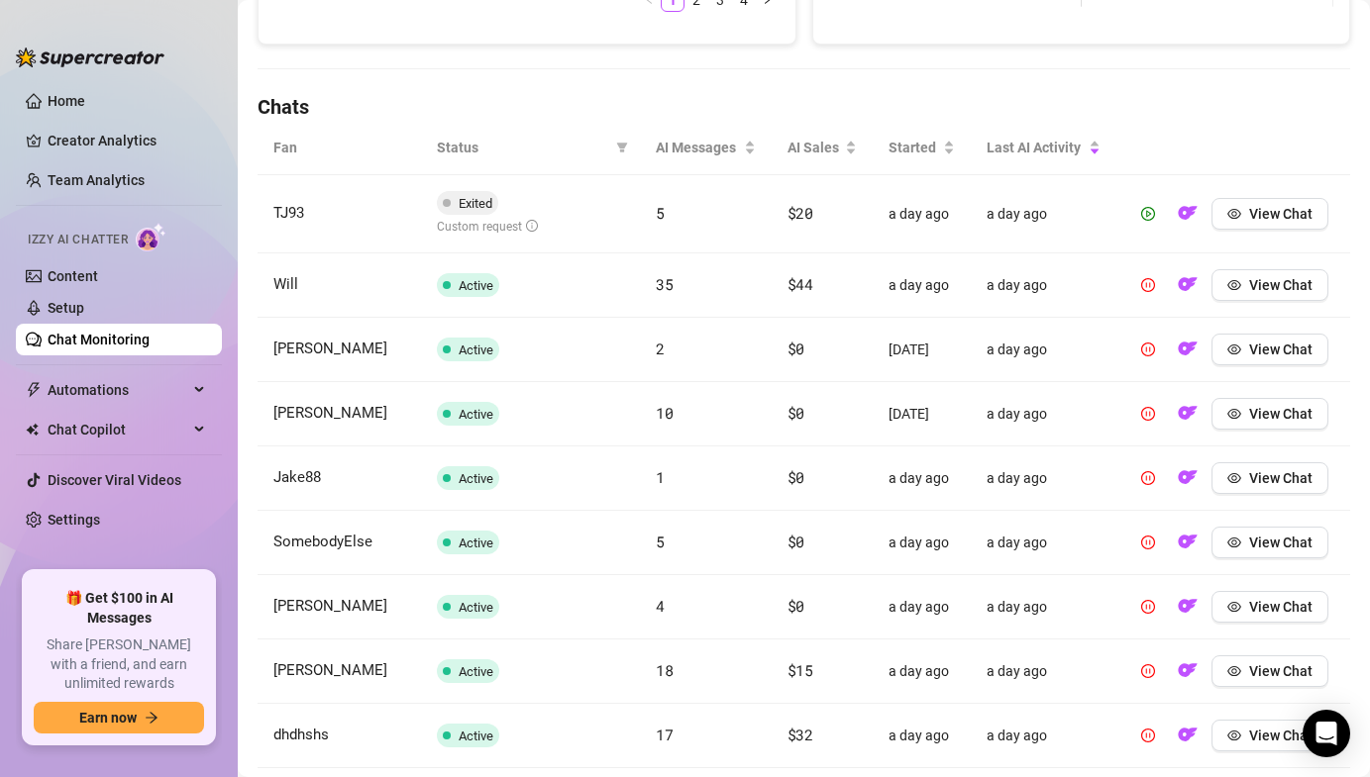
scroll to position [795, 0]
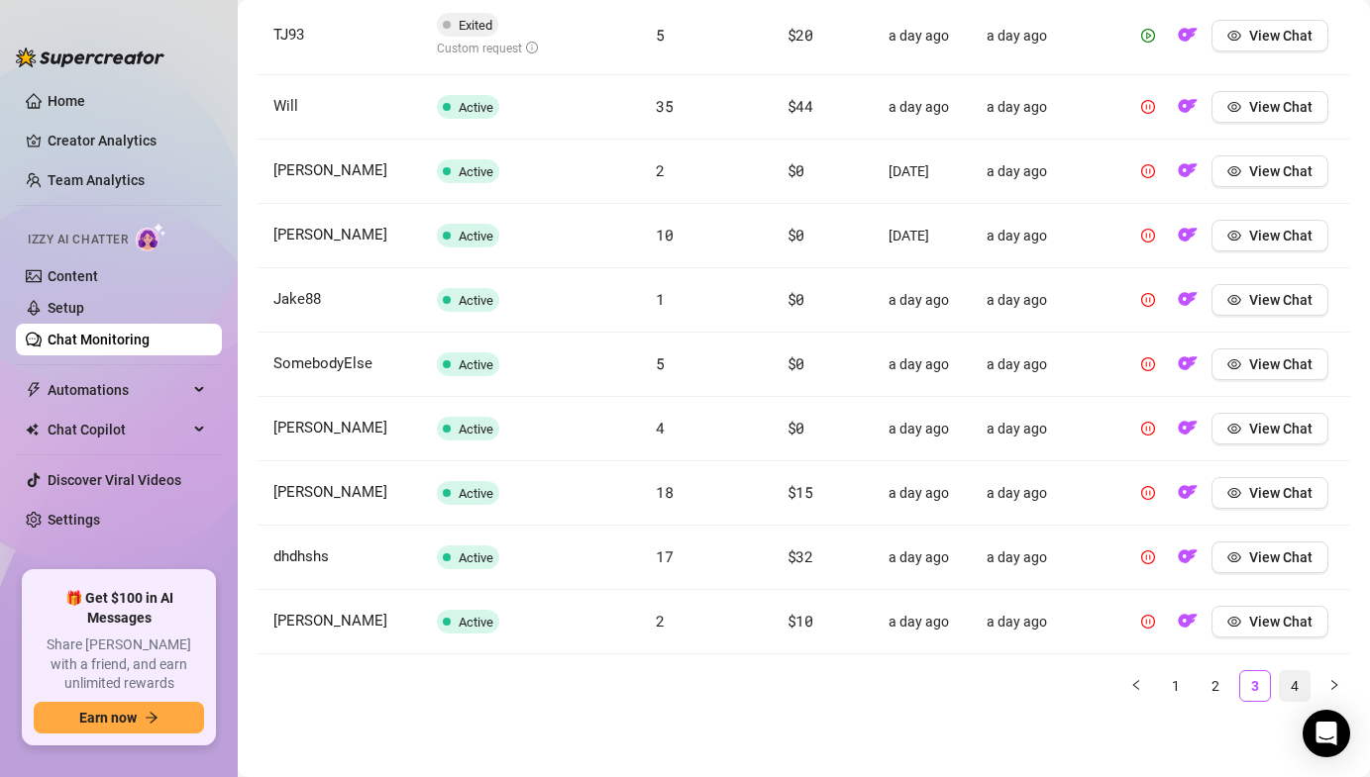
click at [1286, 685] on link "4" at bounding box center [1294, 686] width 30 height 30
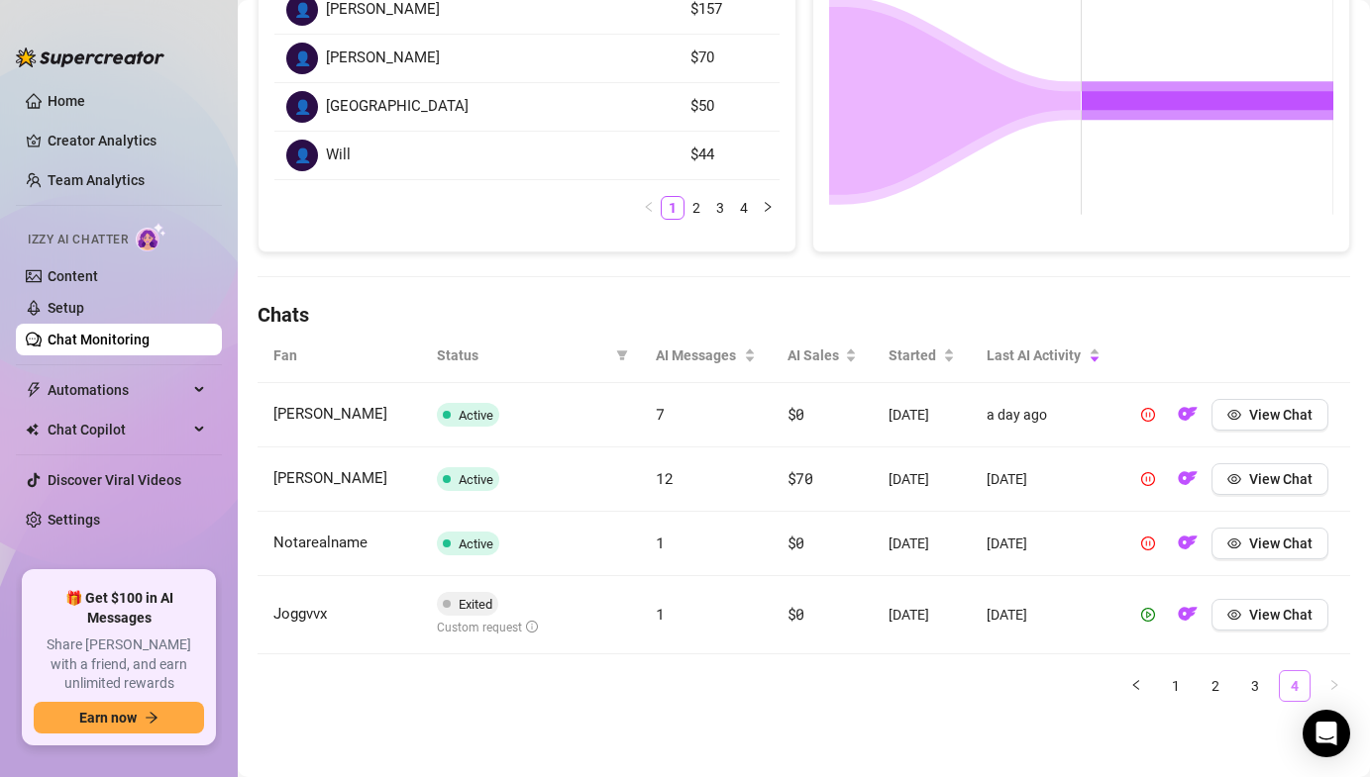
scroll to position [409, 0]
click at [1191, 671] on ul "1 2 3 4" at bounding box center [803, 686] width 1092 height 32
click at [1270, 616] on span "View Chat" at bounding box center [1280, 615] width 63 height 16
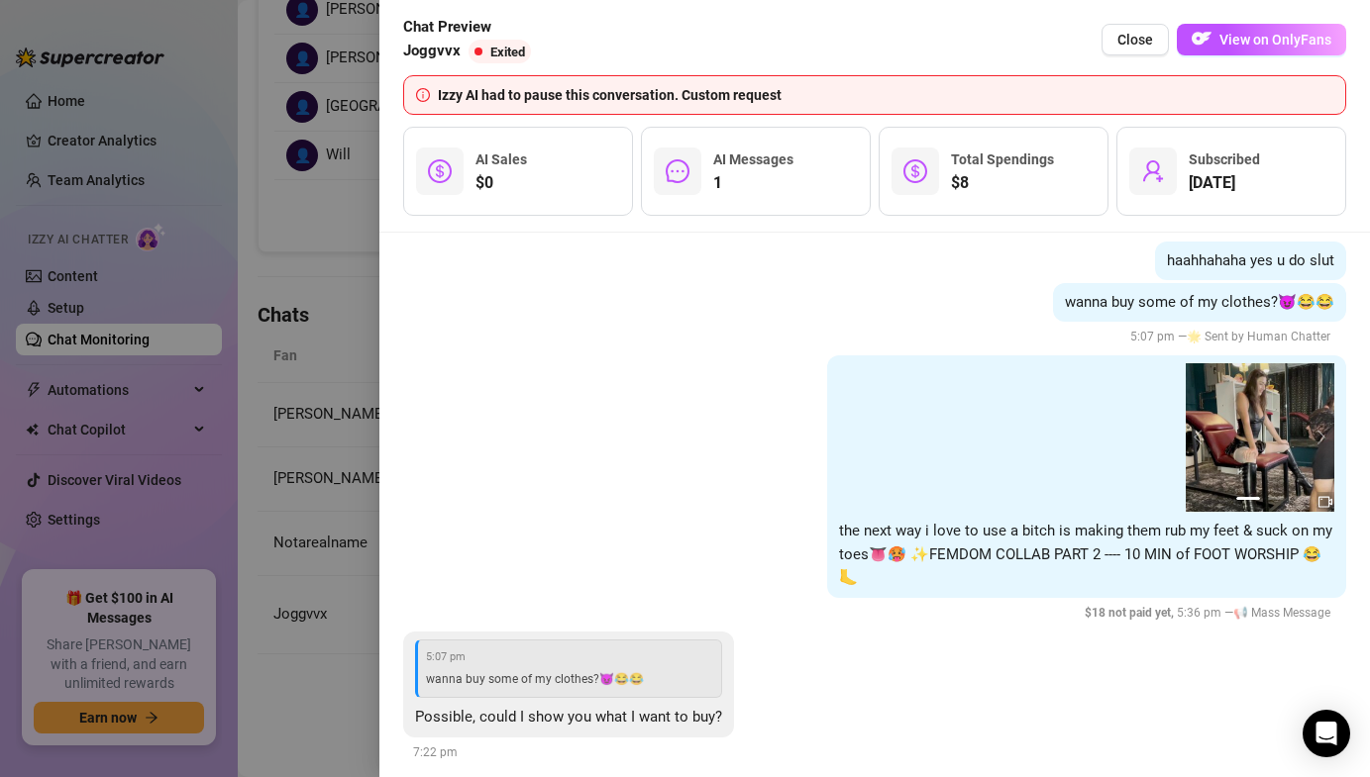
scroll to position [3419, 0]
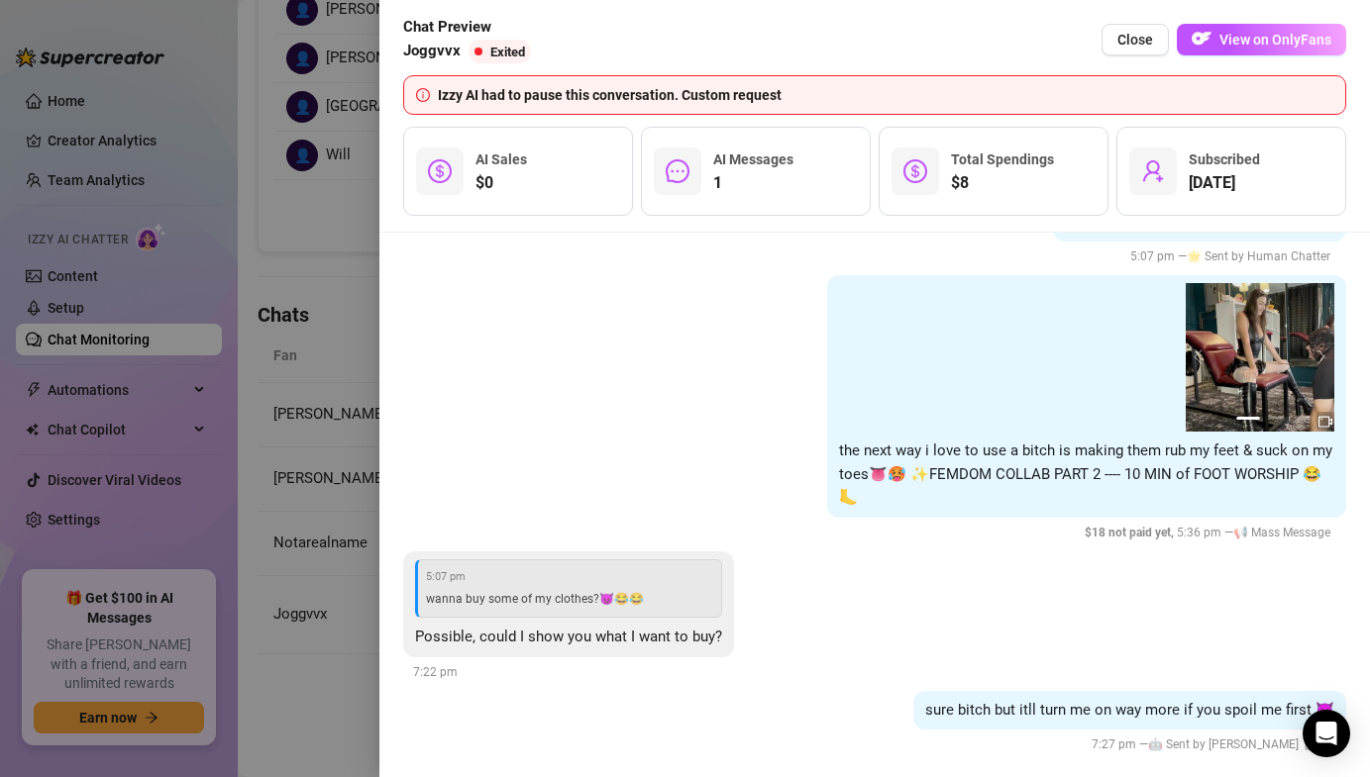
click at [288, 649] on div at bounding box center [685, 388] width 1370 height 777
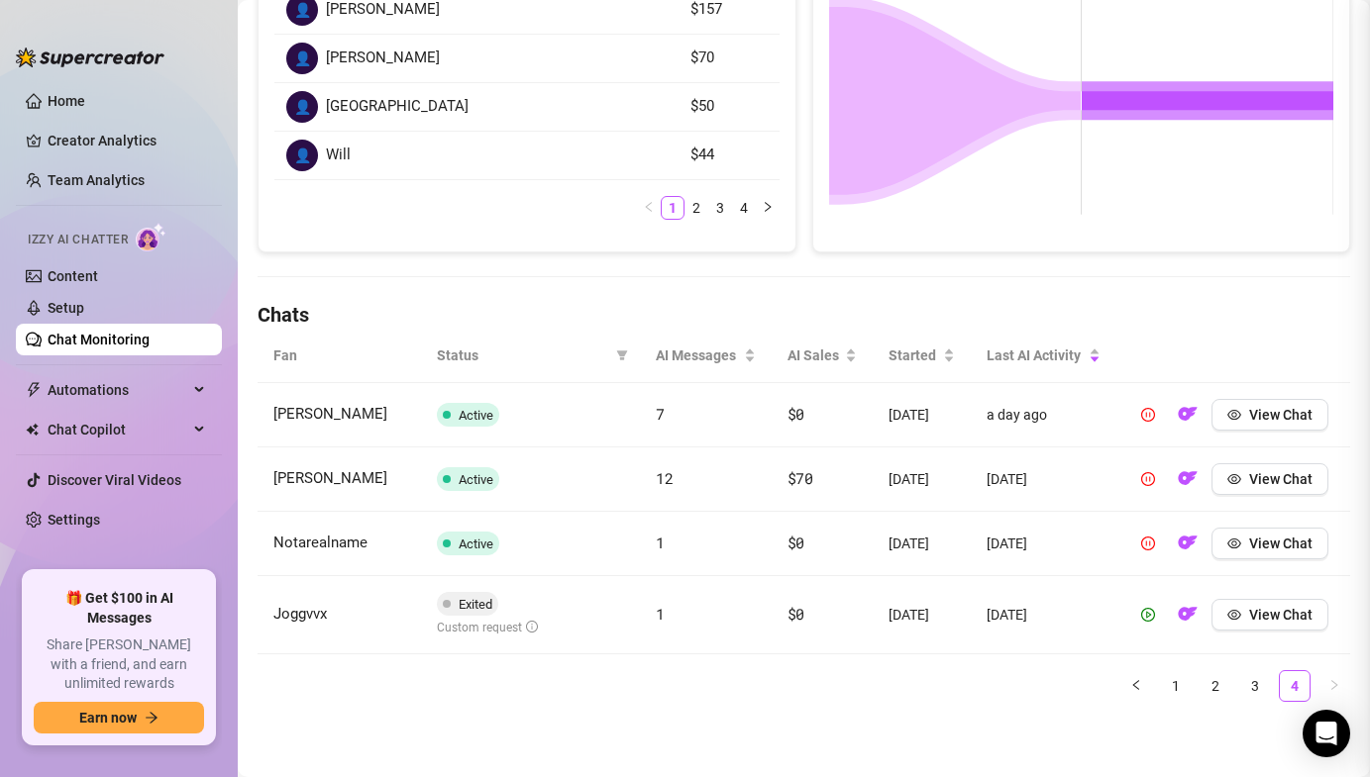
scroll to position [0, 0]
click at [1170, 691] on link "1" at bounding box center [1176, 686] width 30 height 30
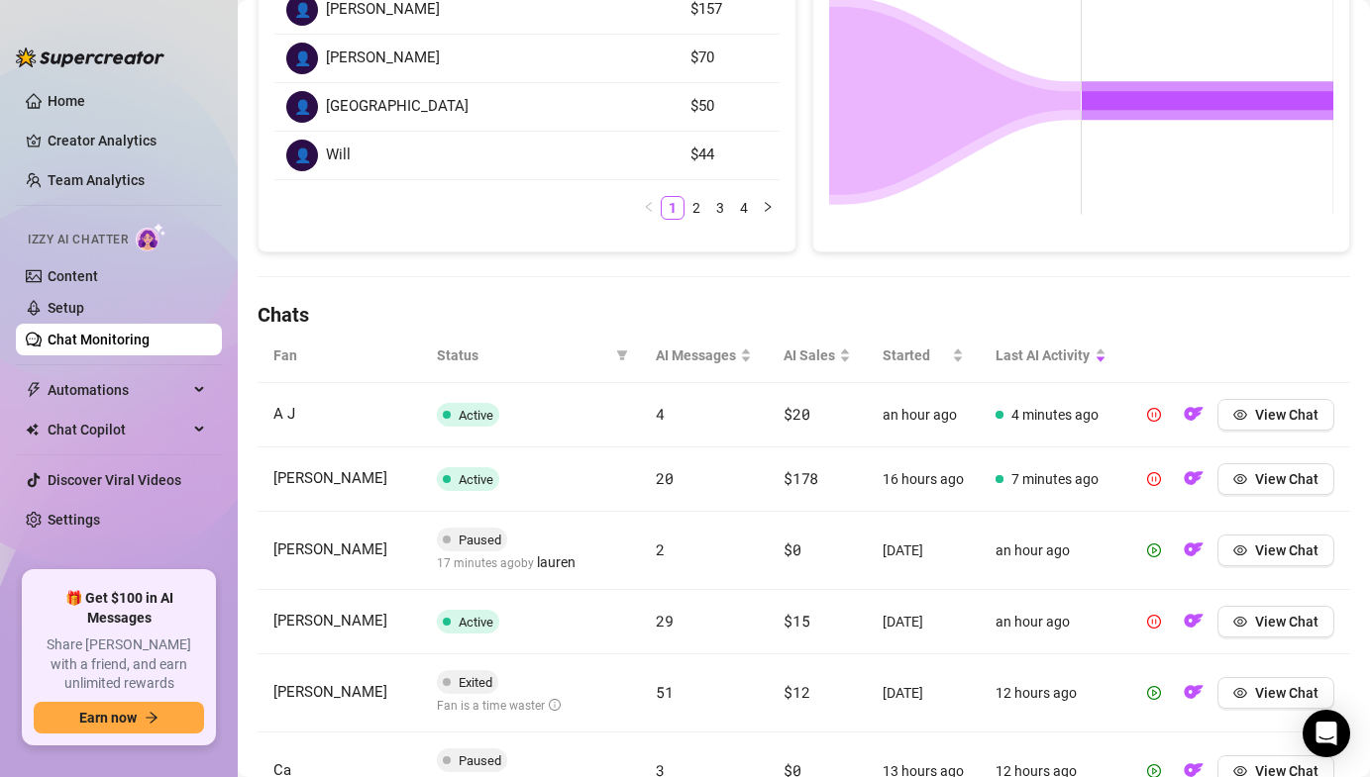
scroll to position [837, 0]
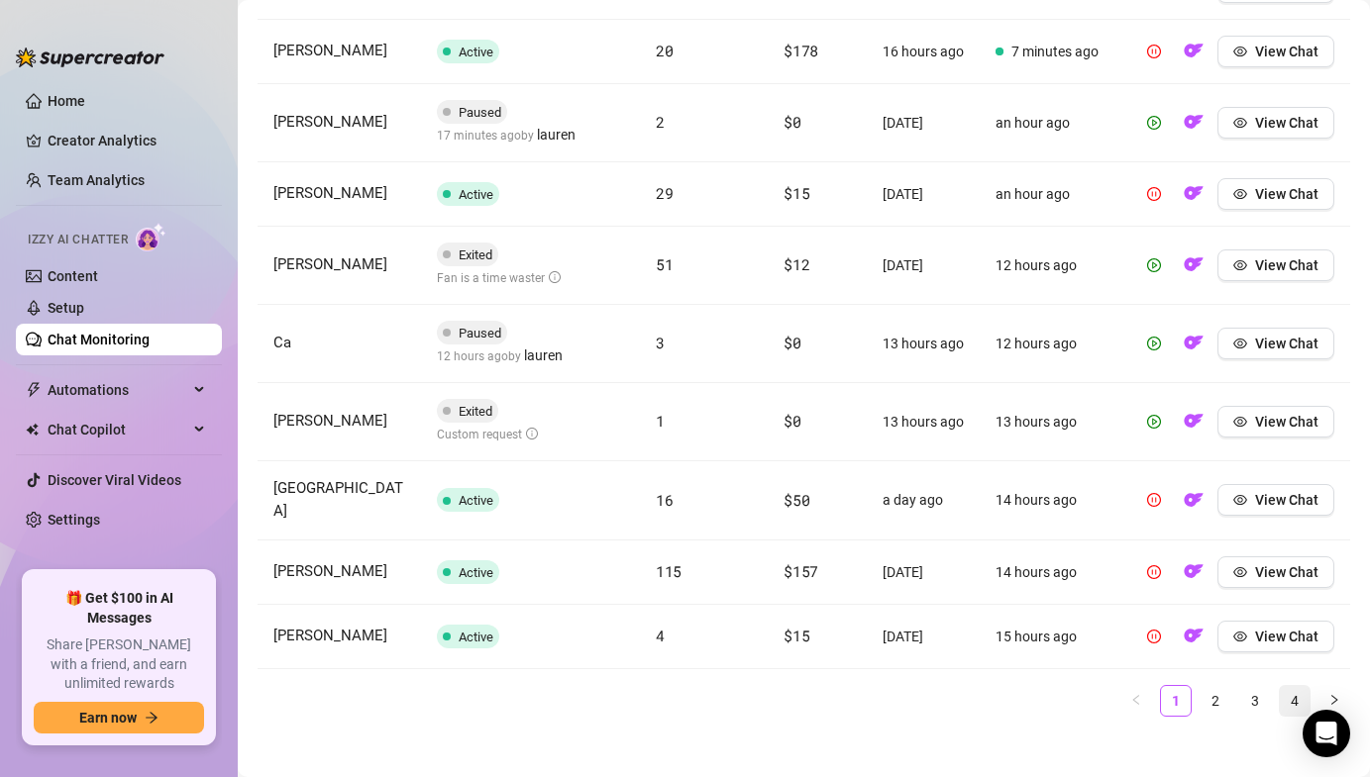
click at [1282, 686] on link "4" at bounding box center [1294, 701] width 30 height 30
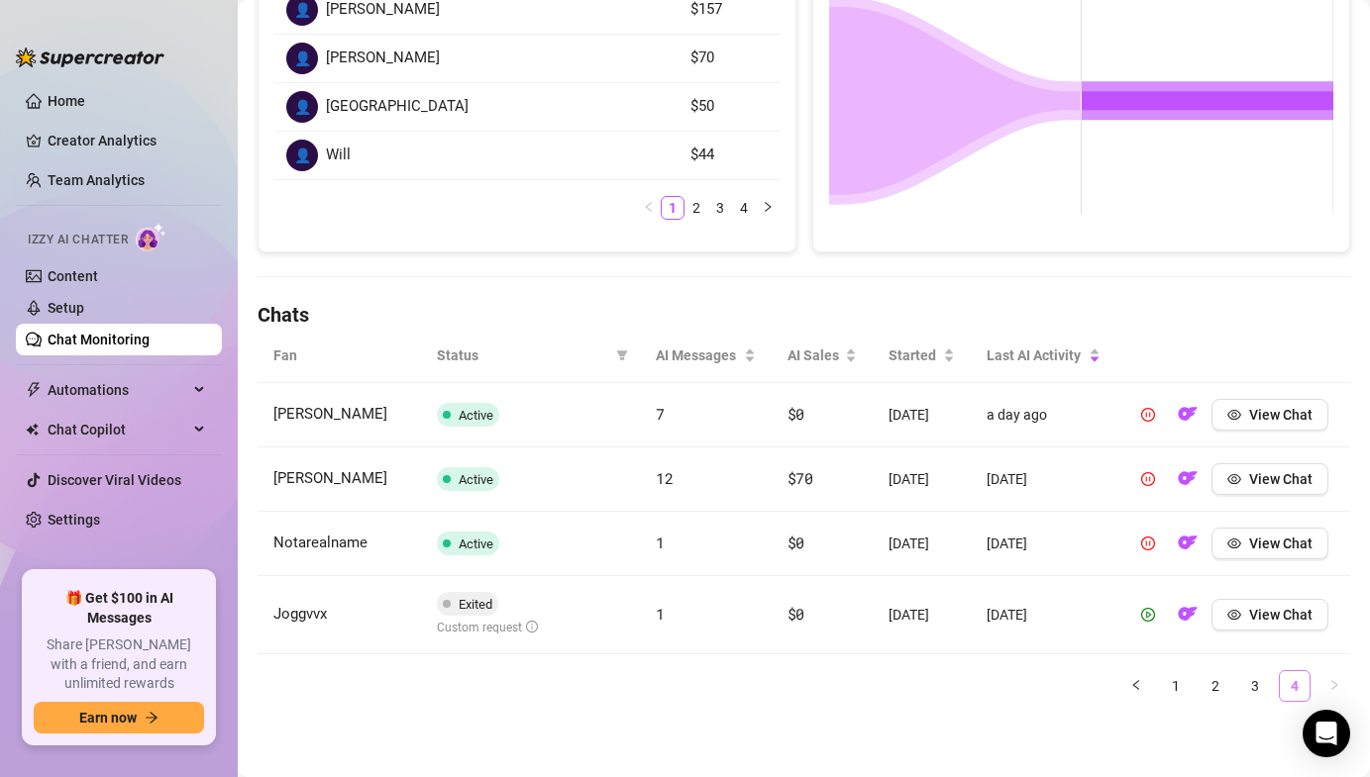
scroll to position [409, 0]
click at [1228, 621] on icon "eye" at bounding box center [1234, 615] width 14 height 14
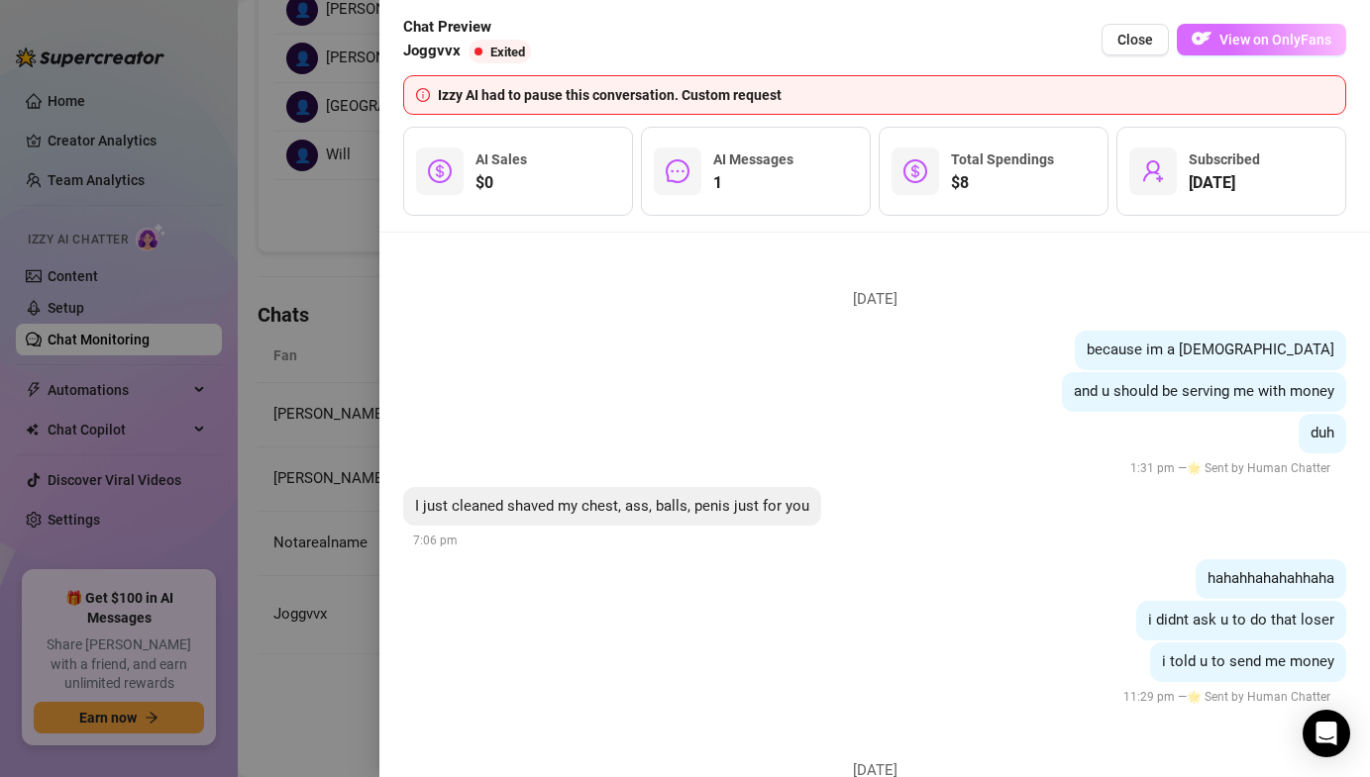
click at [1310, 29] on button "View on OnlyFans" at bounding box center [1260, 40] width 169 height 32
click at [107, 258] on div at bounding box center [685, 388] width 1370 height 777
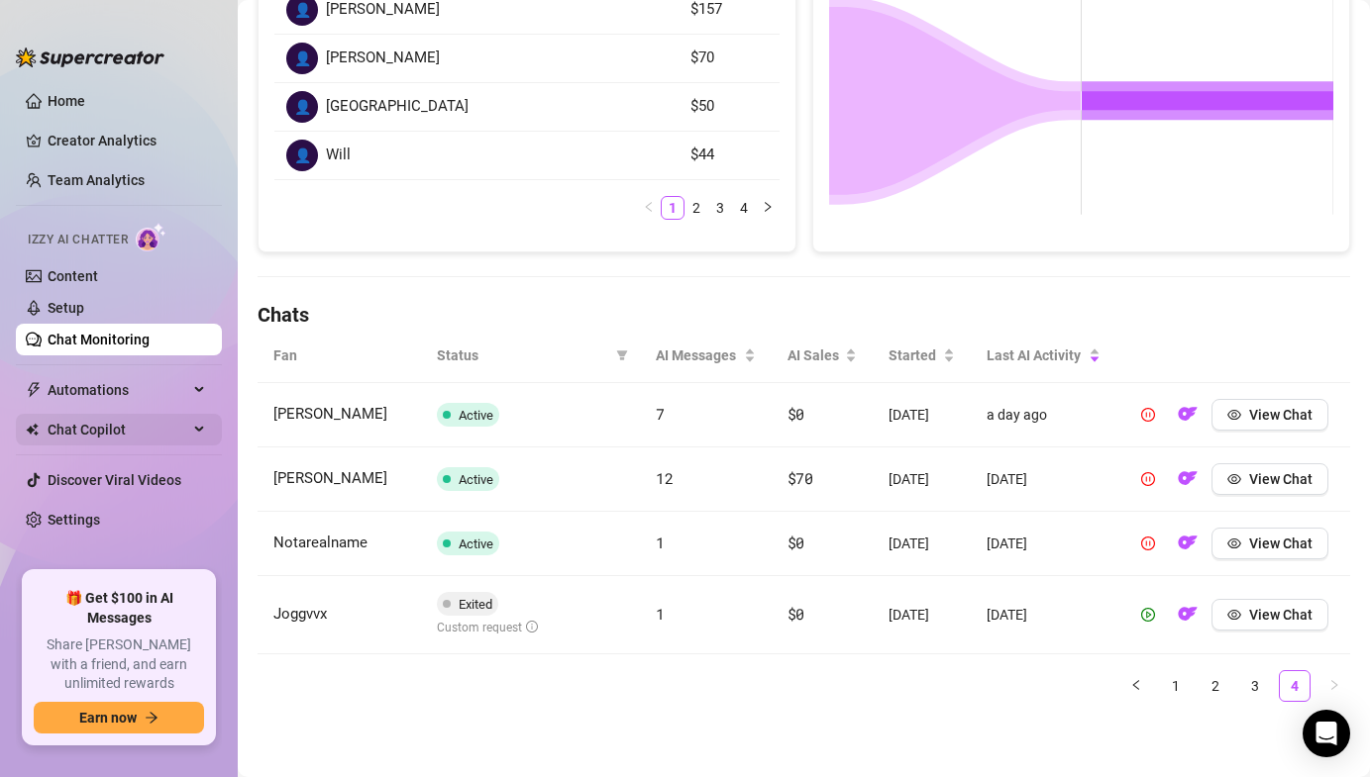
click at [165, 422] on span "Chat Copilot" at bounding box center [118, 430] width 141 height 32
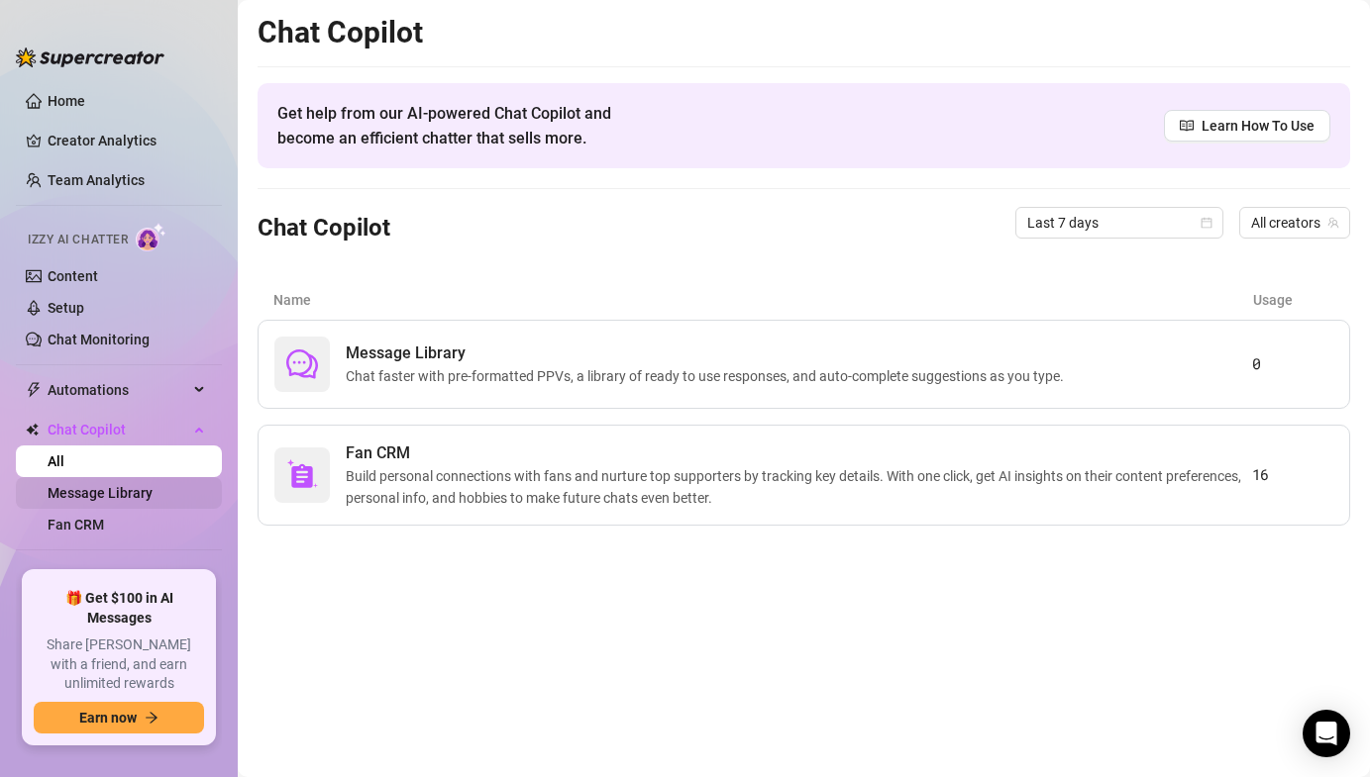
click at [105, 485] on link "Message Library" at bounding box center [100, 493] width 105 height 16
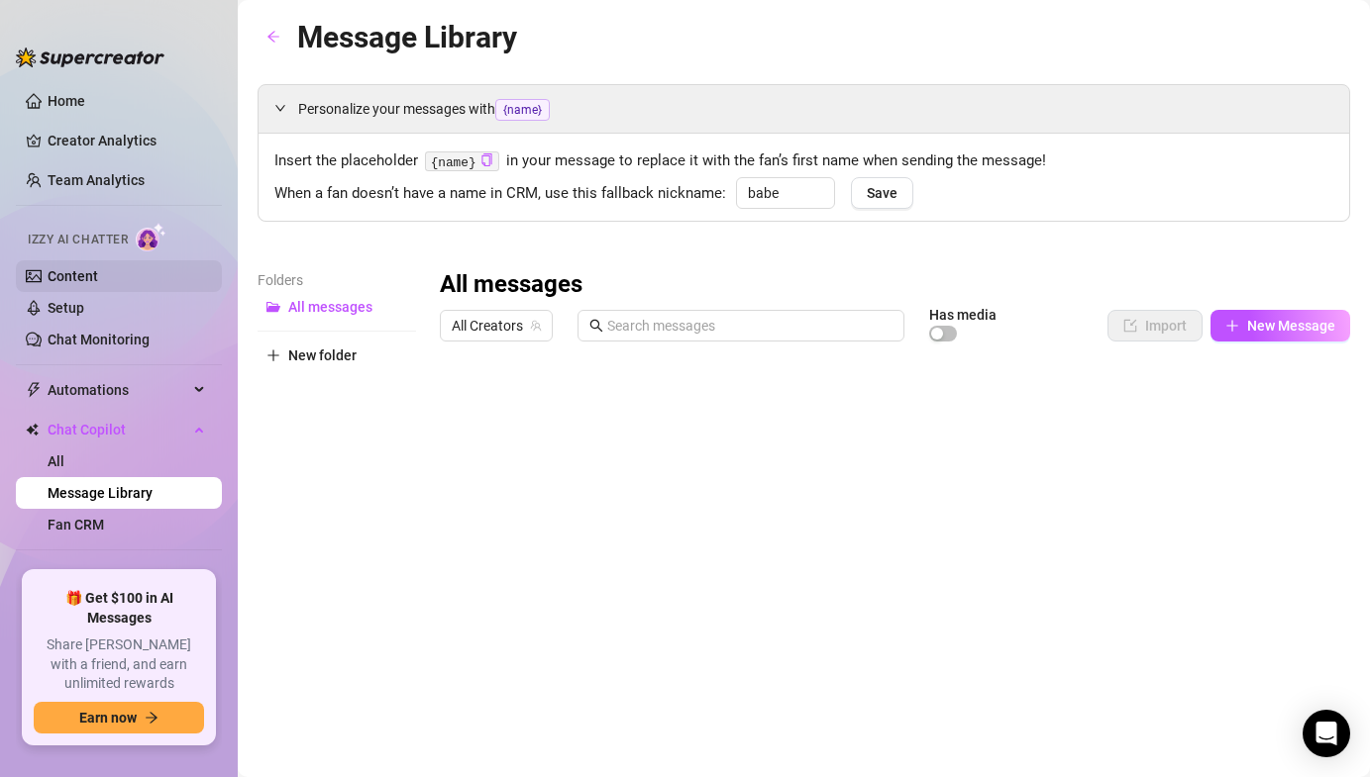
click at [88, 268] on link "Content" at bounding box center [73, 276] width 51 height 16
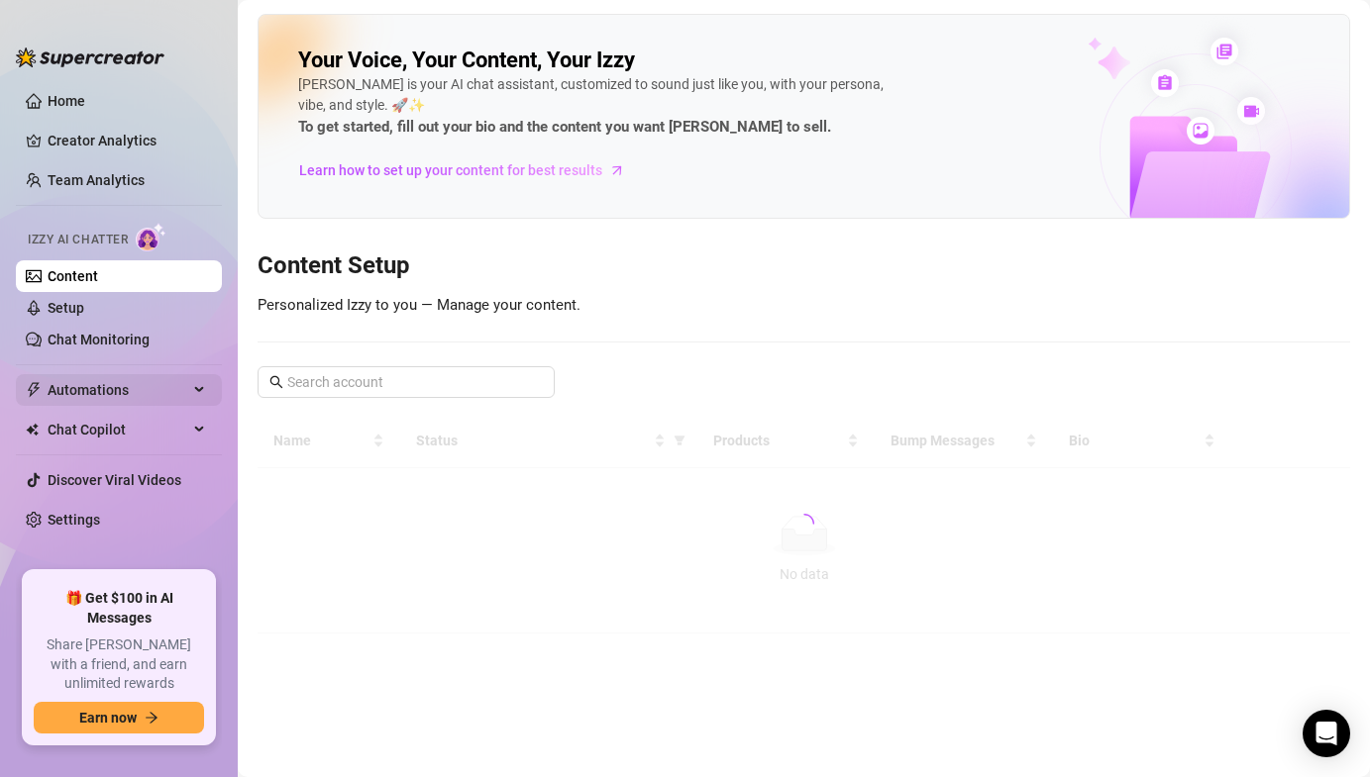
click at [84, 391] on span "Automations" at bounding box center [118, 390] width 141 height 32
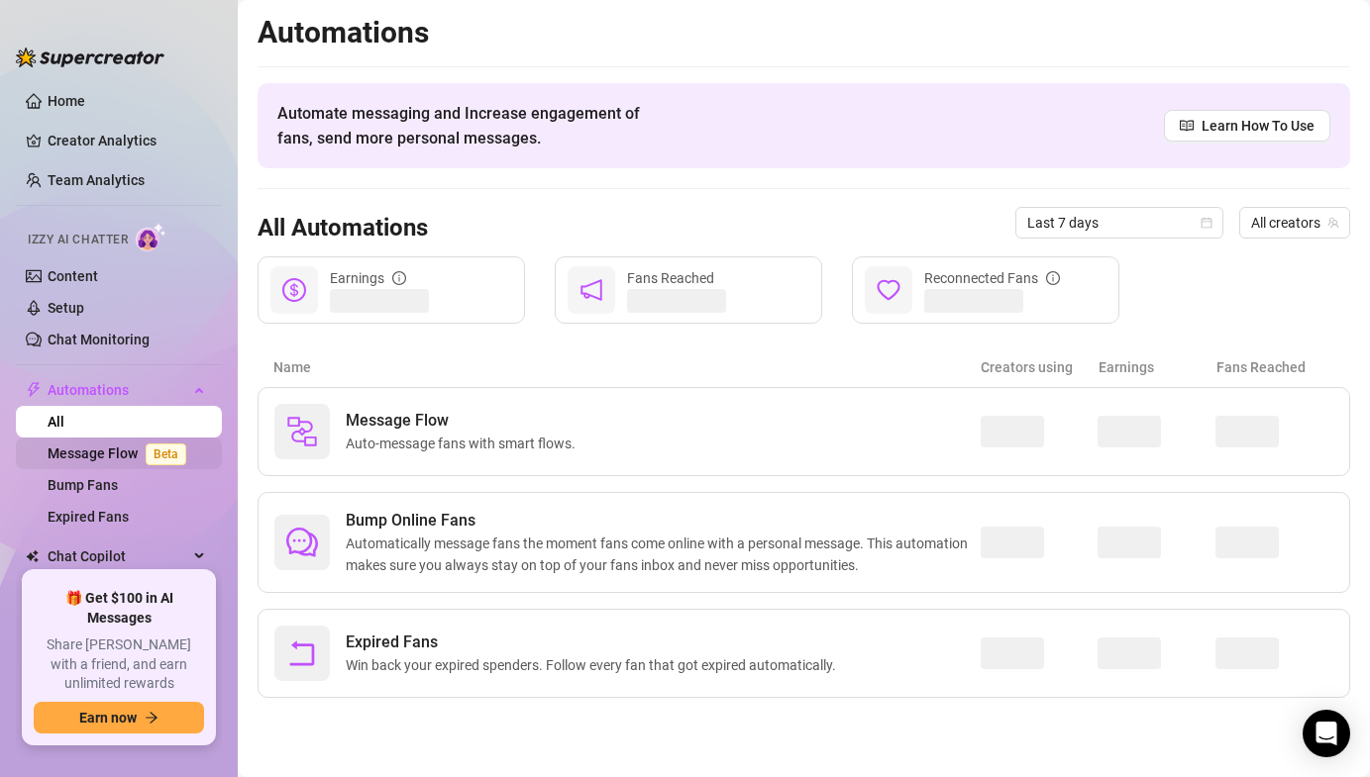
click at [100, 446] on link "Message Flow Beta" at bounding box center [121, 454] width 147 height 16
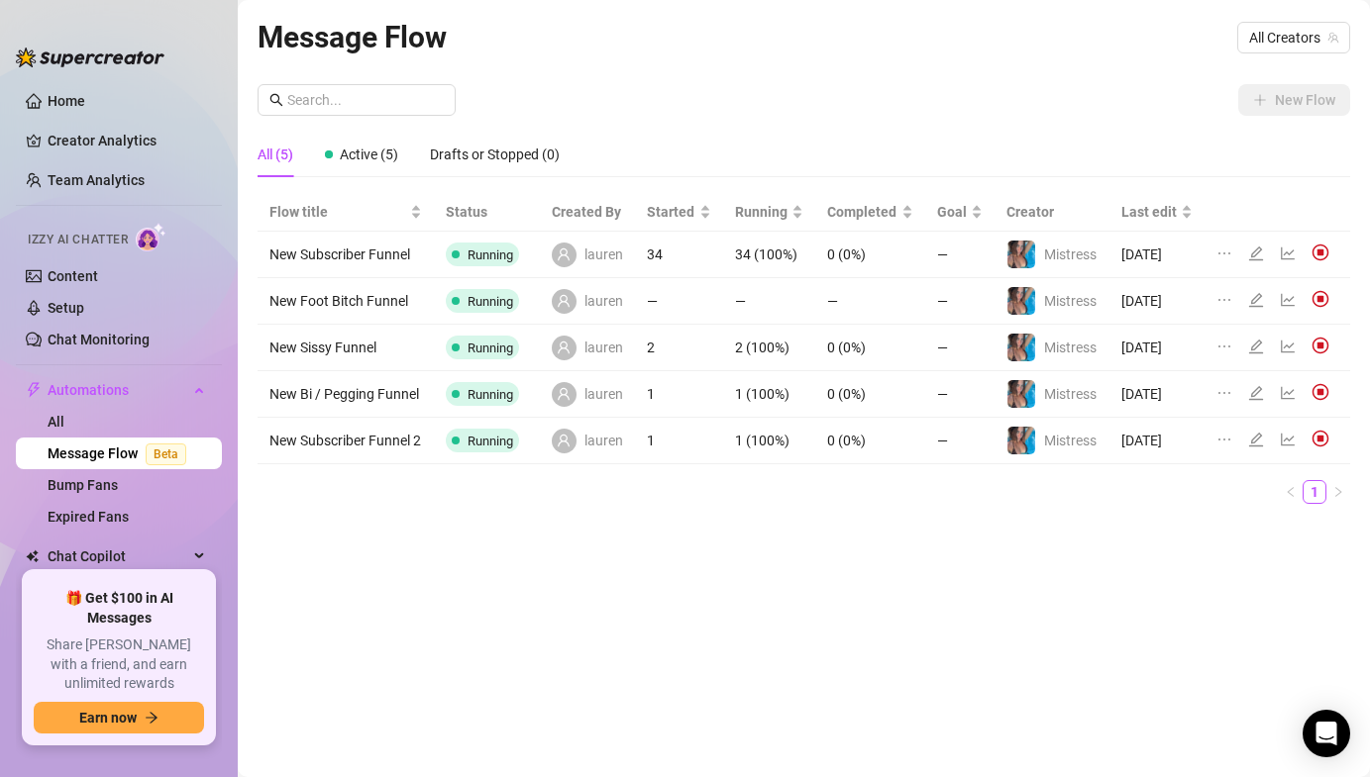
click at [1324, 300] on img at bounding box center [1320, 299] width 18 height 18
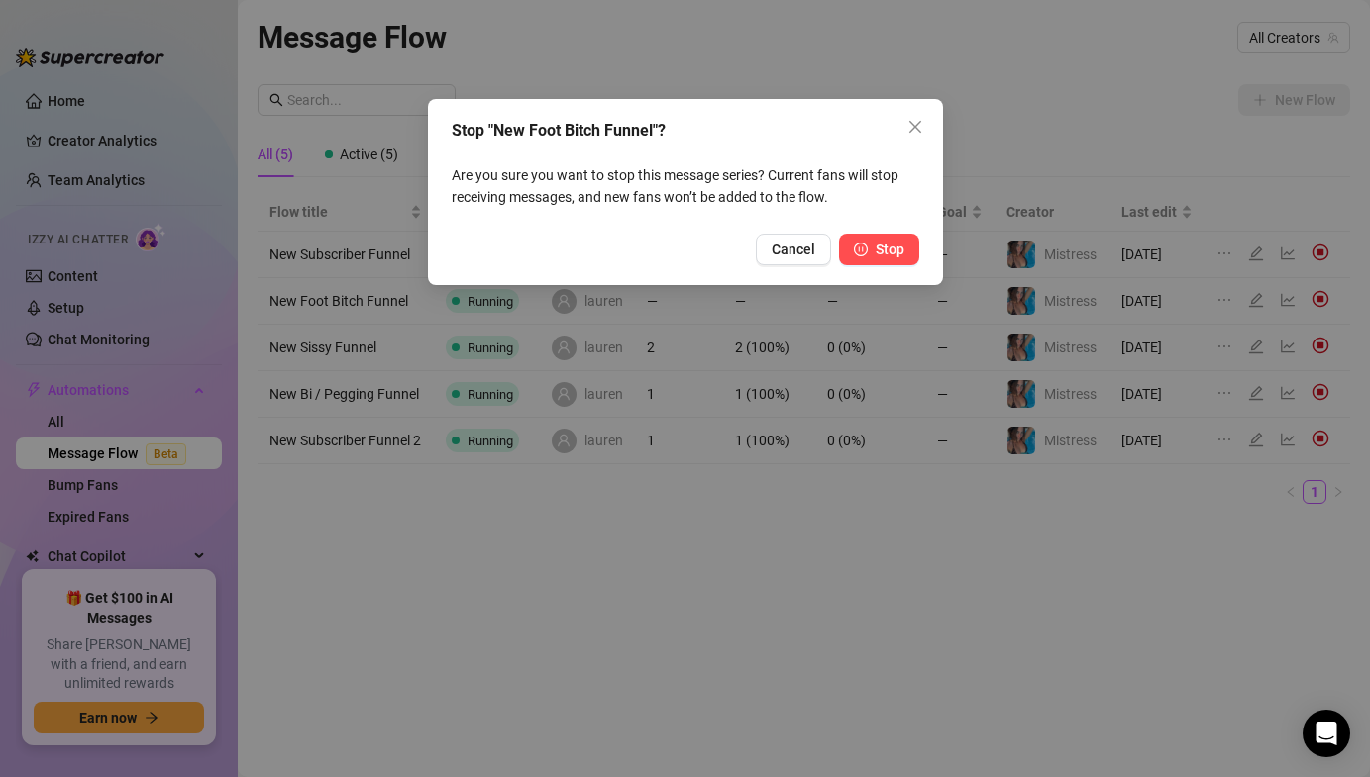
click at [912, 251] on button "Stop" at bounding box center [879, 250] width 80 height 32
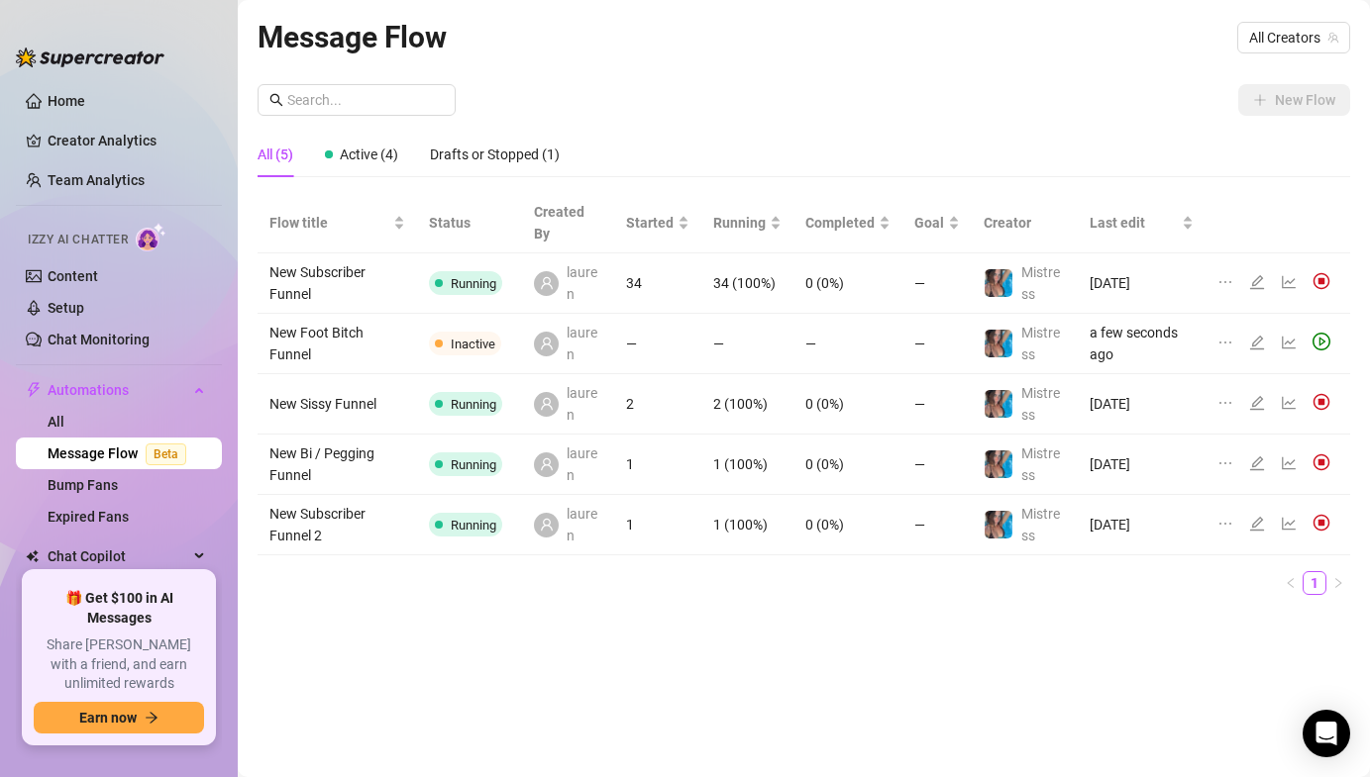
click at [304, 456] on td "New Bi / Pegging Funnel" at bounding box center [336, 465] width 159 height 60
click at [310, 502] on td "New Subscriber Funnel 2" at bounding box center [336, 525] width 159 height 60
click at [1296, 523] on div at bounding box center [1292, 525] width 24 height 22
click at [1292, 524] on icon "line-chart" at bounding box center [1288, 524] width 16 height 16
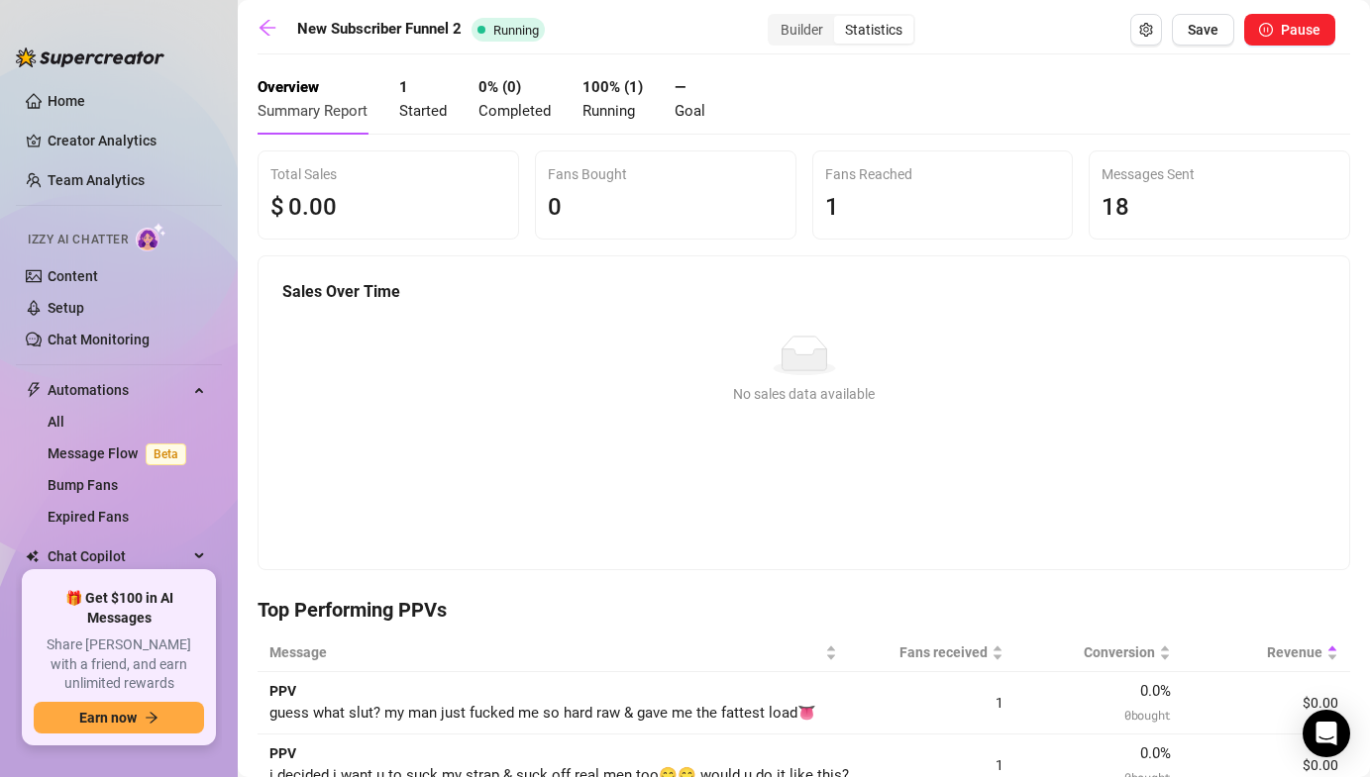
click at [422, 100] on div "1 Started" at bounding box center [423, 99] width 48 height 47
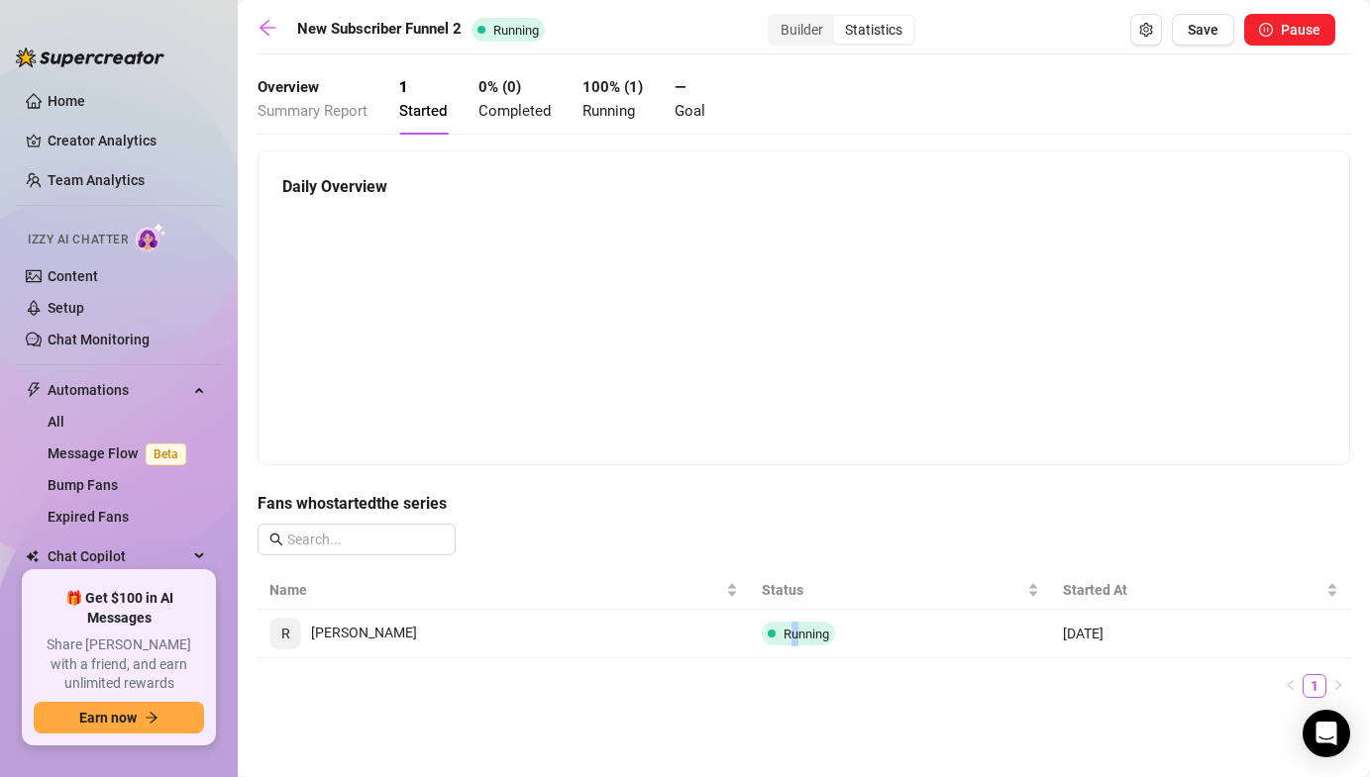
click at [783, 628] on span "Running" at bounding box center [806, 634] width 46 height 15
click at [285, 637] on span "R" at bounding box center [285, 634] width 9 height 22
click at [323, 635] on span "[PERSON_NAME]" at bounding box center [343, 633] width 148 height 16
click at [374, 611] on td "[PERSON_NAME]" at bounding box center [503, 634] width 492 height 49
click at [270, 39] on link at bounding box center [272, 30] width 30 height 24
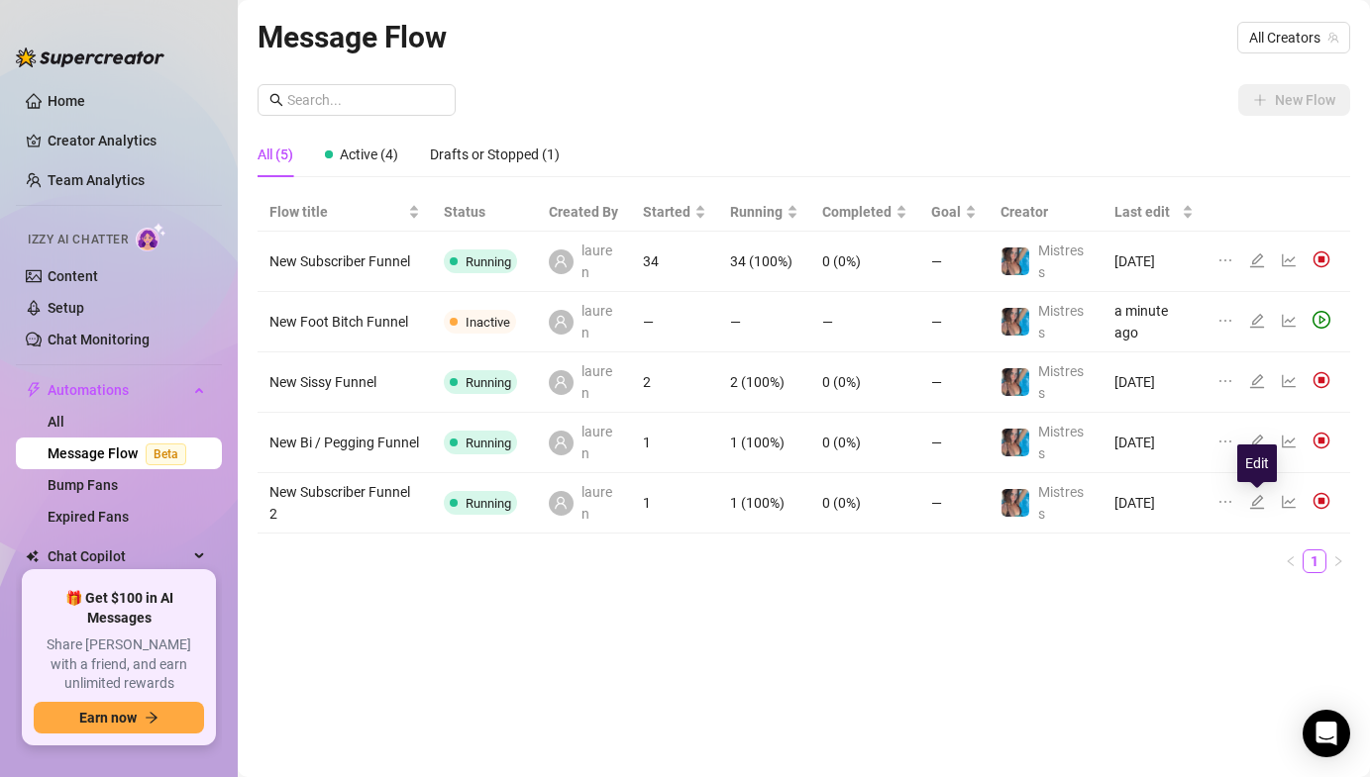
click at [1260, 502] on icon "edit" at bounding box center [1257, 502] width 16 height 16
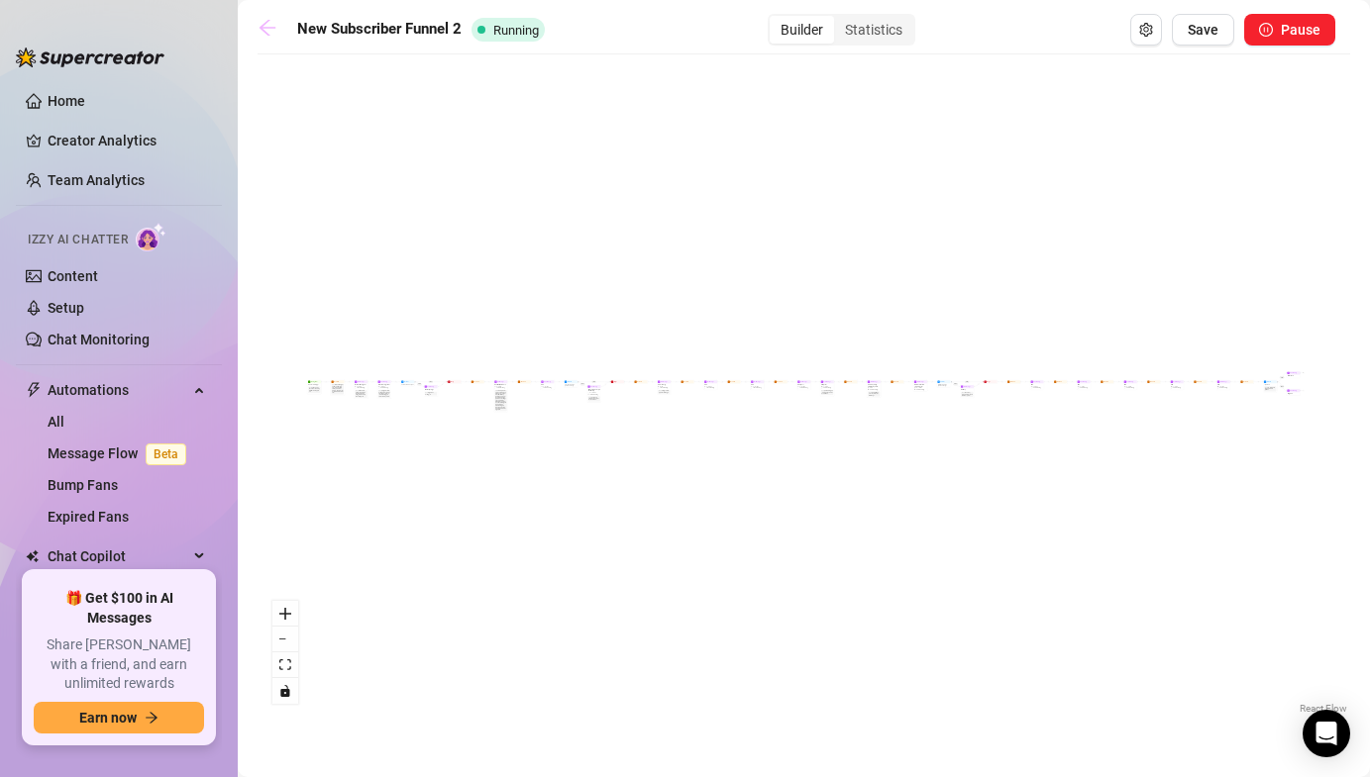
click at [276, 27] on icon "arrow-left" at bounding box center [267, 28] width 20 height 20
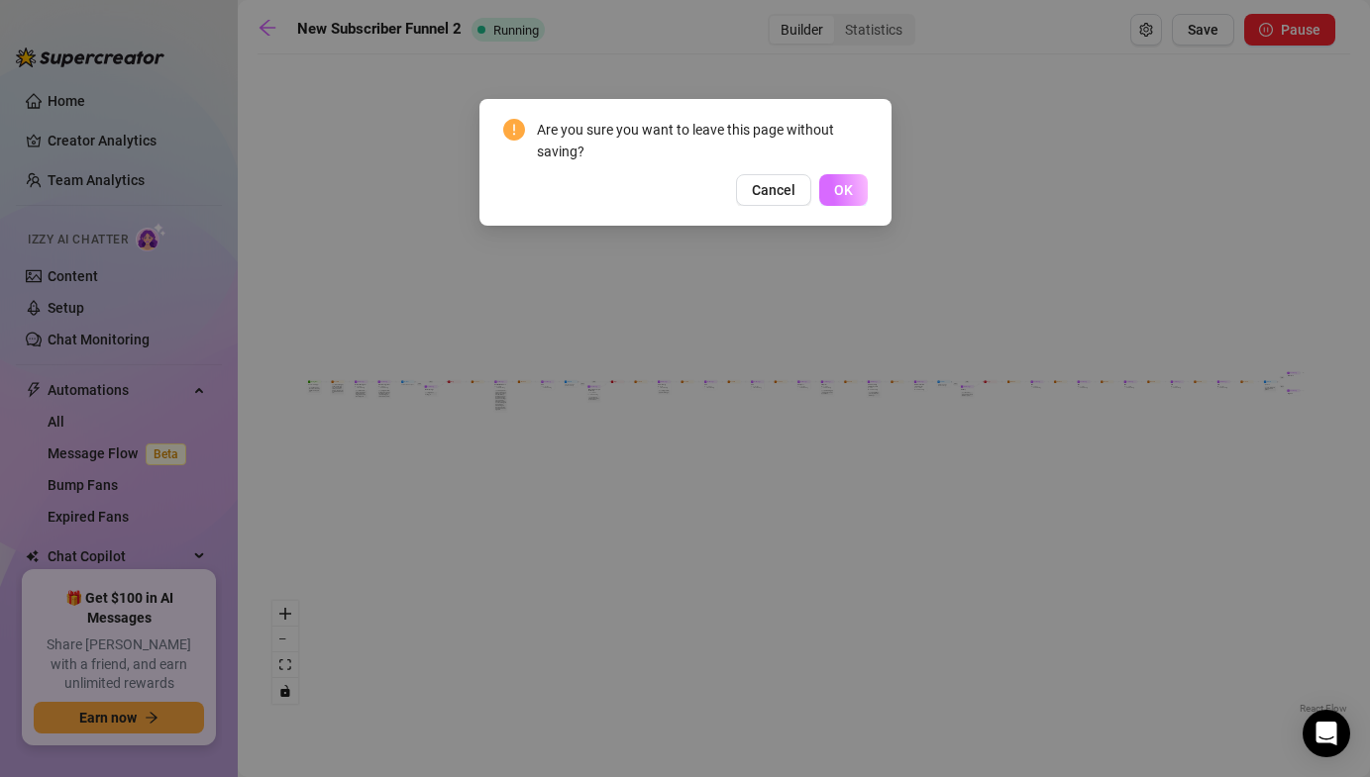
click at [864, 199] on button "OK" at bounding box center [843, 190] width 49 height 32
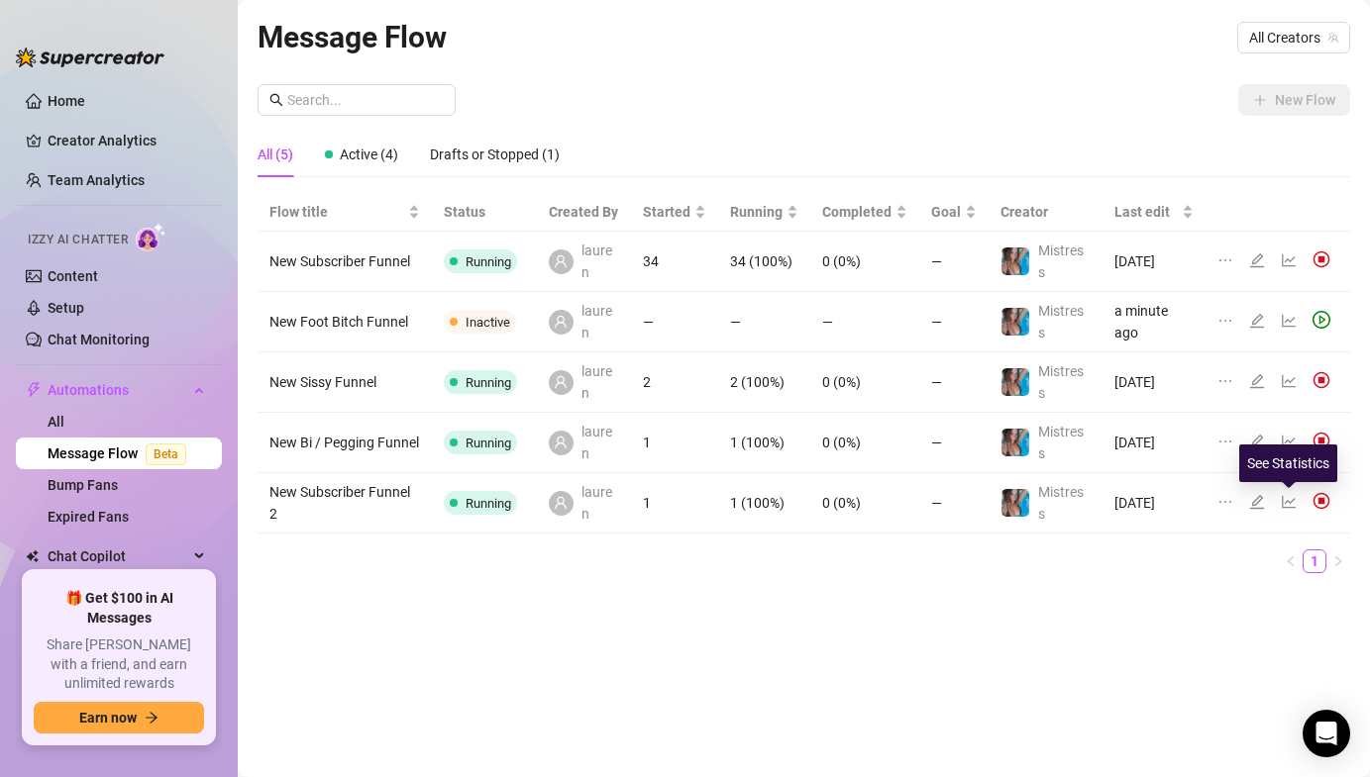
click at [1286, 504] on icon "line-chart" at bounding box center [1288, 502] width 16 height 16
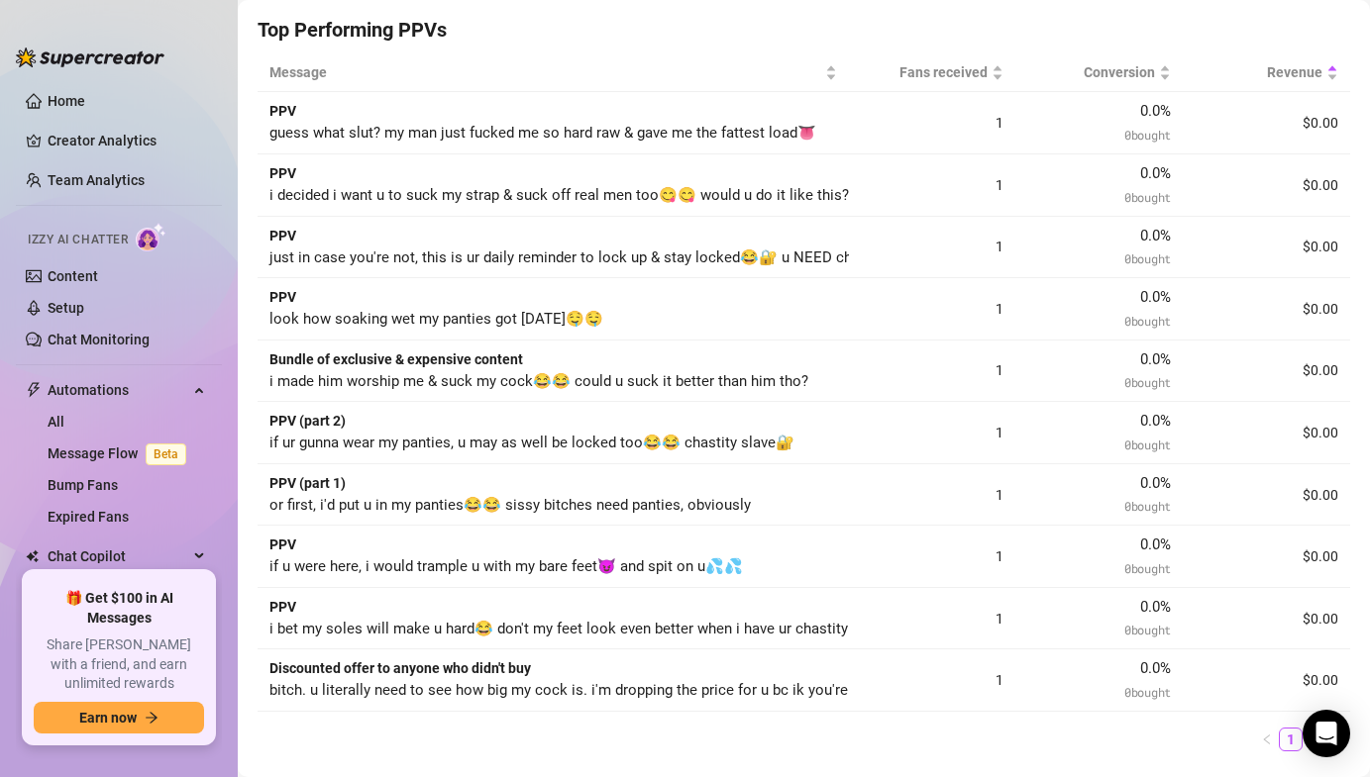
scroll to position [951, 0]
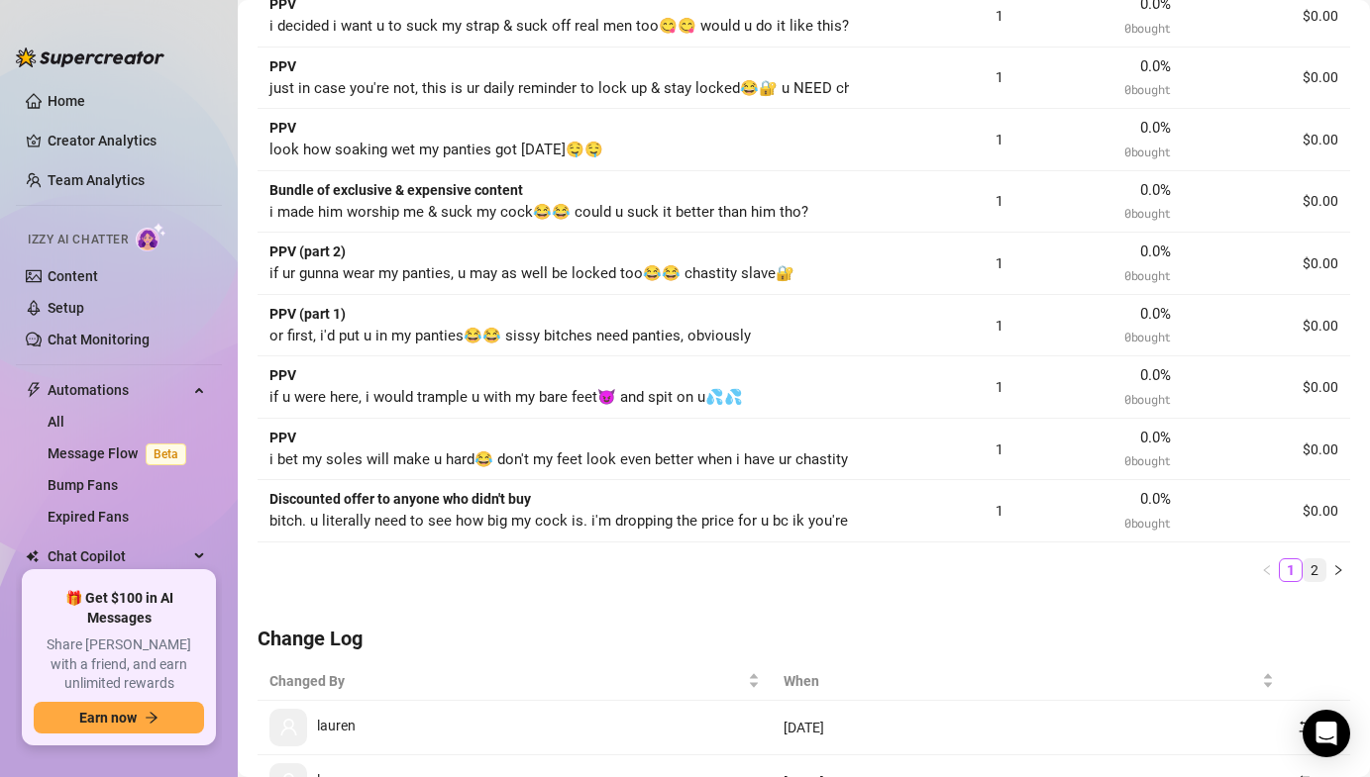
click at [1315, 565] on link "2" at bounding box center [1314, 570] width 22 height 22
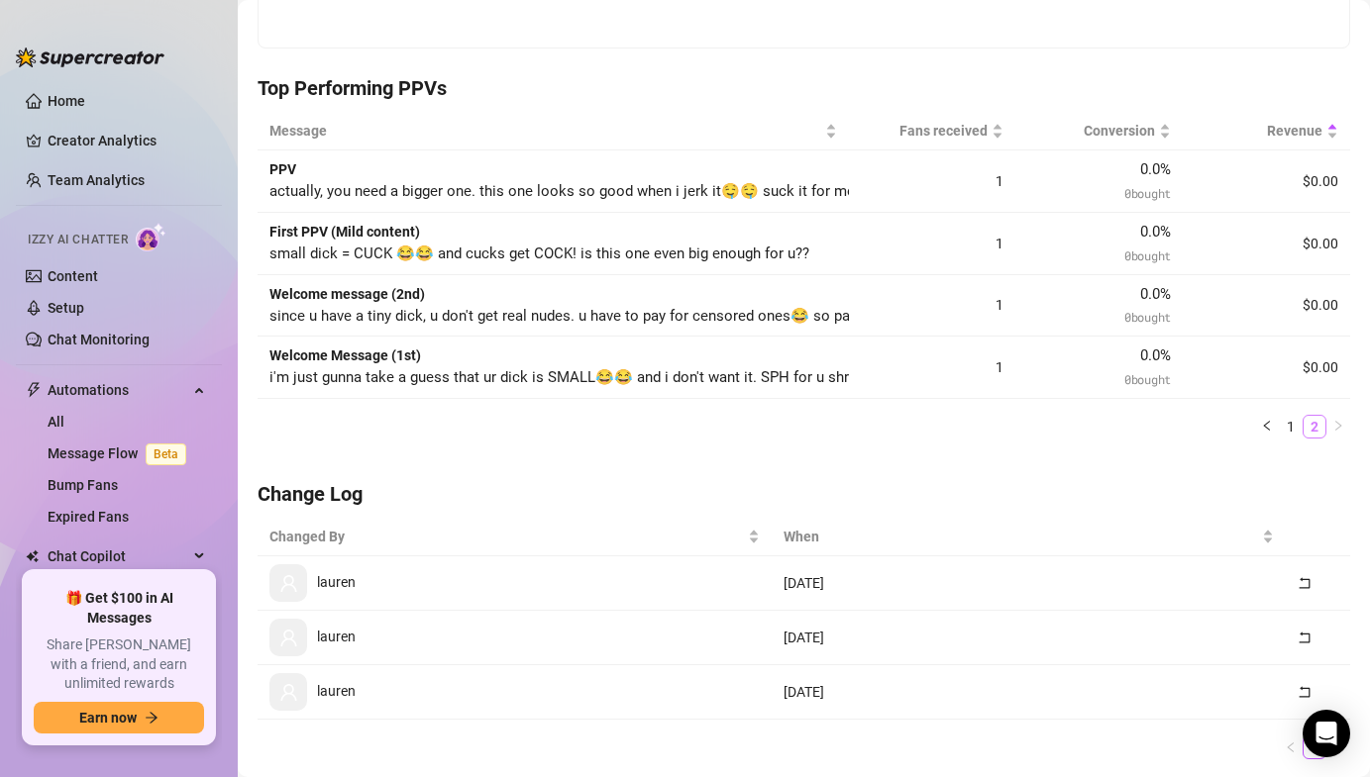
scroll to position [514, 0]
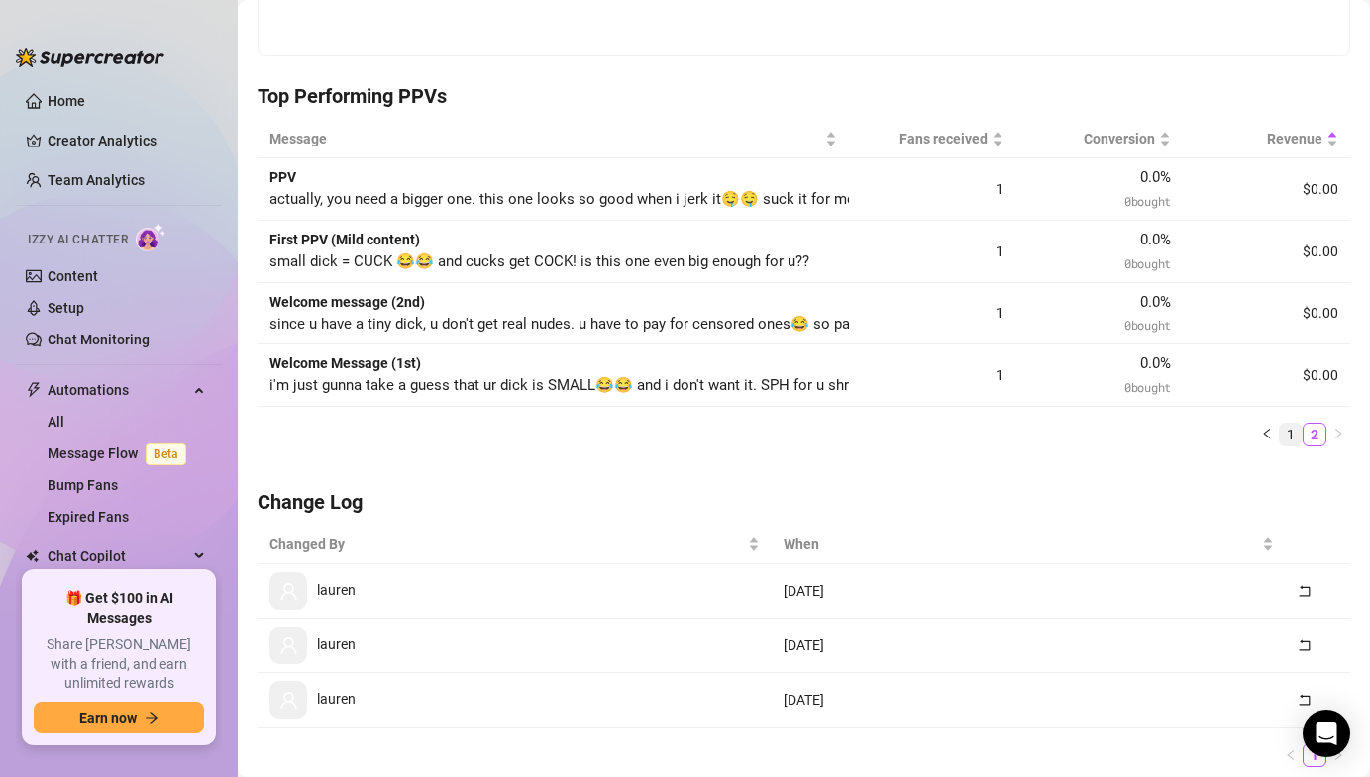
click at [1284, 430] on link "1" at bounding box center [1290, 435] width 22 height 22
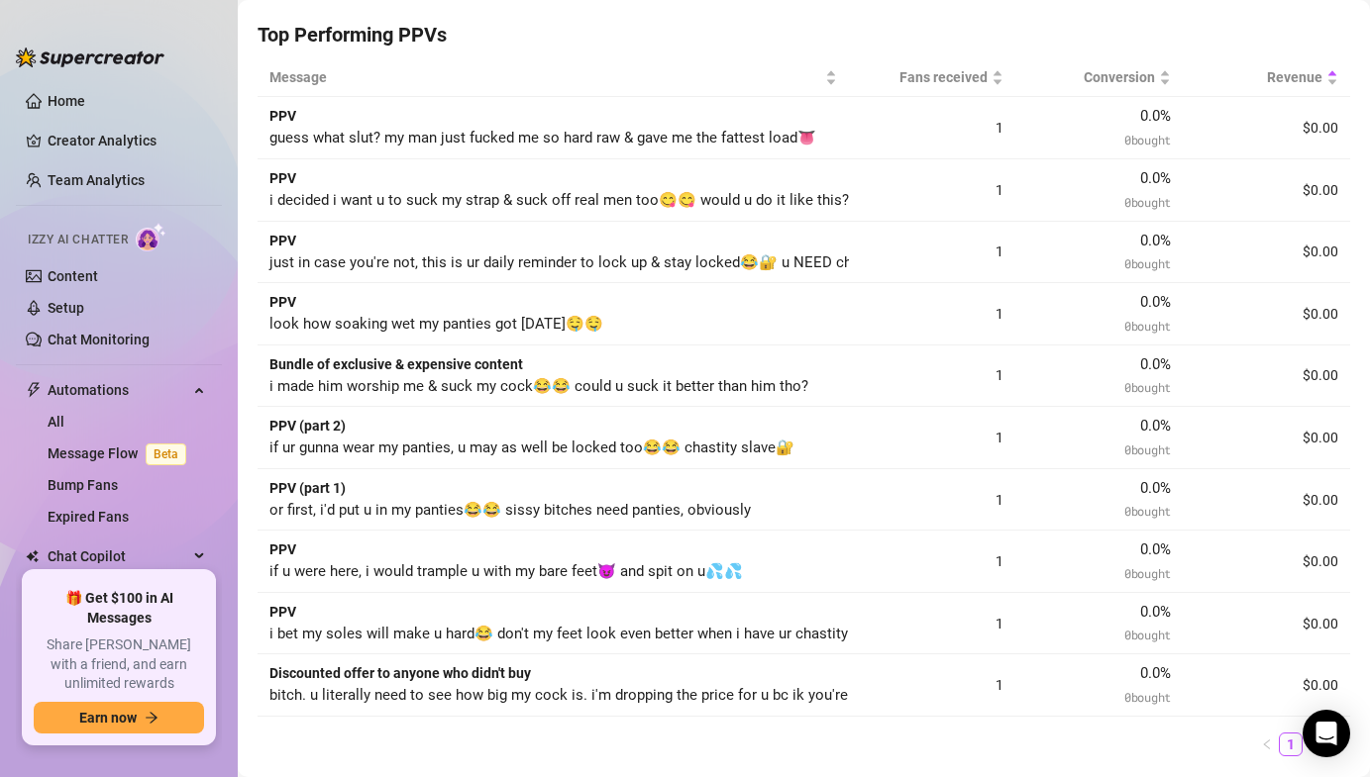
scroll to position [951, 0]
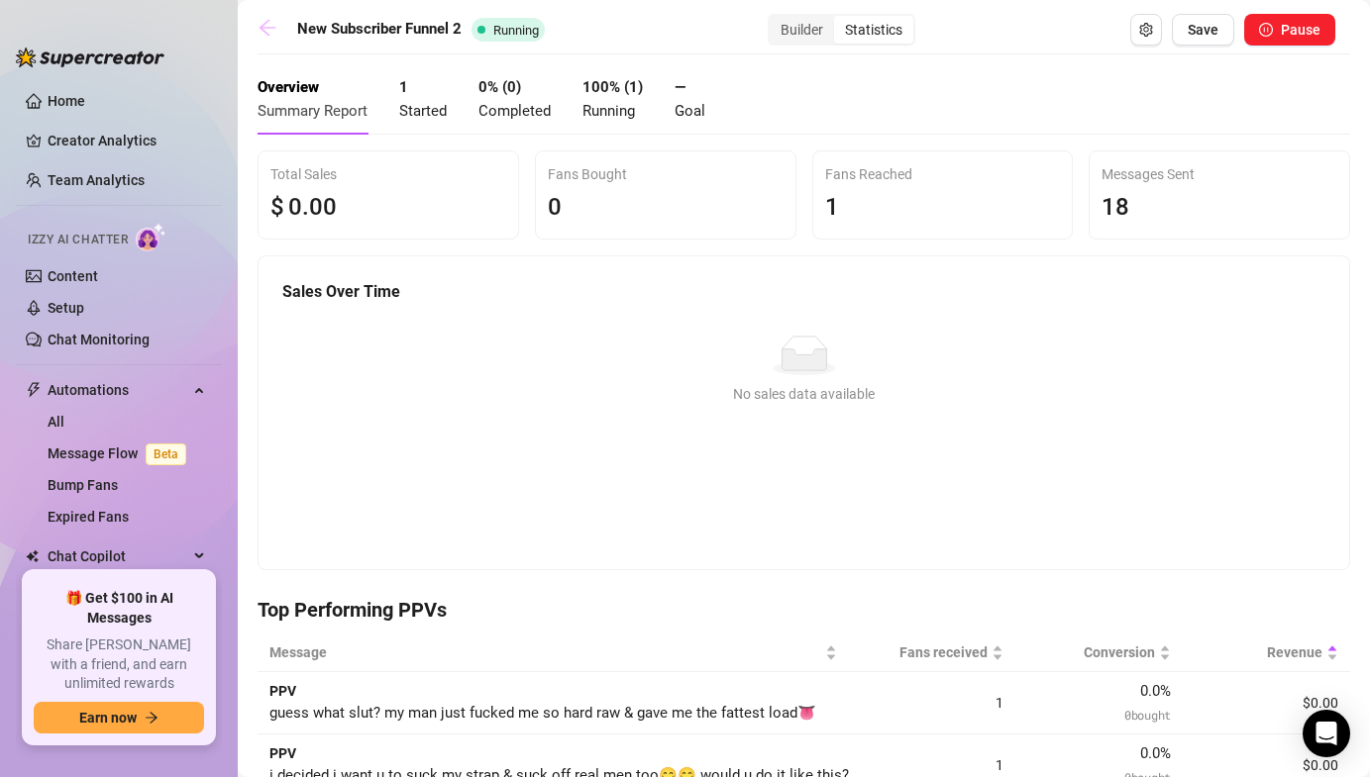
click at [270, 31] on icon "arrow-left" at bounding box center [267, 28] width 20 height 20
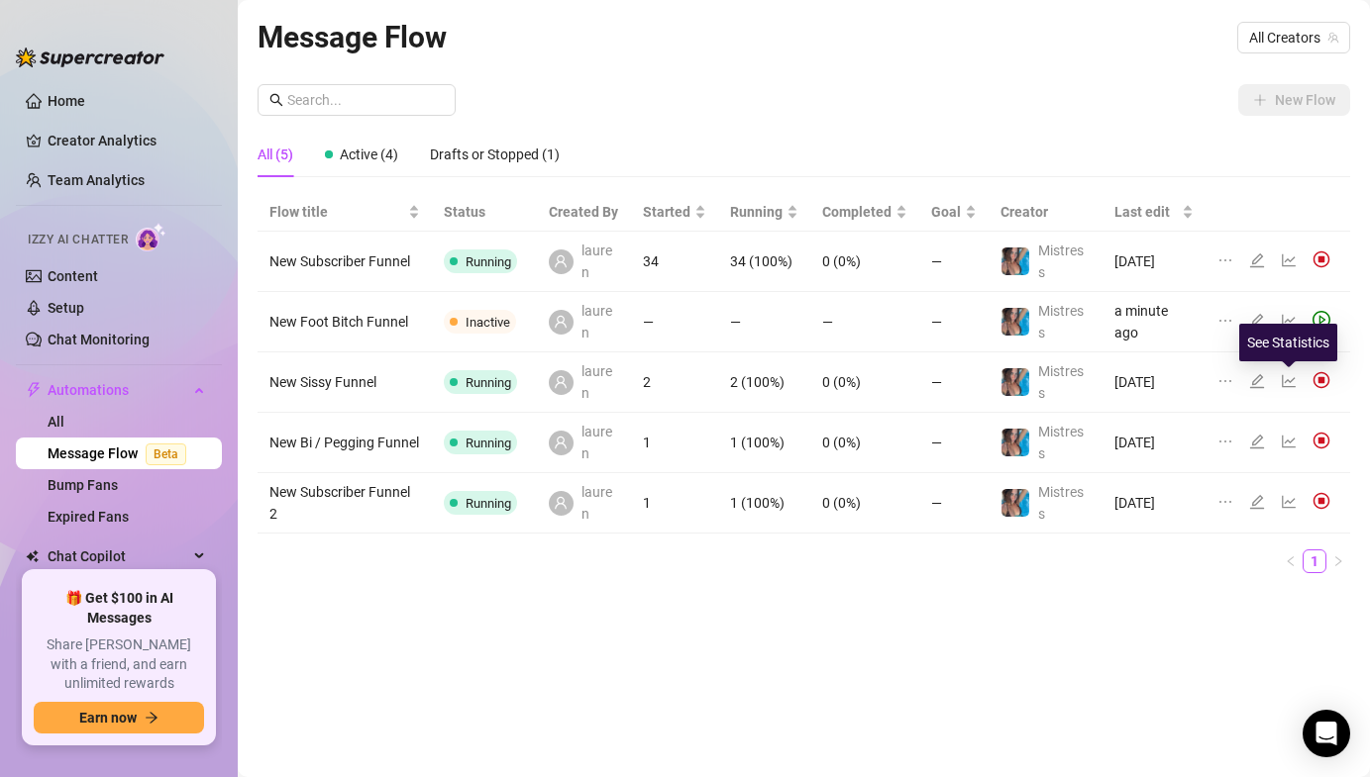
click at [1291, 379] on icon "line-chart" at bounding box center [1288, 381] width 14 height 13
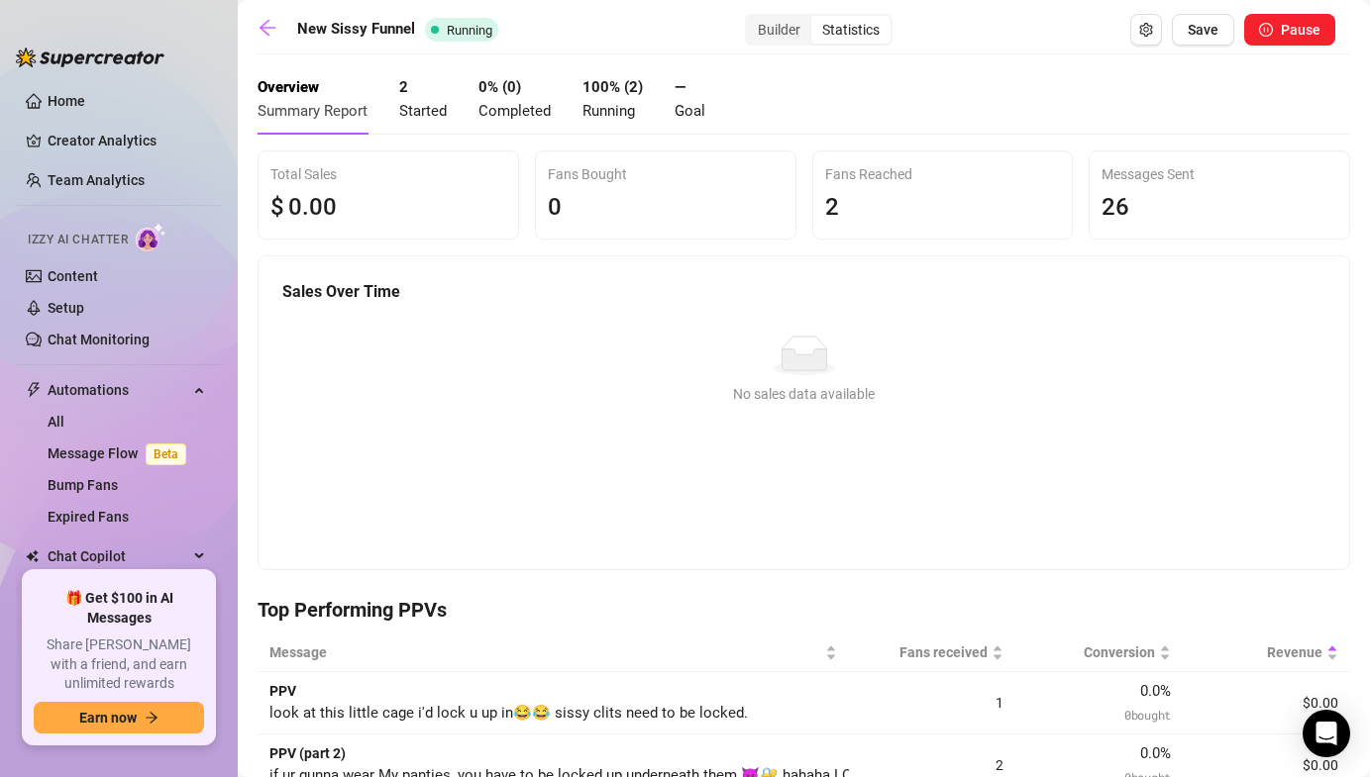
click at [439, 117] on span "Started" at bounding box center [423, 111] width 48 height 18
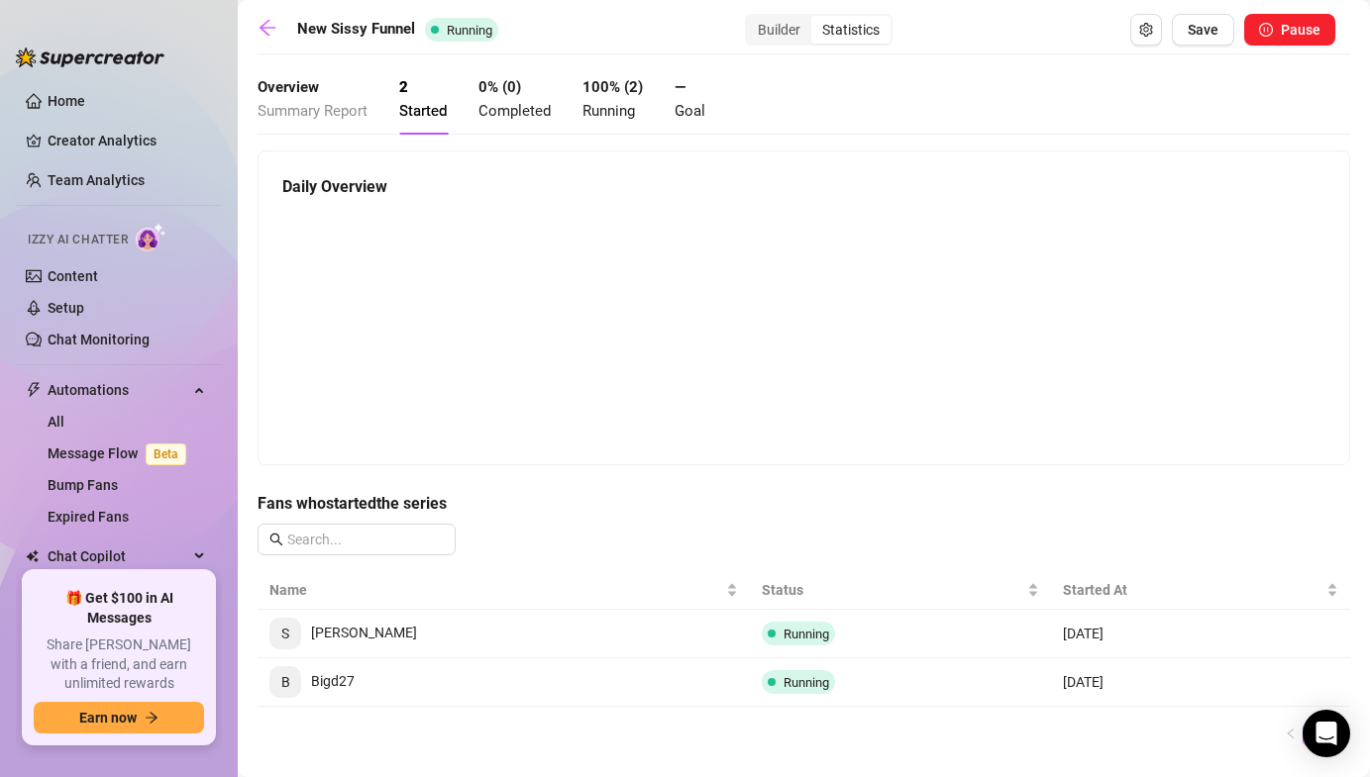
scroll to position [45, 0]
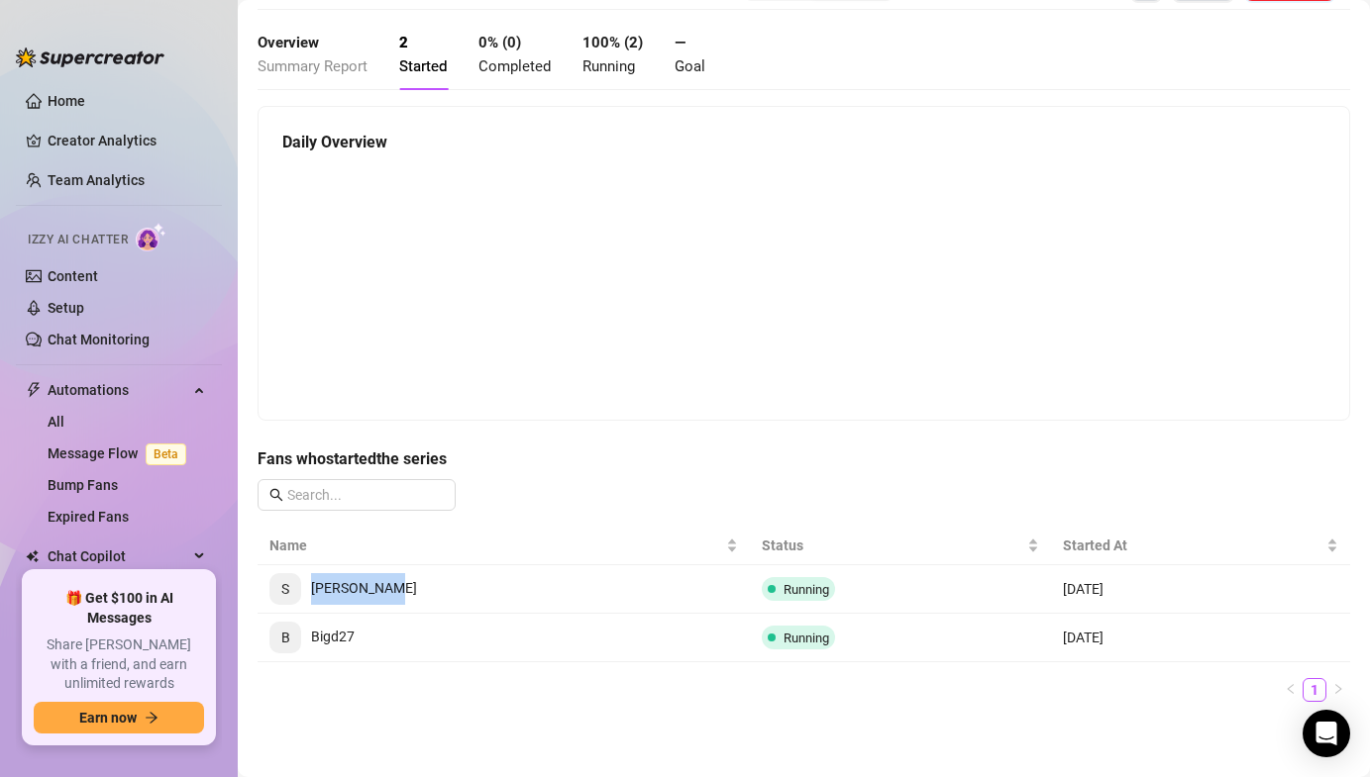
drag, startPoint x: 397, startPoint y: 587, endPoint x: 303, endPoint y: 585, distance: 94.1
click at [303, 585] on td "S [PERSON_NAME]" at bounding box center [503, 589] width 492 height 49
copy span "[PERSON_NAME]"
drag, startPoint x: 358, startPoint y: 639, endPoint x: 310, endPoint y: 632, distance: 49.0
click at [310, 632] on td "B Bigd27" at bounding box center [503, 638] width 492 height 49
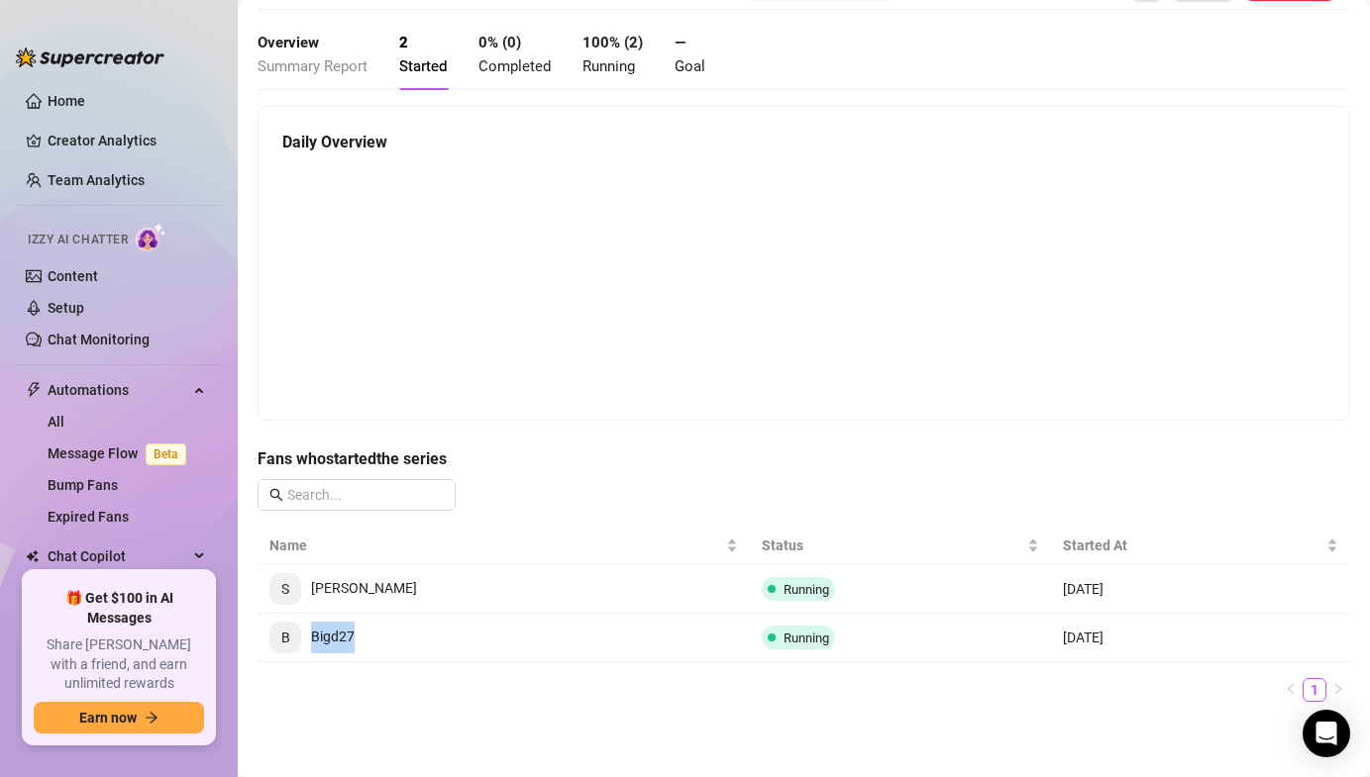
copy span "Bigd27"
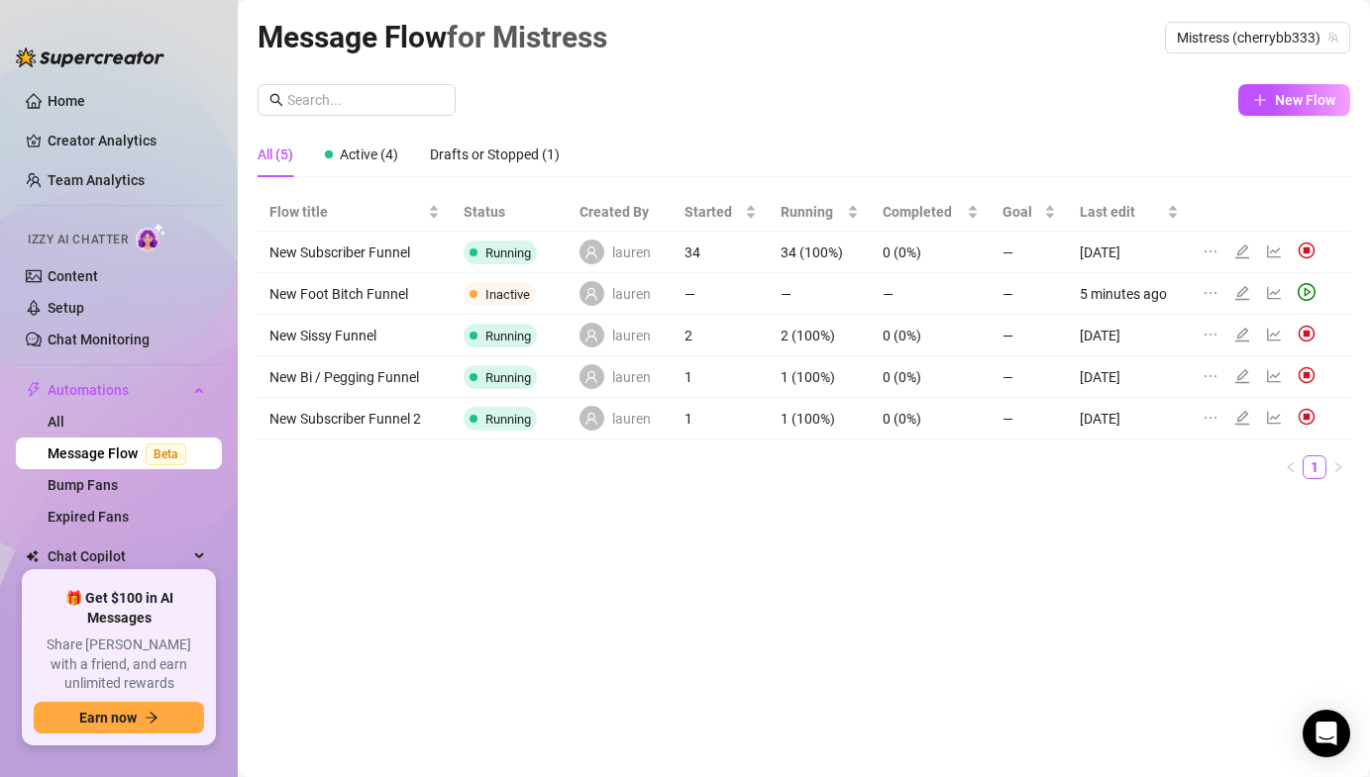
click at [1267, 375] on icon "line-chart" at bounding box center [1274, 375] width 14 height 13
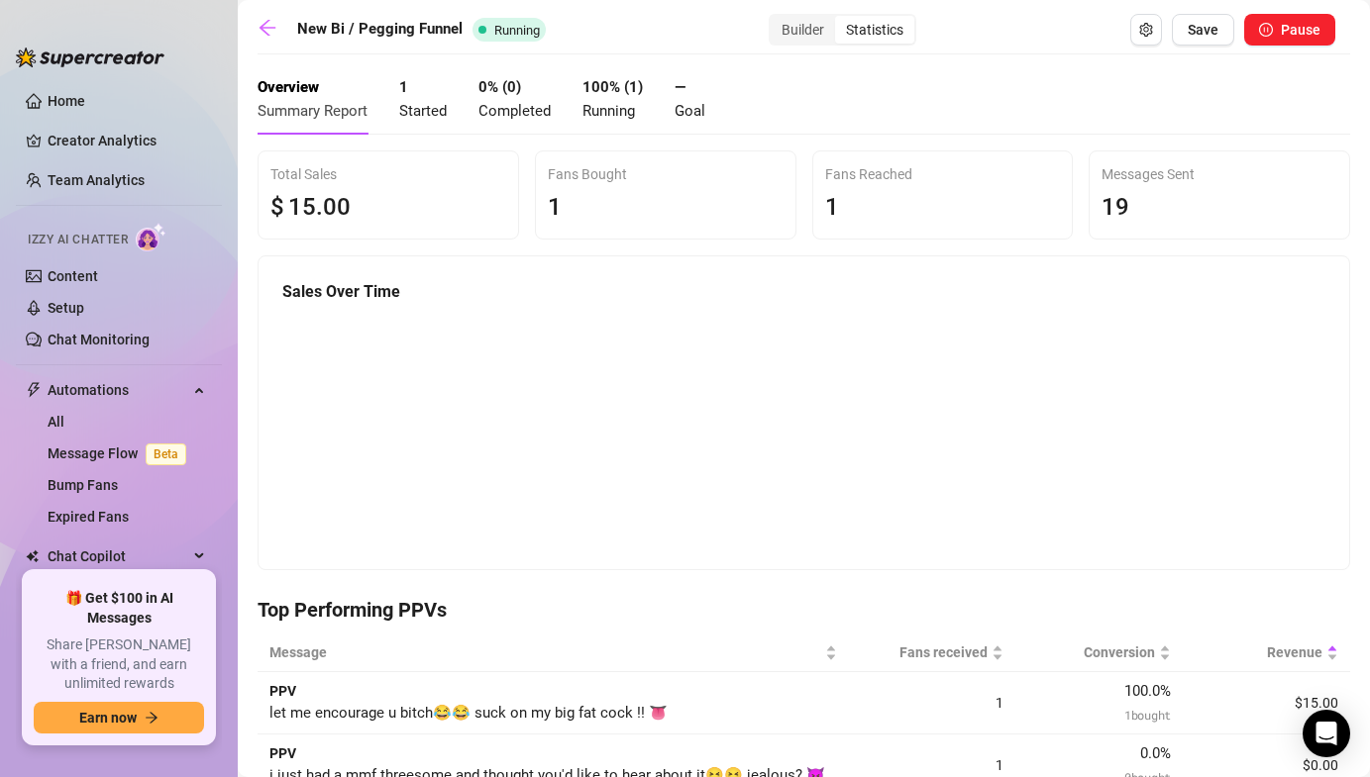
click at [414, 104] on span "Started" at bounding box center [423, 111] width 48 height 18
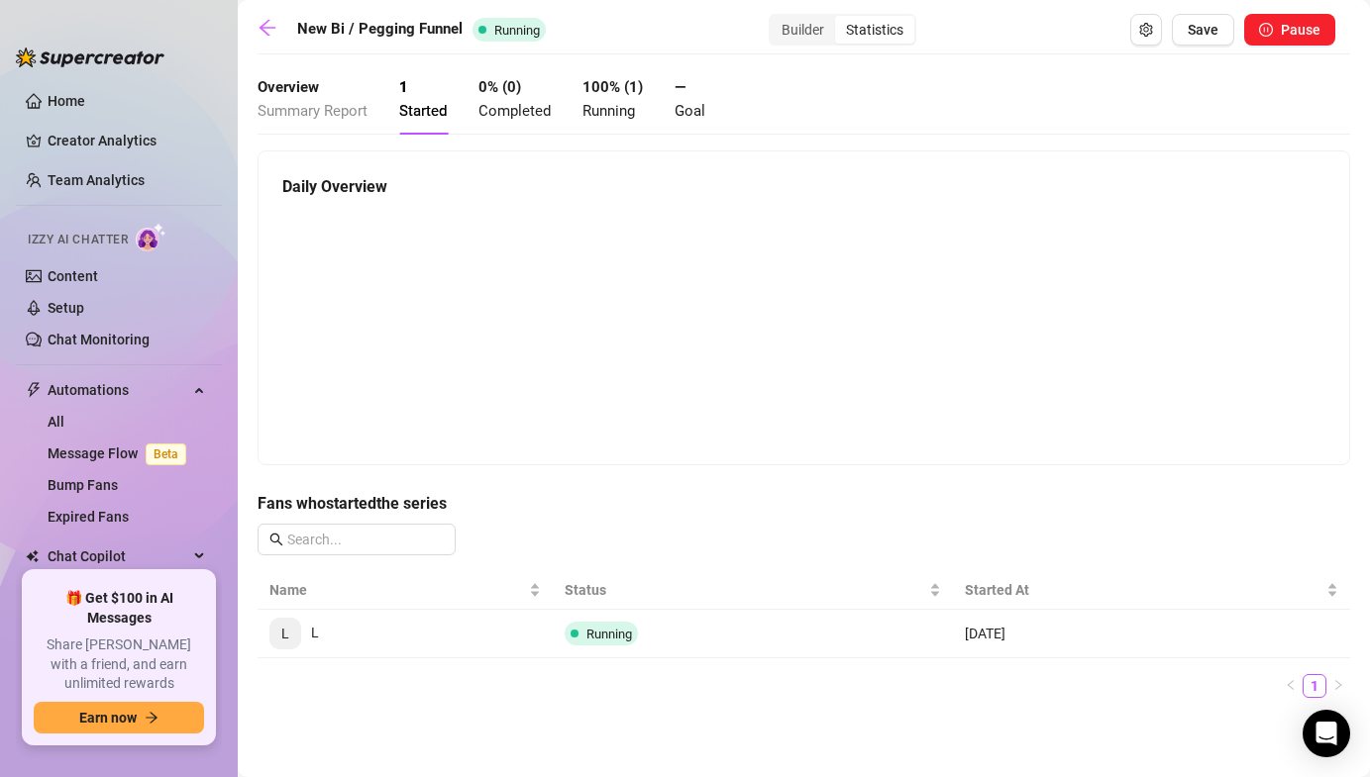
click at [313, 625] on span "L L" at bounding box center [294, 633] width 50 height 16
copy span "L"
